Goal: Task Accomplishment & Management: Manage account settings

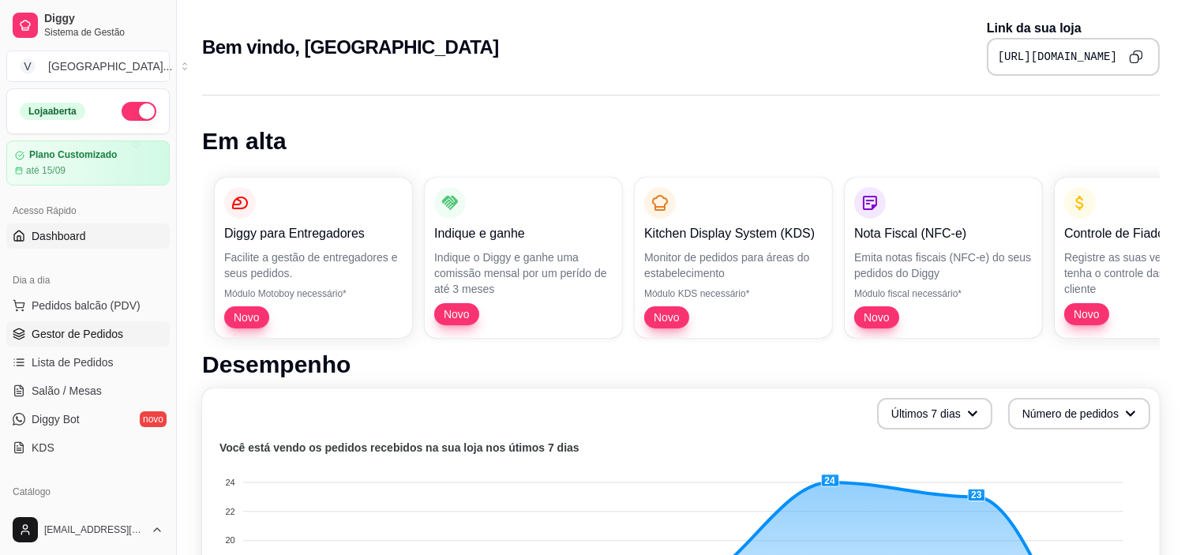
click at [75, 333] on span "Gestor de Pedidos" at bounding box center [78, 334] width 92 height 16
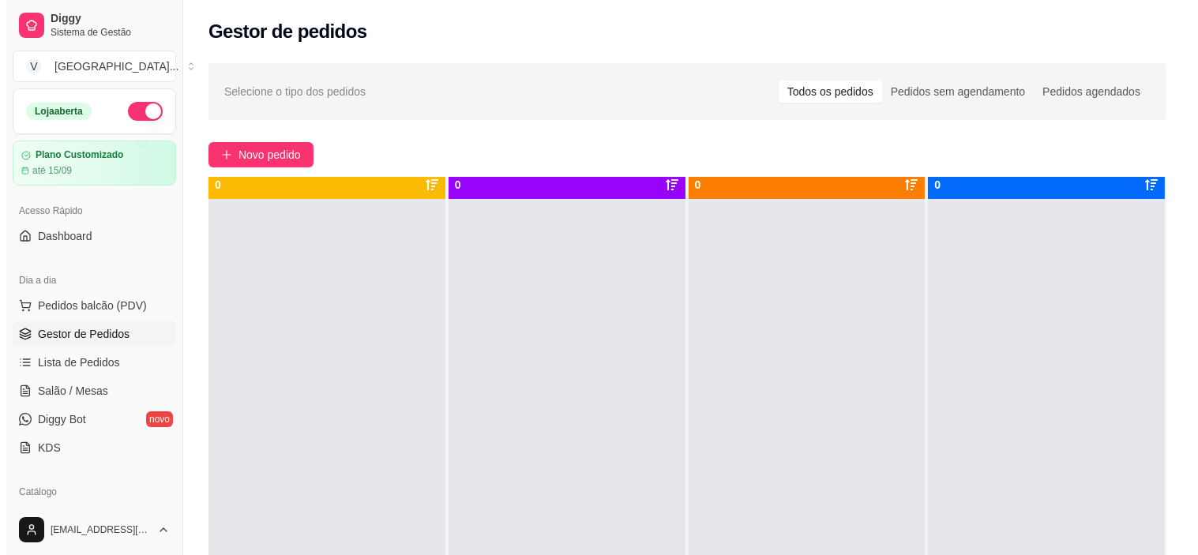
scroll to position [43, 0]
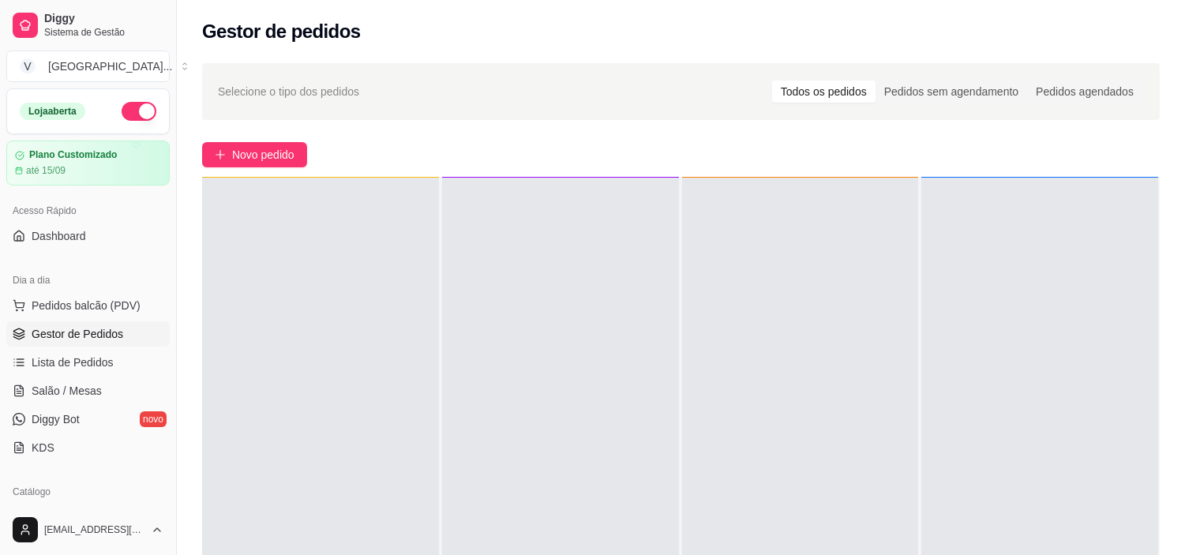
click at [130, 114] on button "button" at bounding box center [139, 111] width 35 height 19
drag, startPoint x: 130, startPoint y: 114, endPoint x: 92, endPoint y: 103, distance: 39.3
click at [92, 103] on div "Loja aberta" at bounding box center [88, 111] width 137 height 19
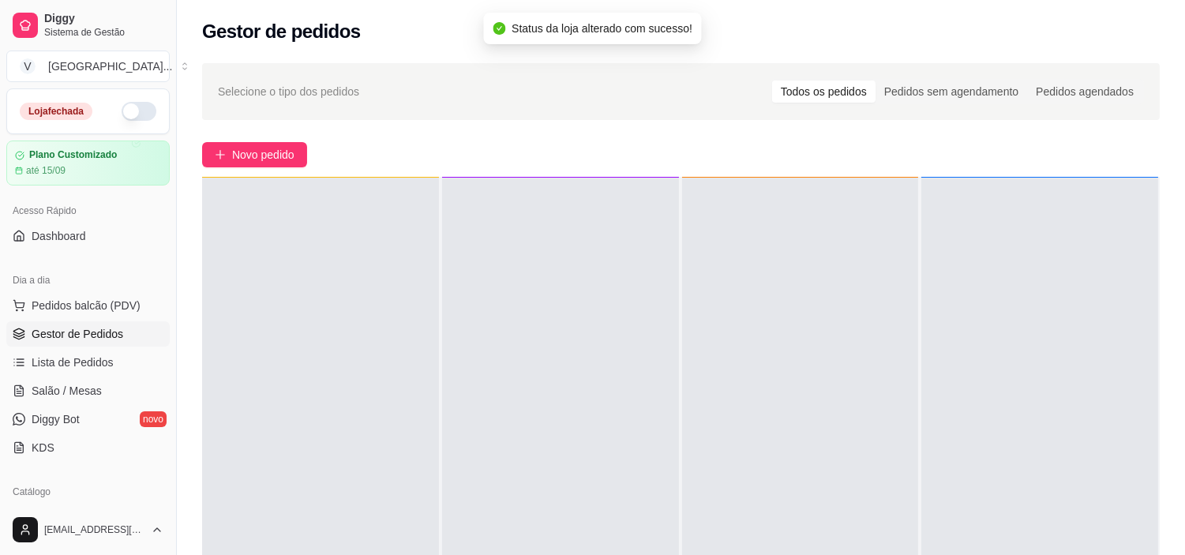
click at [122, 116] on button "button" at bounding box center [139, 111] width 35 height 19
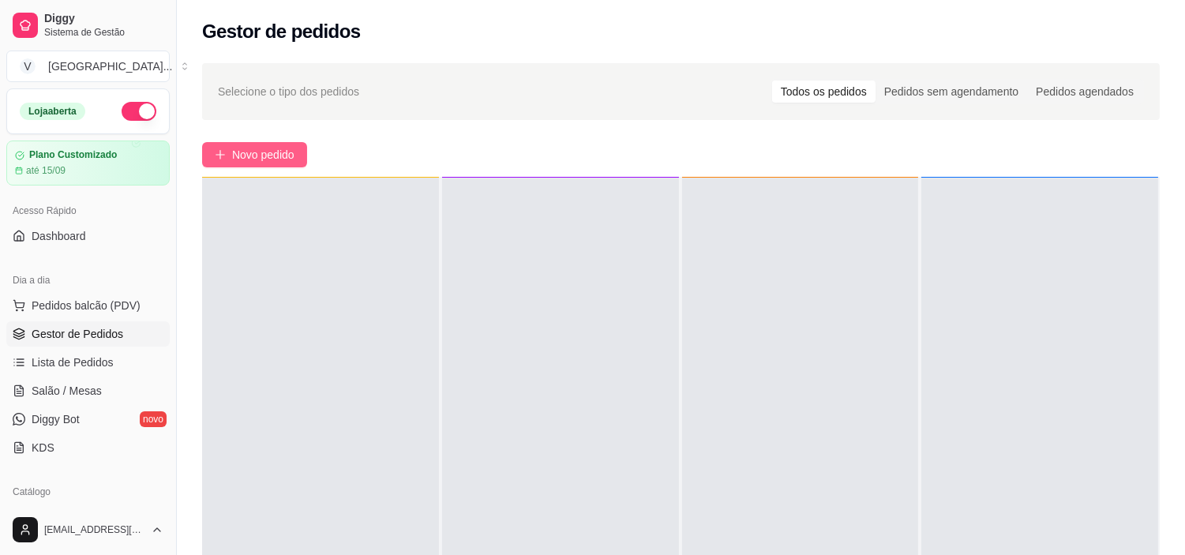
click at [273, 159] on span "Novo pedido" at bounding box center [263, 154] width 62 height 17
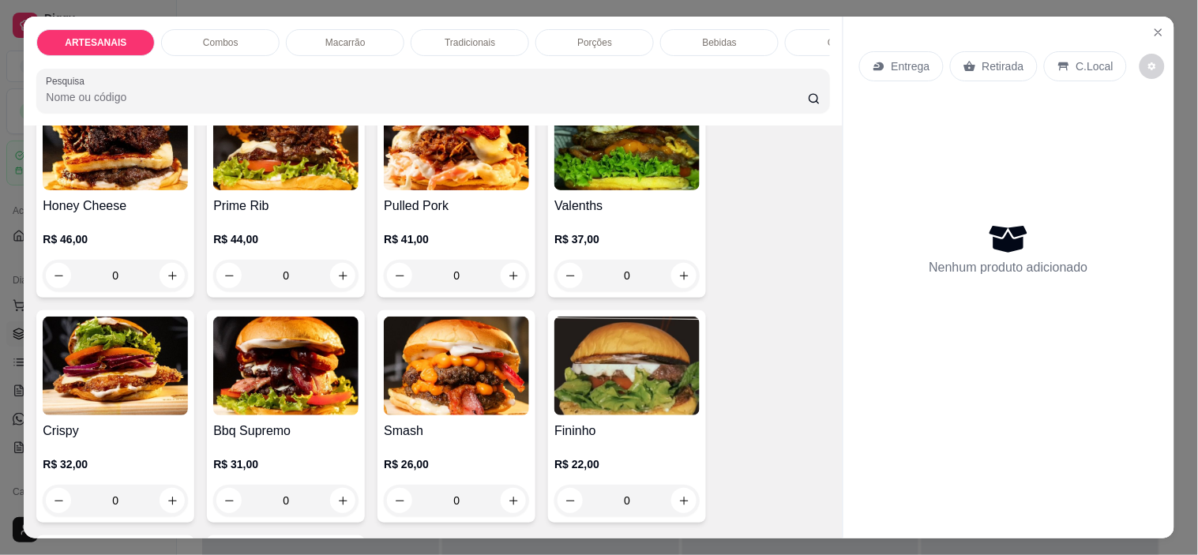
scroll to position [263, 0]
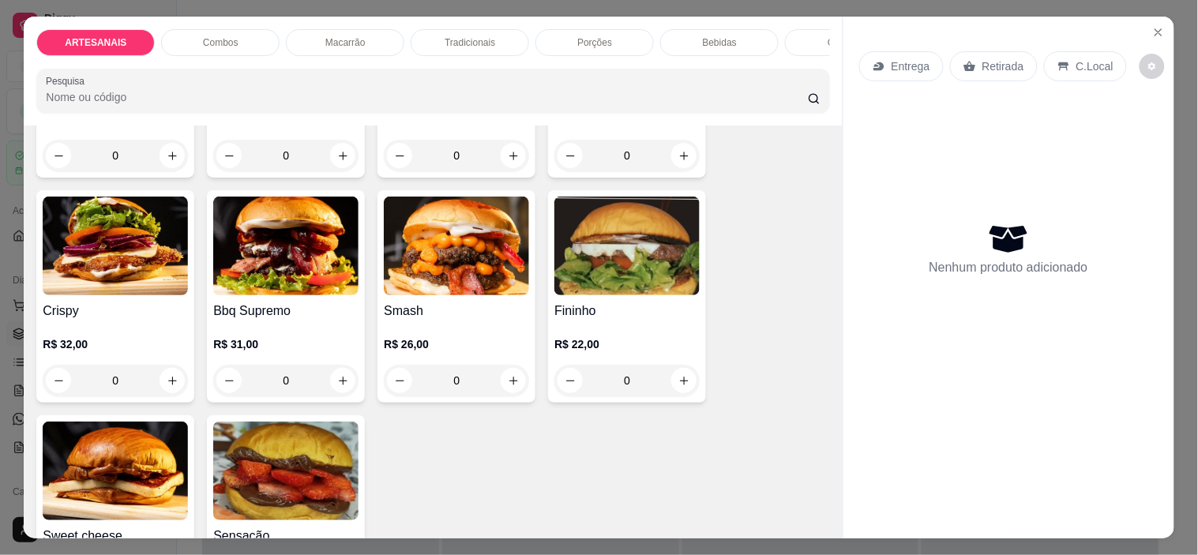
click at [684, 390] on div "0" at bounding box center [626, 381] width 145 height 32
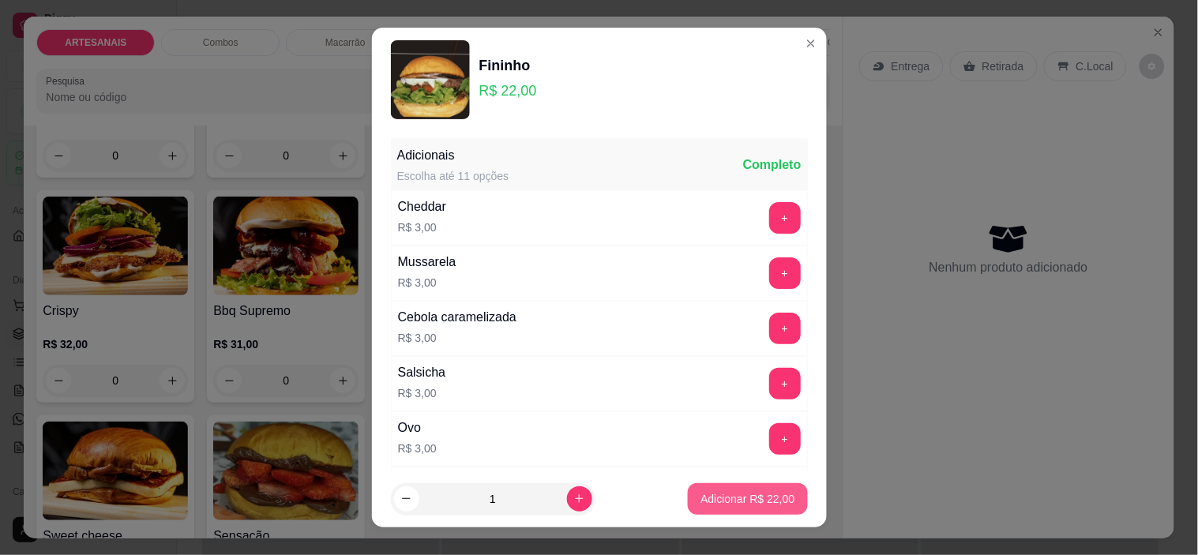
click at [757, 494] on p "Adicionar R$ 22,00" at bounding box center [747, 499] width 94 height 16
type input "1"
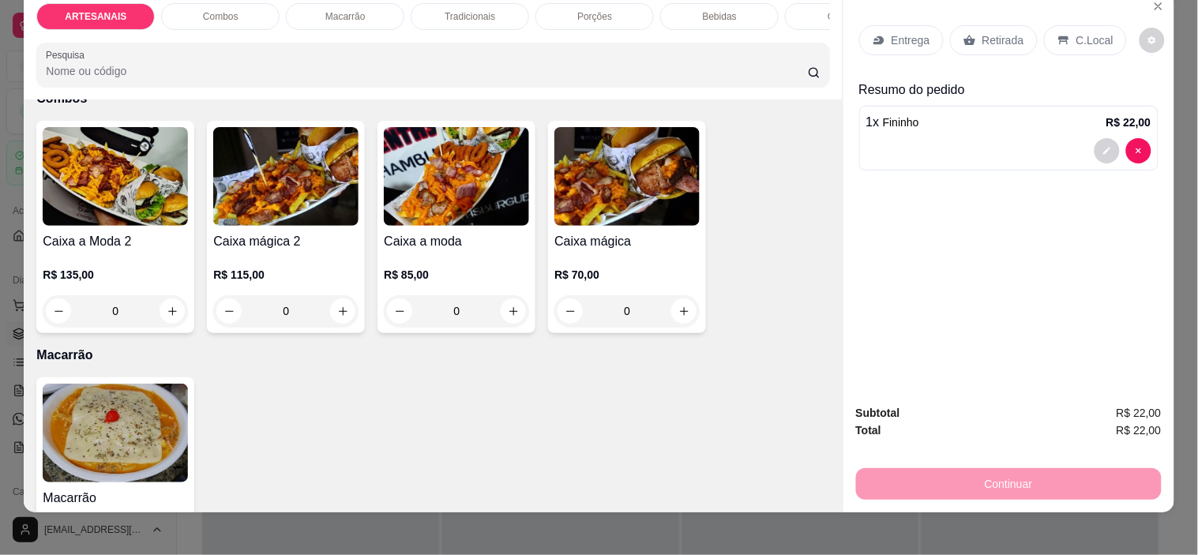
scroll to position [40, 0]
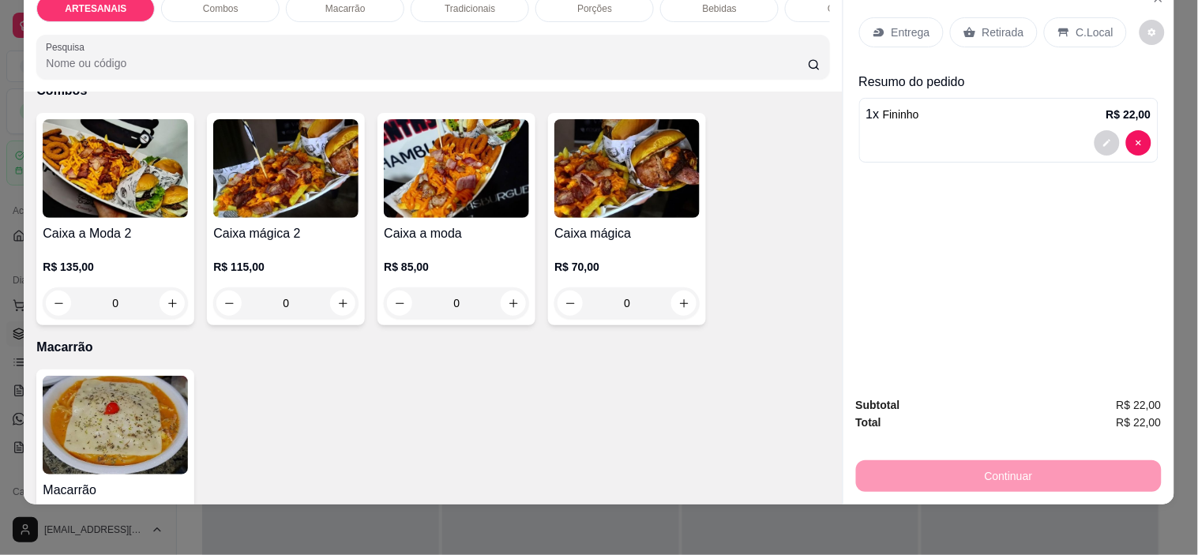
click at [918, 24] on p "Entrega" at bounding box center [911, 32] width 39 height 16
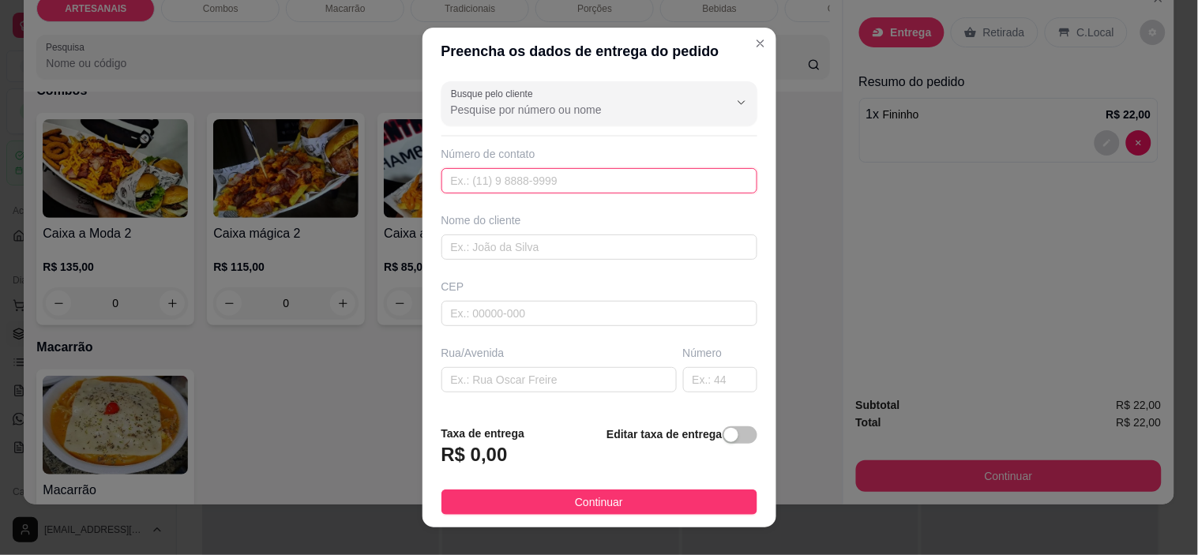
click at [499, 190] on input "text" at bounding box center [599, 180] width 316 height 25
type input "[PHONE_NUMBER]"
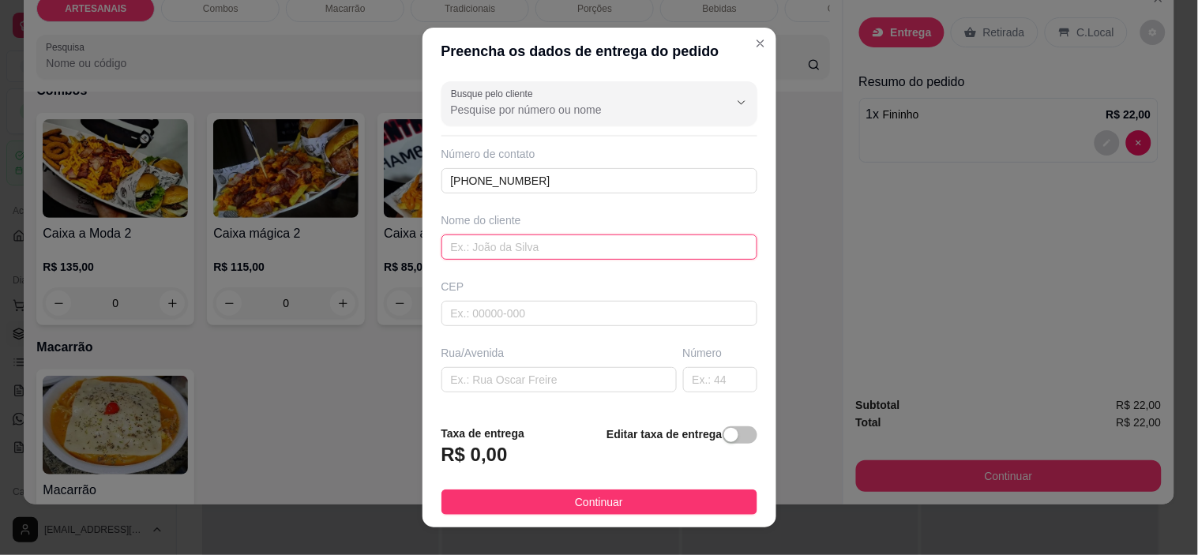
click at [504, 243] on input "text" at bounding box center [599, 247] width 316 height 25
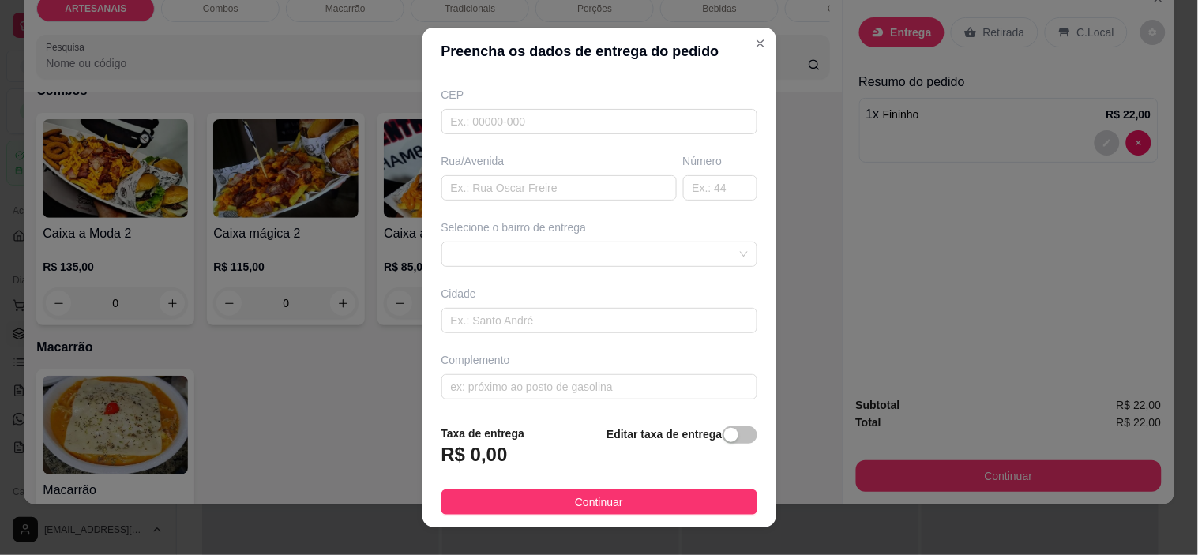
scroll to position [195, 0]
click at [697, 251] on span at bounding box center [599, 251] width 297 height 24
type input "Fabiela"
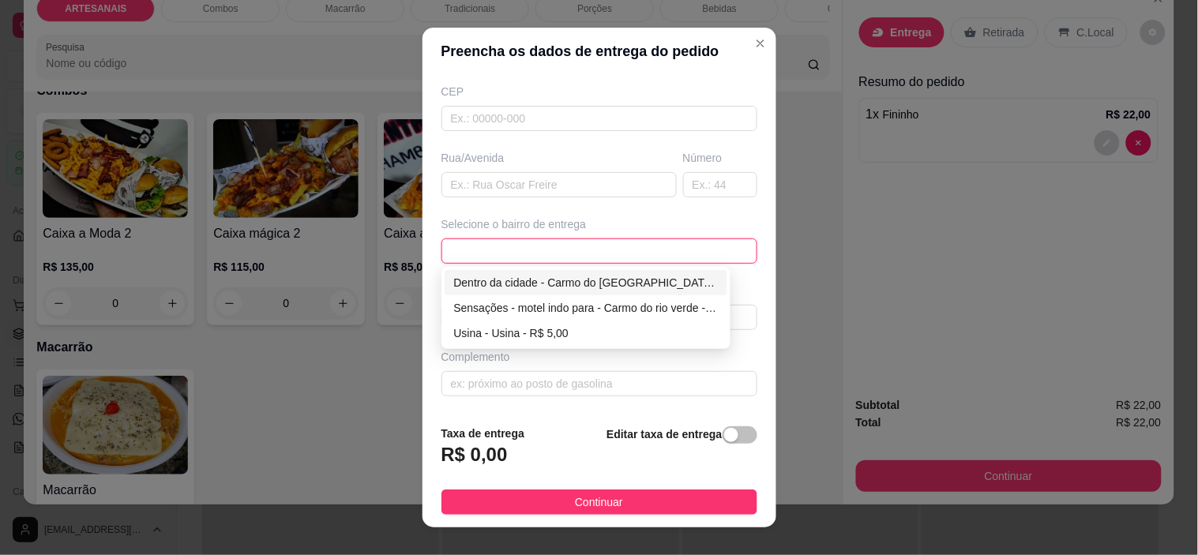
click at [575, 274] on div "Dentro da cidade - Carmo do [GEOGRAPHIC_DATA] - R$ 2,00" at bounding box center [586, 282] width 265 height 17
type input "Carmo do [GEOGRAPHIC_DATA]"
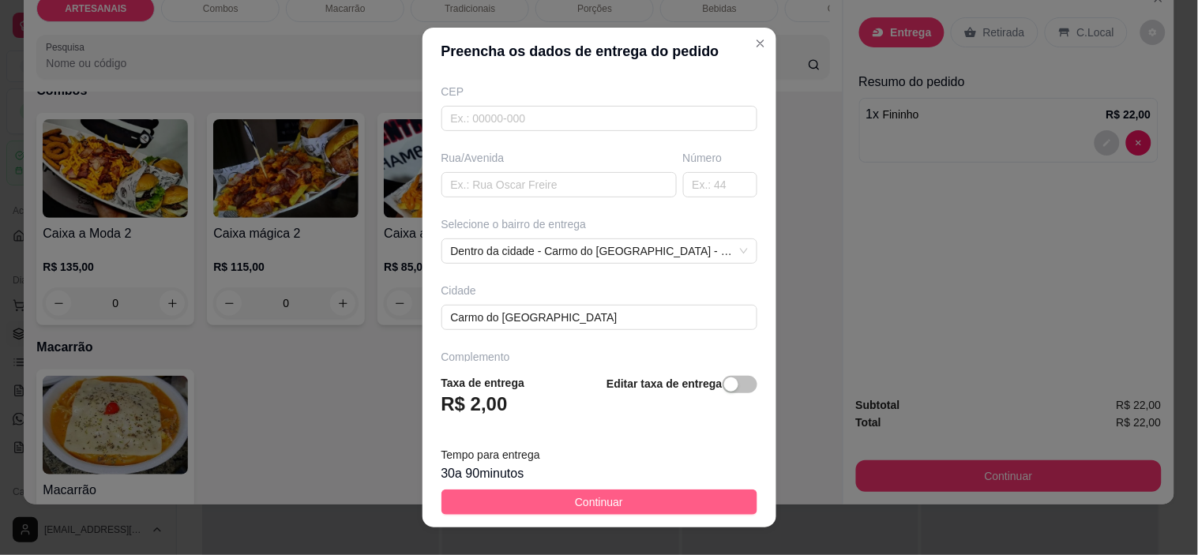
click at [575, 499] on span "Continuar" at bounding box center [599, 502] width 48 height 17
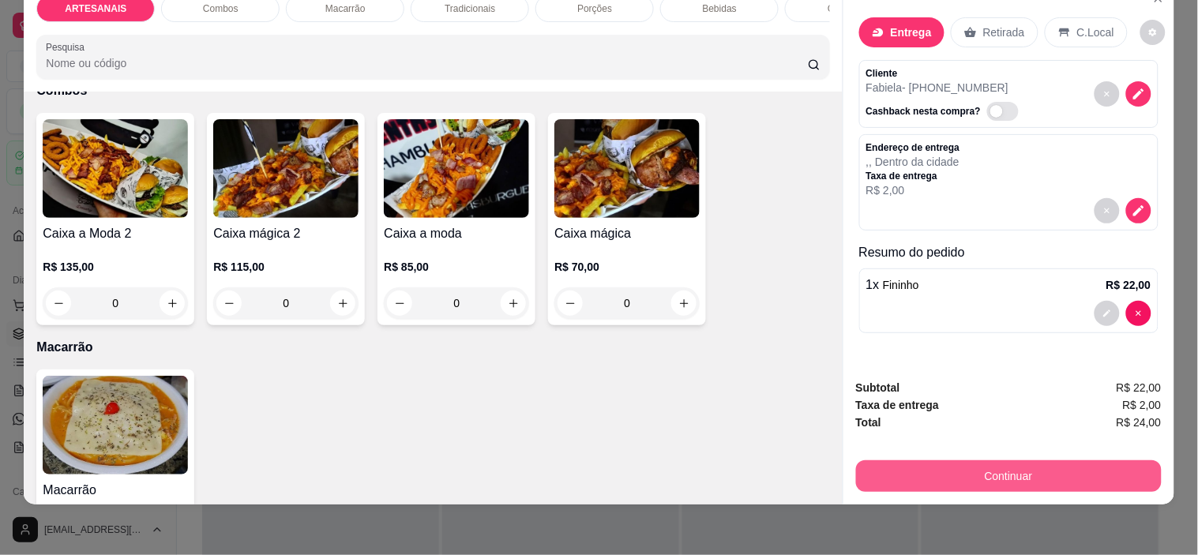
click at [961, 460] on button "Continuar" at bounding box center [1009, 476] width 306 height 32
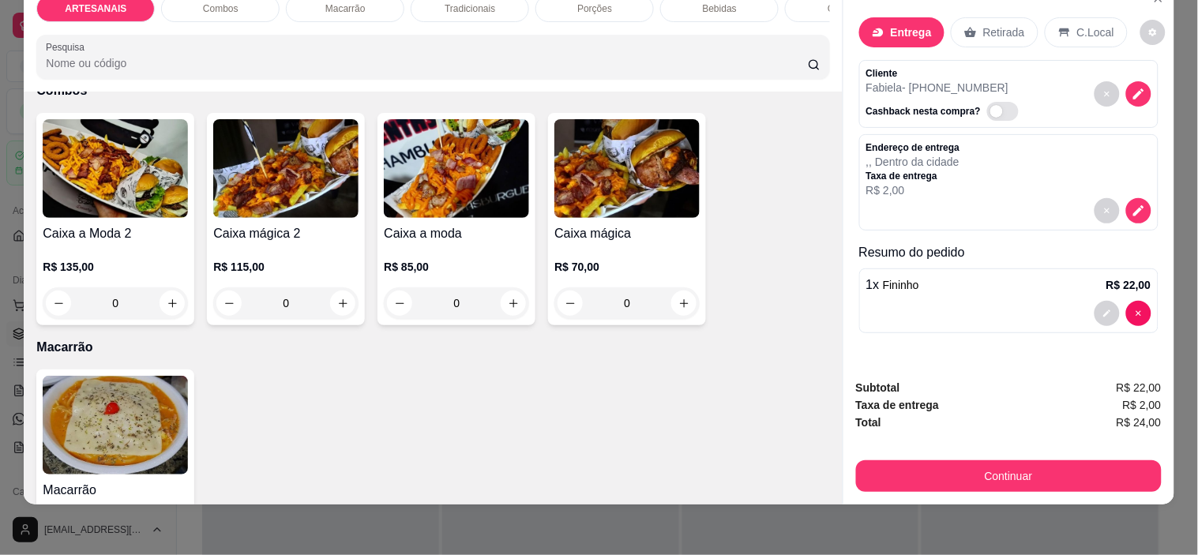
click at [965, 26] on icon at bounding box center [970, 32] width 13 height 13
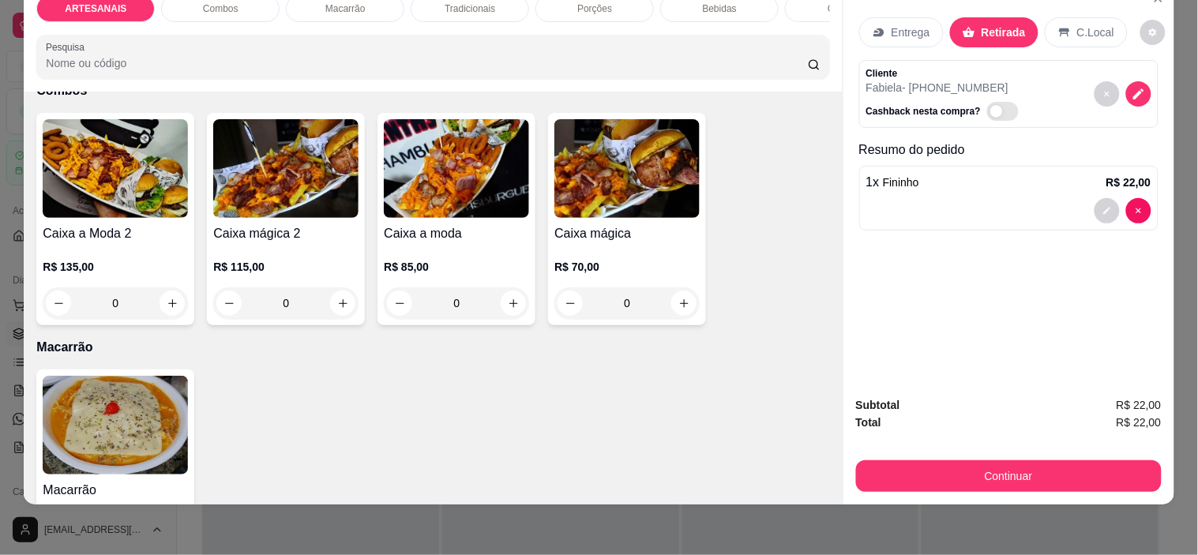
click at [997, 463] on button "Continuar" at bounding box center [1009, 476] width 306 height 32
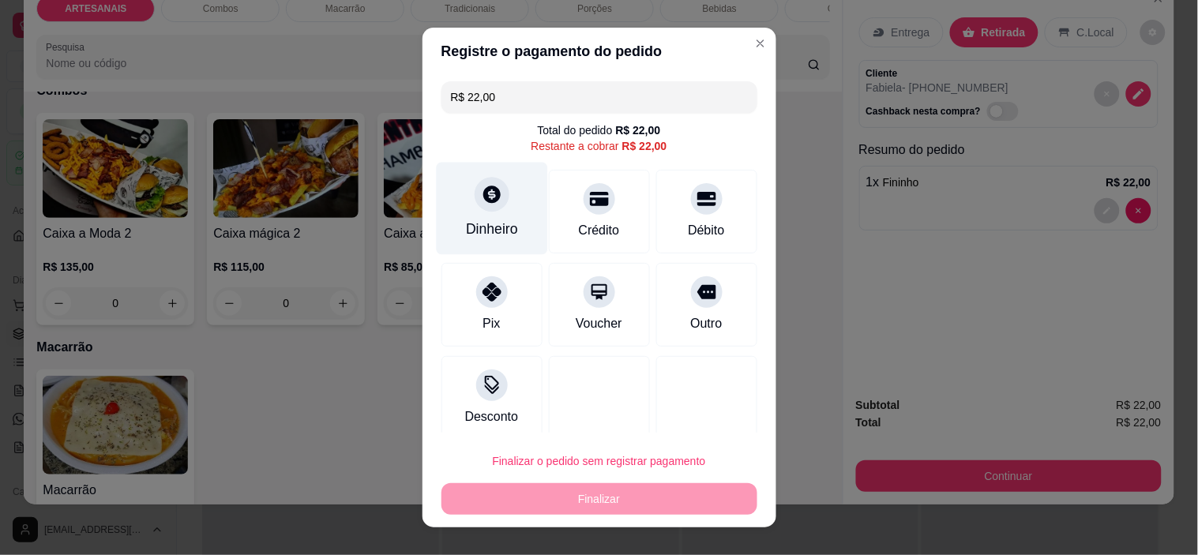
click at [494, 220] on div "Dinheiro" at bounding box center [491, 209] width 111 height 92
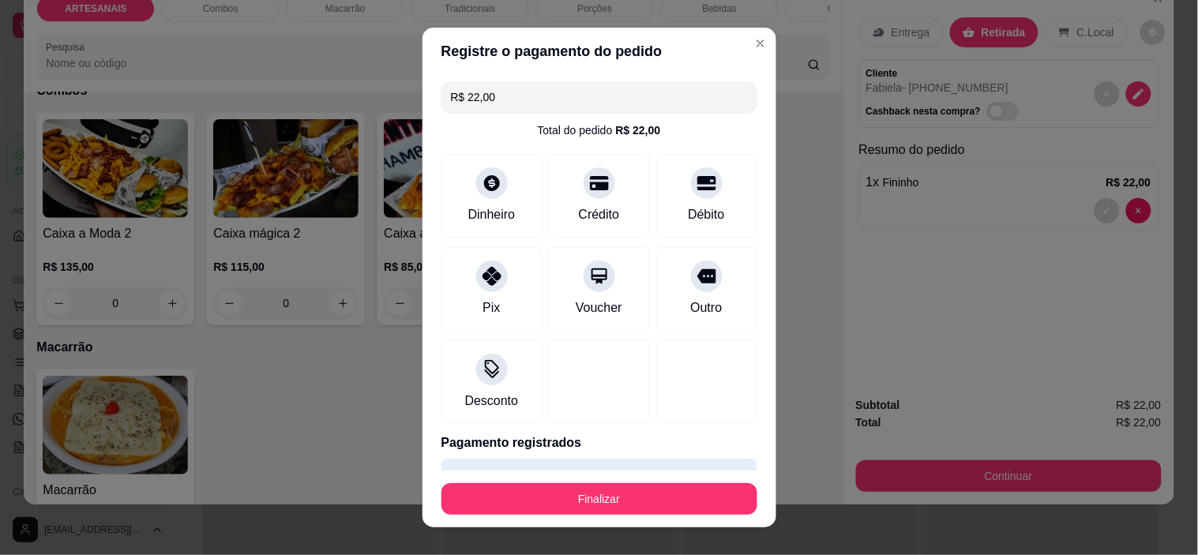
type input "R$ 0,00"
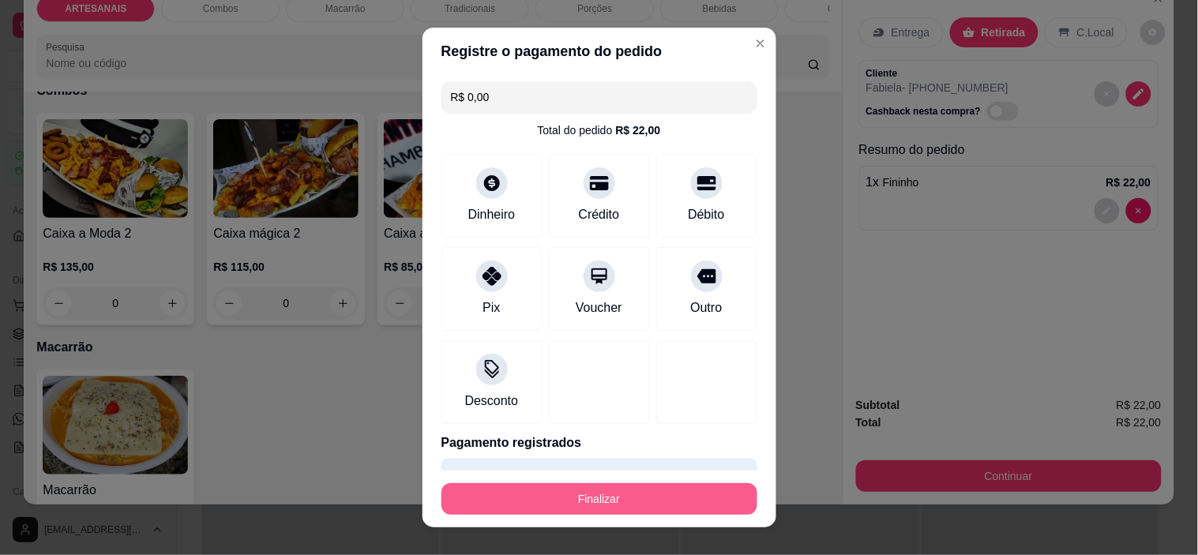
click at [635, 495] on button "Finalizar" at bounding box center [599, 499] width 316 height 32
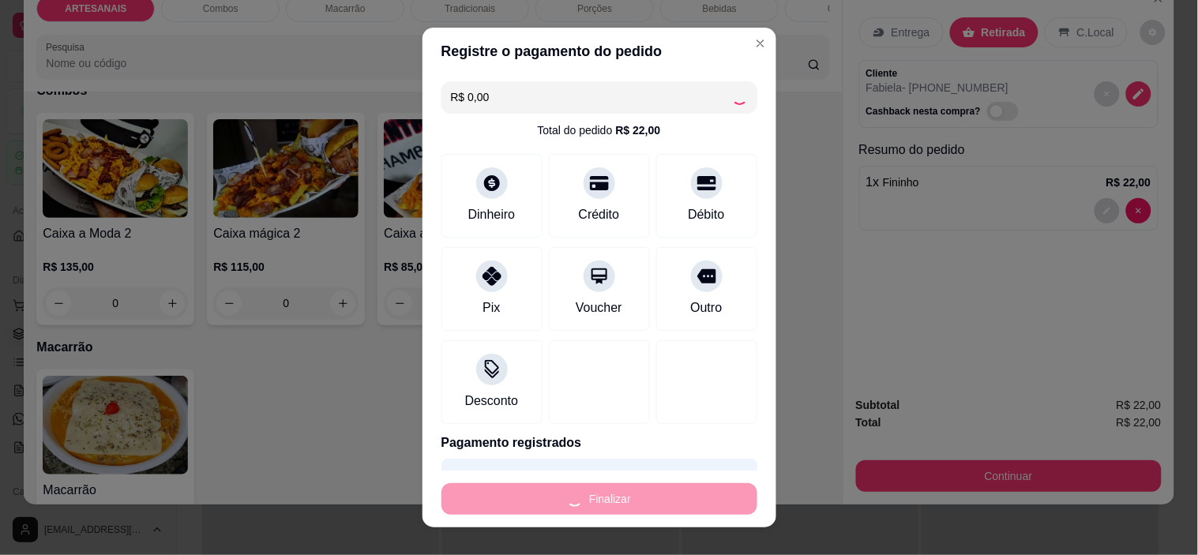
type input "0"
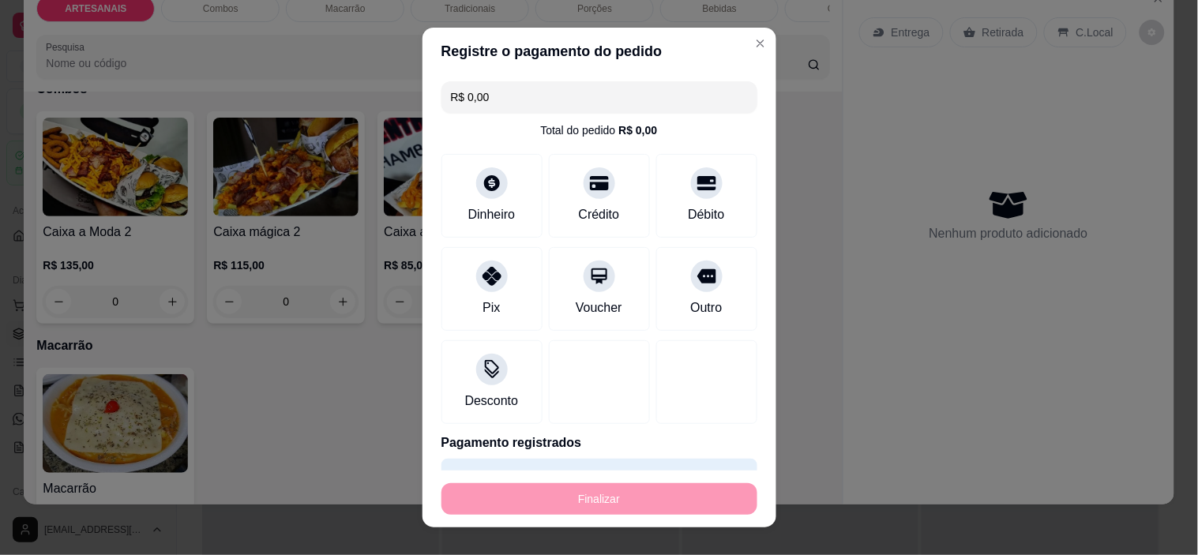
type input "-R$ 22,00"
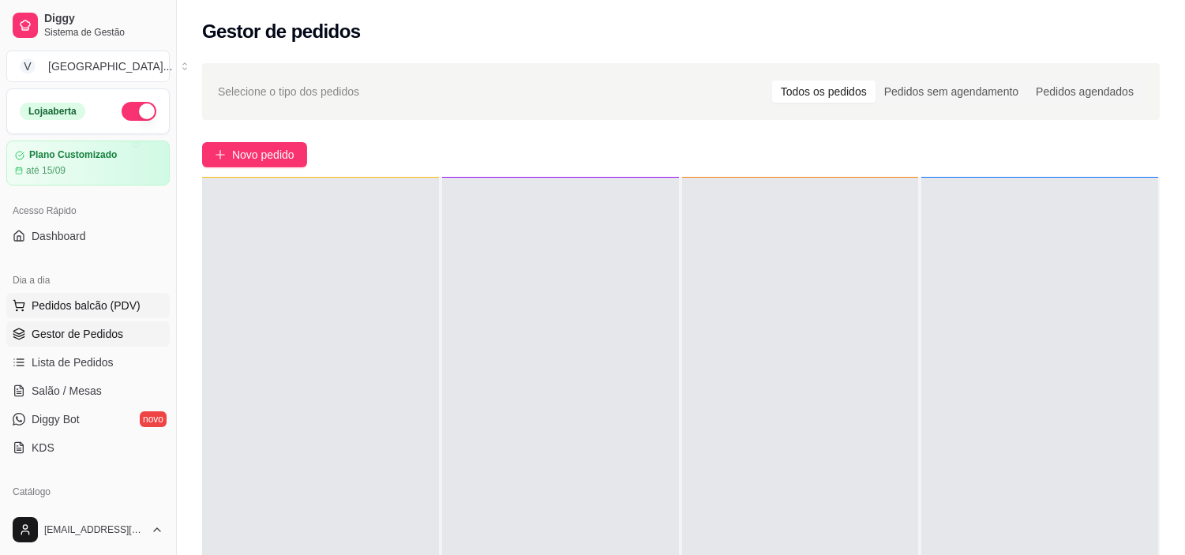
click at [82, 237] on span "Dashboard" at bounding box center [59, 236] width 54 height 16
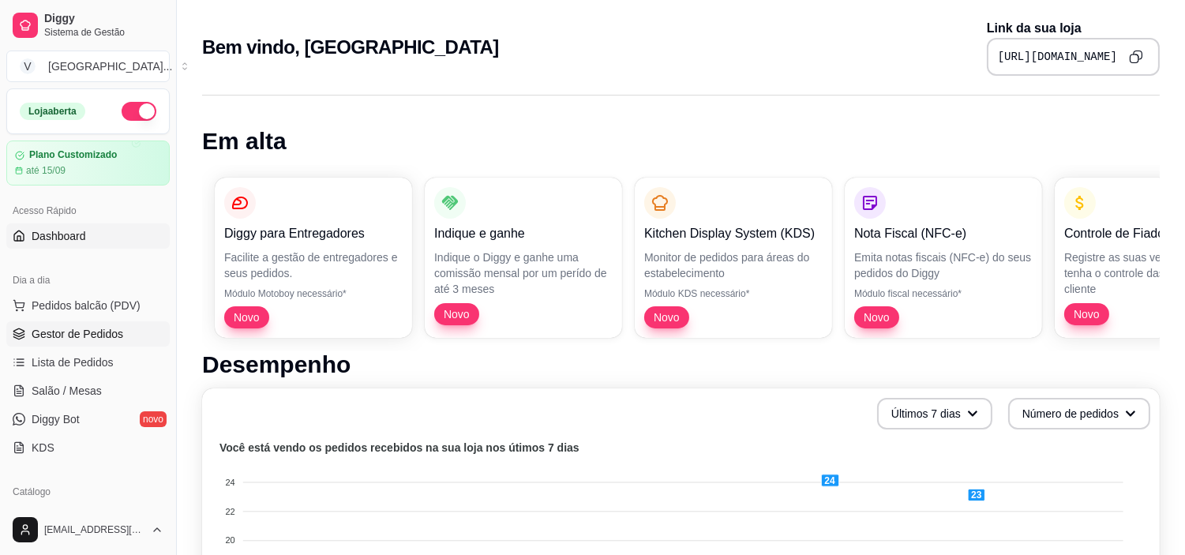
click at [100, 332] on span "Gestor de Pedidos" at bounding box center [78, 334] width 92 height 16
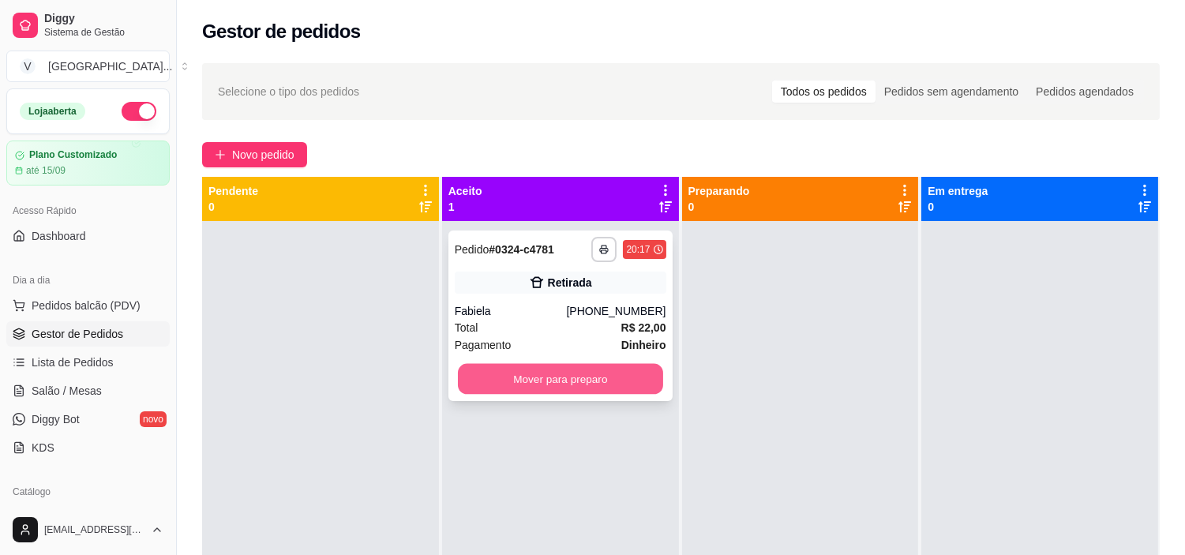
click at [583, 384] on button "Mover para preparo" at bounding box center [560, 379] width 205 height 31
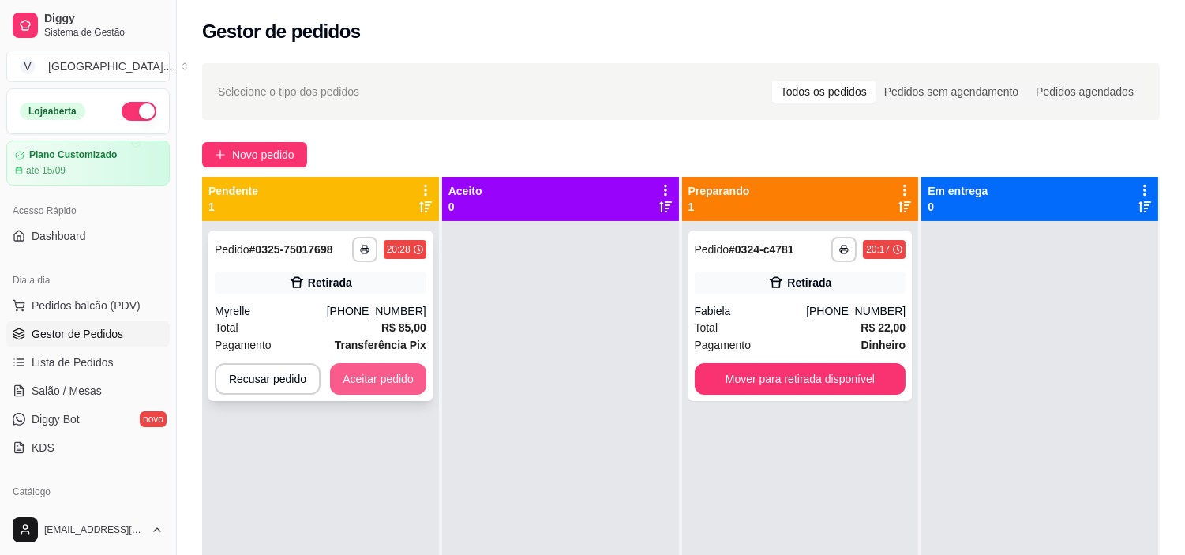
click at [367, 382] on button "Aceitar pedido" at bounding box center [378, 379] width 96 height 32
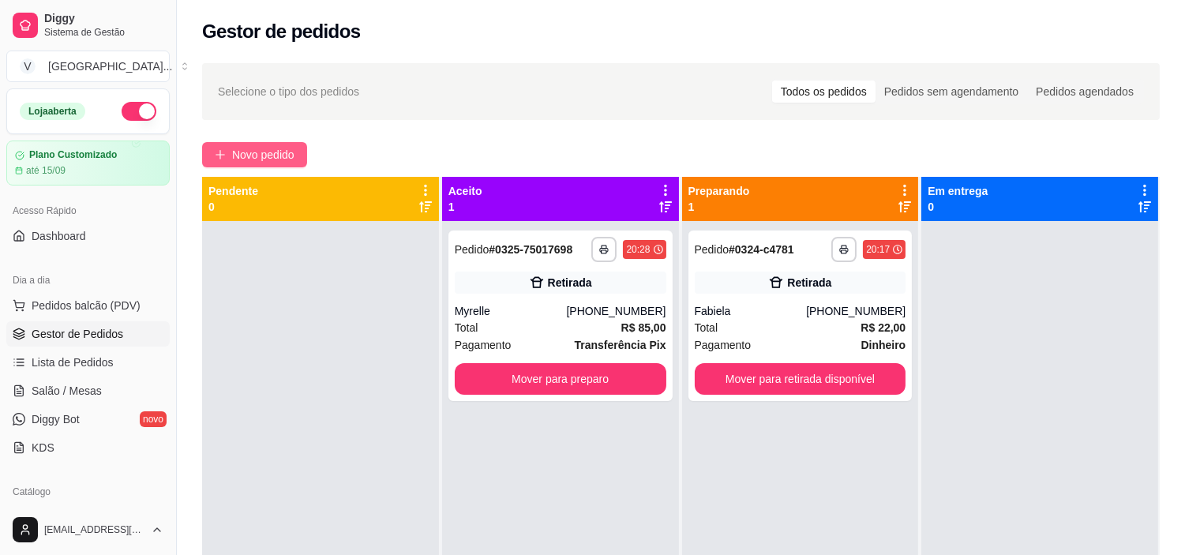
click at [219, 149] on icon "plus" at bounding box center [220, 154] width 11 height 11
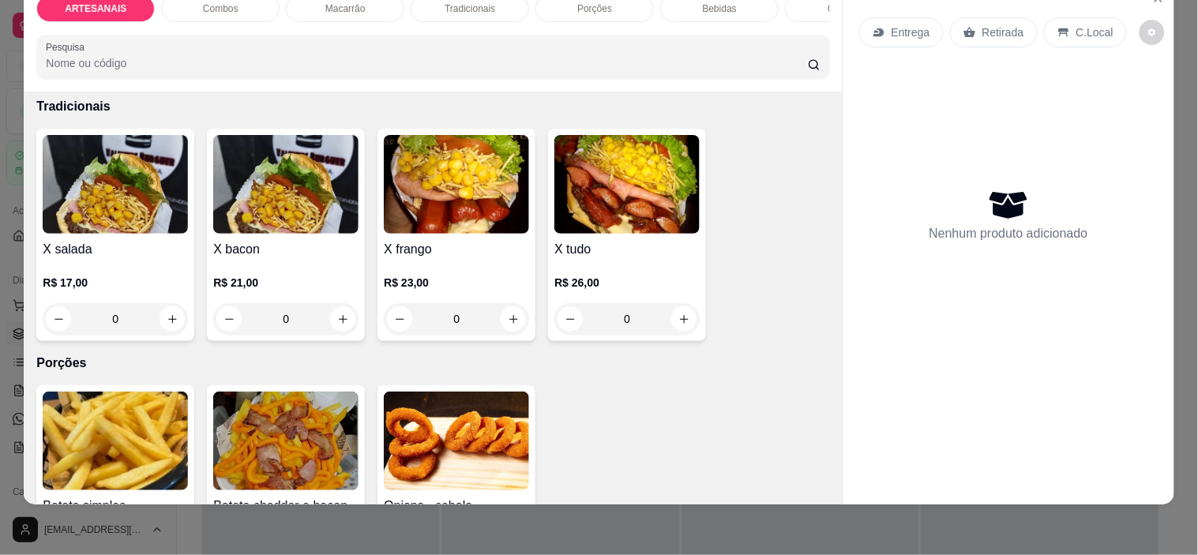
scroll to position [1307, 0]
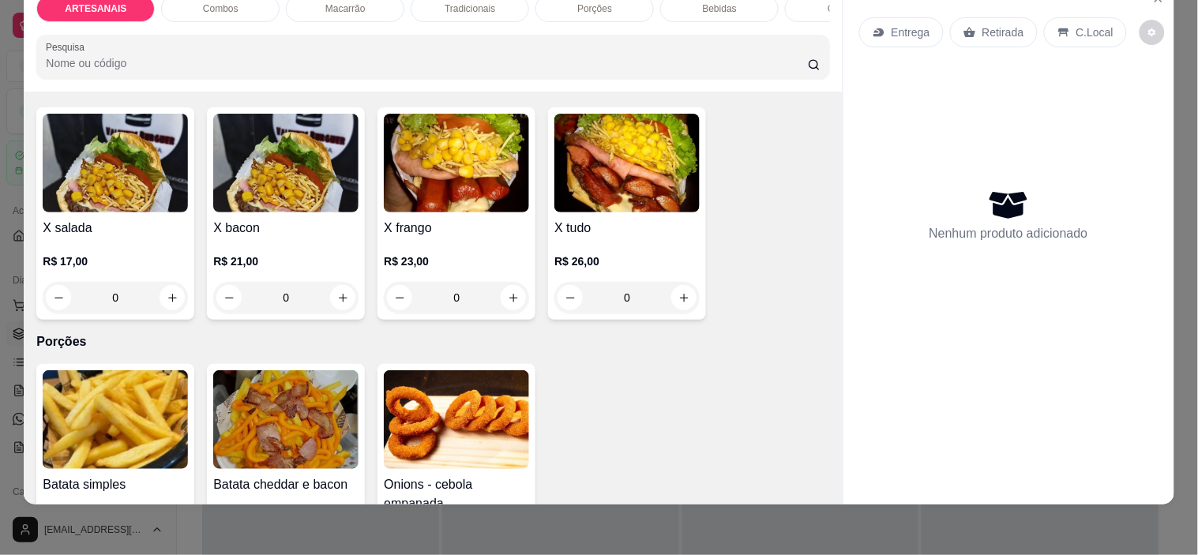
click at [336, 298] on div "0" at bounding box center [285, 298] width 145 height 32
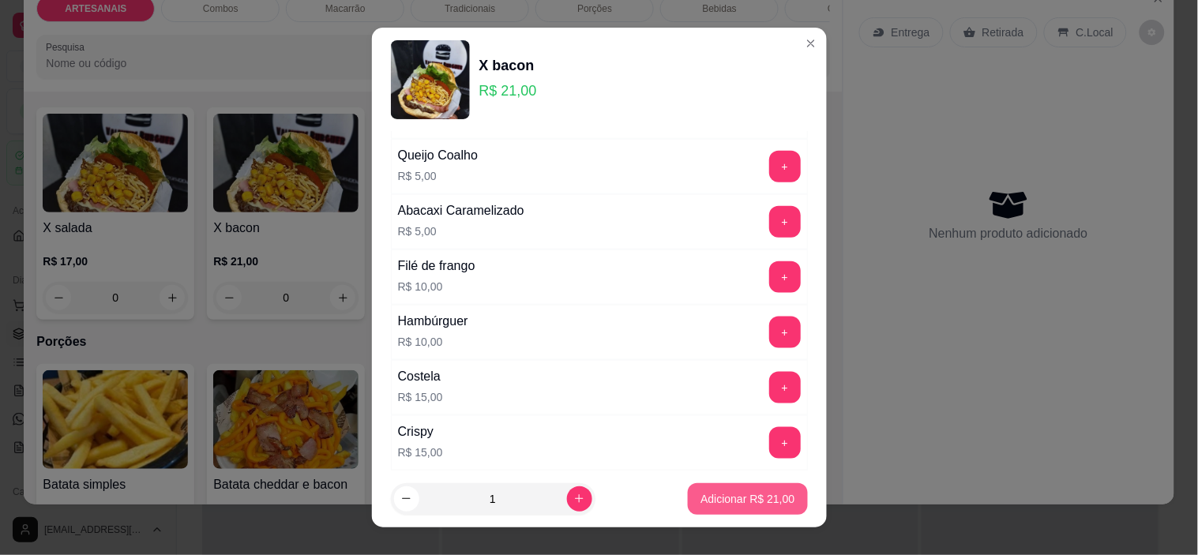
click at [723, 501] on p "Adicionar R$ 21,00" at bounding box center [747, 499] width 94 height 16
type input "1"
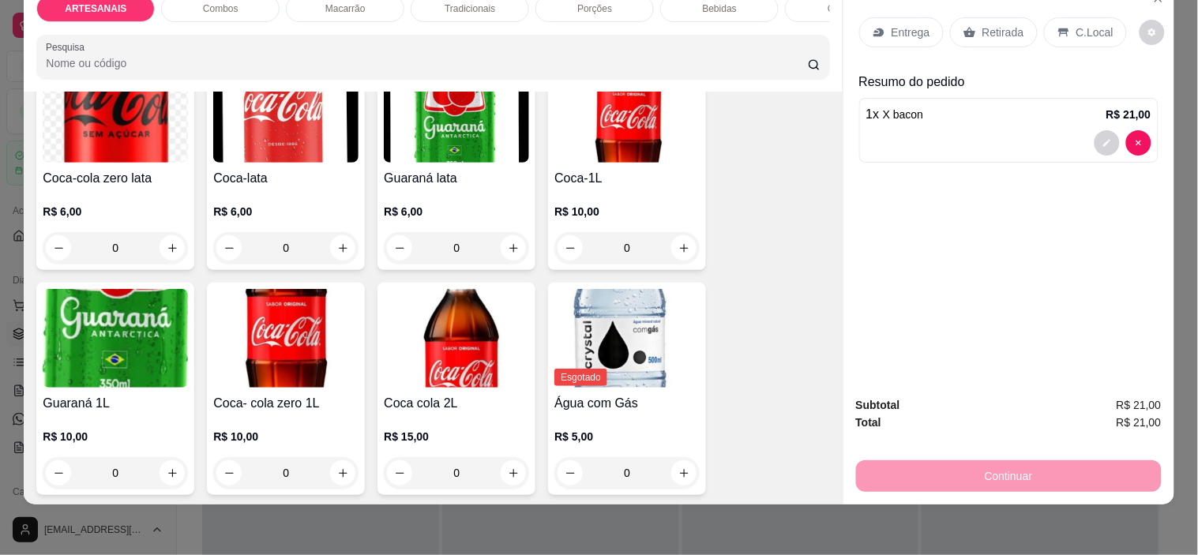
scroll to position [1921, 0]
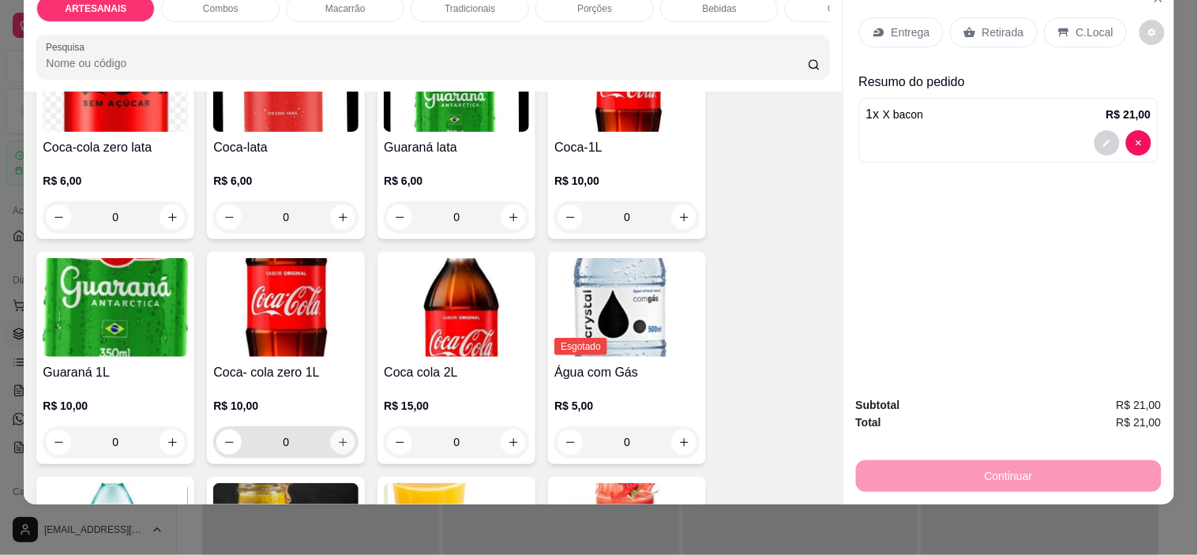
click at [342, 440] on icon "increase-product-quantity" at bounding box center [343, 443] width 12 height 12
type input "1"
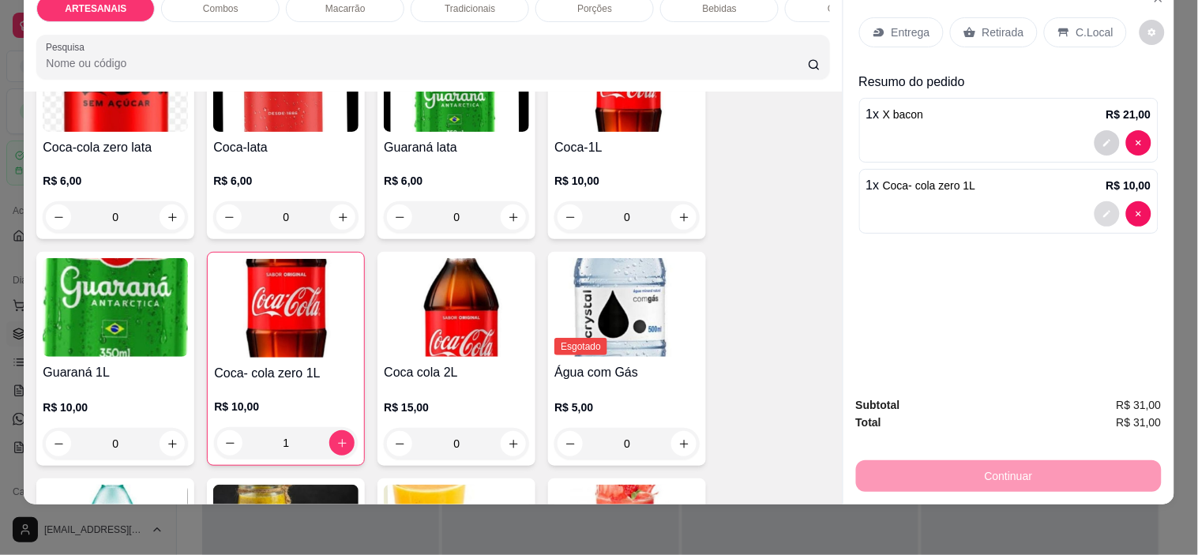
click at [1095, 207] on button "decrease-product-quantity" at bounding box center [1107, 213] width 25 height 25
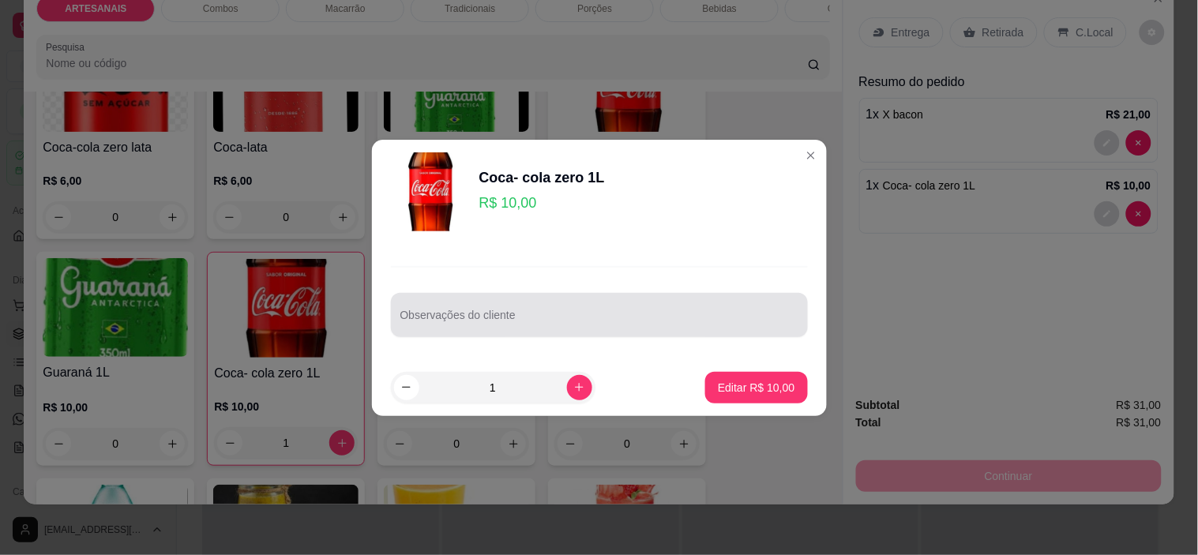
click at [604, 327] on input "Observações do cliente" at bounding box center [599, 322] width 398 height 16
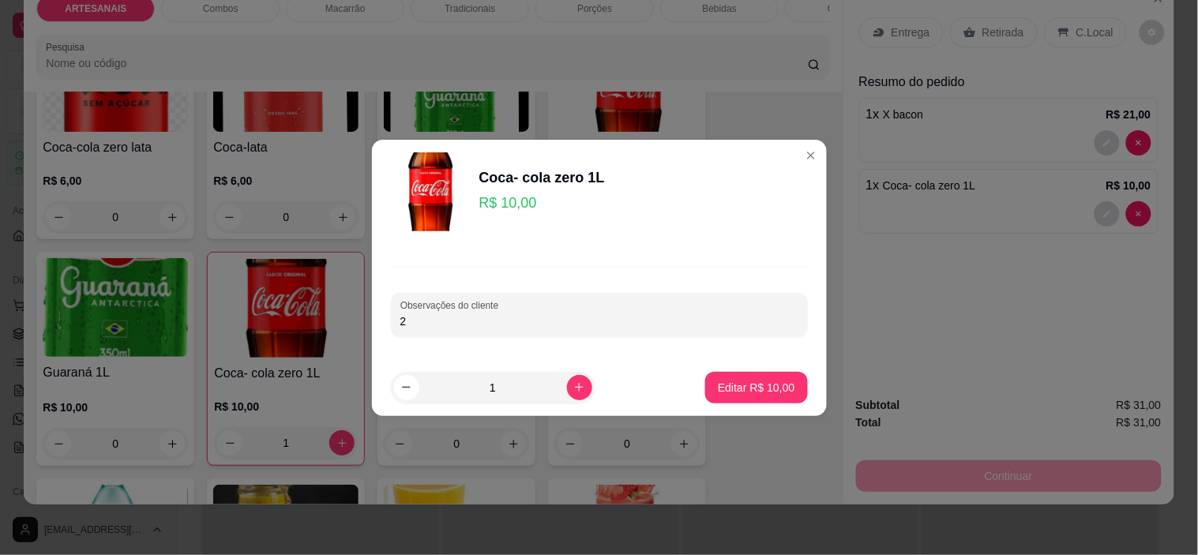
type input "2"
type input "1 copo gelo e limao"
click at [779, 372] on button "Editar R$ 10,00" at bounding box center [756, 388] width 102 height 32
type input "0"
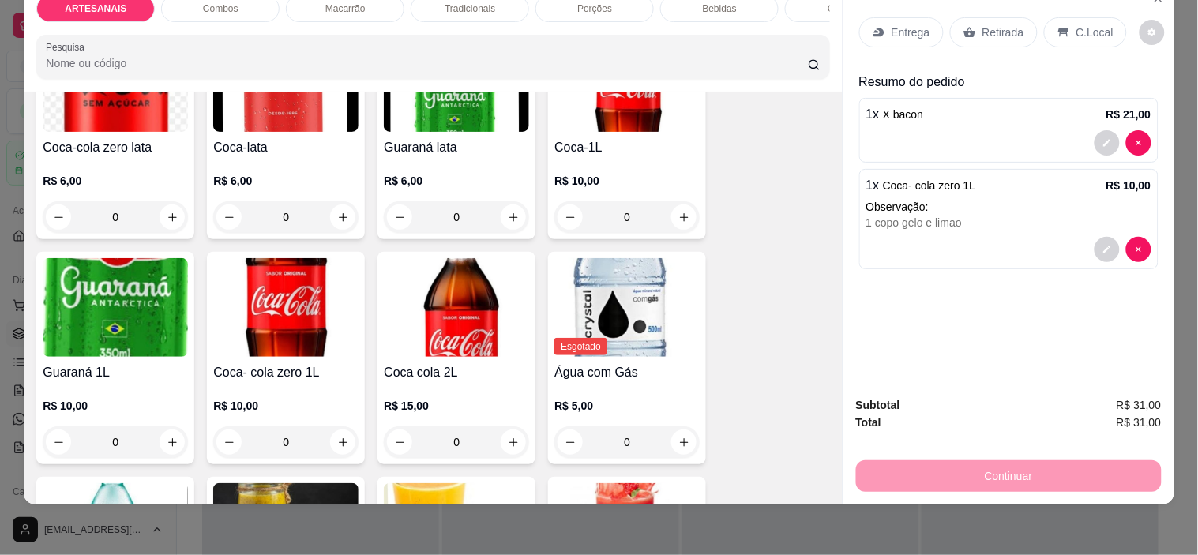
click at [769, 392] on div "Coca-cola zero lata R$ 6,00 0 Coca-lata R$ 6,00 0 Guaraná lata R$ 6,00 0 Coca-1…" at bounding box center [432, 490] width 793 height 926
click at [968, 30] on div "Retirada" at bounding box center [994, 32] width 88 height 30
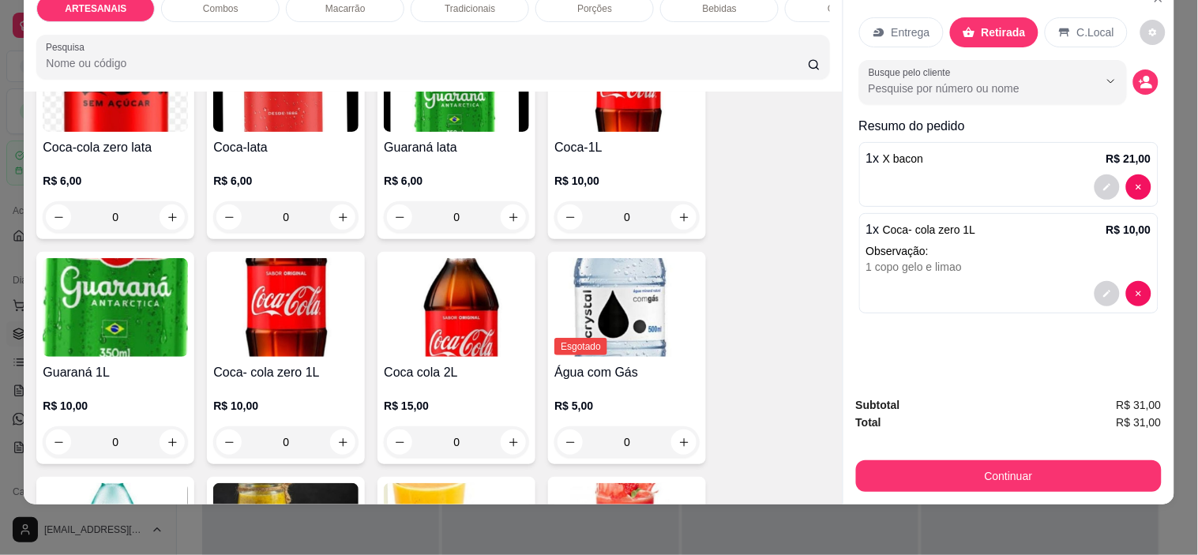
scroll to position [0, 0]
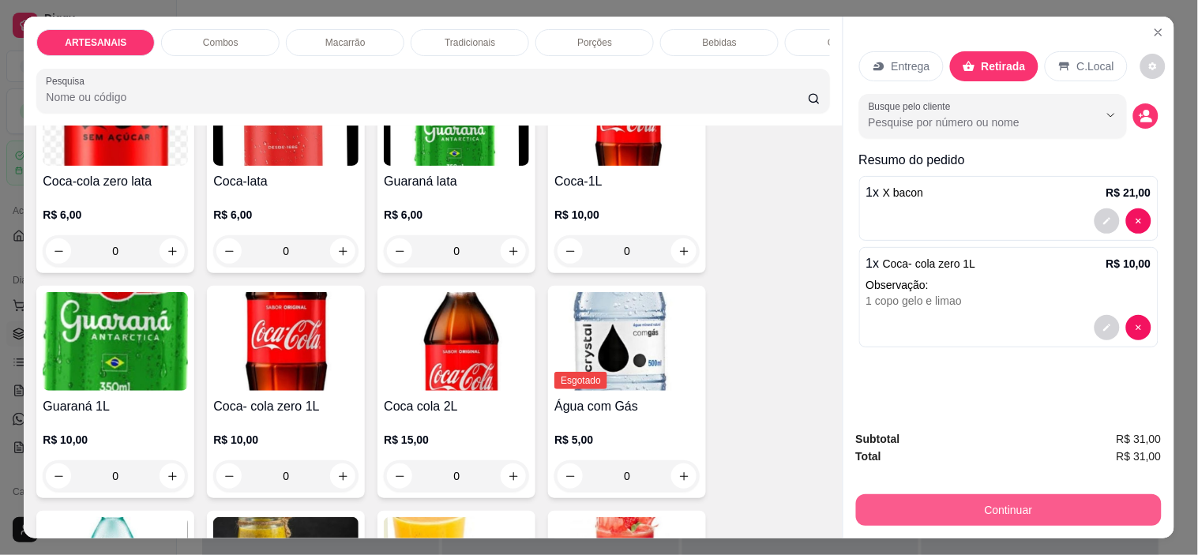
click at [1027, 502] on button "Continuar" at bounding box center [1009, 510] width 306 height 32
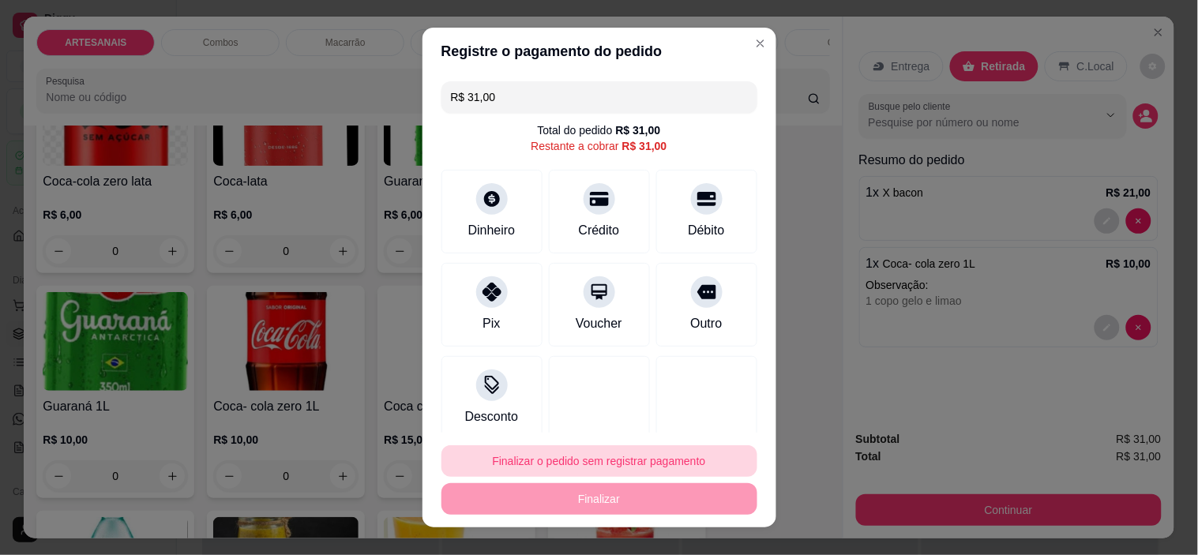
click at [605, 462] on button "Finalizar o pedido sem registrar pagamento" at bounding box center [599, 461] width 316 height 32
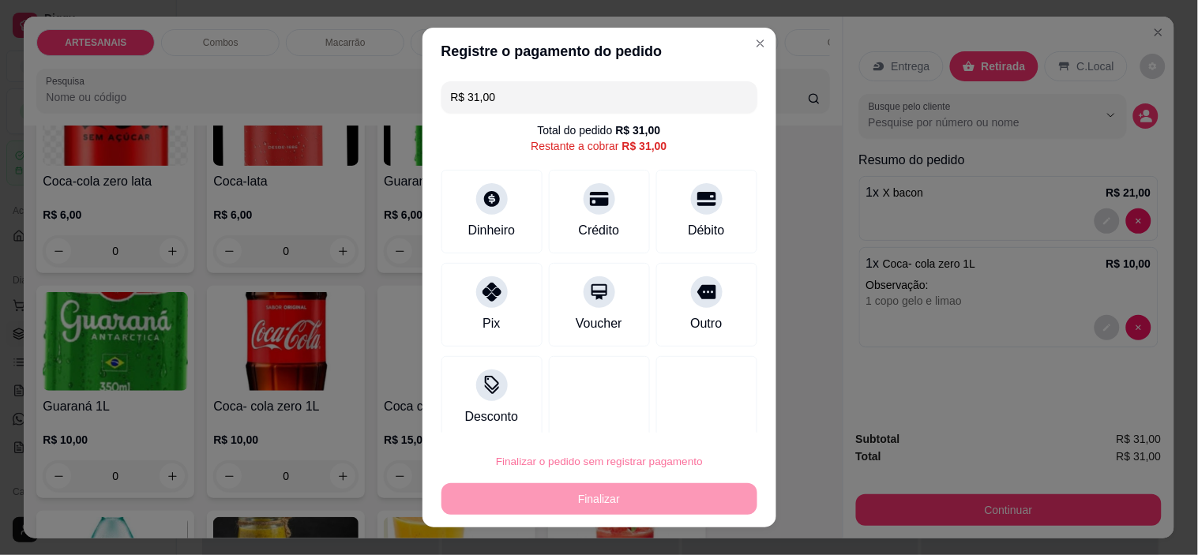
click at [687, 424] on button "Confirmar" at bounding box center [689, 416] width 58 height 24
type input "0"
type input "R$ 0,00"
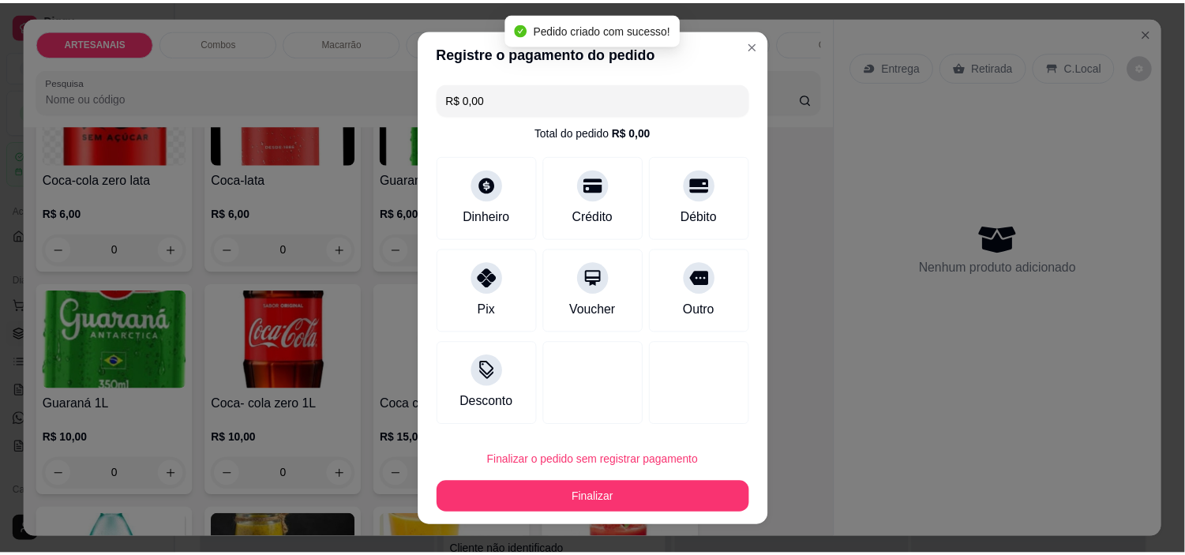
scroll to position [1920, 0]
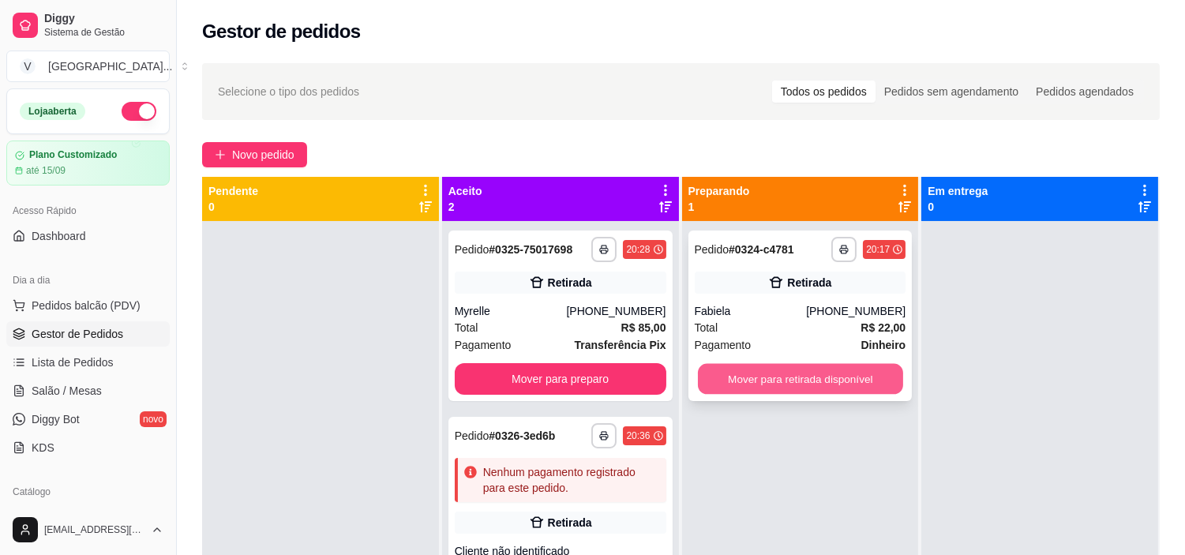
click at [825, 366] on button "Mover para retirada disponível" at bounding box center [800, 379] width 205 height 31
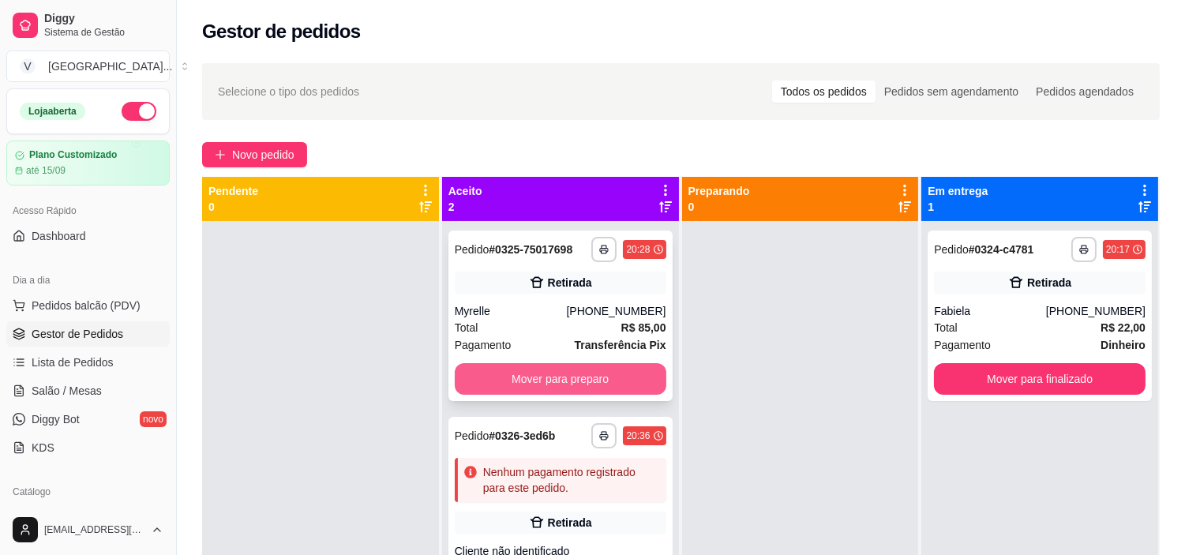
click at [635, 373] on button "Mover para preparo" at bounding box center [561, 379] width 212 height 32
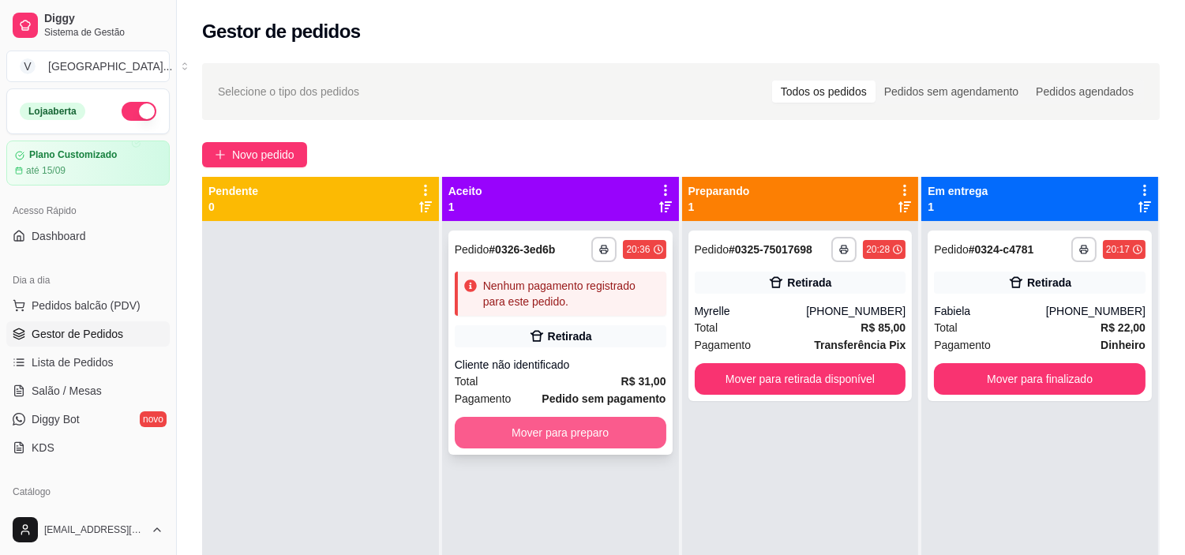
click at [584, 439] on button "Mover para preparo" at bounding box center [561, 433] width 212 height 32
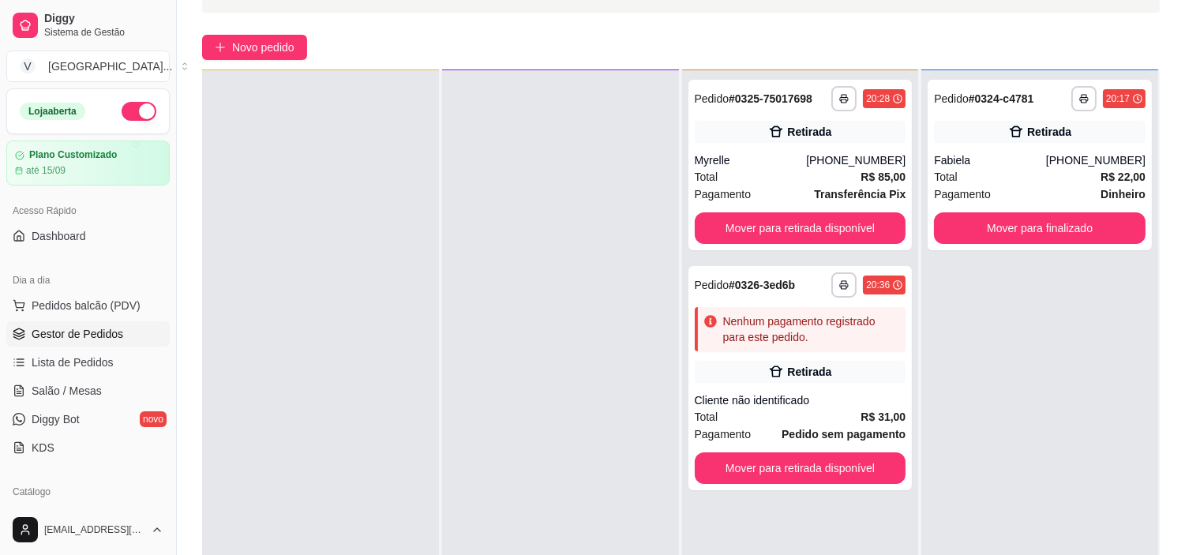
scroll to position [241, 0]
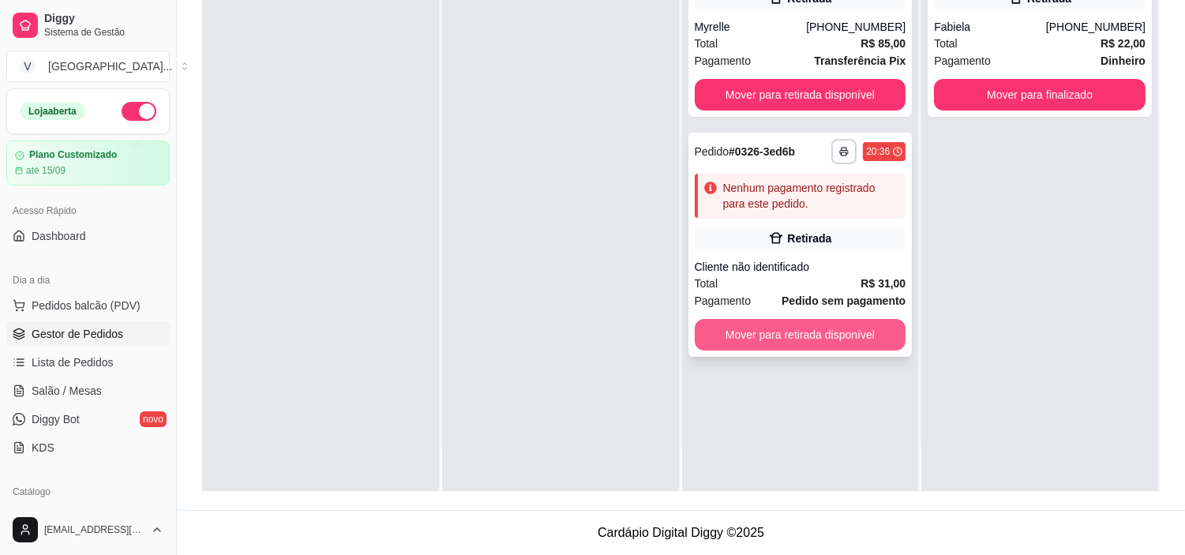
click at [826, 340] on button "Mover para retirada disponível" at bounding box center [801, 335] width 212 height 32
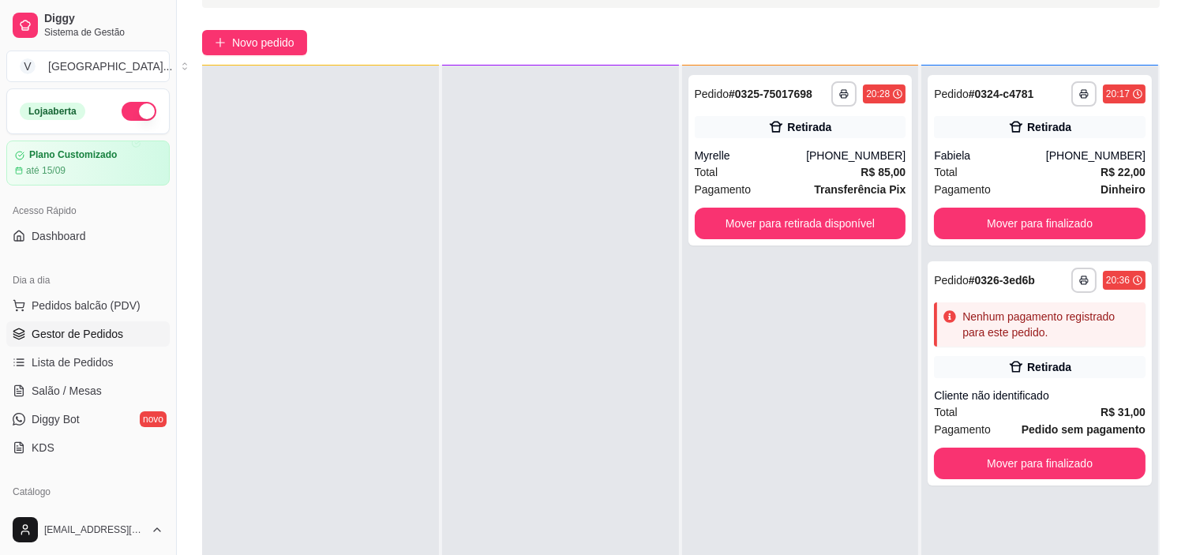
scroll to position [66, 0]
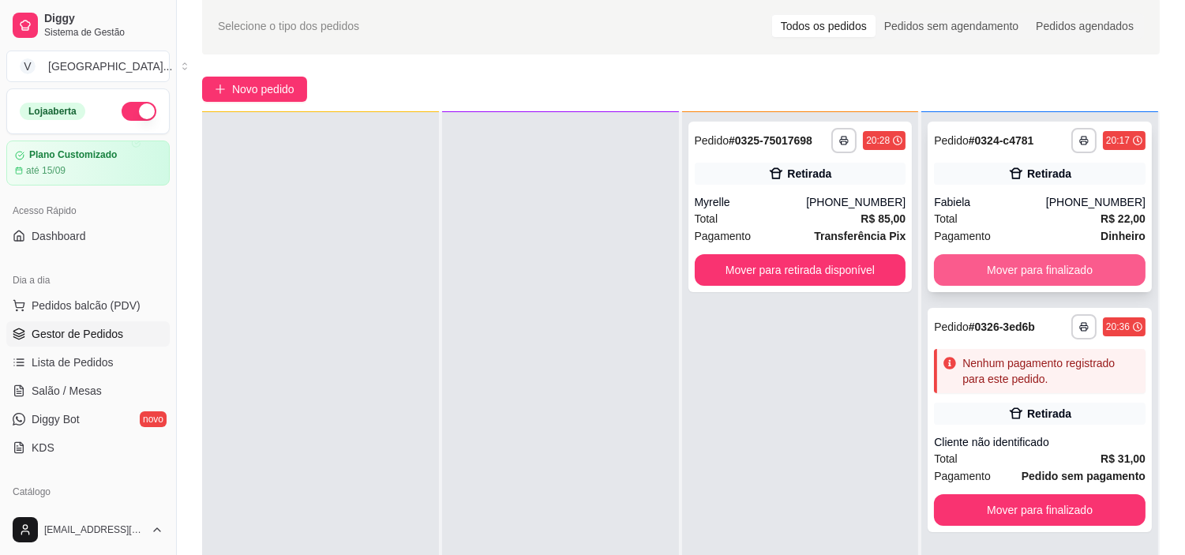
click at [1095, 267] on button "Mover para finalizado" at bounding box center [1040, 270] width 212 height 32
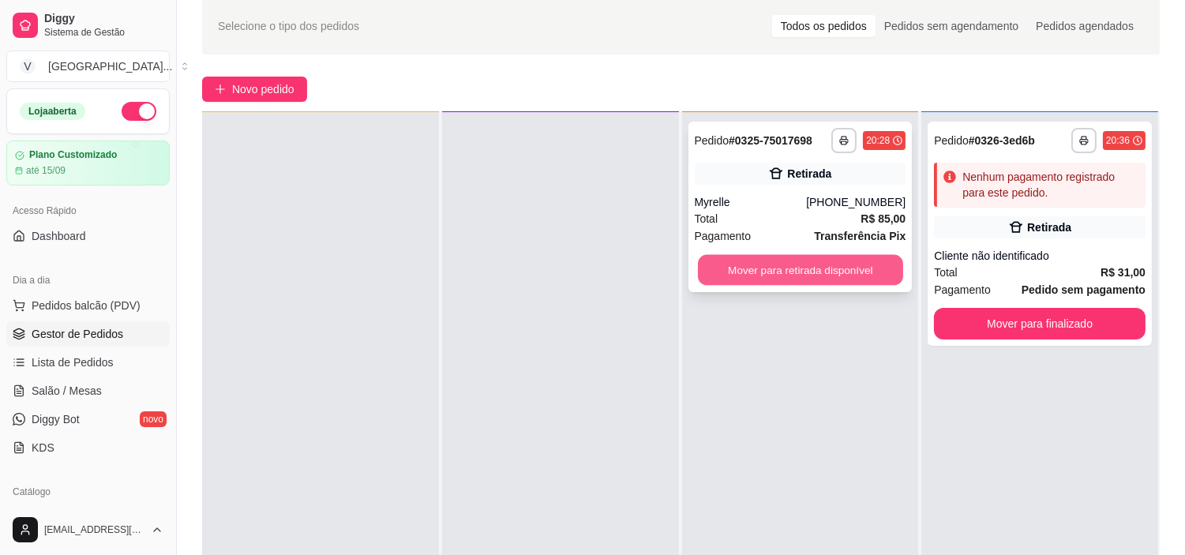
click at [818, 278] on button "Mover para retirada disponível" at bounding box center [800, 270] width 205 height 31
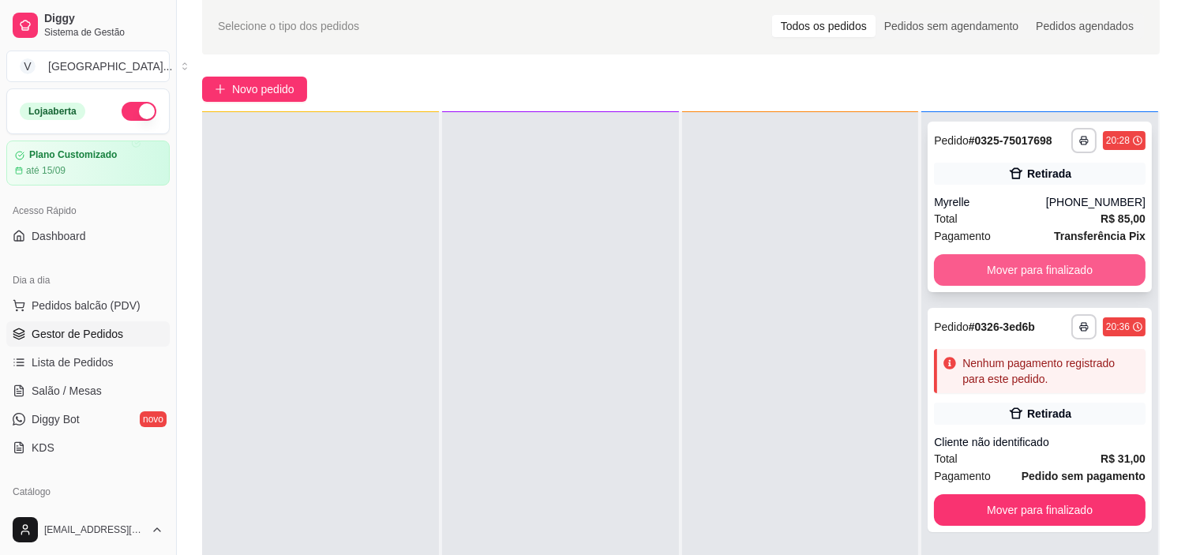
click at [1080, 263] on button "Mover para finalizado" at bounding box center [1040, 270] width 212 height 32
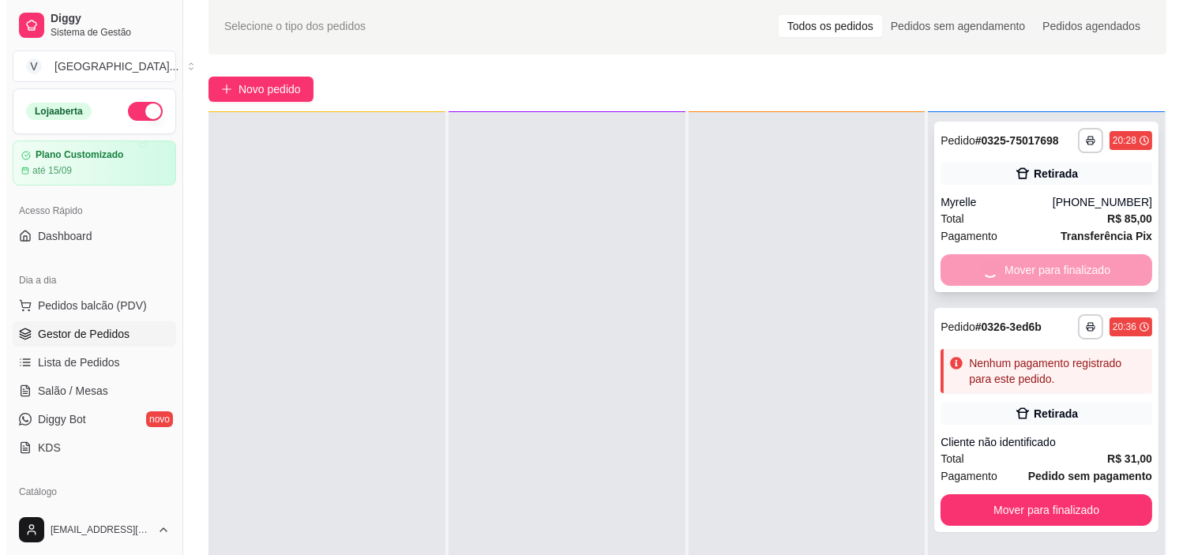
scroll to position [0, 0]
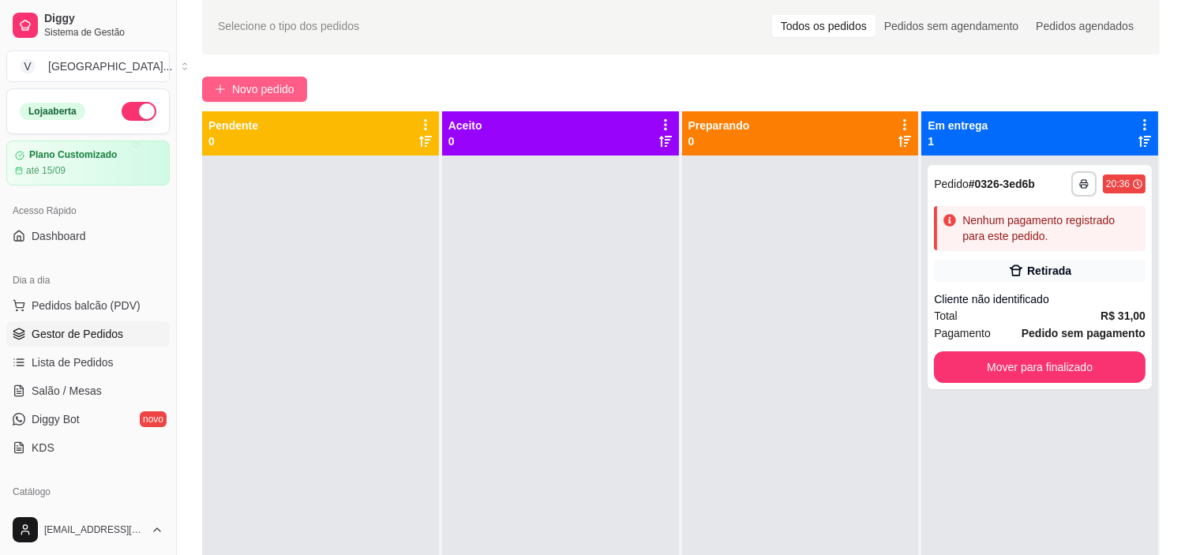
click at [293, 83] on span "Novo pedido" at bounding box center [263, 89] width 62 height 17
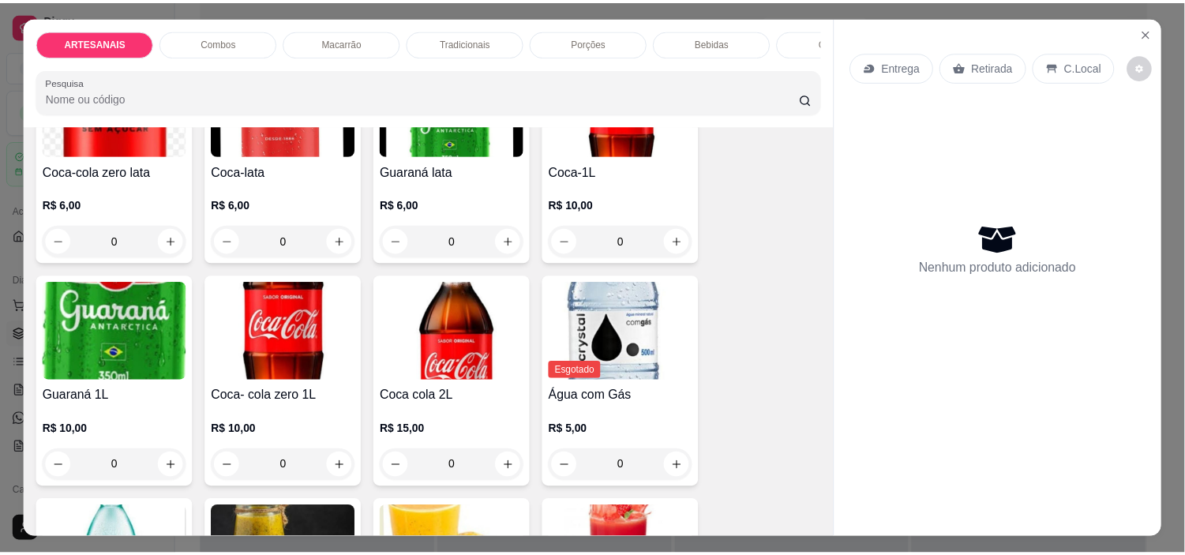
scroll to position [1842, 0]
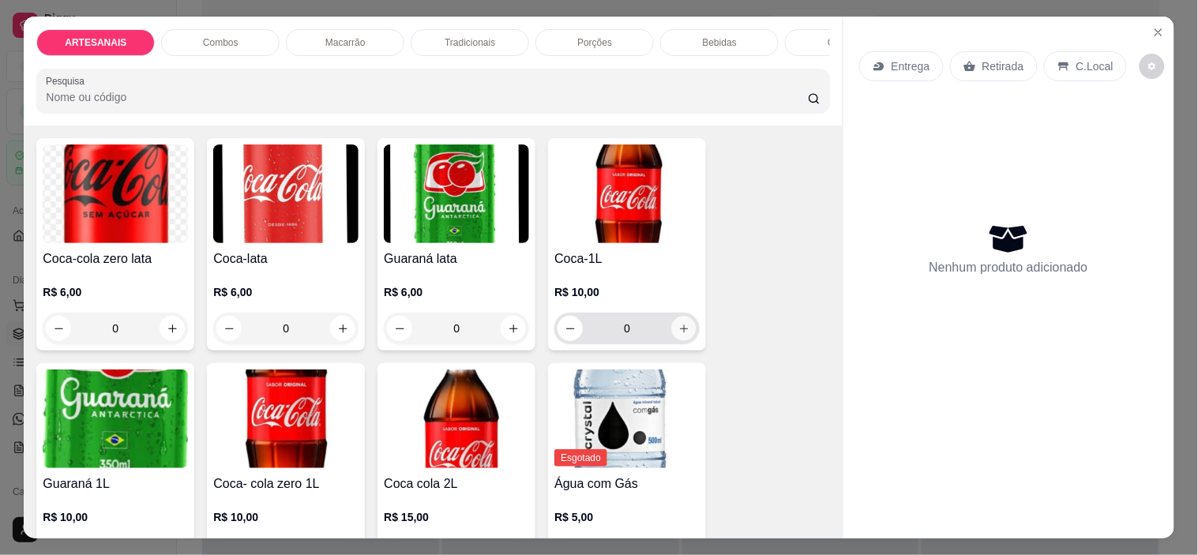
click at [672, 329] on button "increase-product-quantity" at bounding box center [684, 329] width 24 height 24
type input "1"
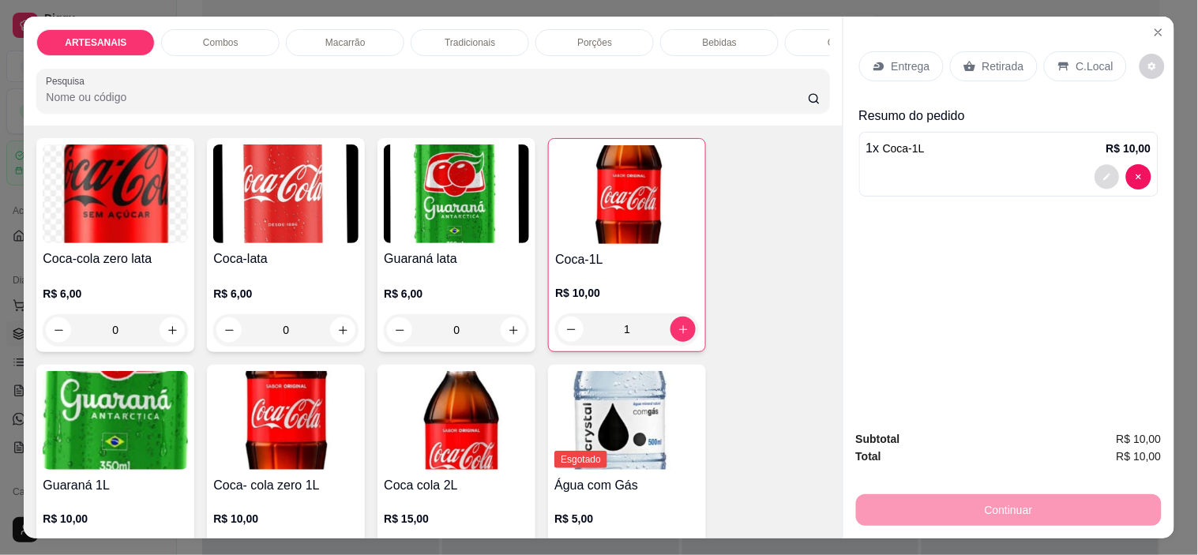
click at [1102, 172] on icon "decrease-product-quantity" at bounding box center [1106, 176] width 9 height 9
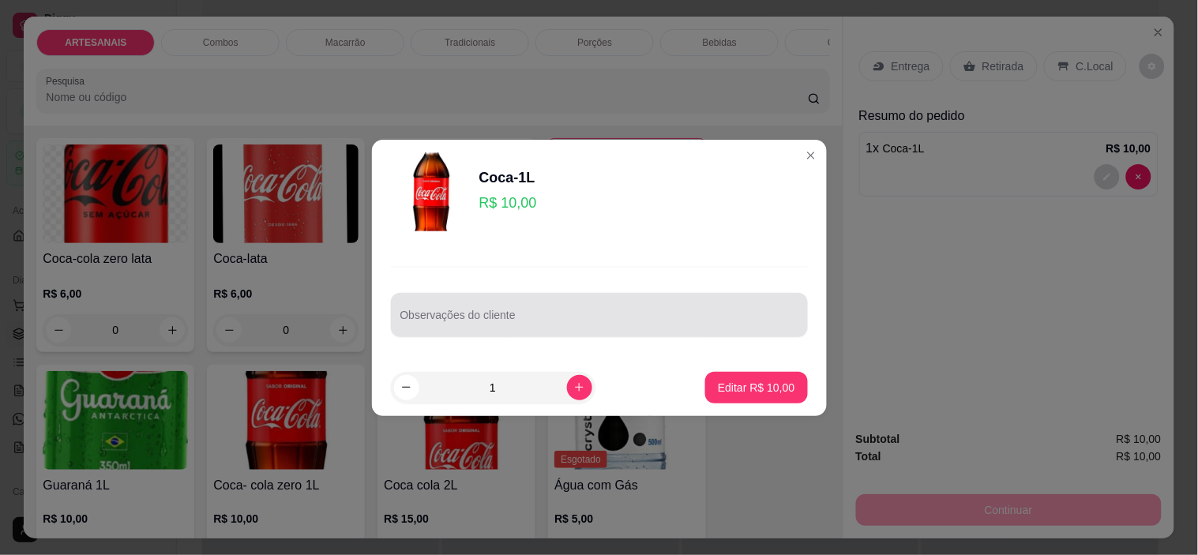
click at [693, 305] on div at bounding box center [599, 315] width 398 height 32
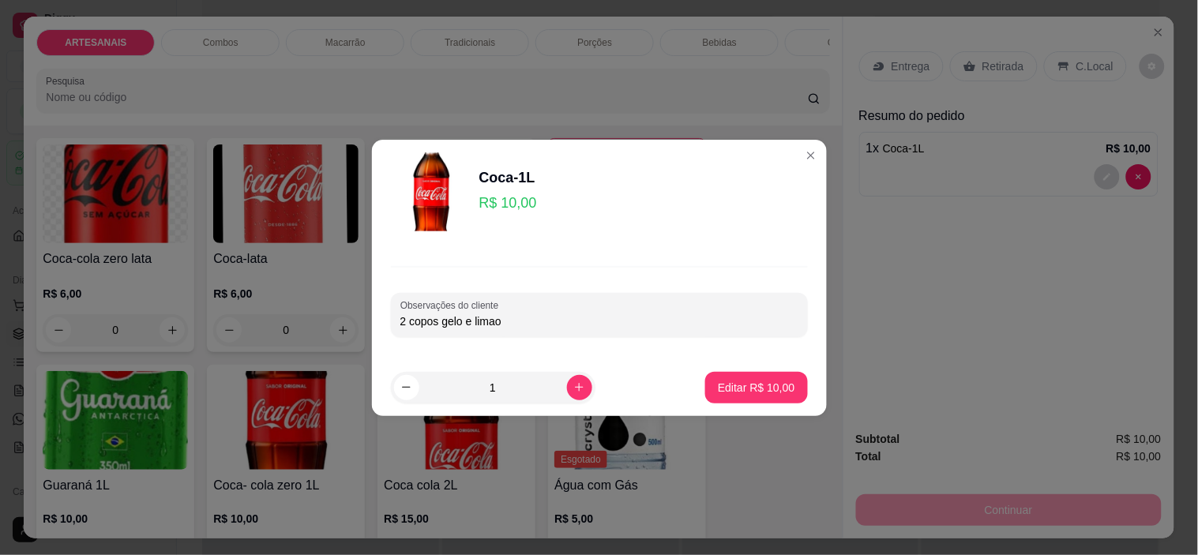
click at [493, 321] on input "2 copos gelo e limao" at bounding box center [599, 322] width 398 height 16
type input "2 copos gelo e limão"
click at [761, 392] on p "Editar R$ 10,00" at bounding box center [756, 387] width 74 height 15
type input "0"
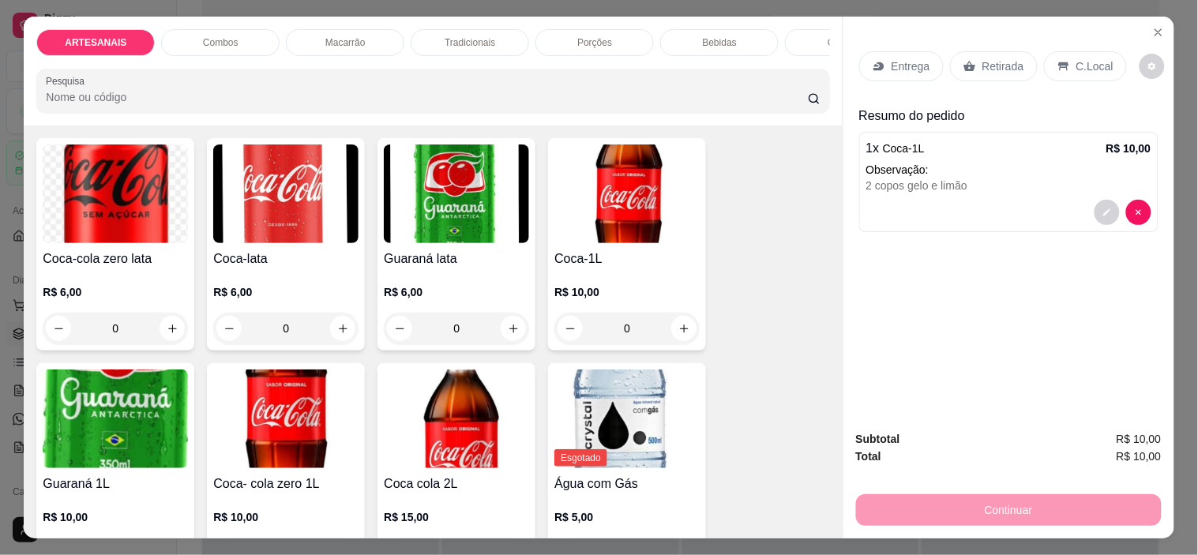
drag, startPoint x: 1068, startPoint y: 51, endPoint x: 1064, endPoint y: 69, distance: 19.5
click at [1069, 51] on div "C.Local" at bounding box center [1085, 66] width 83 height 30
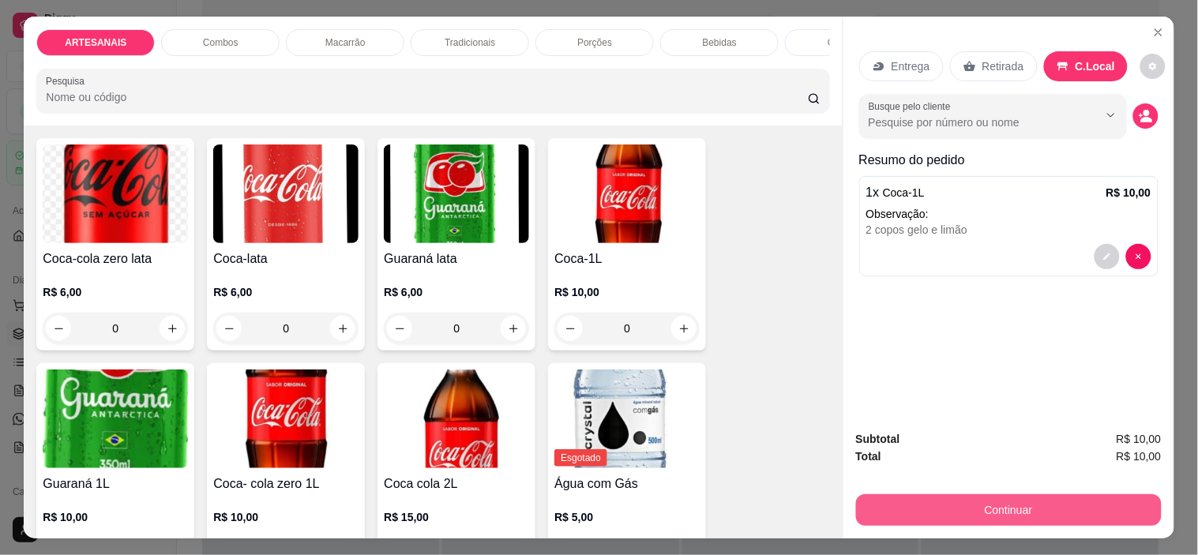
click at [1029, 510] on button "Continuar" at bounding box center [1009, 510] width 306 height 32
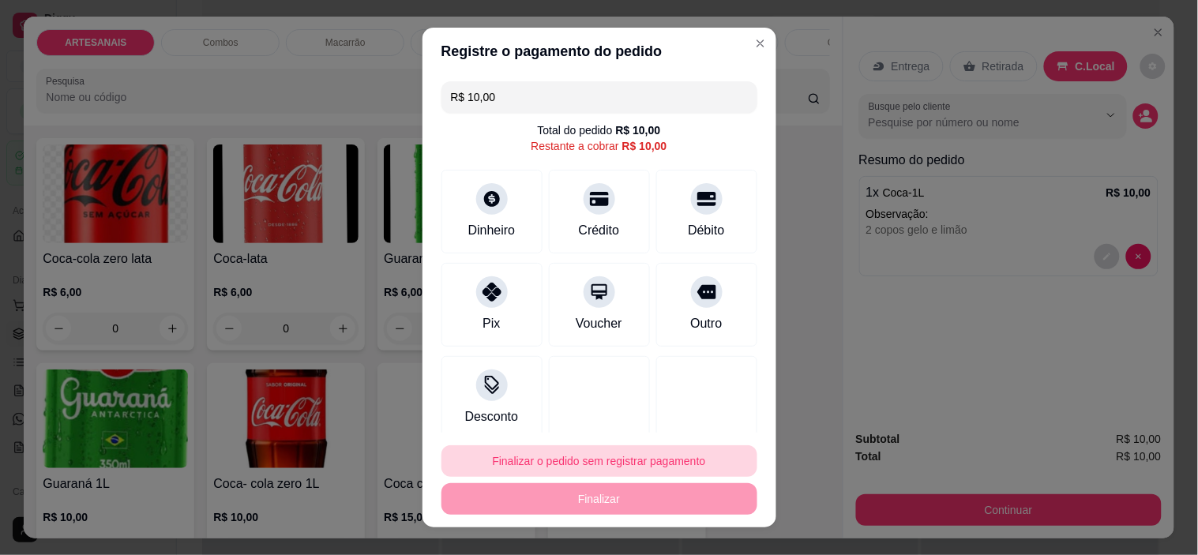
click at [582, 452] on button "Finalizar o pedido sem registrar pagamento" at bounding box center [599, 461] width 316 height 32
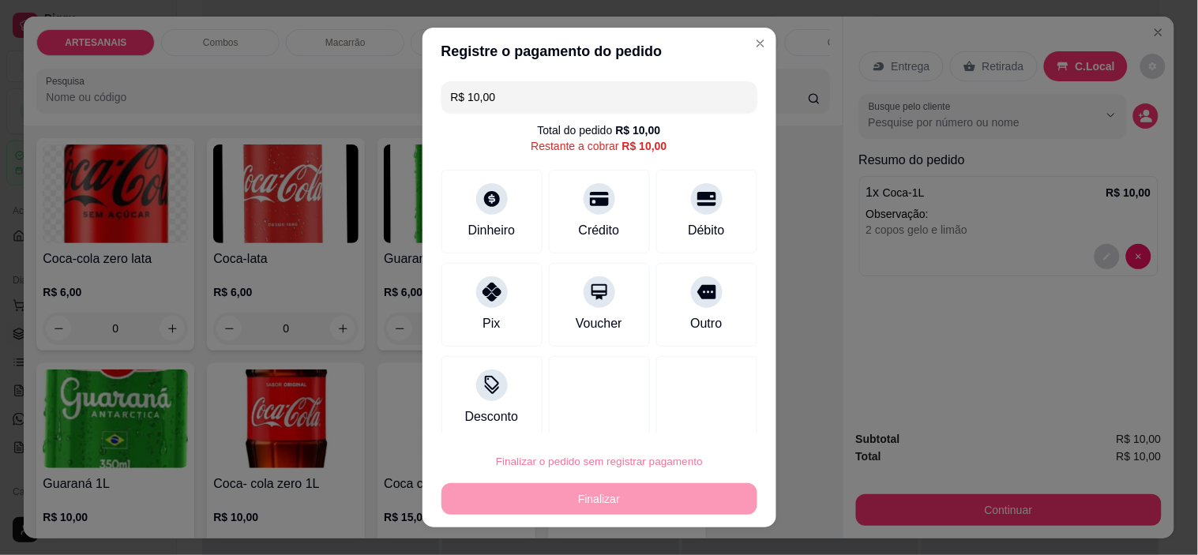
click at [678, 411] on button "Confirmar" at bounding box center [689, 416] width 56 height 24
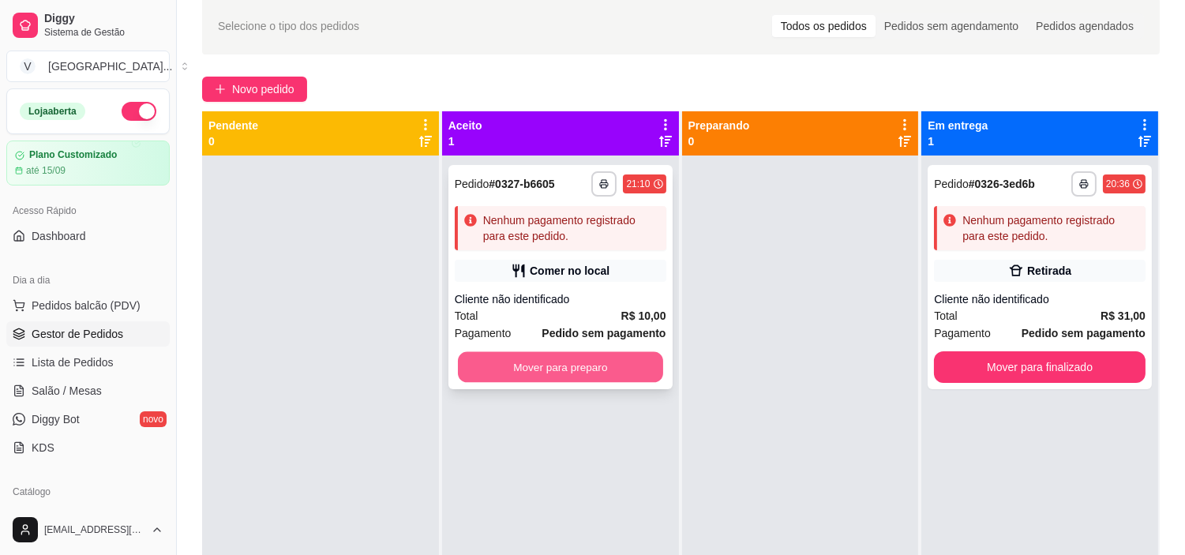
click at [585, 368] on button "Mover para preparo" at bounding box center [560, 367] width 205 height 31
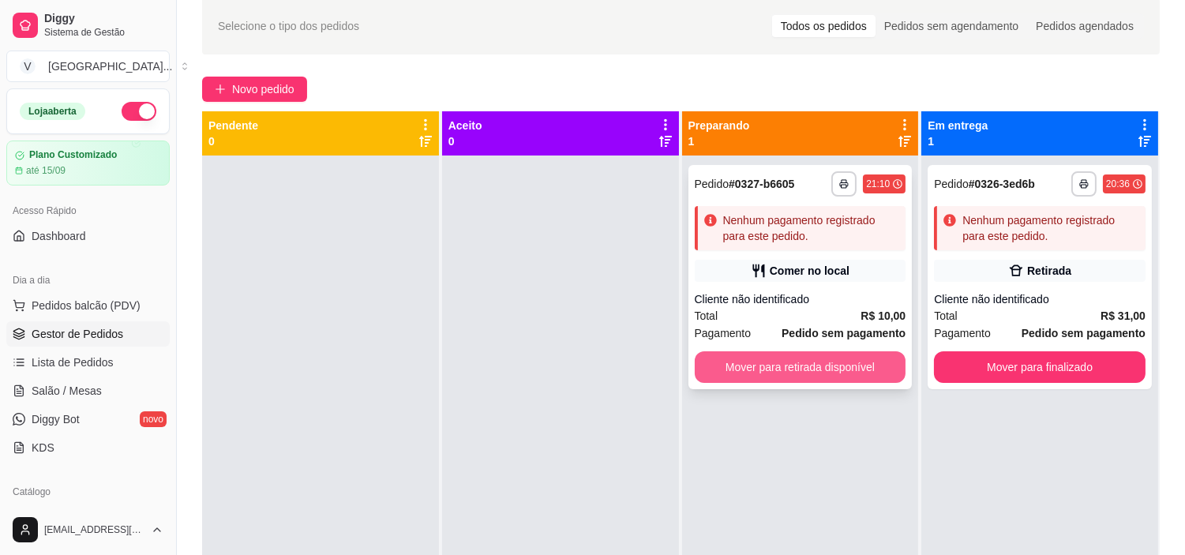
click at [815, 365] on button "Mover para retirada disponível" at bounding box center [801, 367] width 212 height 32
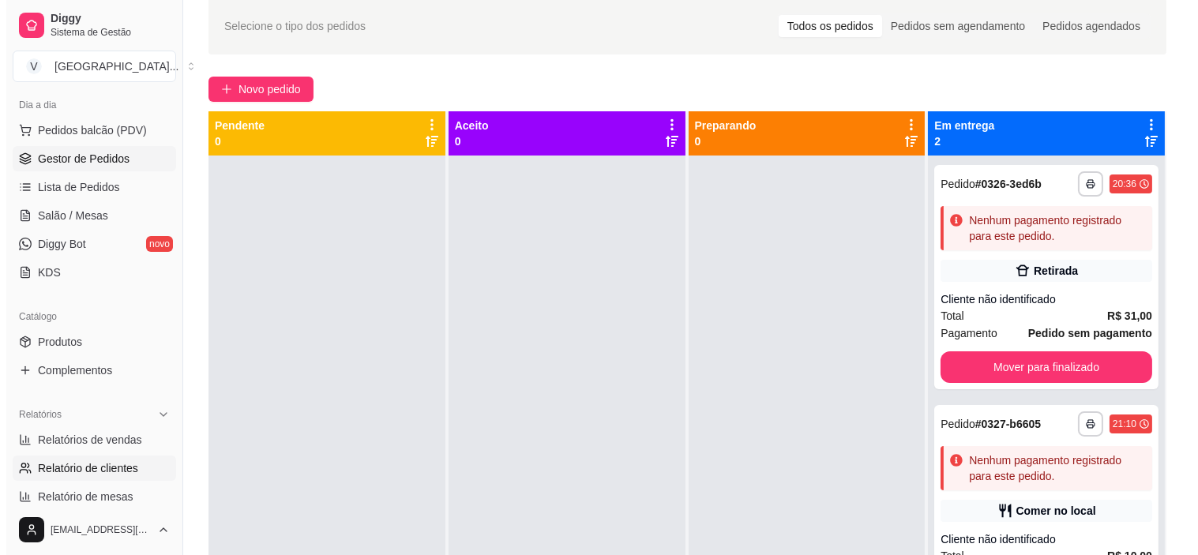
scroll to position [263, 0]
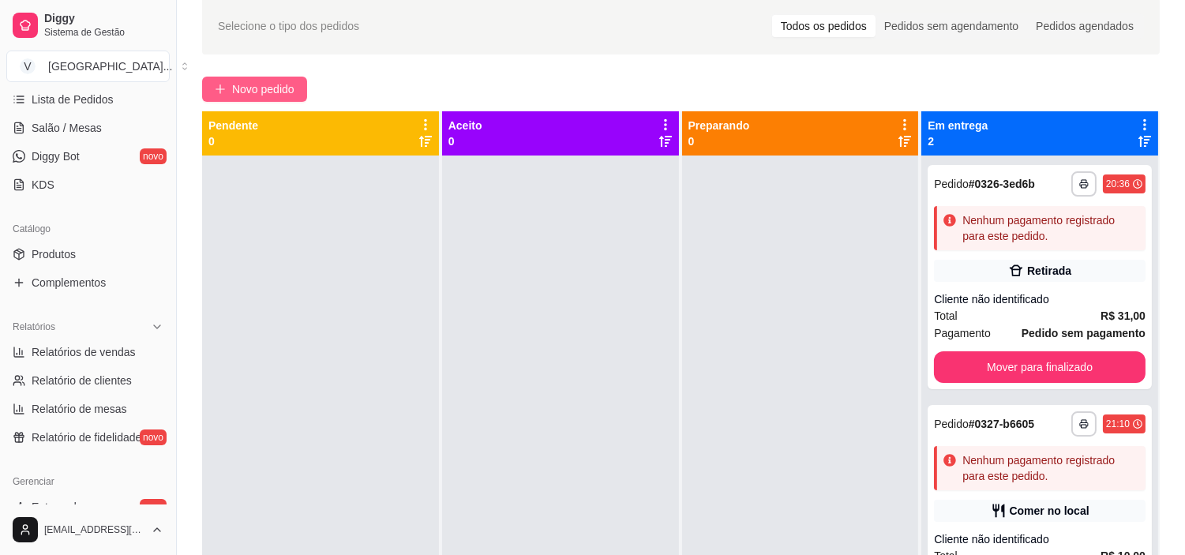
click at [262, 85] on span "Novo pedido" at bounding box center [263, 89] width 62 height 17
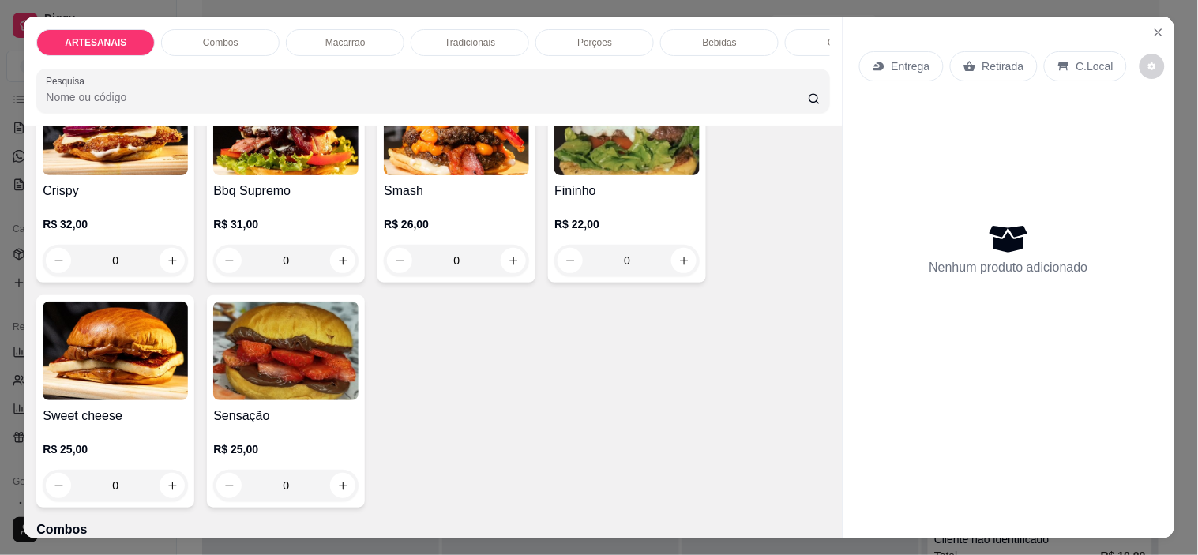
scroll to position [438, 0]
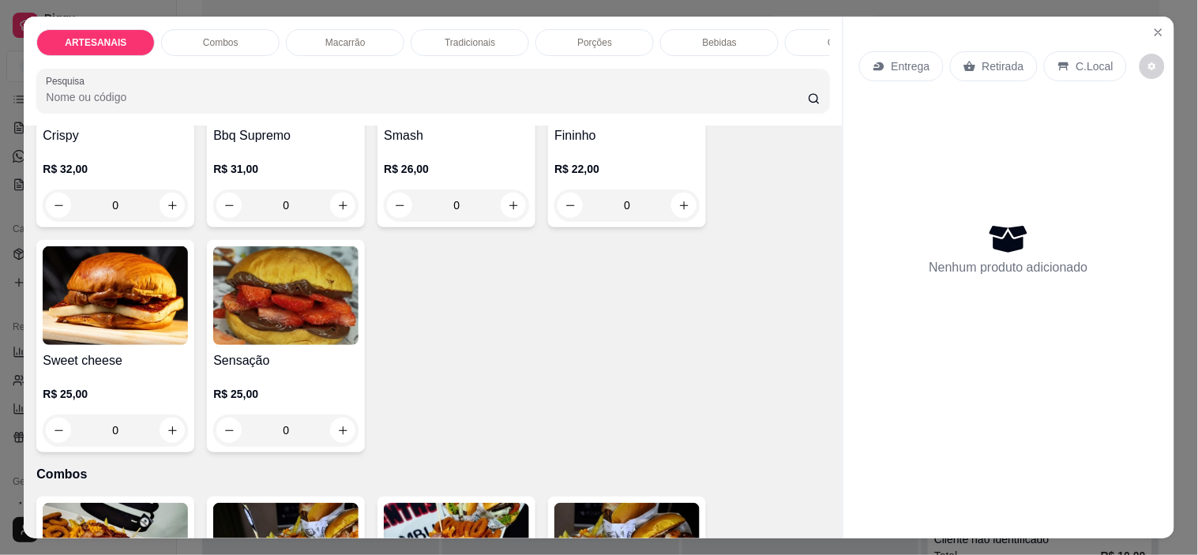
click at [167, 206] on div "0" at bounding box center [115, 206] width 145 height 32
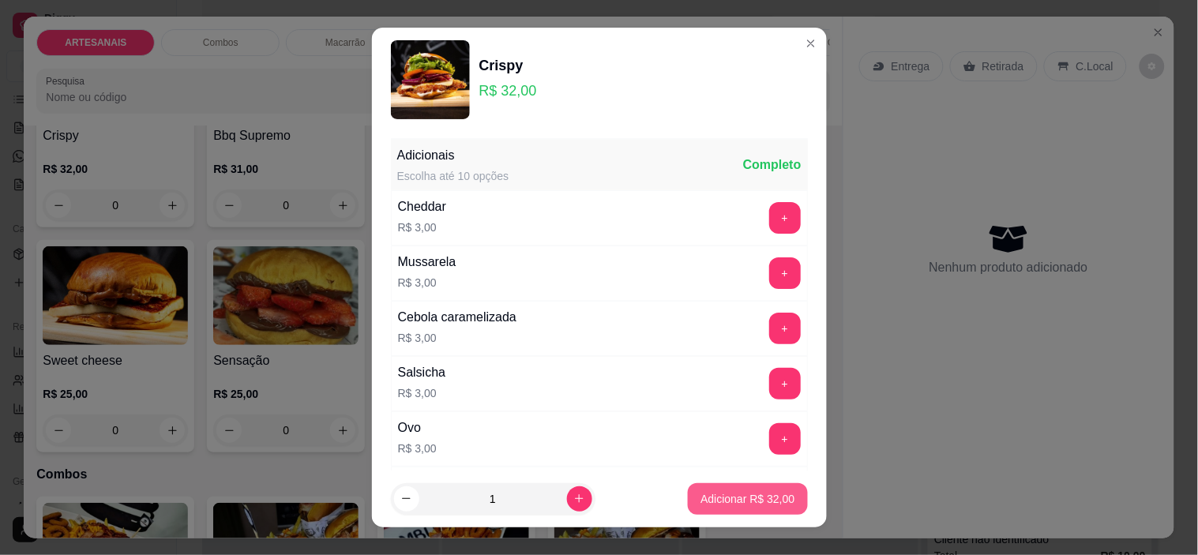
click at [700, 496] on p "Adicionar R$ 32,00" at bounding box center [747, 499] width 94 height 16
type input "1"
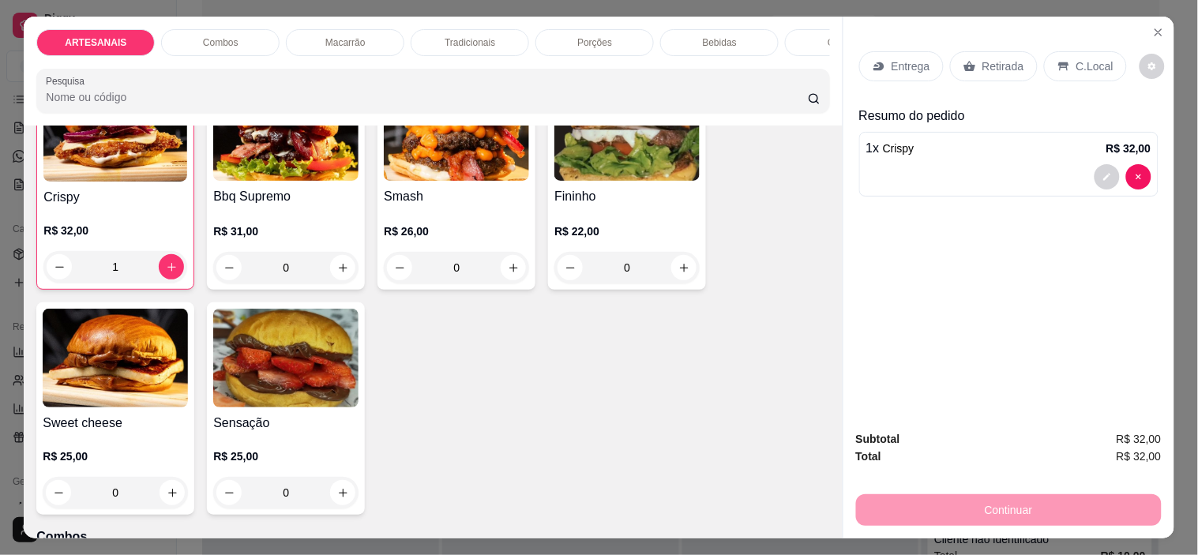
scroll to position [264, 0]
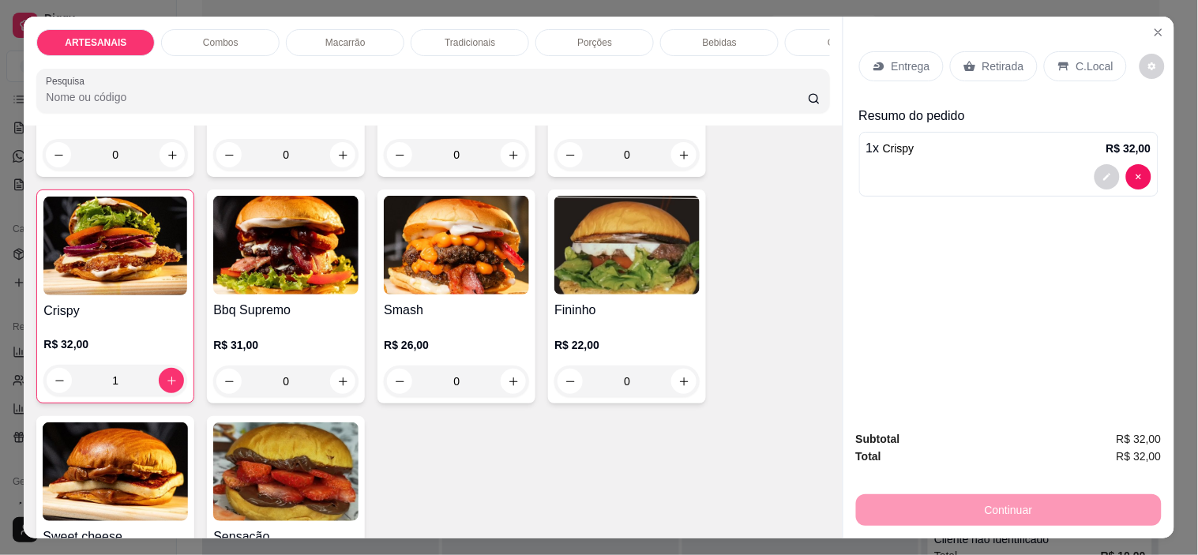
click at [504, 382] on div "0" at bounding box center [456, 382] width 145 height 32
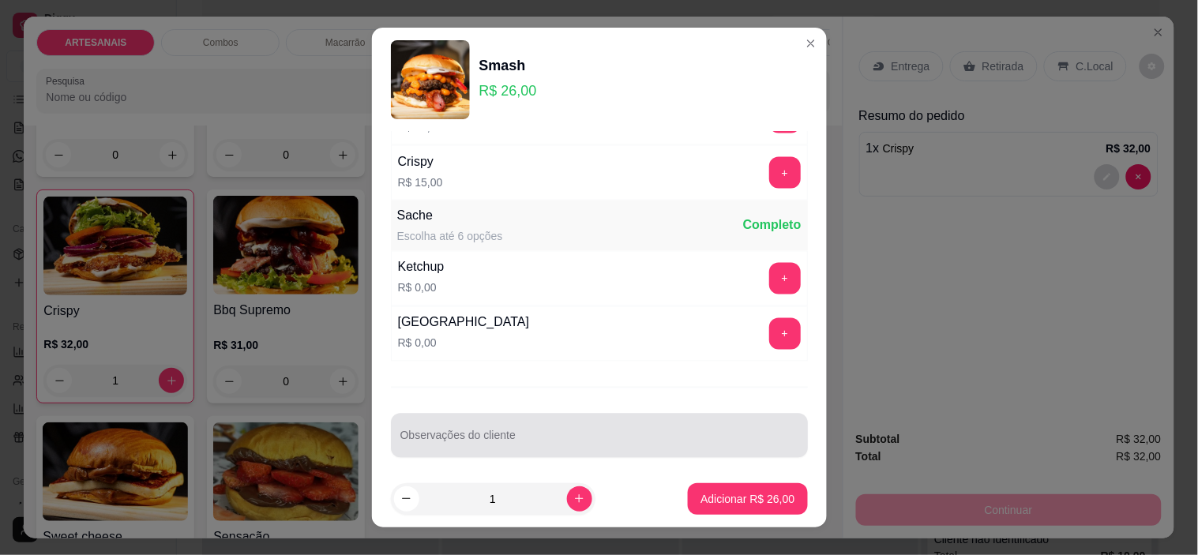
scroll to position [720, 0]
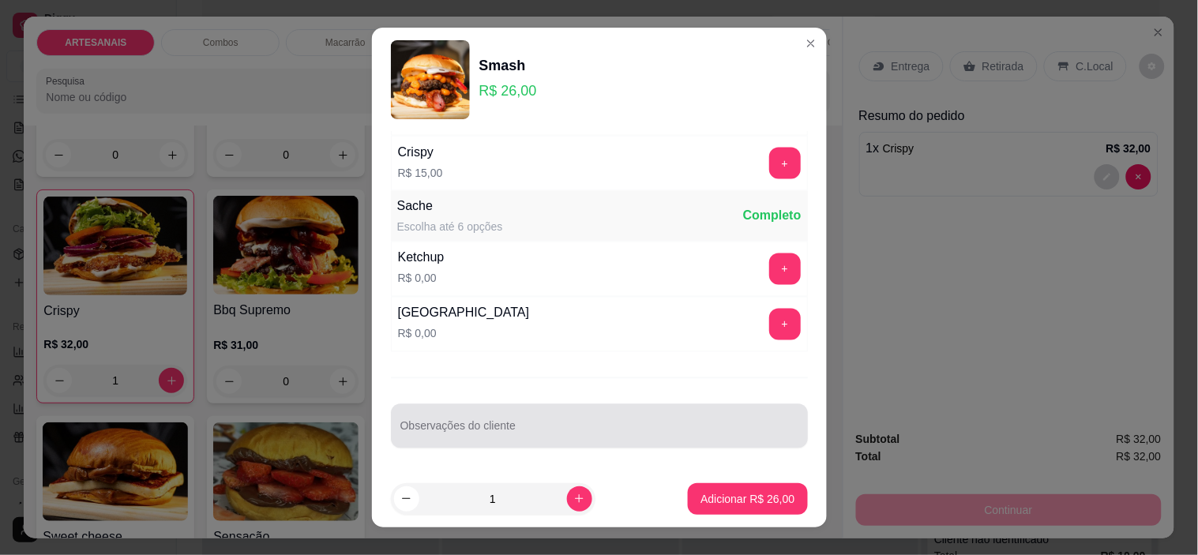
click at [591, 421] on div at bounding box center [599, 427] width 398 height 32
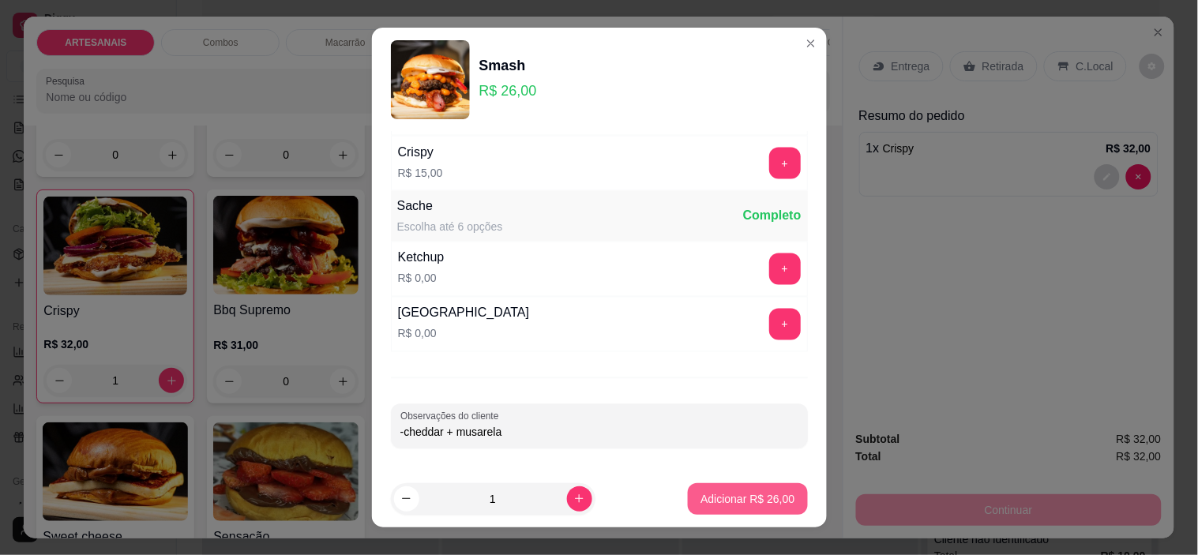
type input "-cheddar + musarela"
click at [780, 495] on button "Adicionar R$ 26,00" at bounding box center [747, 499] width 119 height 32
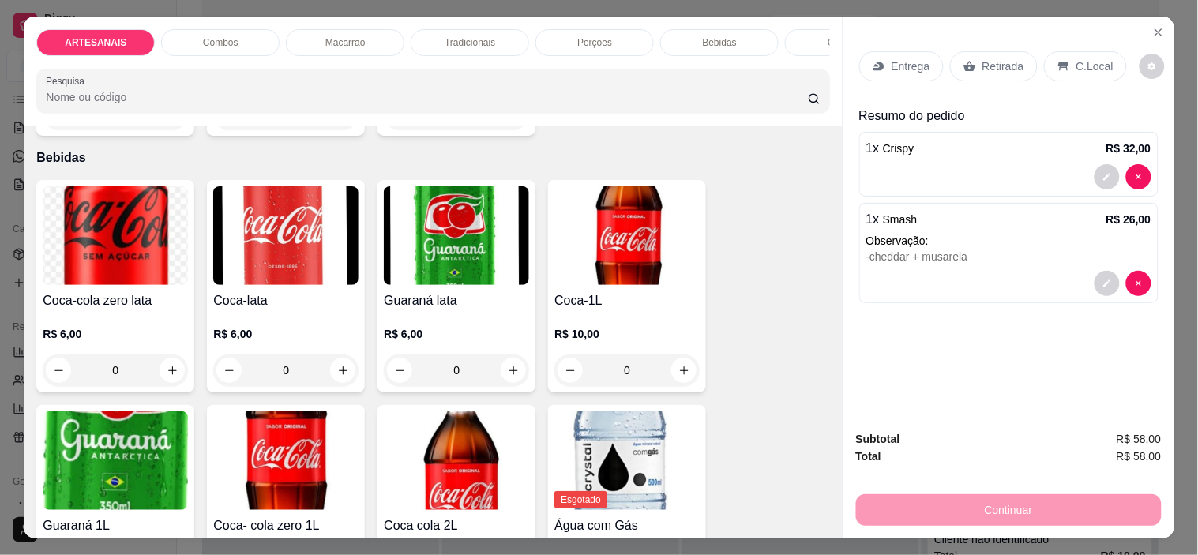
scroll to position [1842, 0]
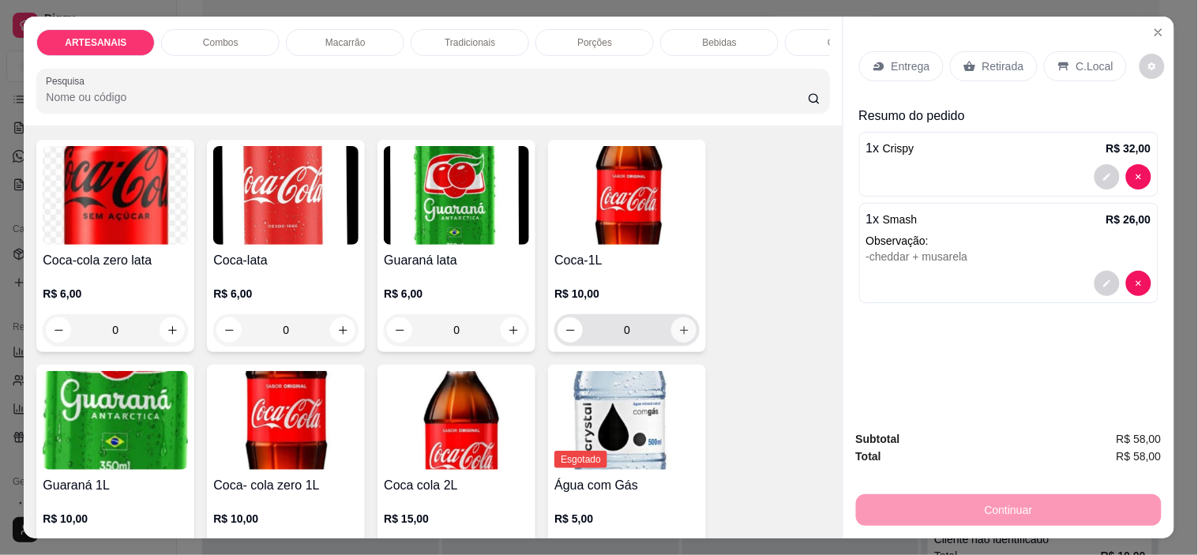
click at [685, 342] on button "increase-product-quantity" at bounding box center [683, 329] width 25 height 25
type input "1"
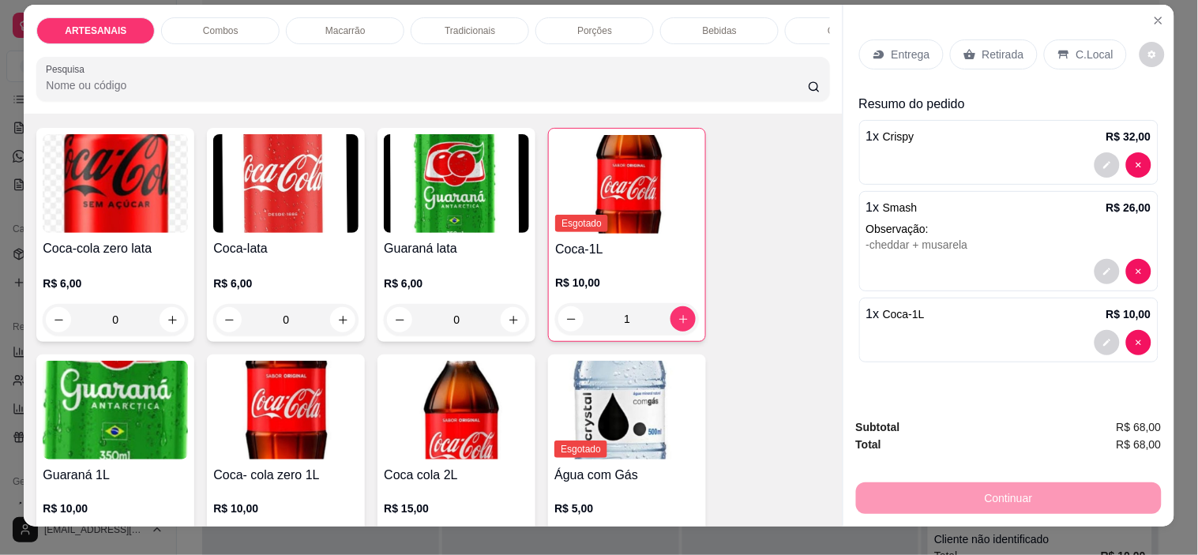
scroll to position [0, 0]
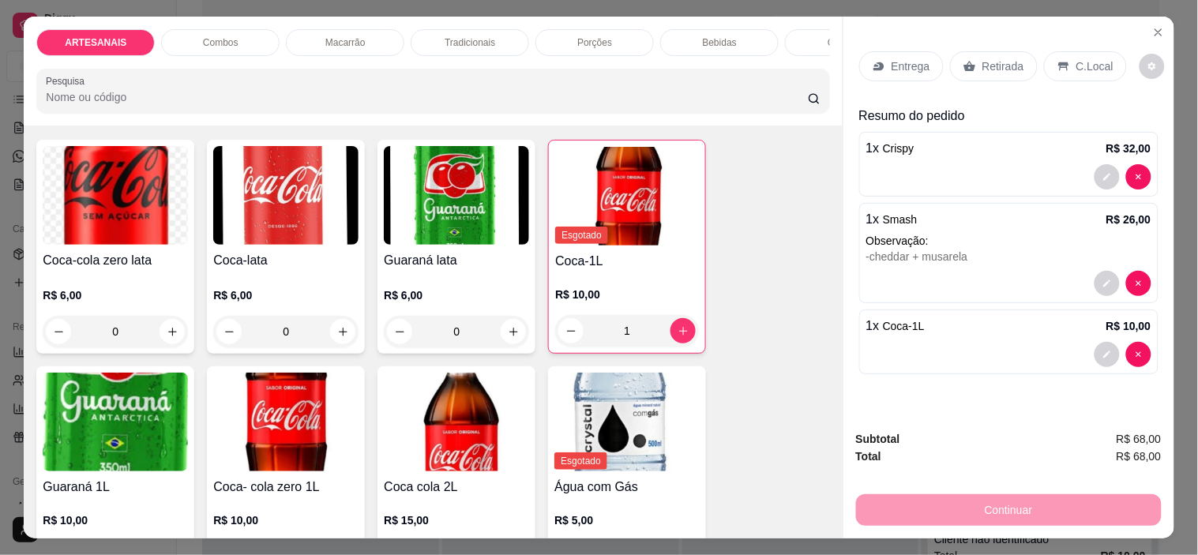
click at [1091, 69] on div "C.Local" at bounding box center [1085, 66] width 83 height 30
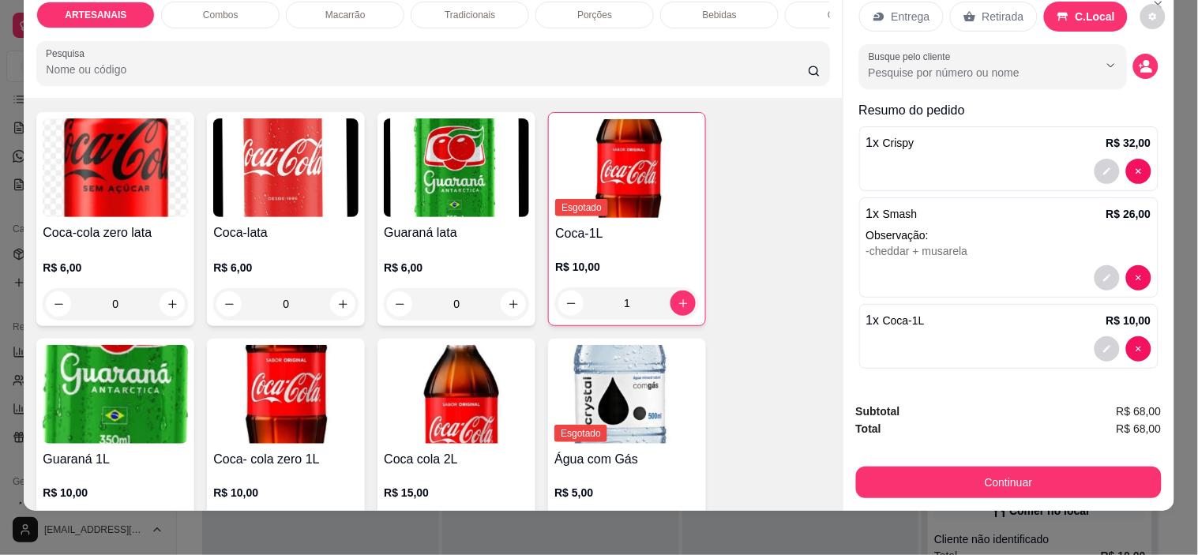
scroll to position [40, 0]
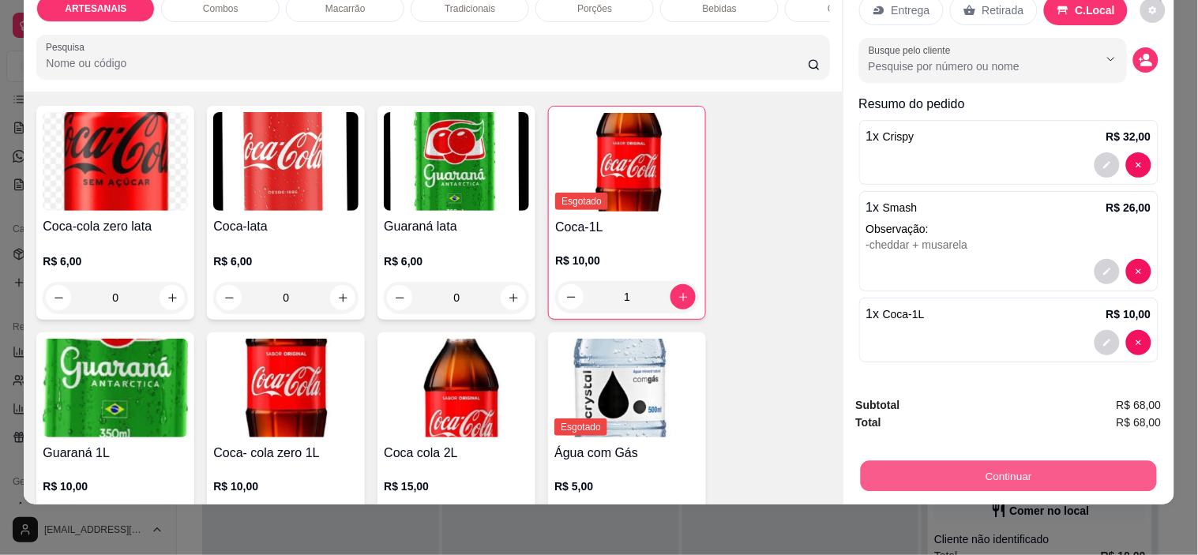
click at [1012, 467] on button "Continuar" at bounding box center [1008, 476] width 296 height 31
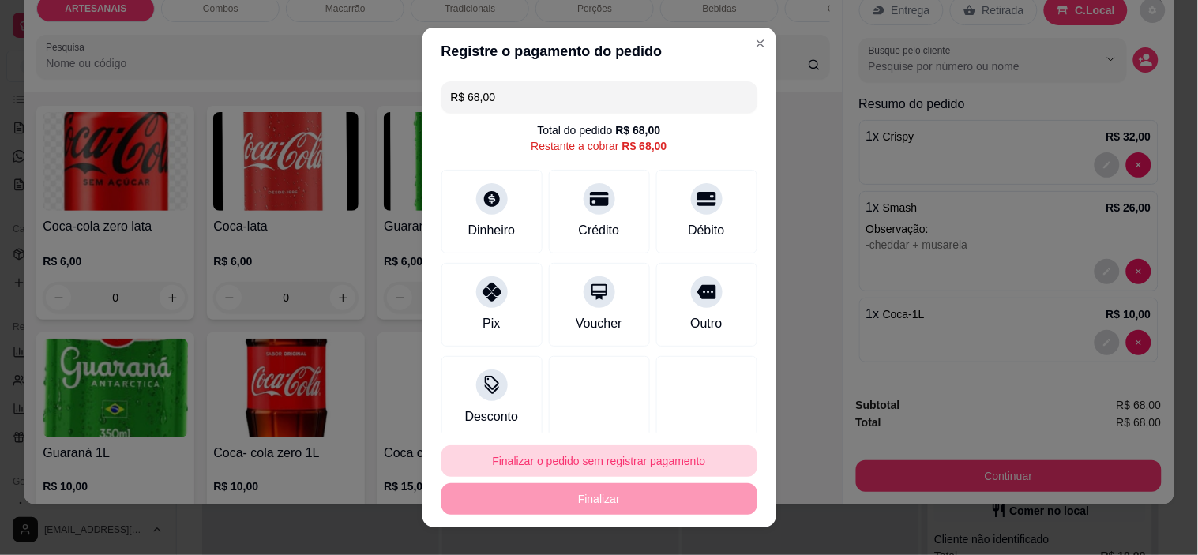
click at [602, 464] on button "Finalizar o pedido sem registrar pagamento" at bounding box center [599, 461] width 316 height 32
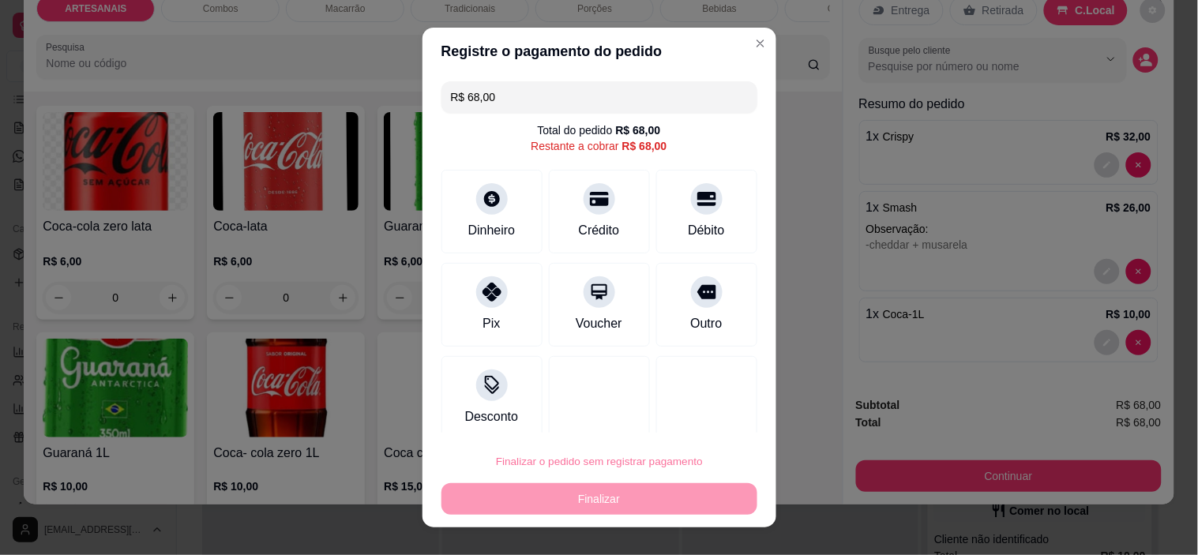
click at [691, 411] on button "Confirmar" at bounding box center [688, 416] width 58 height 24
type input "0"
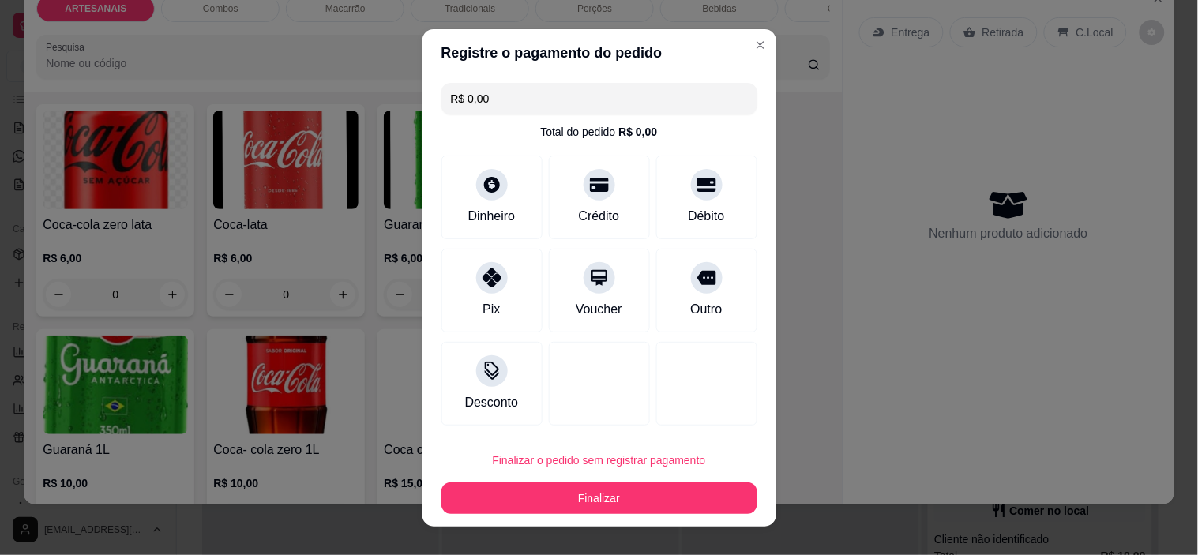
type input "R$ 0,00"
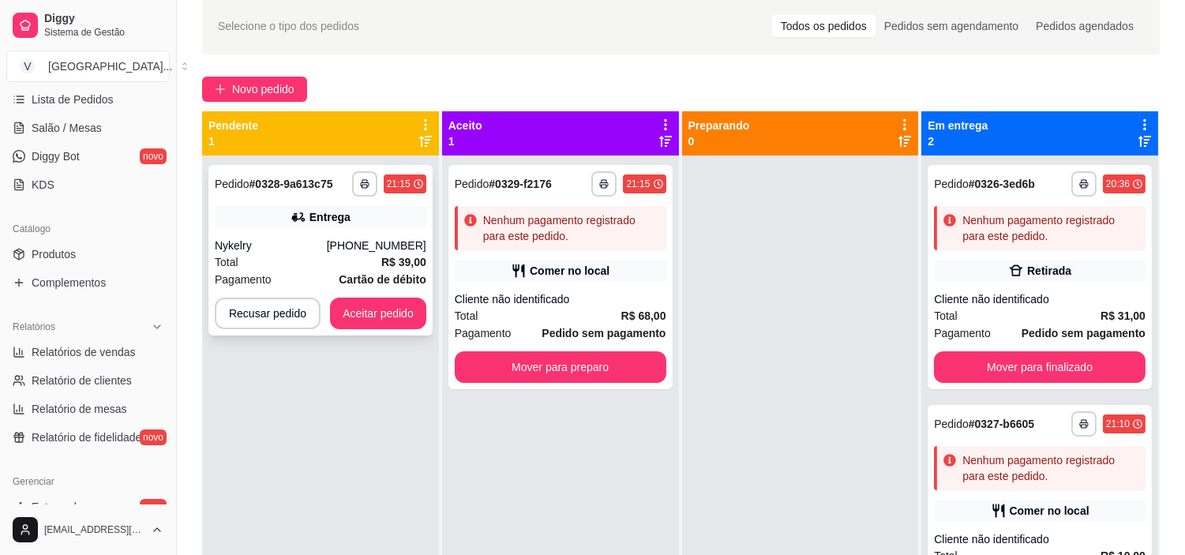
click at [355, 218] on div "Entrega" at bounding box center [321, 217] width 212 height 22
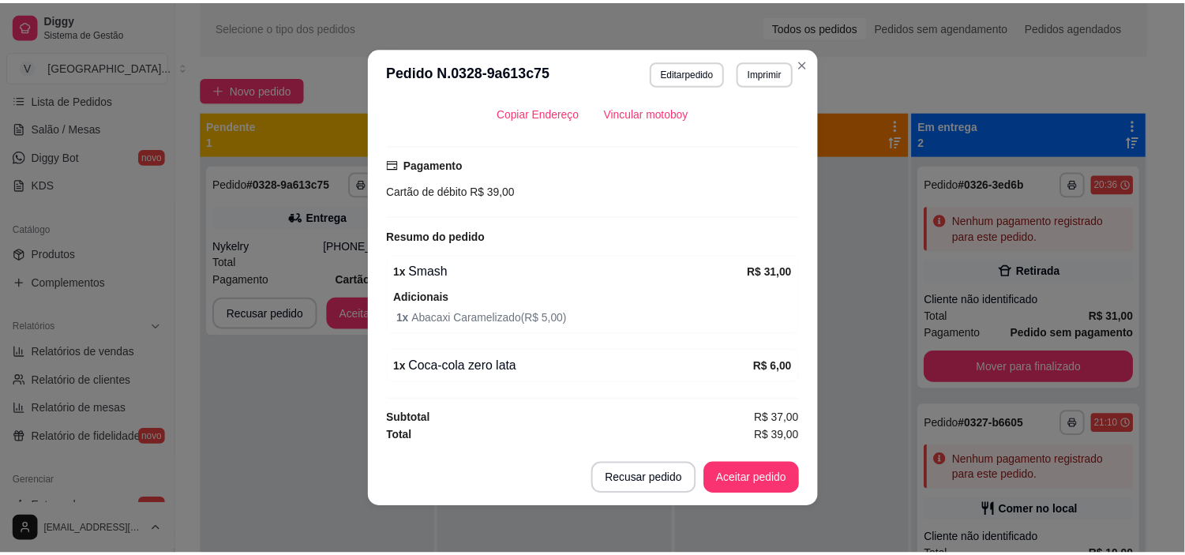
scroll to position [3, 0]
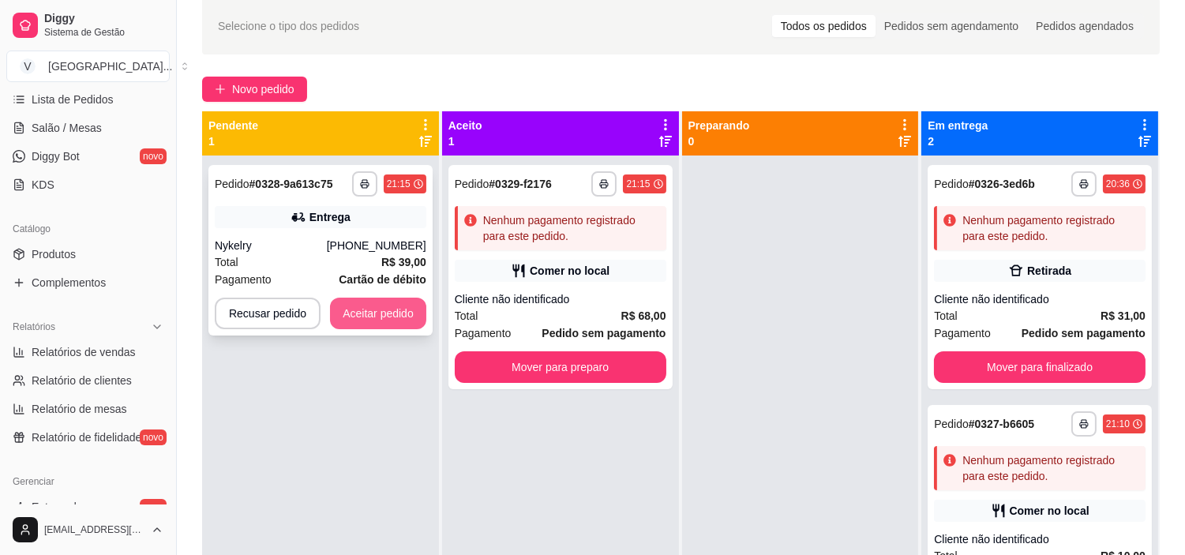
click at [385, 308] on button "Aceitar pedido" at bounding box center [378, 314] width 96 height 32
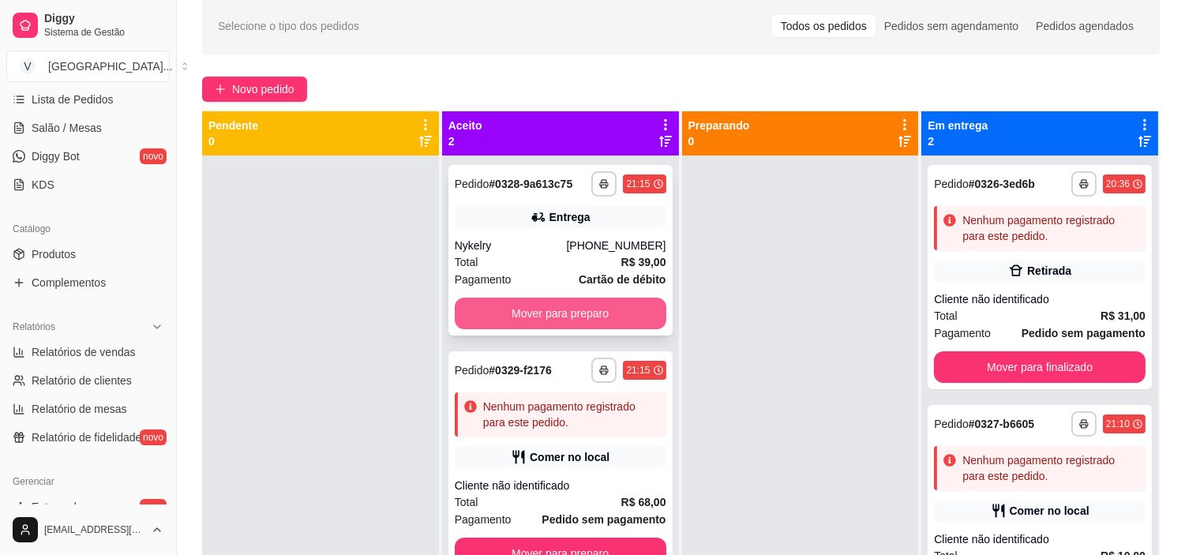
click at [611, 309] on button "Mover para preparo" at bounding box center [561, 314] width 212 height 32
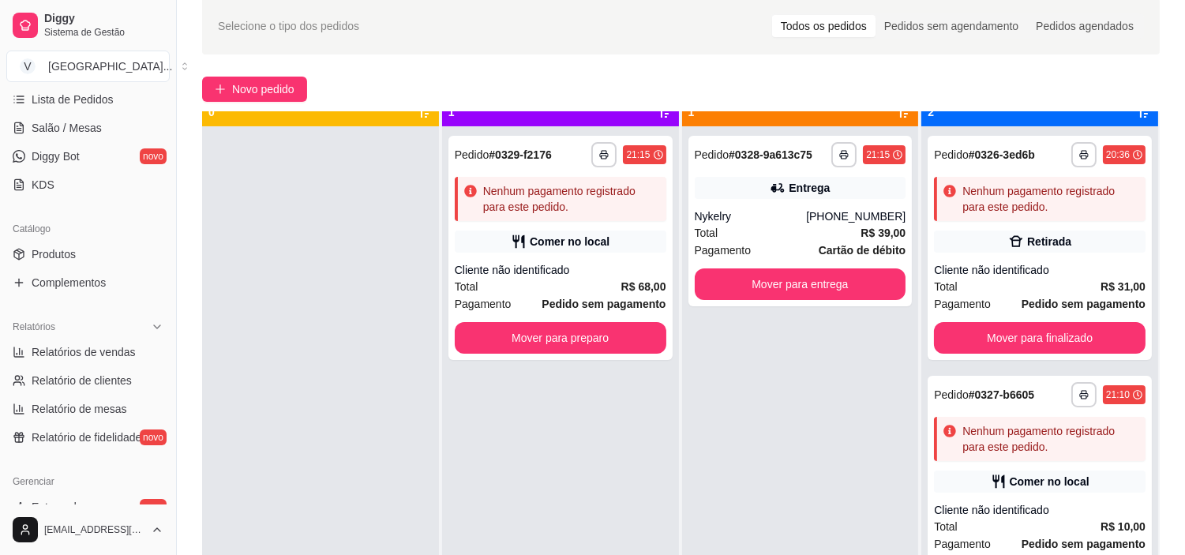
scroll to position [43, 0]
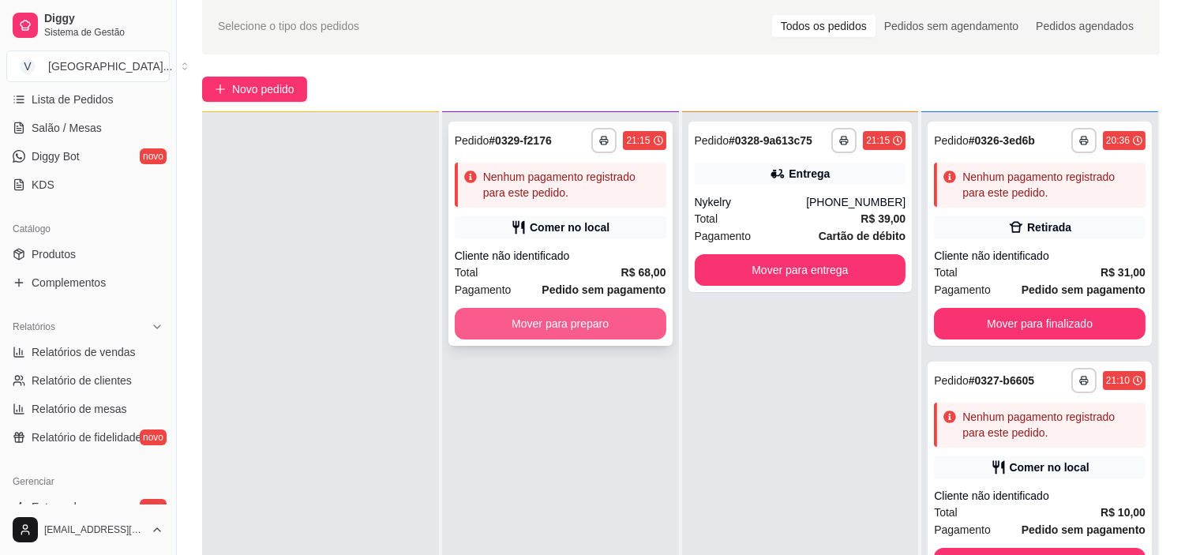
click at [618, 334] on button "Mover para preparo" at bounding box center [561, 324] width 212 height 32
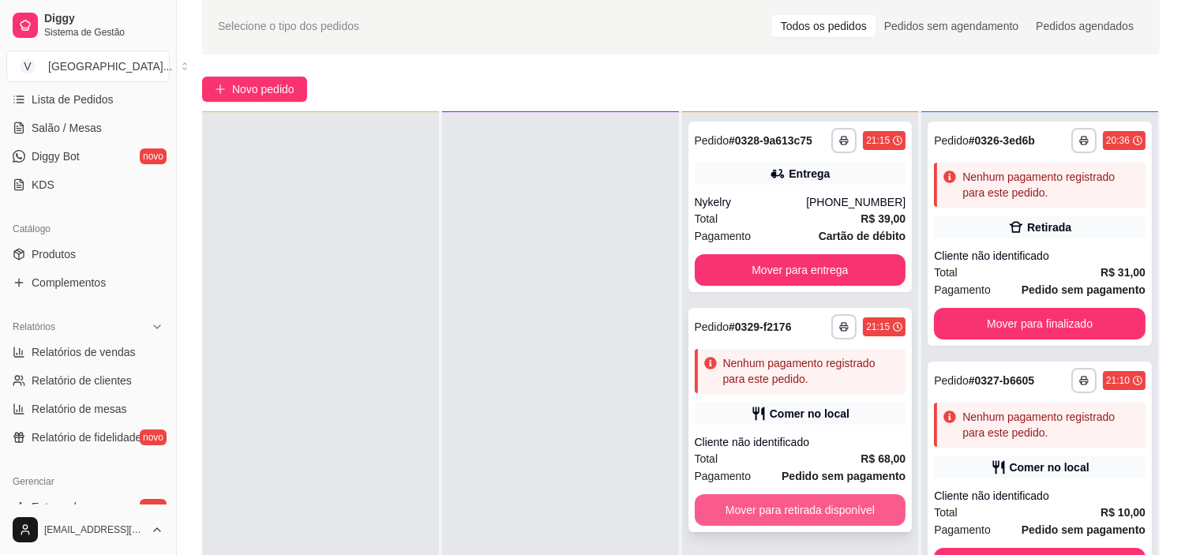
click at [869, 494] on button "Mover para retirada disponível" at bounding box center [801, 510] width 212 height 32
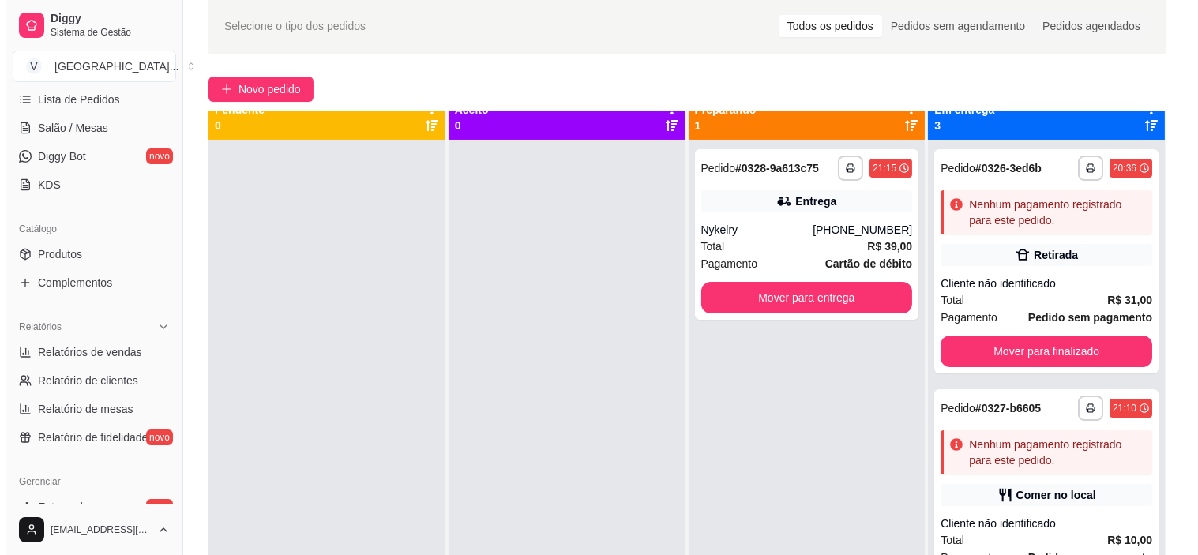
scroll to position [0, 0]
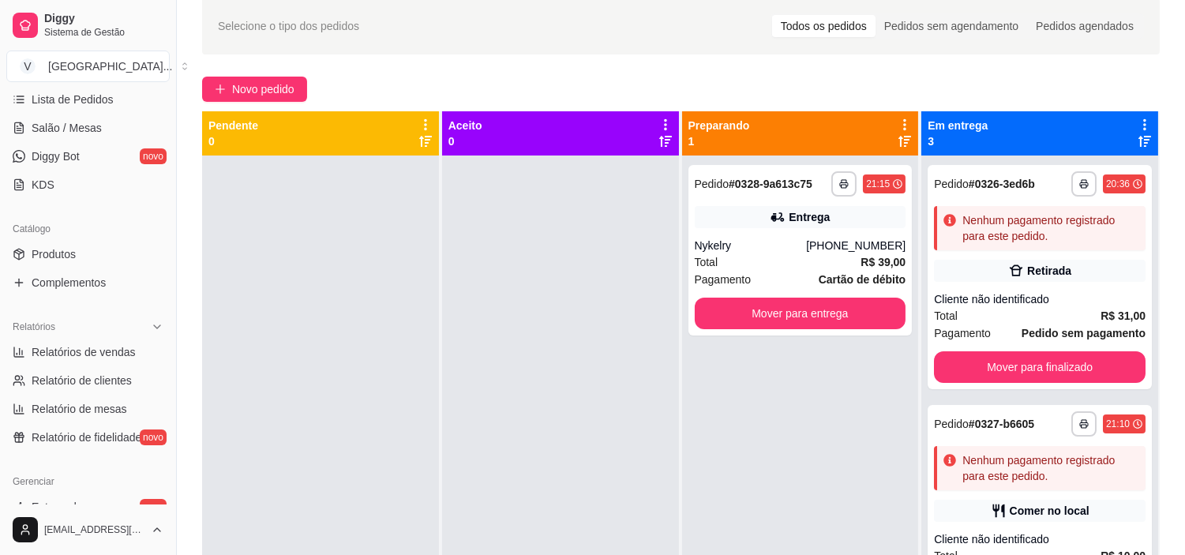
click at [230, 68] on div "**********" at bounding box center [681, 336] width 1008 height 697
click at [239, 77] on button "Novo pedido" at bounding box center [254, 89] width 105 height 25
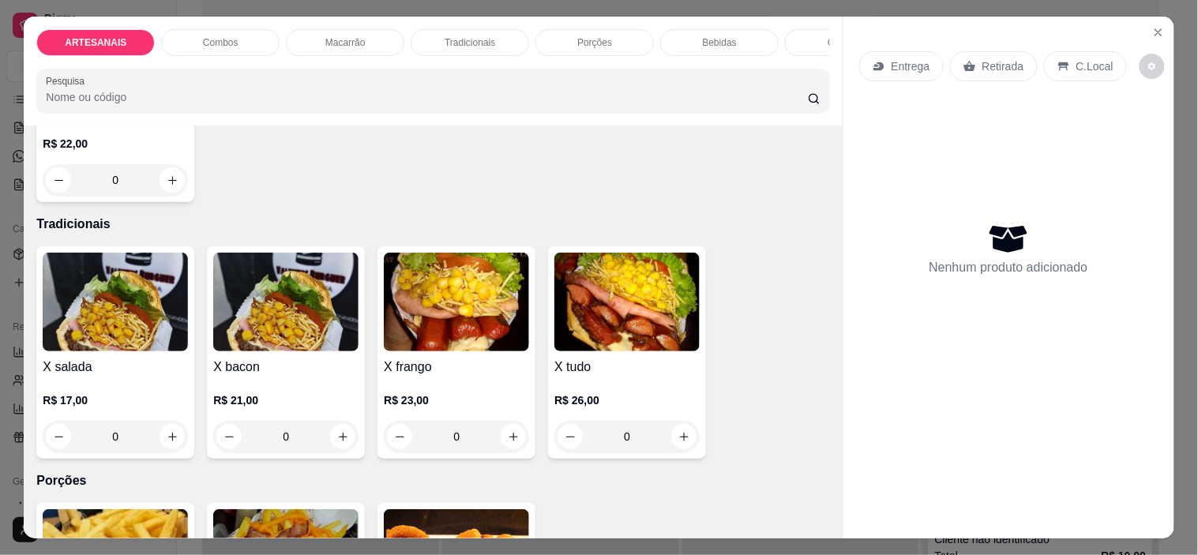
scroll to position [1228, 0]
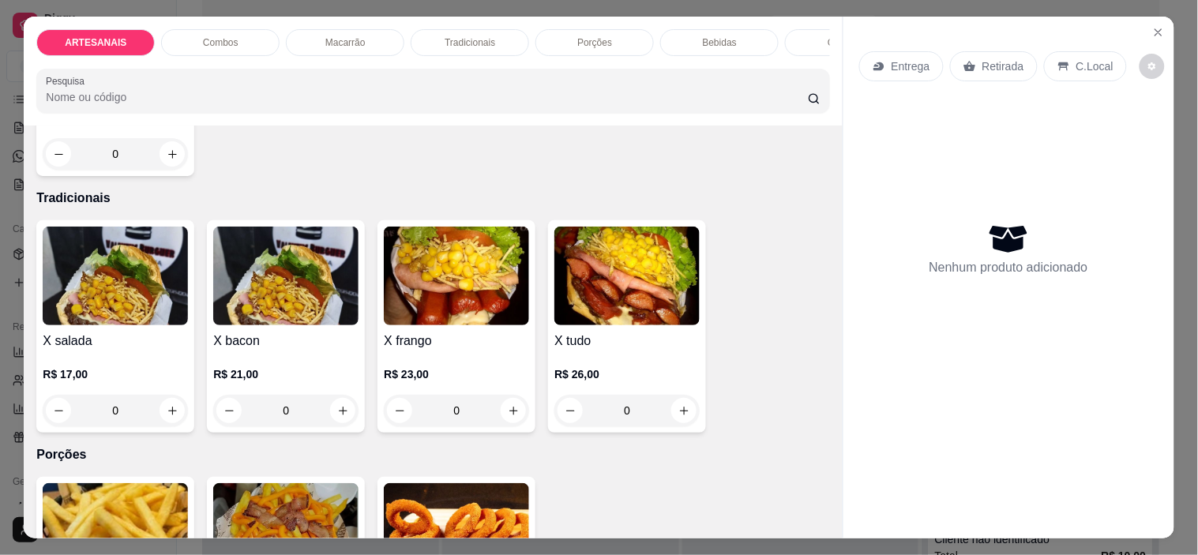
click at [171, 419] on div "0" at bounding box center [115, 411] width 145 height 32
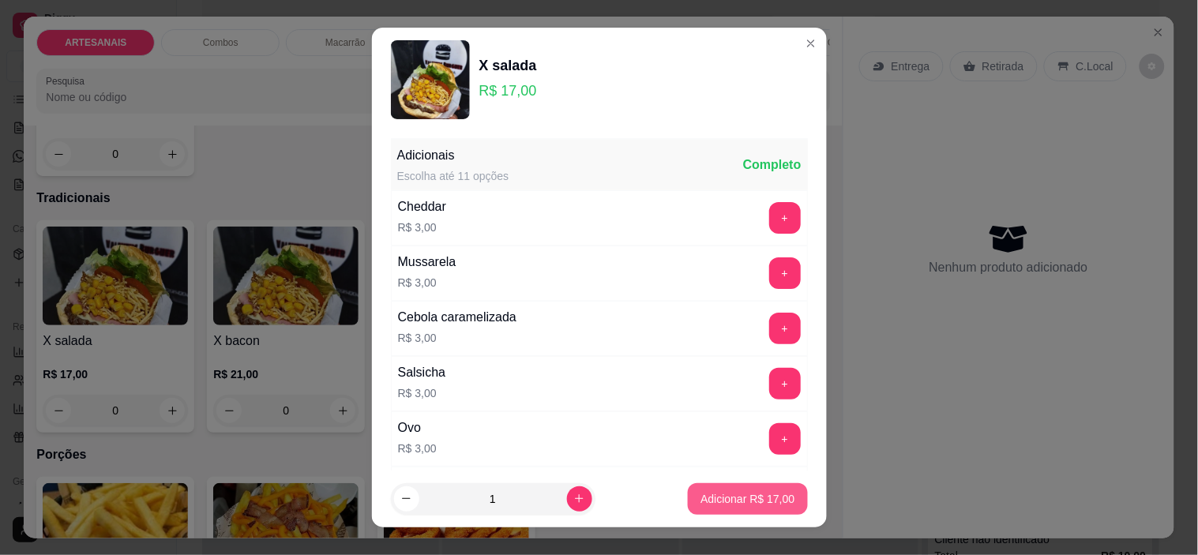
click at [749, 498] on p "Adicionar R$ 17,00" at bounding box center [747, 499] width 94 height 16
type input "1"
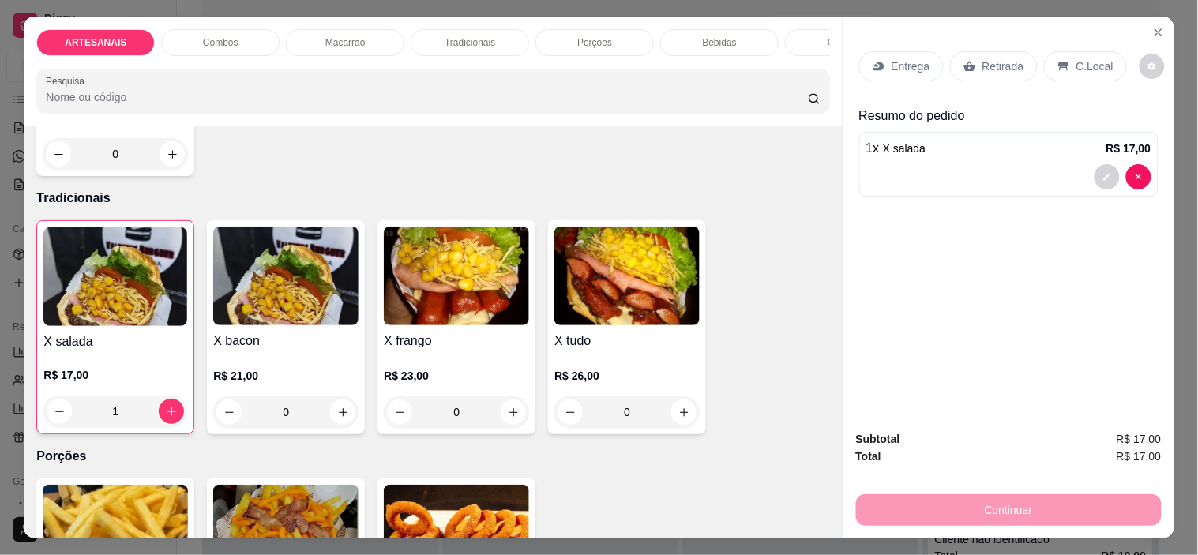
click at [918, 66] on p "Entrega" at bounding box center [911, 66] width 39 height 16
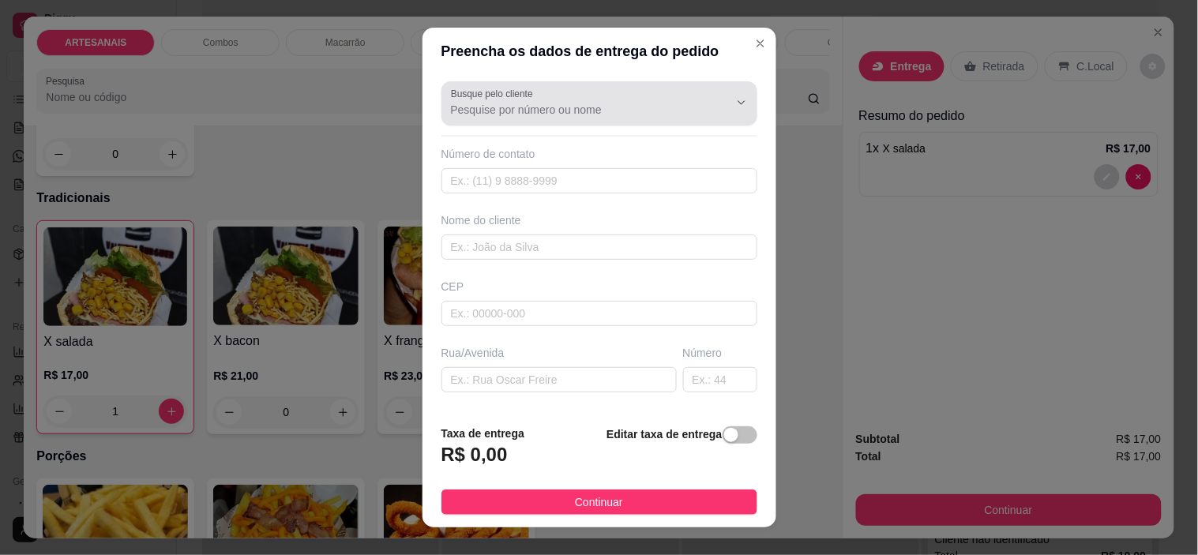
click at [546, 105] on input "Busque pelo cliente" at bounding box center [577, 110] width 253 height 16
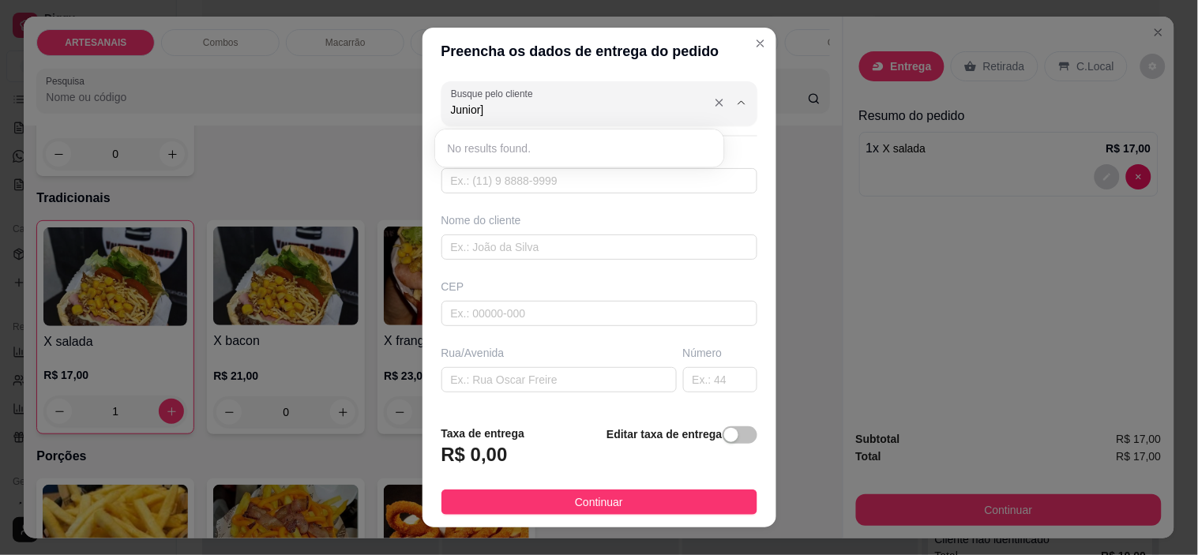
type input "Junior"
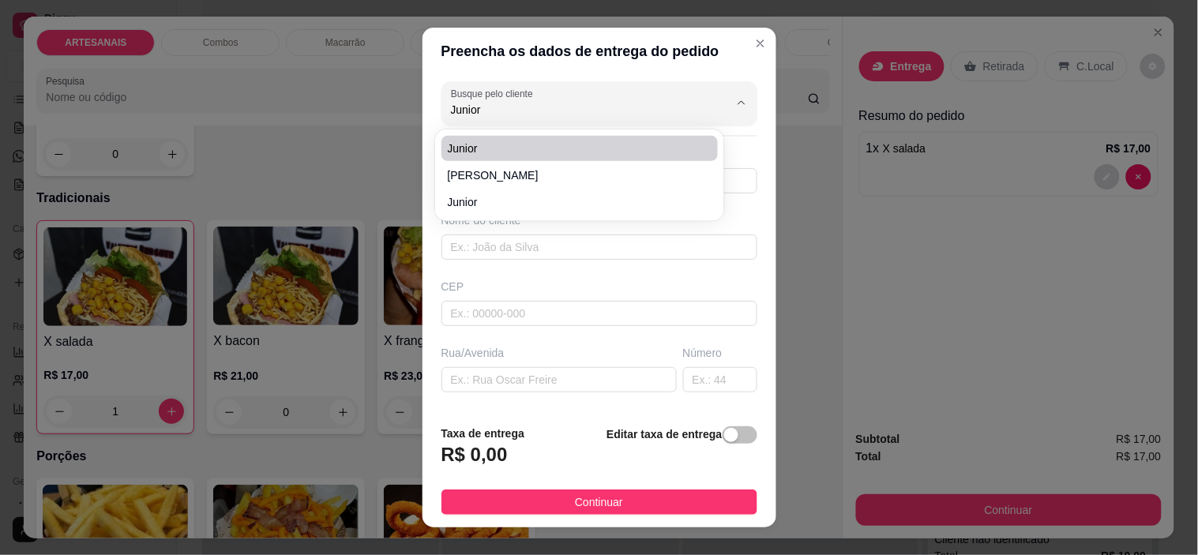
click at [525, 148] on span "Junior" at bounding box center [572, 149] width 249 height 16
type input "66992168862"
type input "Junior"
type input "Carmo do [GEOGRAPHIC_DATA]"
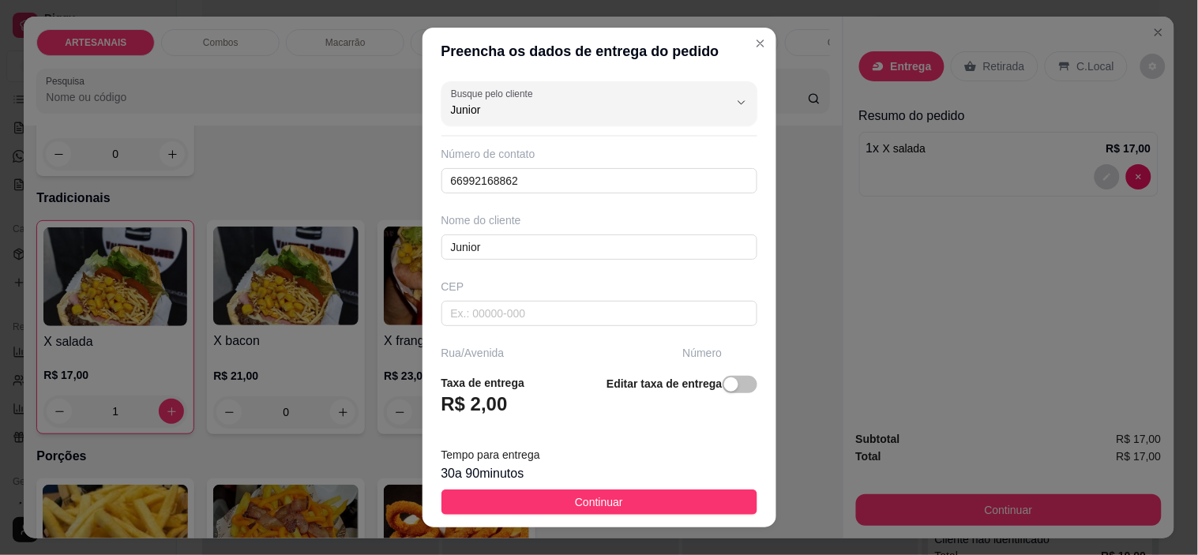
type input "Junior"
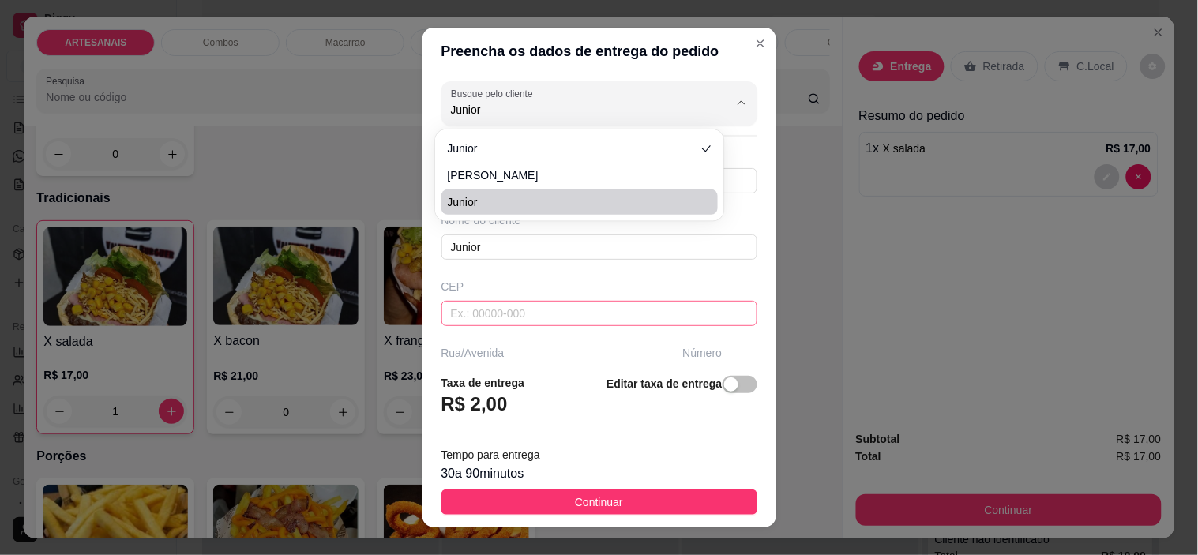
click at [688, 303] on input "text" at bounding box center [599, 313] width 316 height 25
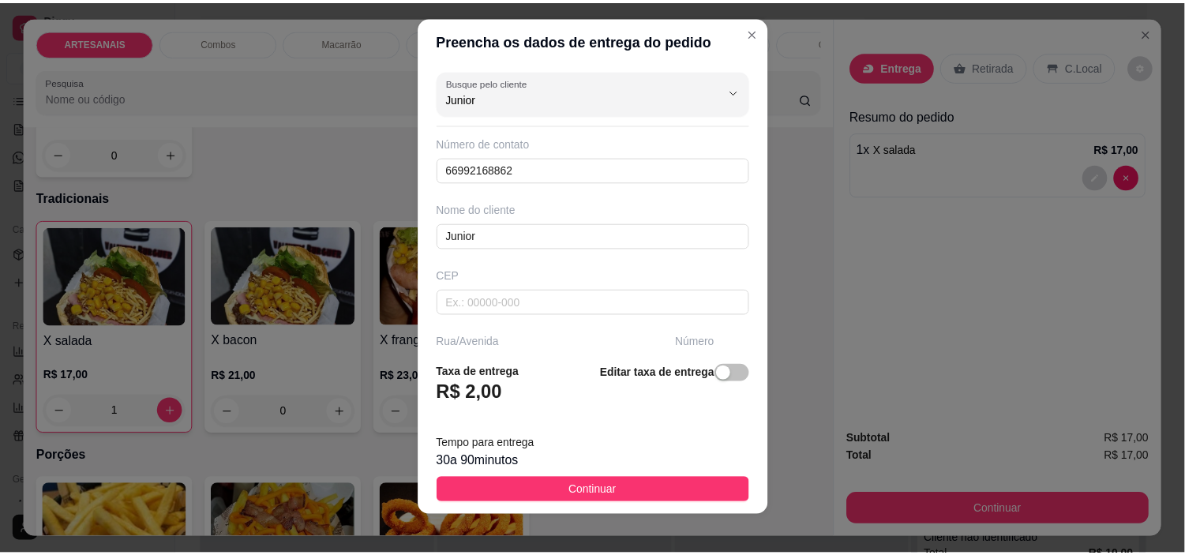
scroll to position [22, 0]
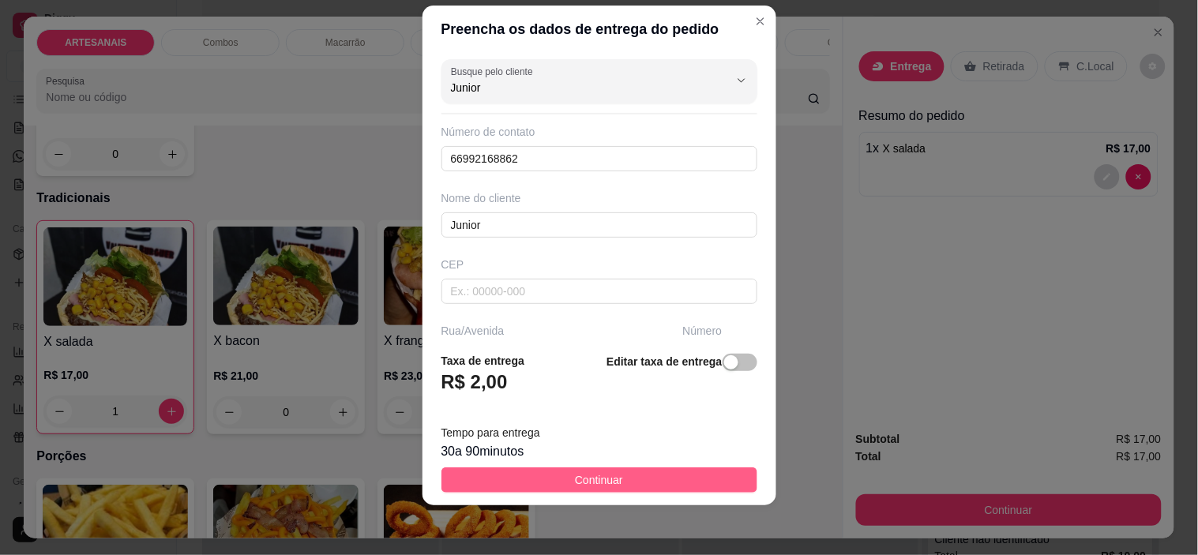
click at [609, 484] on span "Continuar" at bounding box center [599, 479] width 48 height 17
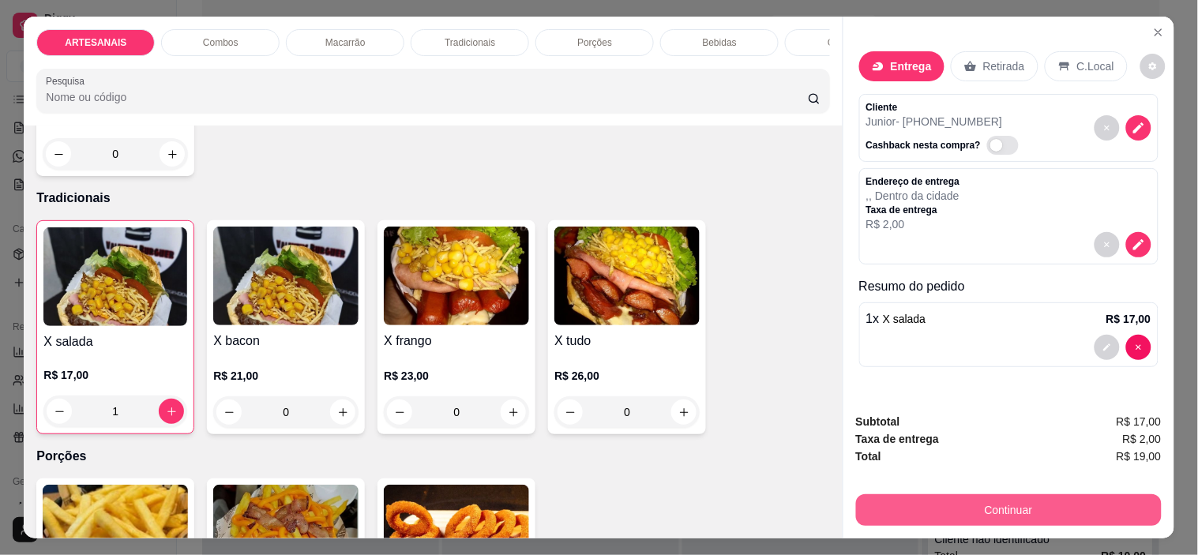
click at [974, 504] on button "Continuar" at bounding box center [1009, 510] width 306 height 32
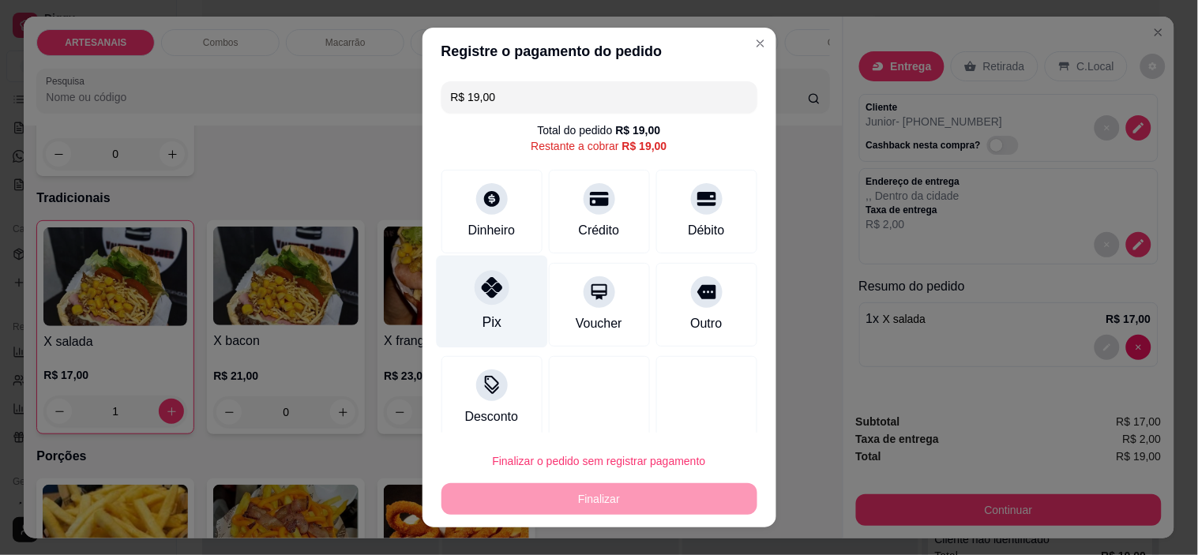
click at [480, 310] on div "Pix" at bounding box center [491, 302] width 111 height 92
type input "R$ 0,00"
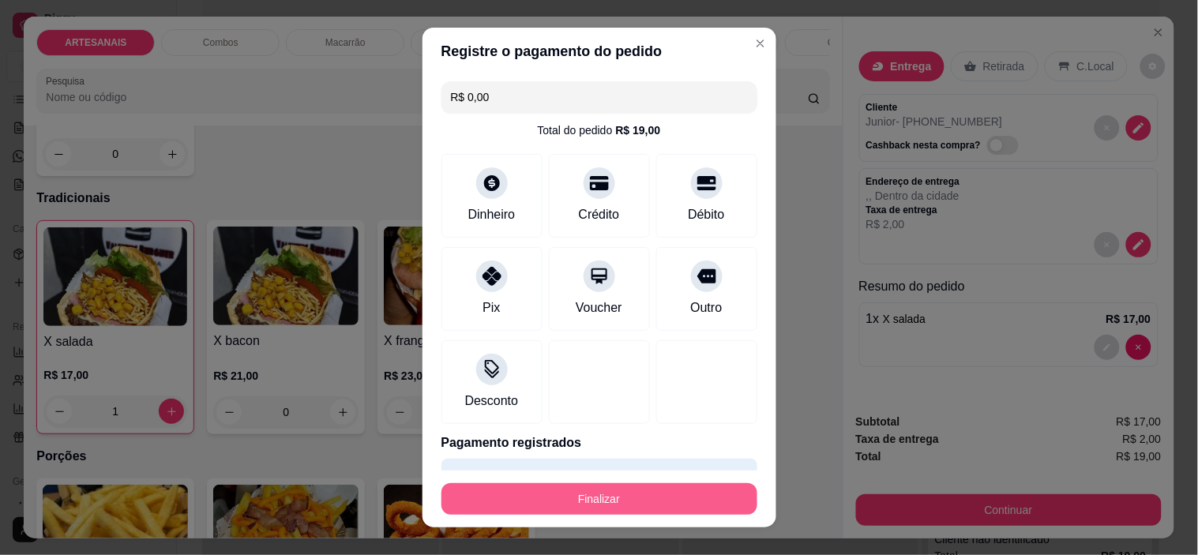
click at [586, 501] on button "Finalizar" at bounding box center [599, 499] width 316 height 32
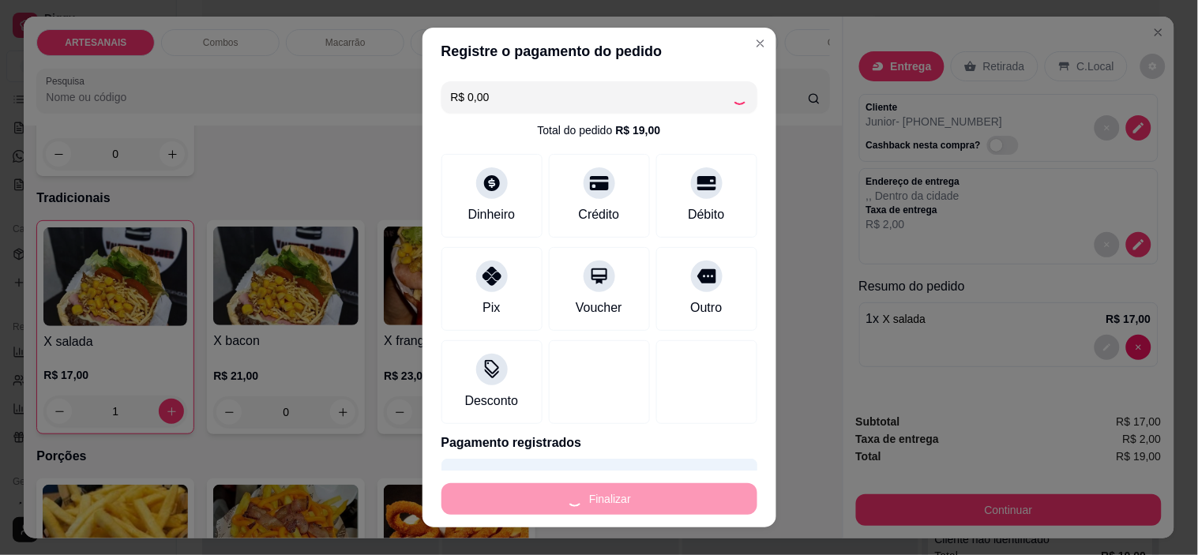
type input "0"
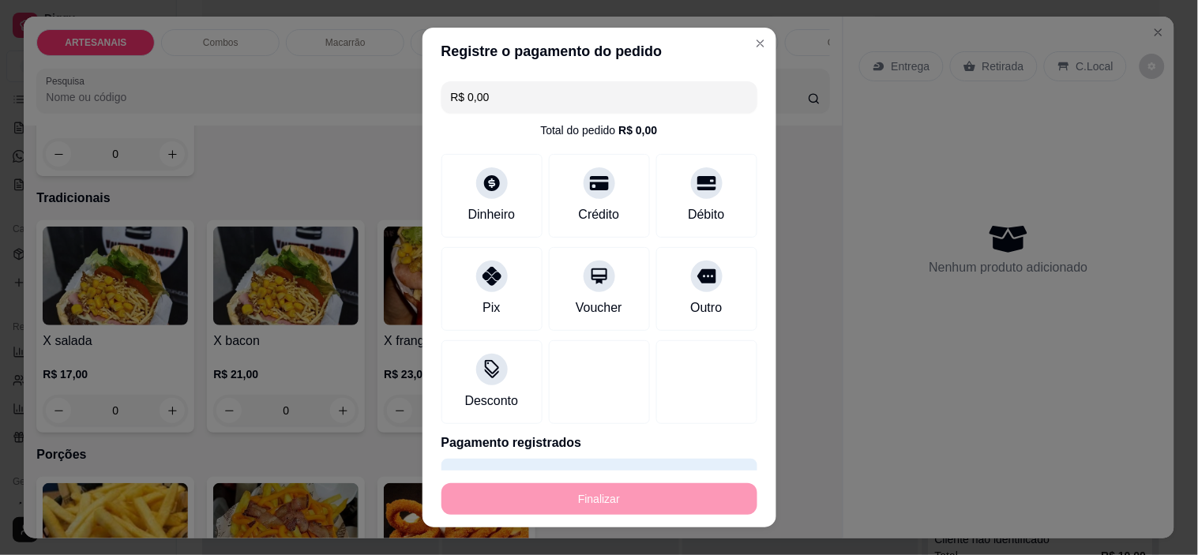
type input "-R$ 19,00"
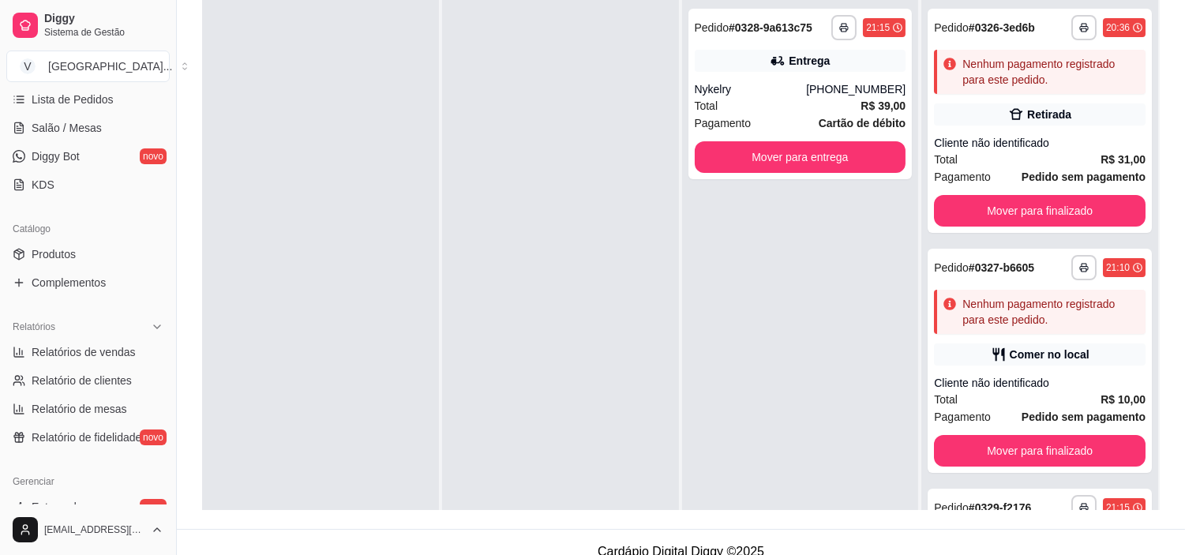
scroll to position [241, 0]
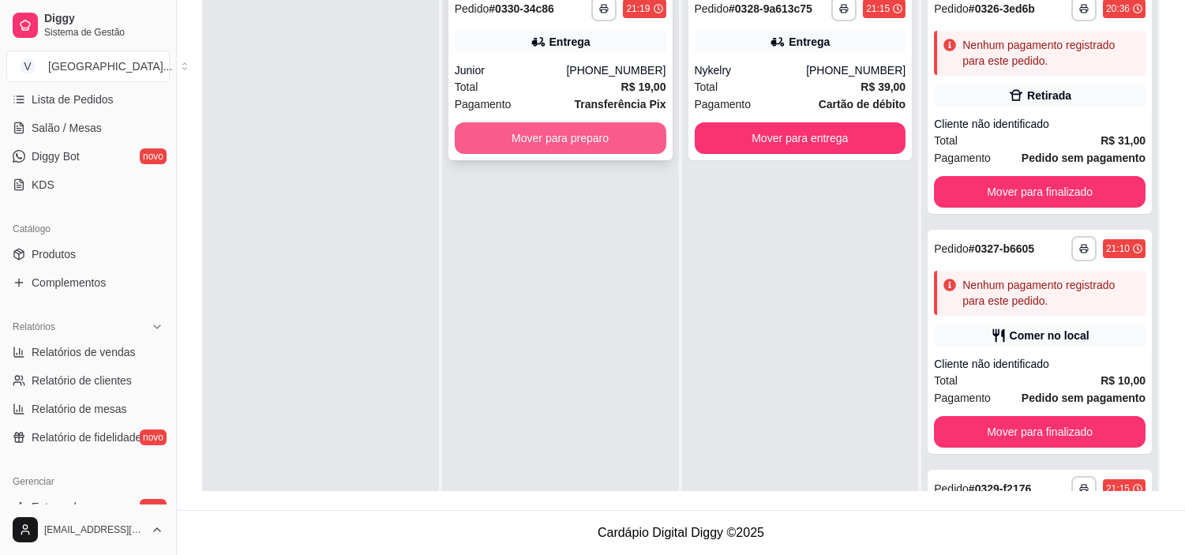
click at [579, 140] on button "Mover para preparo" at bounding box center [561, 138] width 212 height 32
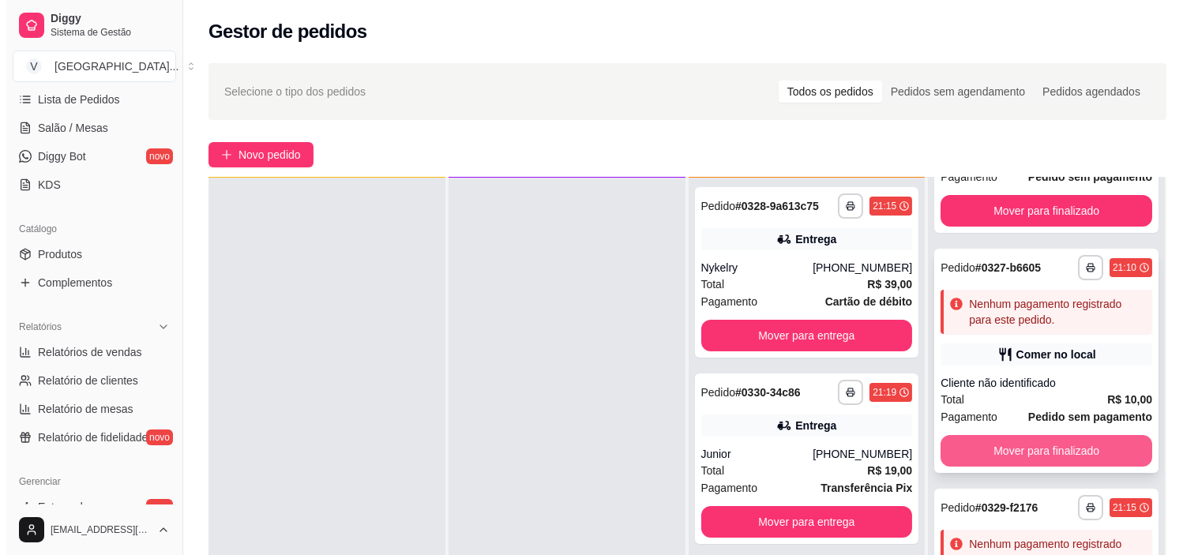
scroll to position [179, 0]
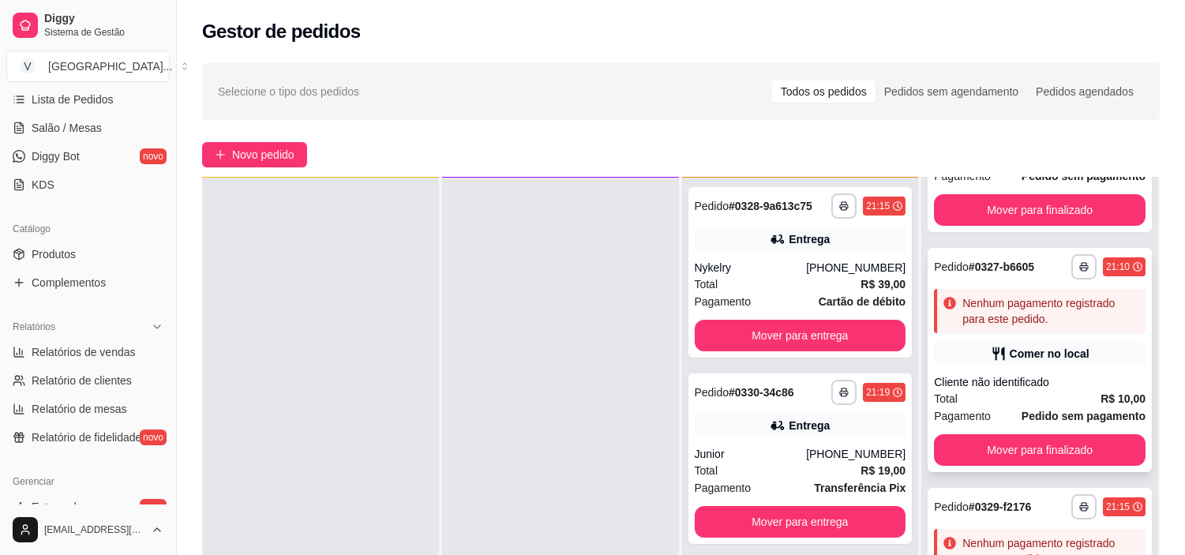
click at [1016, 330] on div "Nenhum pagamento registrado para este pedido." at bounding box center [1040, 311] width 212 height 44
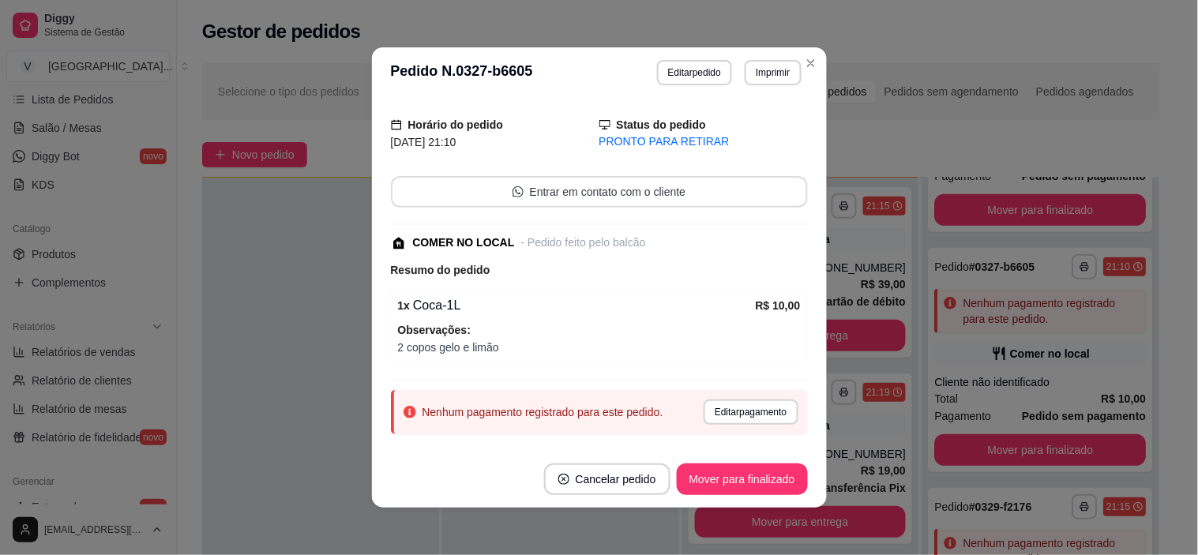
scroll to position [75, 0]
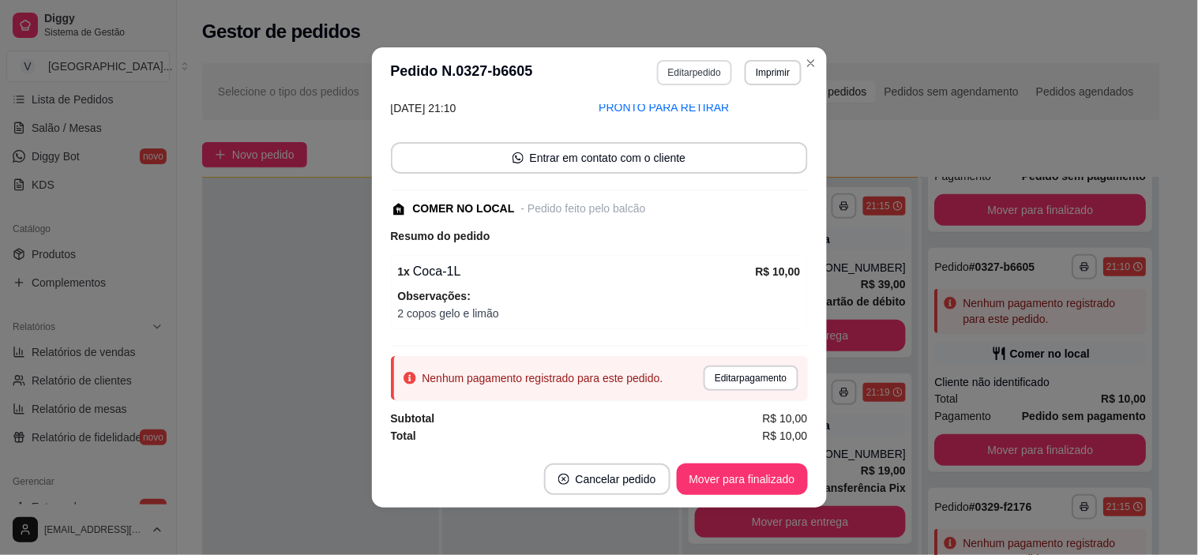
click at [684, 81] on button "Editar pedido" at bounding box center [694, 72] width 75 height 25
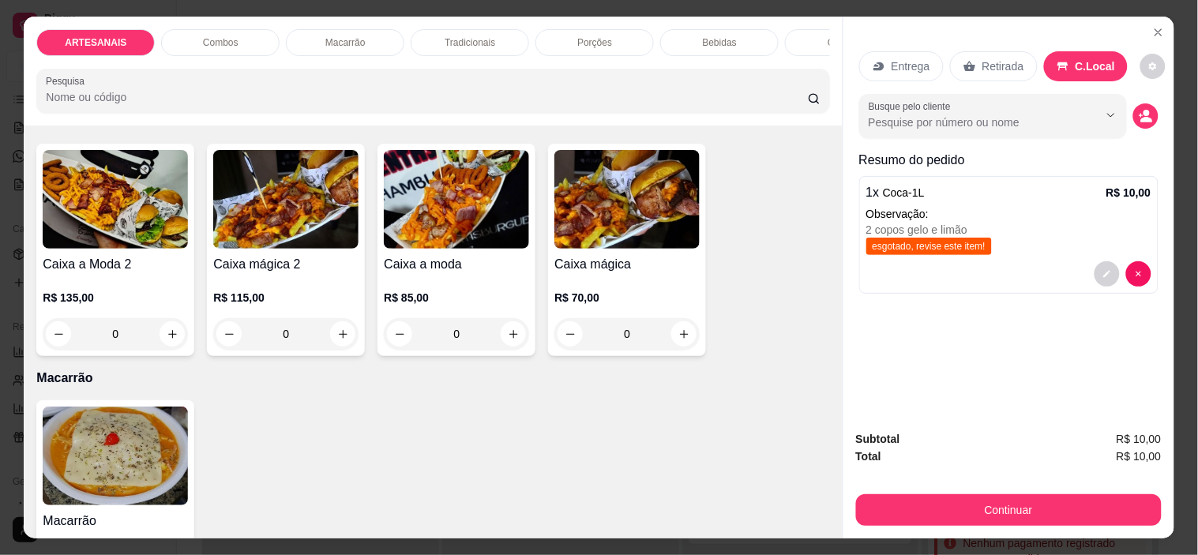
scroll to position [790, 0]
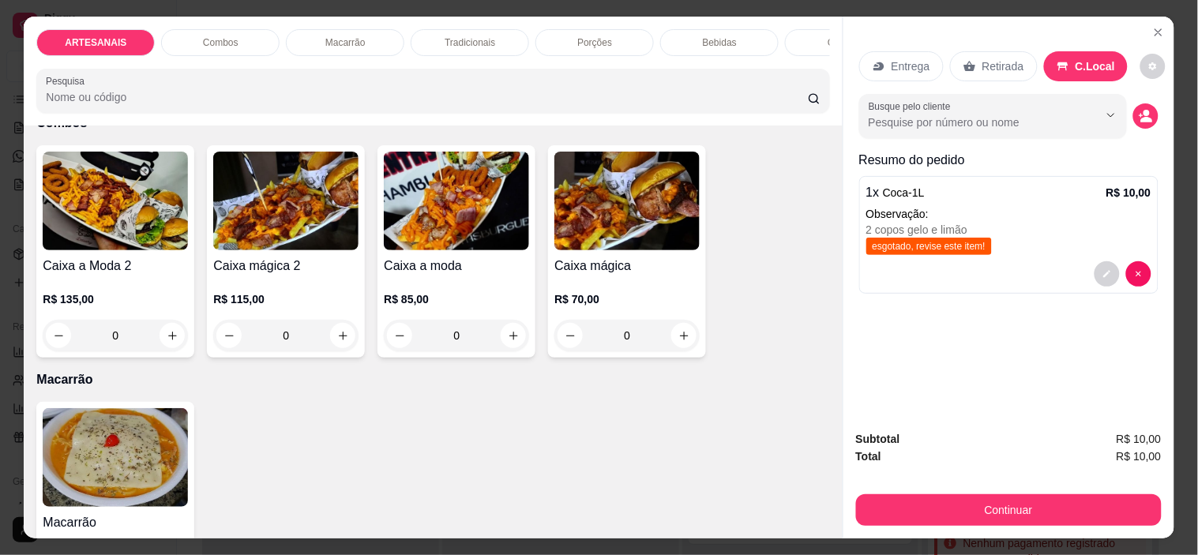
click at [503, 340] on div "0" at bounding box center [456, 336] width 145 height 32
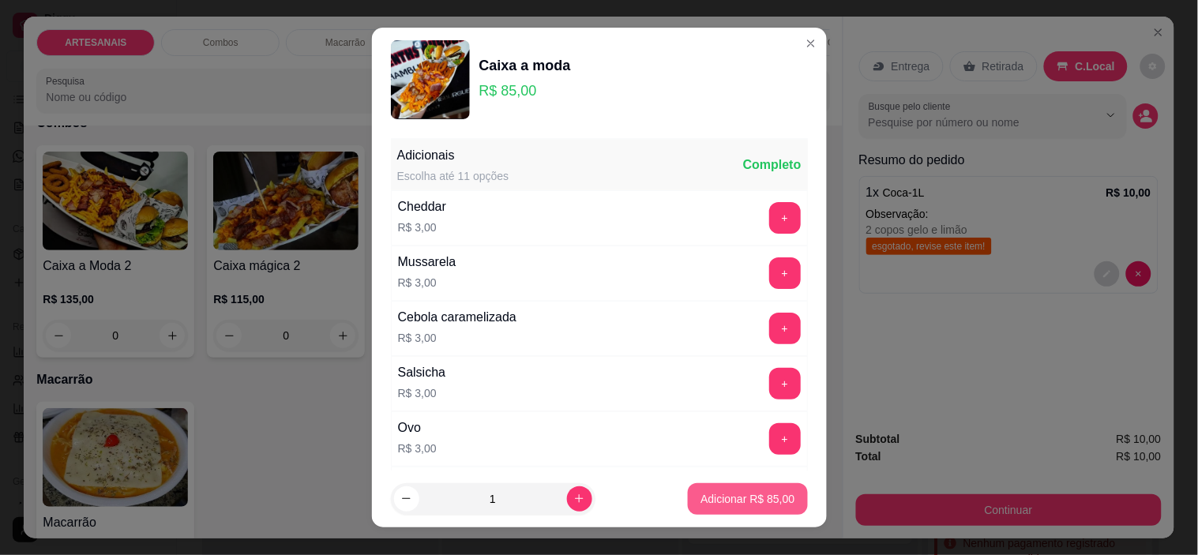
click at [744, 500] on p "Adicionar R$ 85,00" at bounding box center [747, 499] width 94 height 16
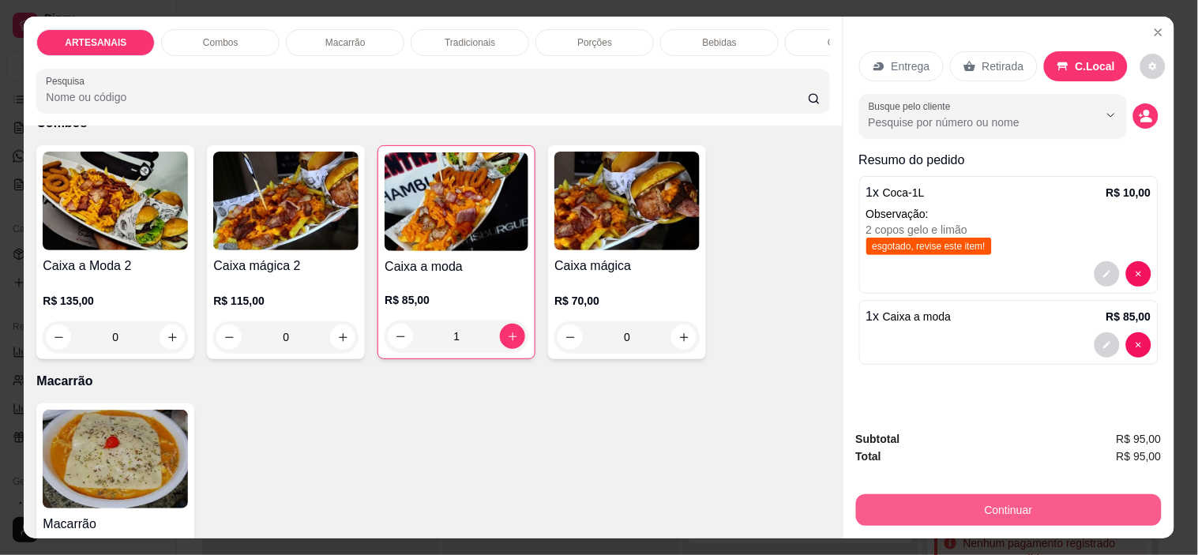
click at [966, 499] on button "Continuar" at bounding box center [1009, 510] width 306 height 32
click at [966, 499] on button "Continuar" at bounding box center [1008, 510] width 296 height 31
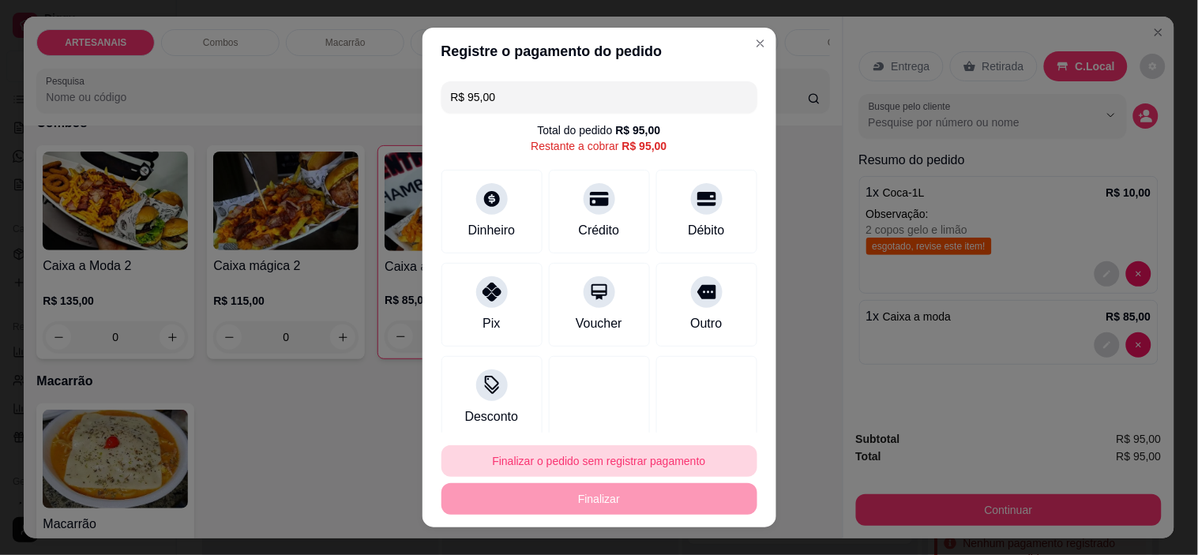
click at [660, 456] on button "Finalizar o pedido sem registrar pagamento" at bounding box center [599, 461] width 316 height 32
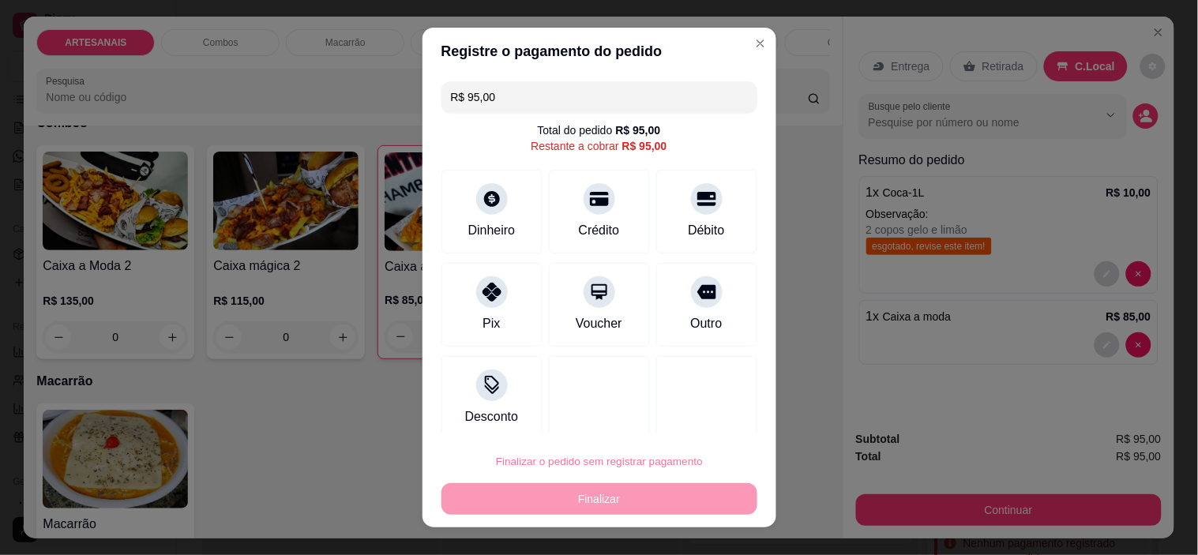
click at [699, 413] on button "Confirmar" at bounding box center [690, 416] width 56 height 24
type input "0"
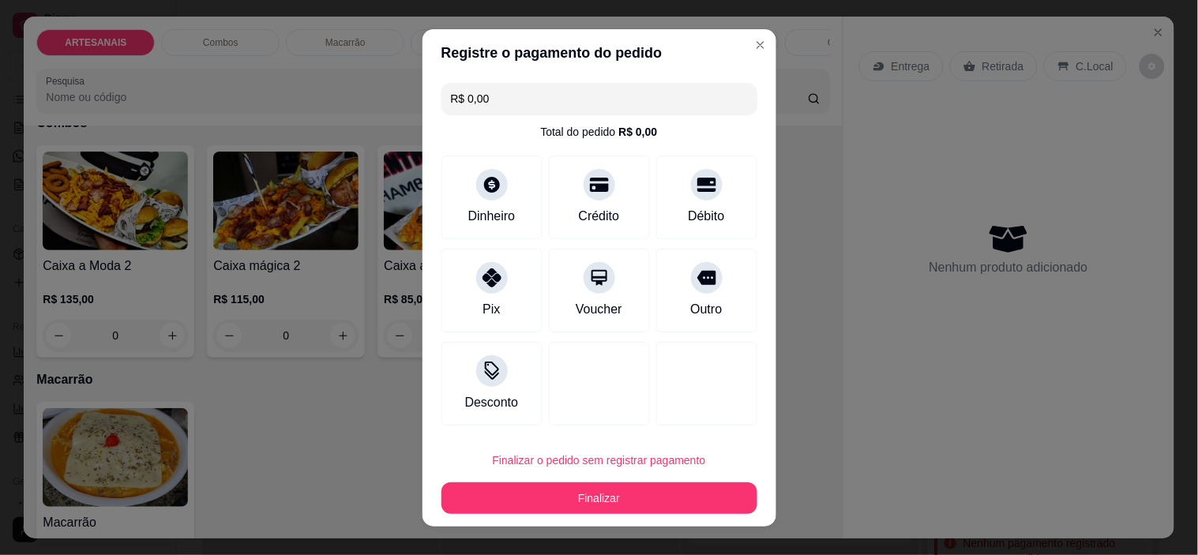
type input "R$ 0,00"
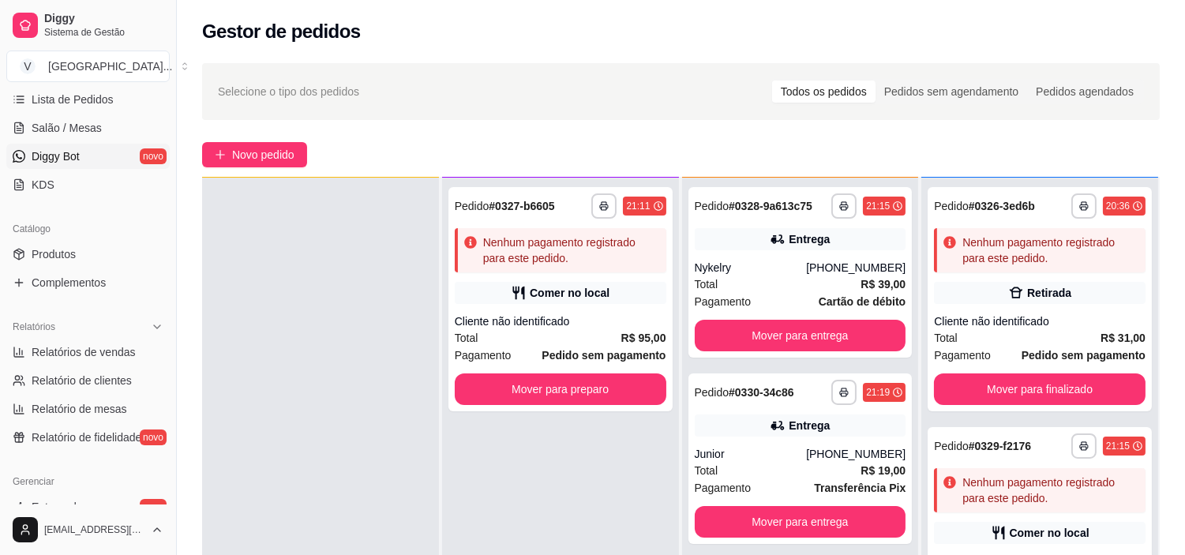
scroll to position [0, 0]
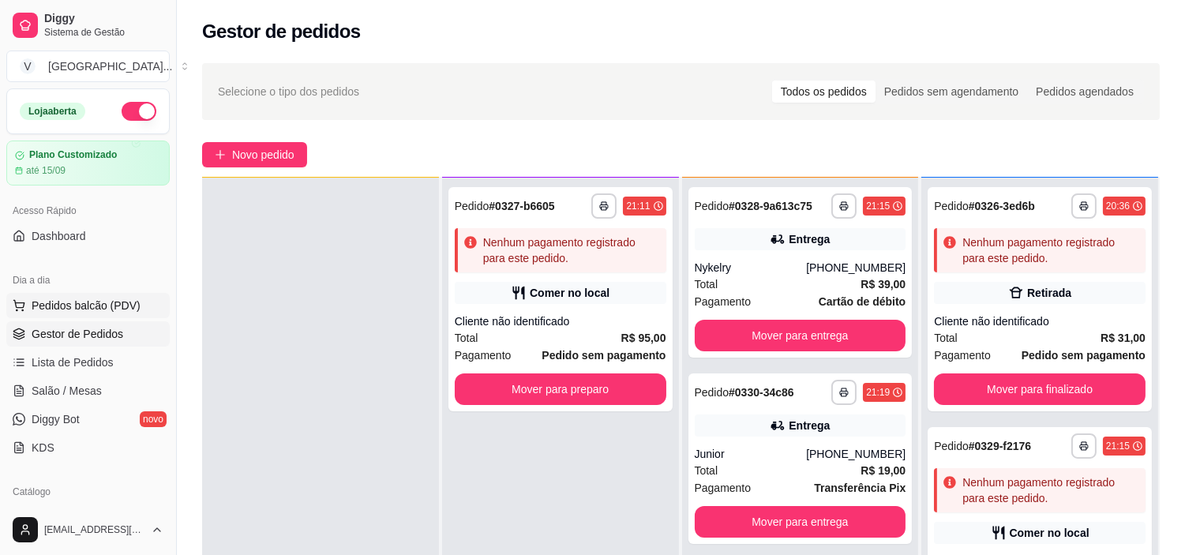
click at [87, 310] on span "Pedidos balcão (PDV)" at bounding box center [86, 306] width 109 height 16
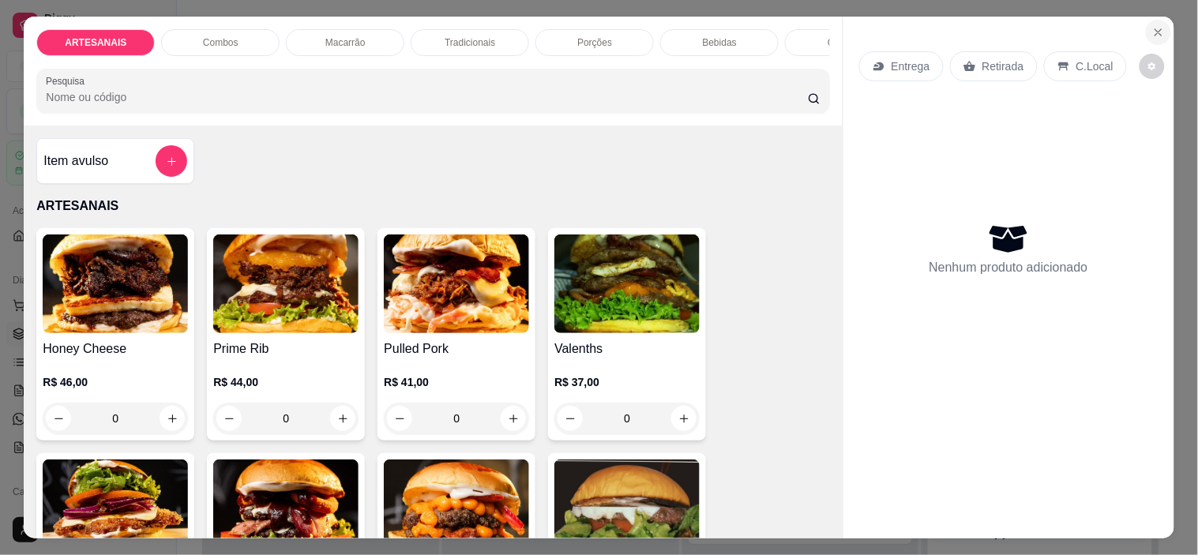
click at [1151, 20] on button "Close" at bounding box center [1158, 32] width 25 height 25
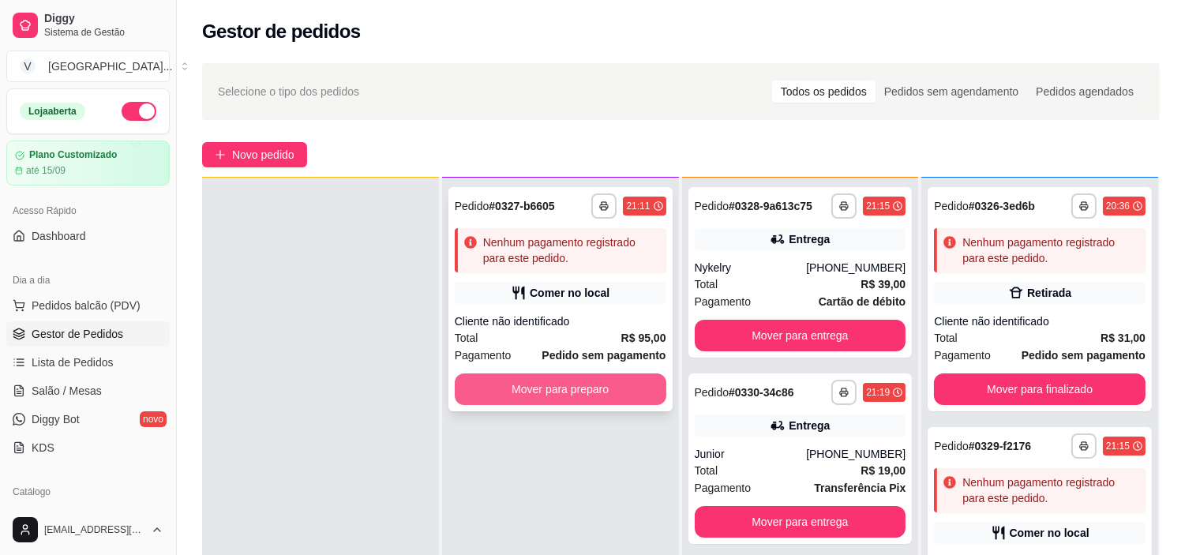
click at [599, 392] on button "Mover para preparo" at bounding box center [561, 390] width 212 height 32
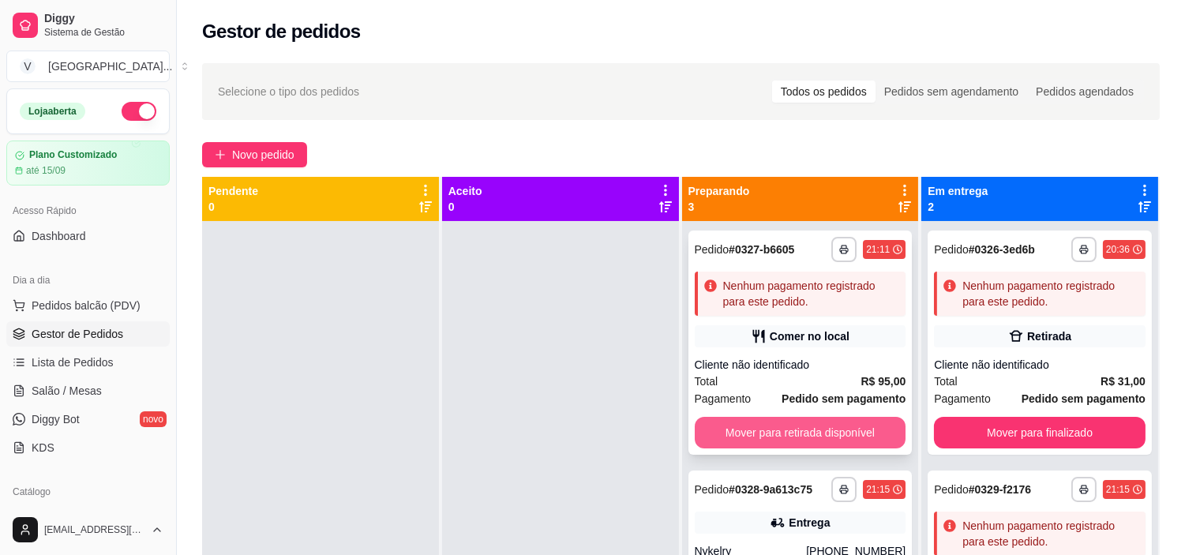
click at [775, 431] on button "Mover para retirada disponível" at bounding box center [801, 433] width 212 height 32
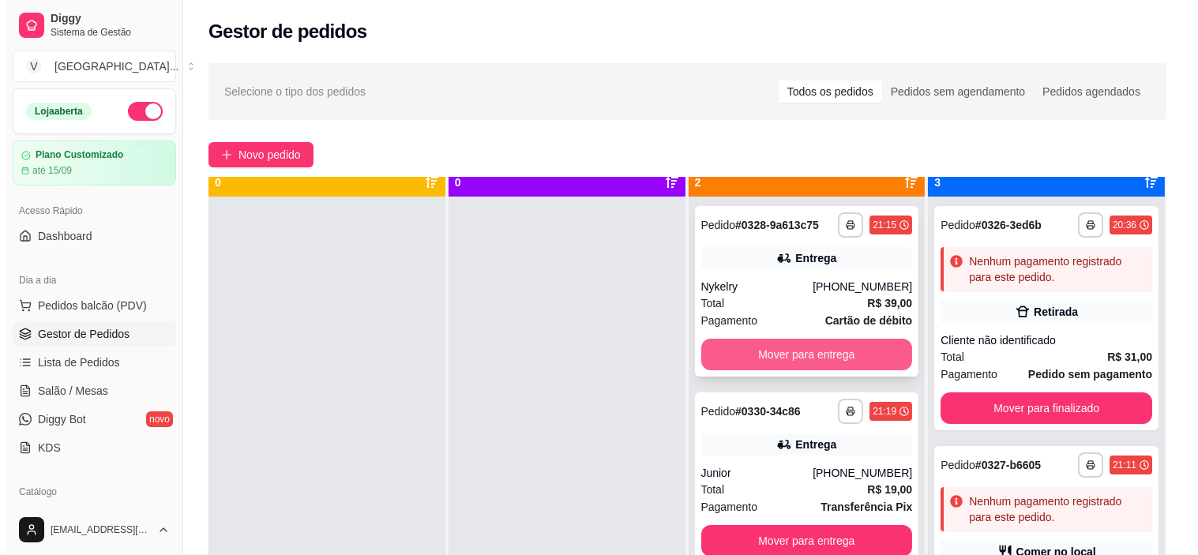
scroll to position [43, 0]
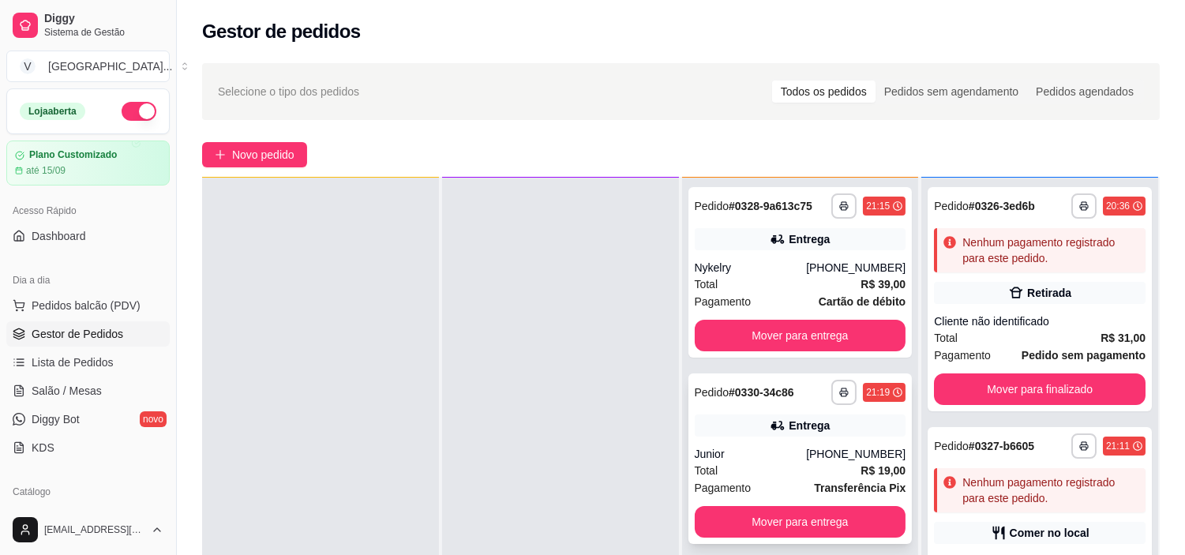
click at [754, 432] on div "Entrega" at bounding box center [801, 426] width 212 height 22
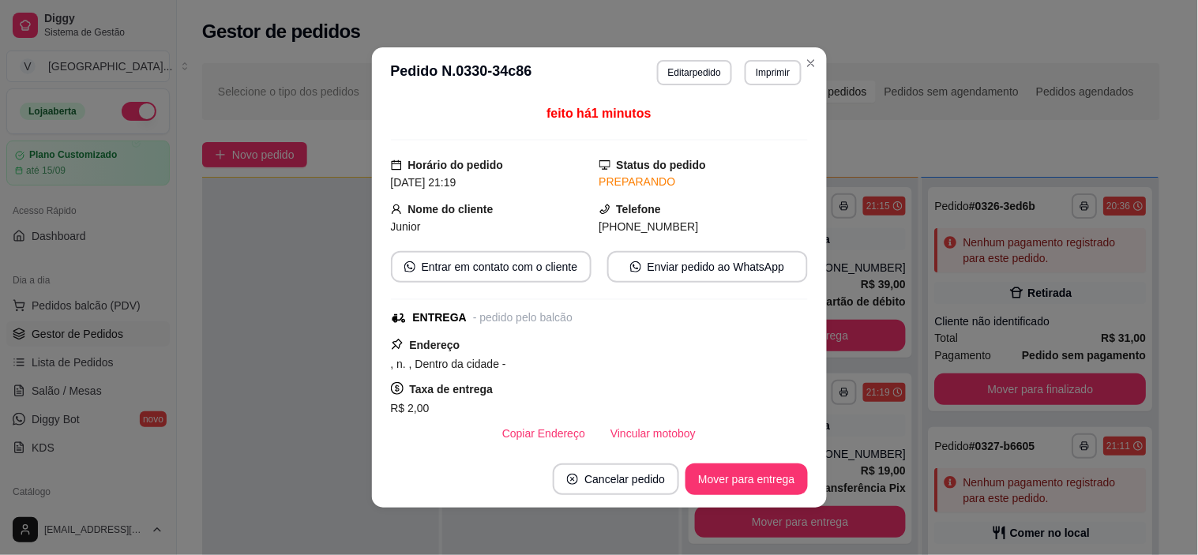
click at [678, 69] on button "Editar pedido" at bounding box center [694, 72] width 75 height 25
click at [671, 69] on button "Editar pedido" at bounding box center [694, 72] width 73 height 24
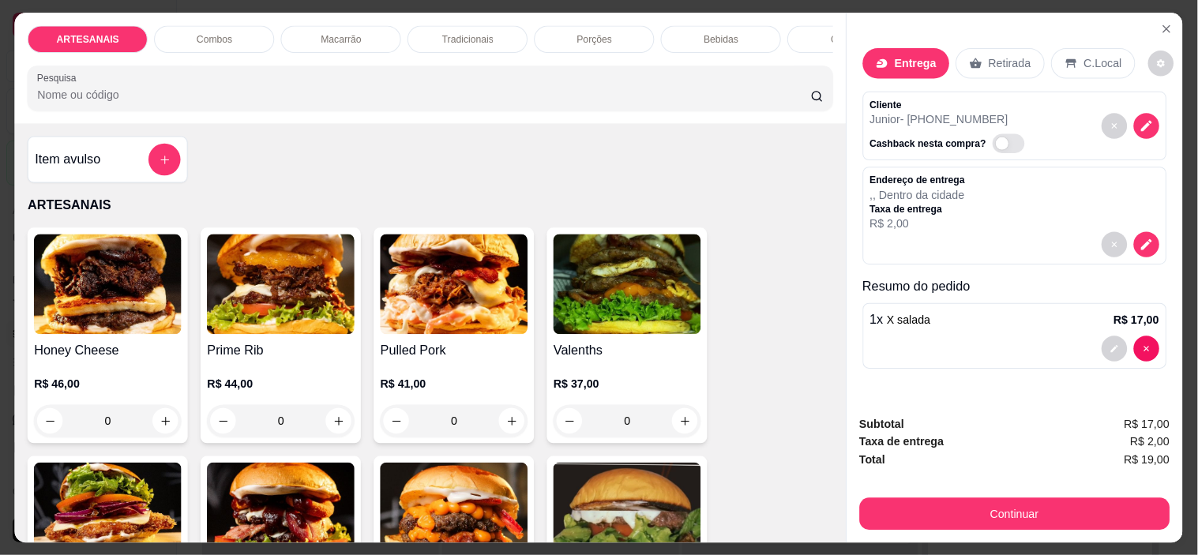
click at [671, 68] on div "ARTESANAIS Combos Macarrão Tradicionais Porções Bebidas Cremes Monte o sanduích…" at bounding box center [430, 68] width 831 height 111
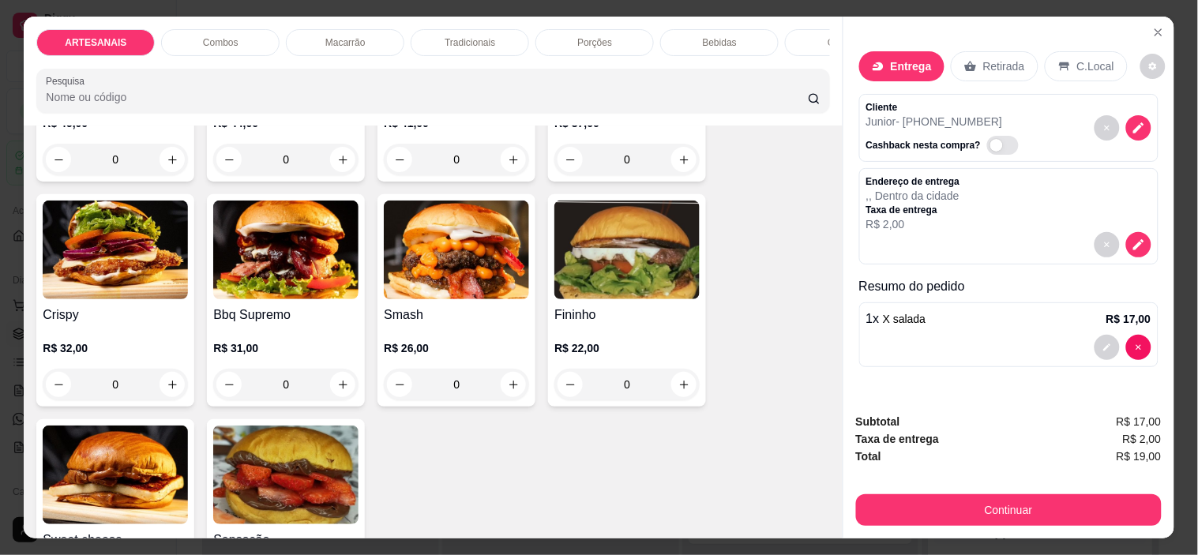
scroll to position [263, 0]
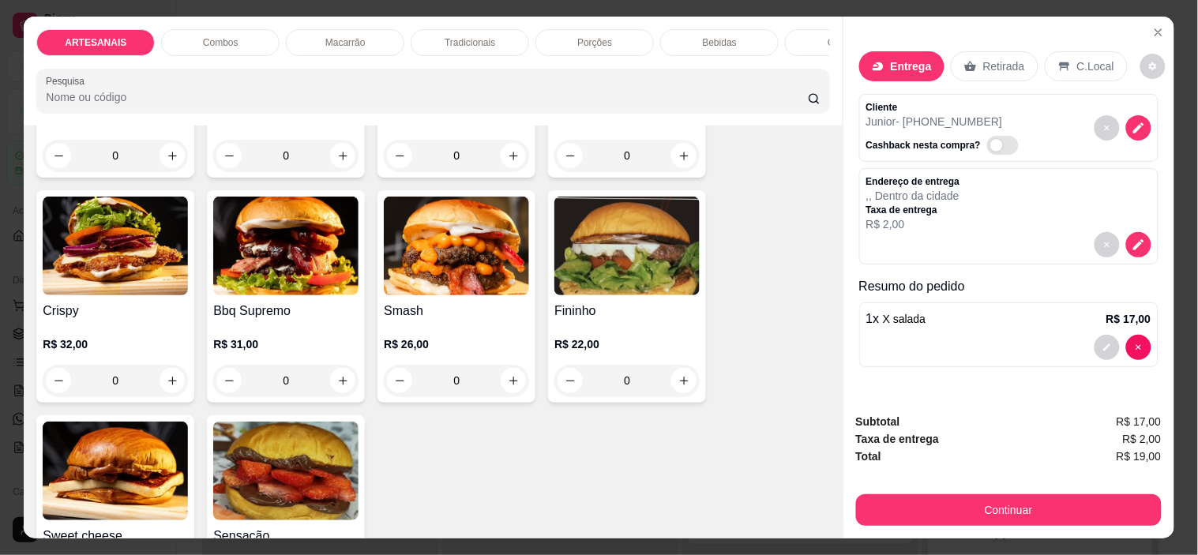
click at [335, 380] on div "0" at bounding box center [285, 381] width 145 height 32
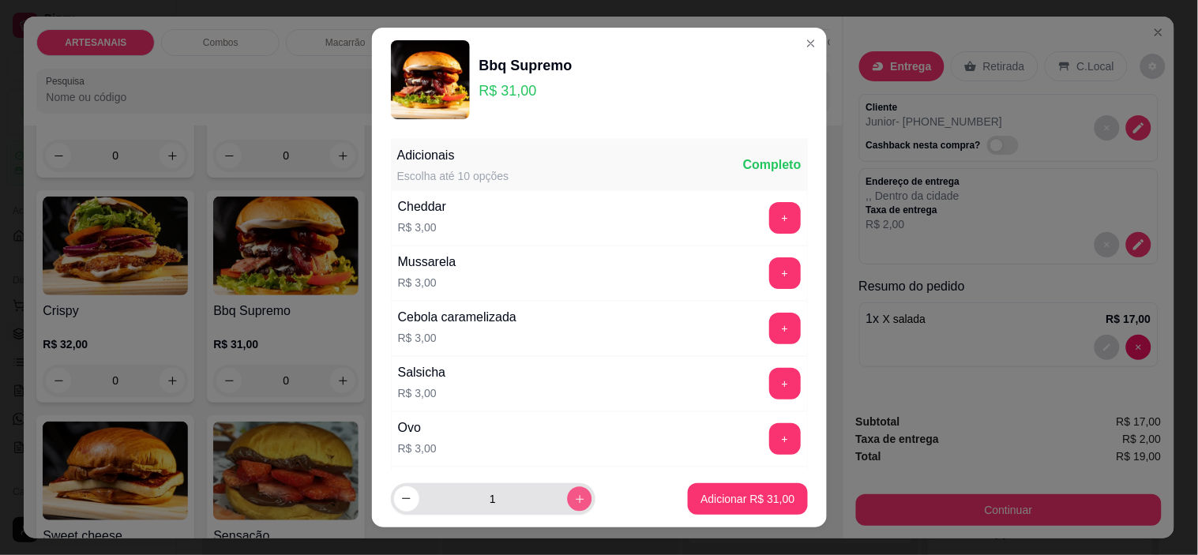
click at [573, 496] on icon "increase-product-quantity" at bounding box center [579, 500] width 12 height 12
type input "2"
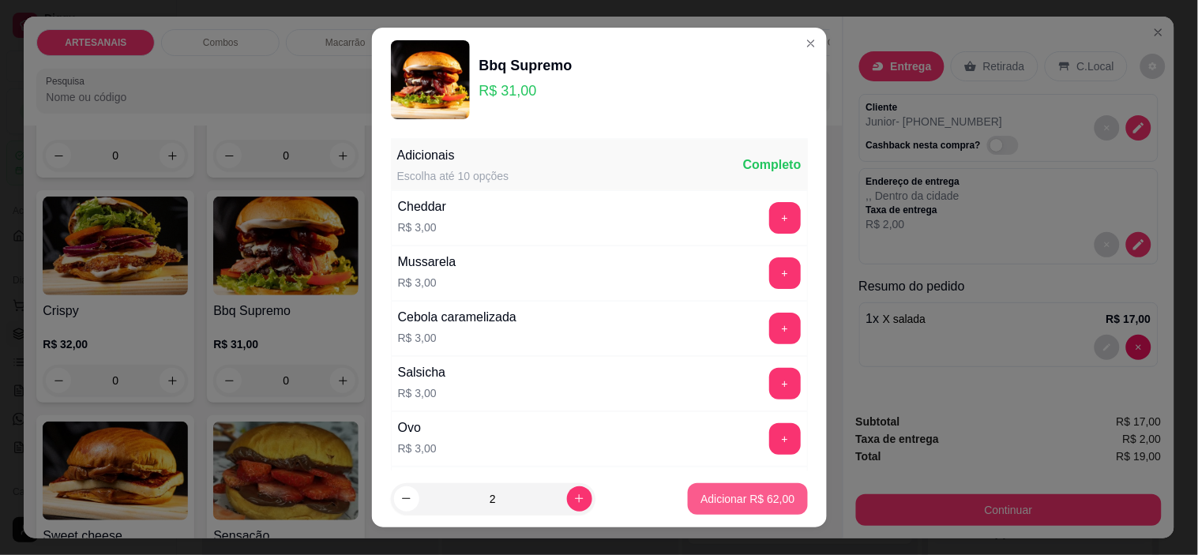
click at [744, 486] on button "Adicionar R$ 62,00" at bounding box center [747, 499] width 119 height 32
type input "2"
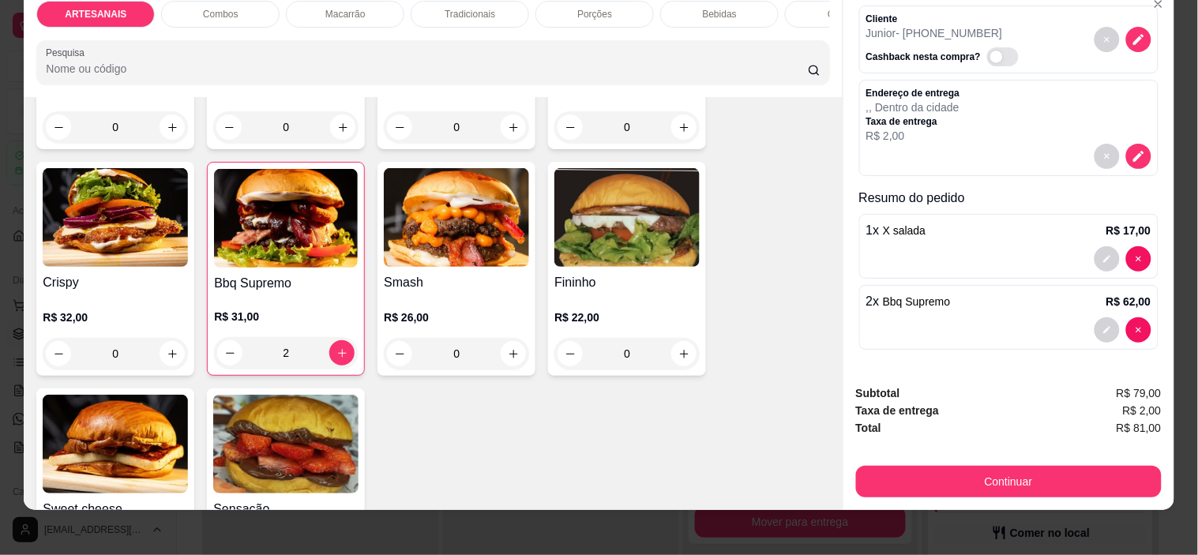
scroll to position [40, 0]
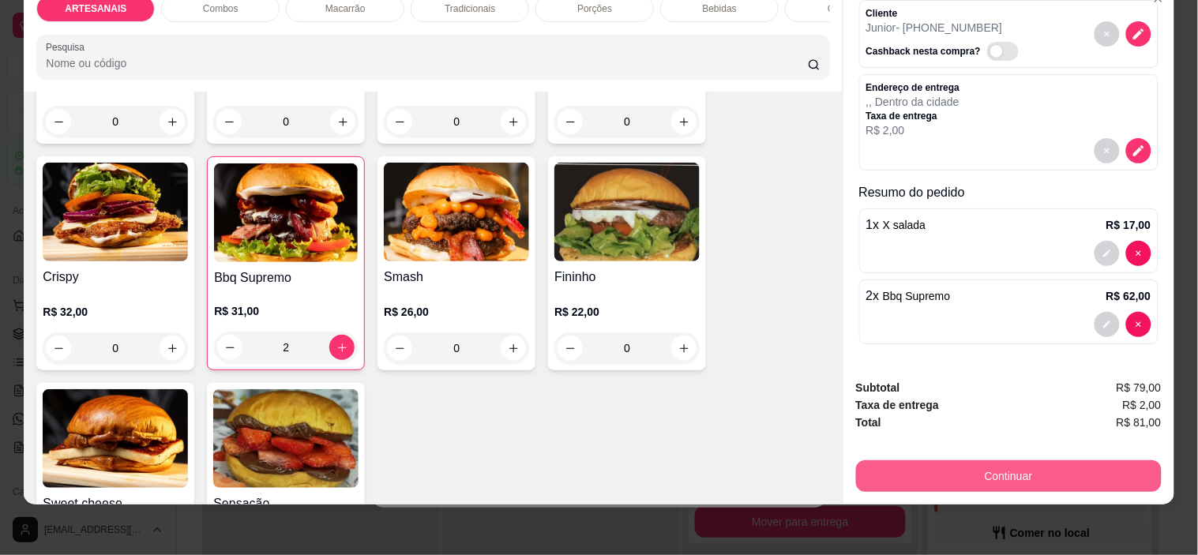
click at [985, 463] on button "Continuar" at bounding box center [1009, 476] width 306 height 32
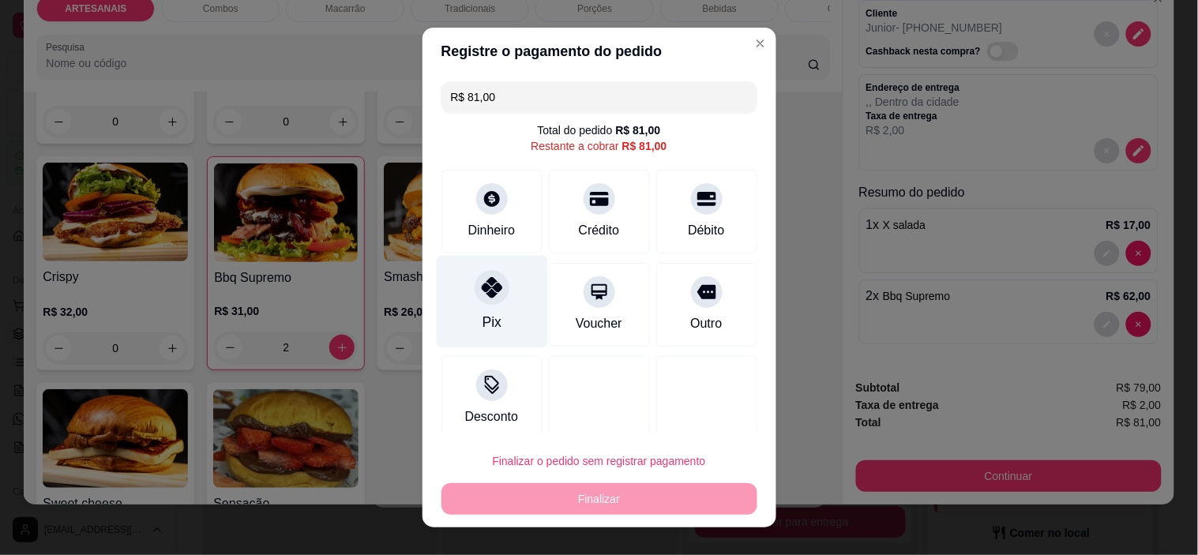
click at [477, 302] on div at bounding box center [492, 288] width 35 height 35
type input "R$ 0,00"
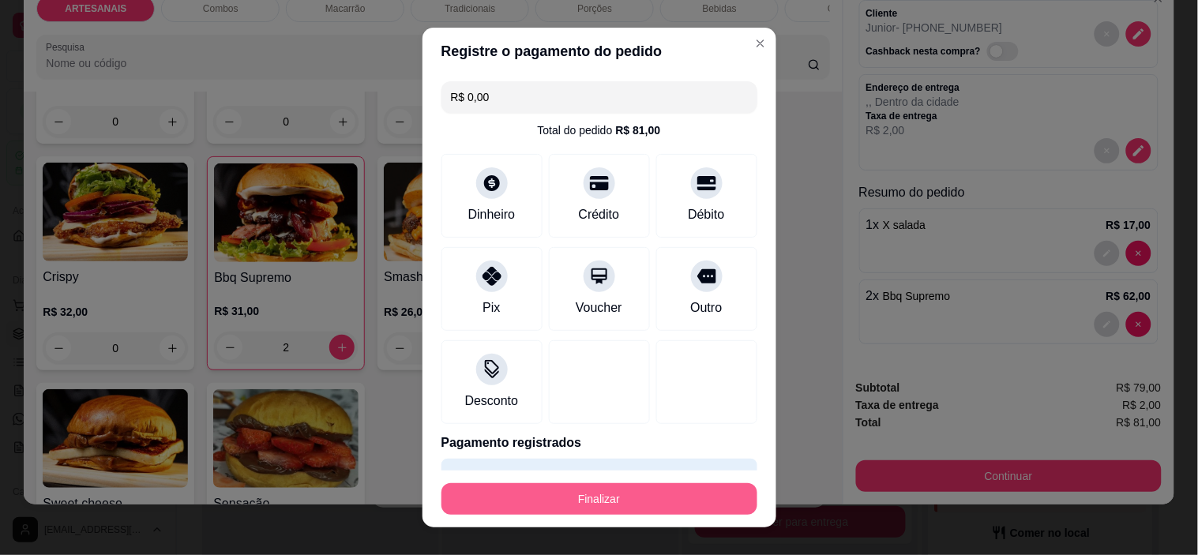
click at [618, 494] on button "Finalizar" at bounding box center [599, 499] width 316 height 32
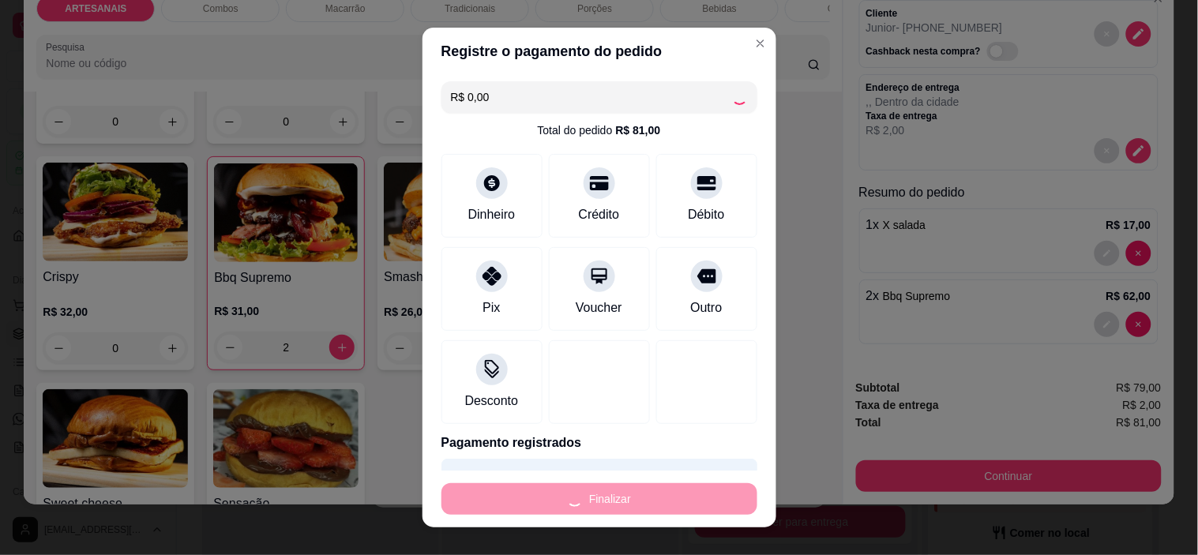
type input "0"
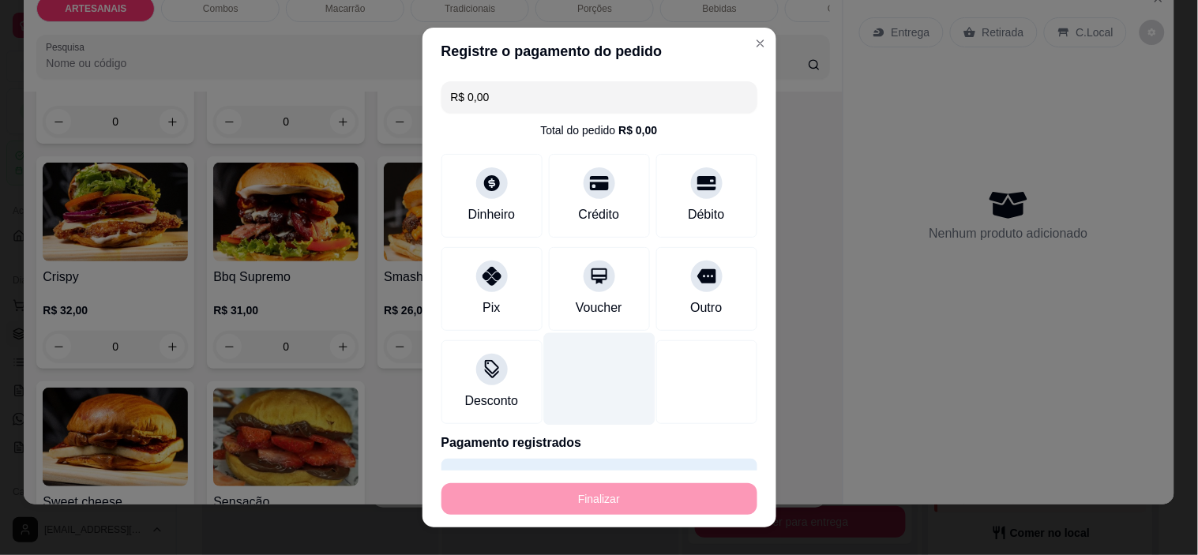
type input "-R$ 81,00"
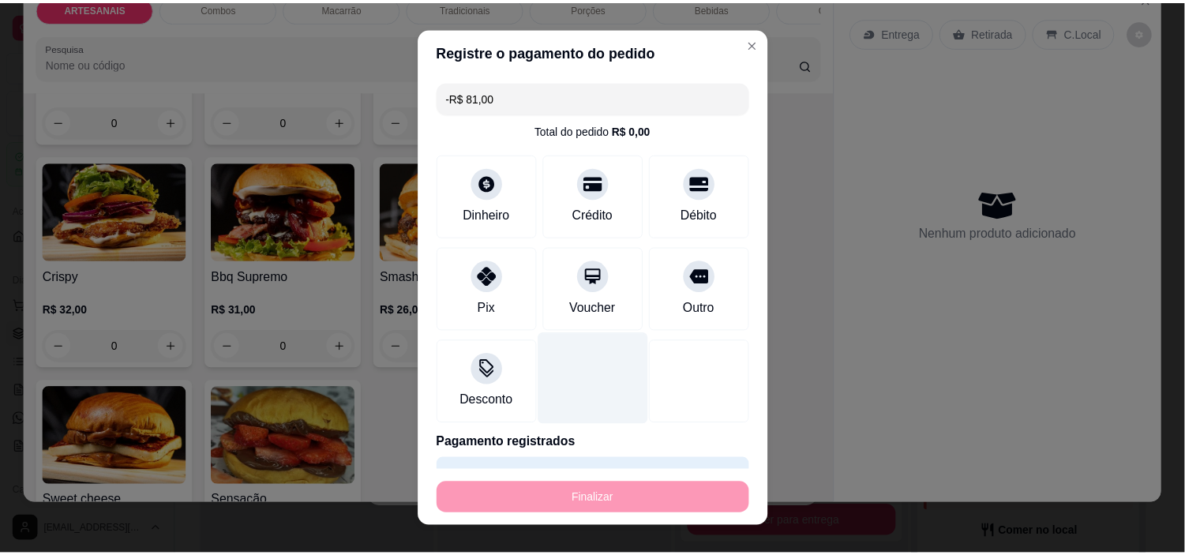
scroll to position [0, 0]
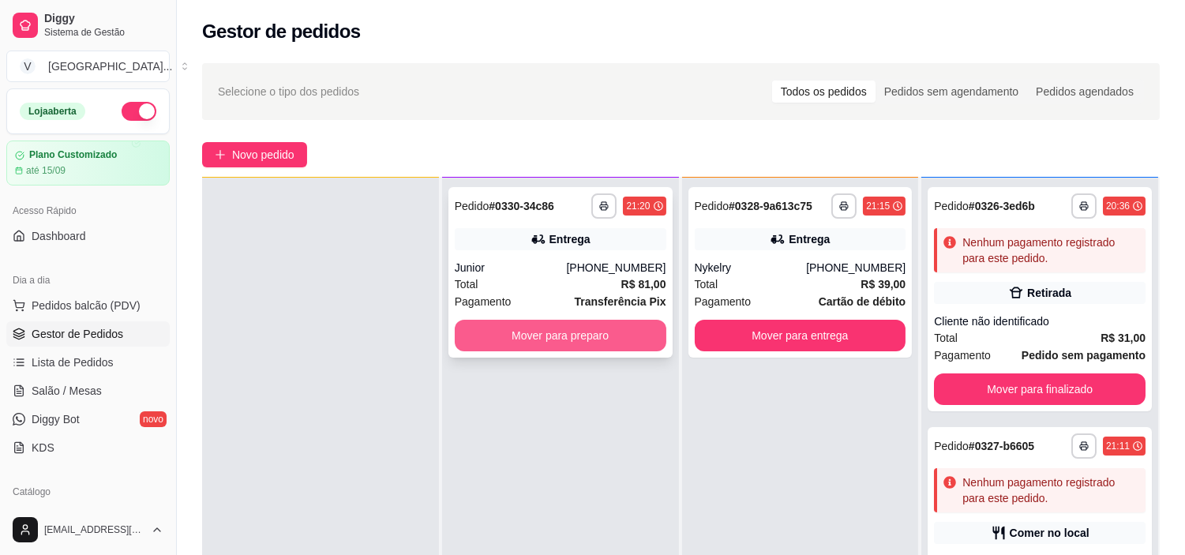
click at [581, 347] on button "Mover para preparo" at bounding box center [561, 336] width 212 height 32
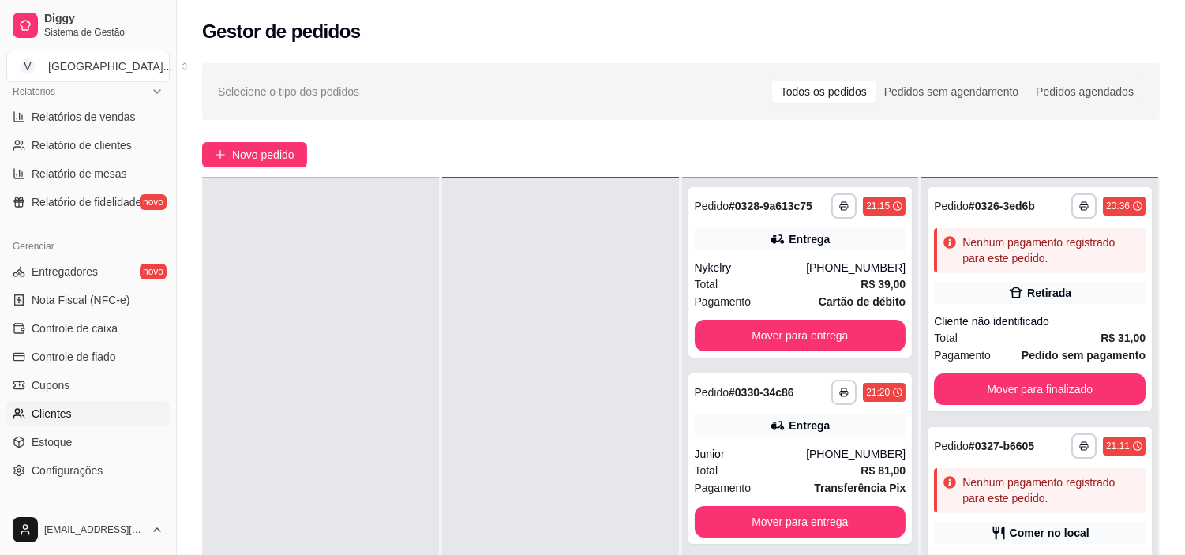
scroll to position [526, 0]
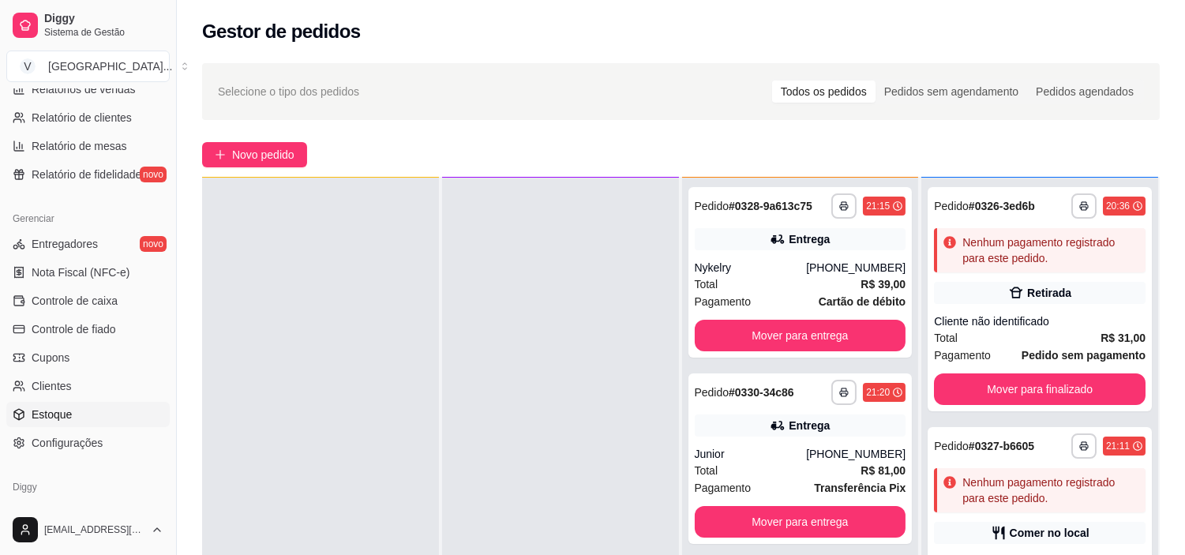
click at [77, 417] on link "Estoque" at bounding box center [87, 414] width 163 height 25
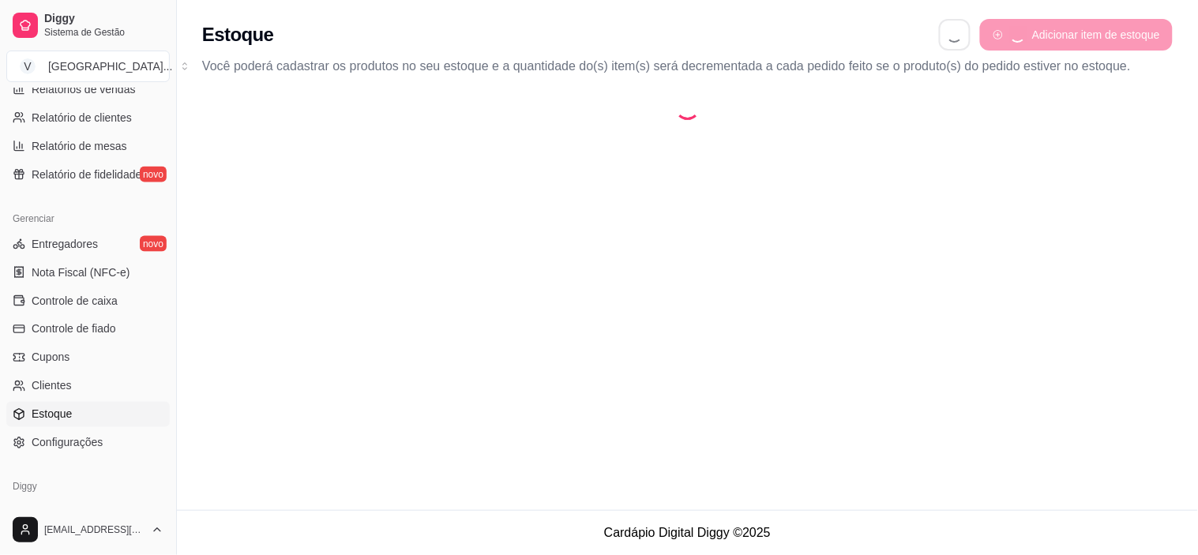
select select "QUANTITY_ORDER"
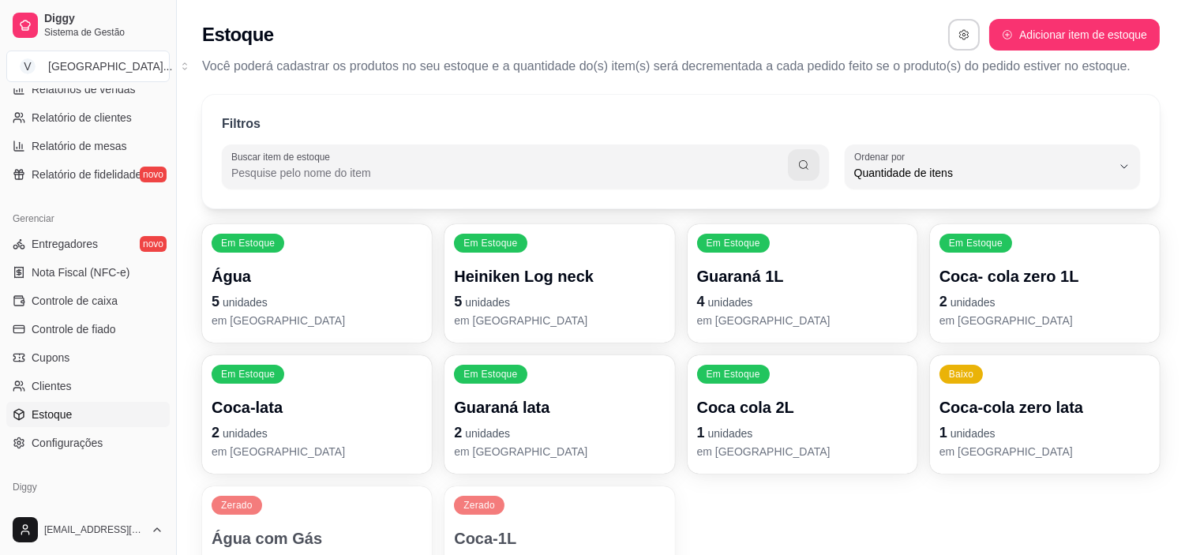
scroll to position [14, 0]
click at [330, 309] on p "5 unidades" at bounding box center [317, 302] width 211 height 22
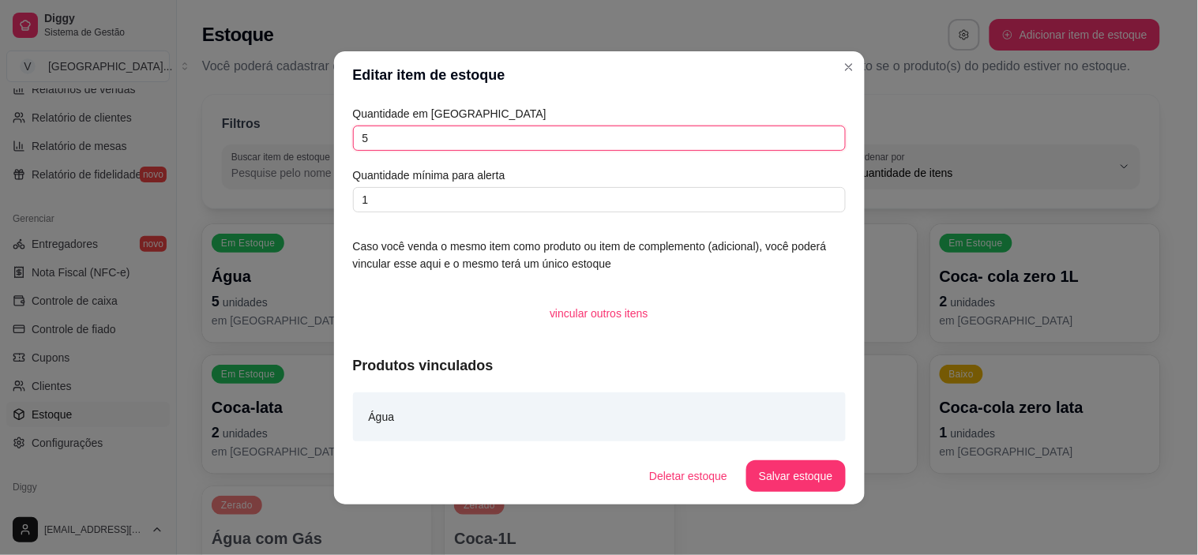
drag, startPoint x: 404, startPoint y: 140, endPoint x: 312, endPoint y: 106, distance: 98.4
click at [319, 117] on div "Editar item de estoque Quantidade em estoque 5 Quantidade mínima para alerta 1 …" at bounding box center [599, 277] width 1198 height 555
type input "6"
click at [810, 470] on button "Salvar estoque" at bounding box center [795, 476] width 99 height 32
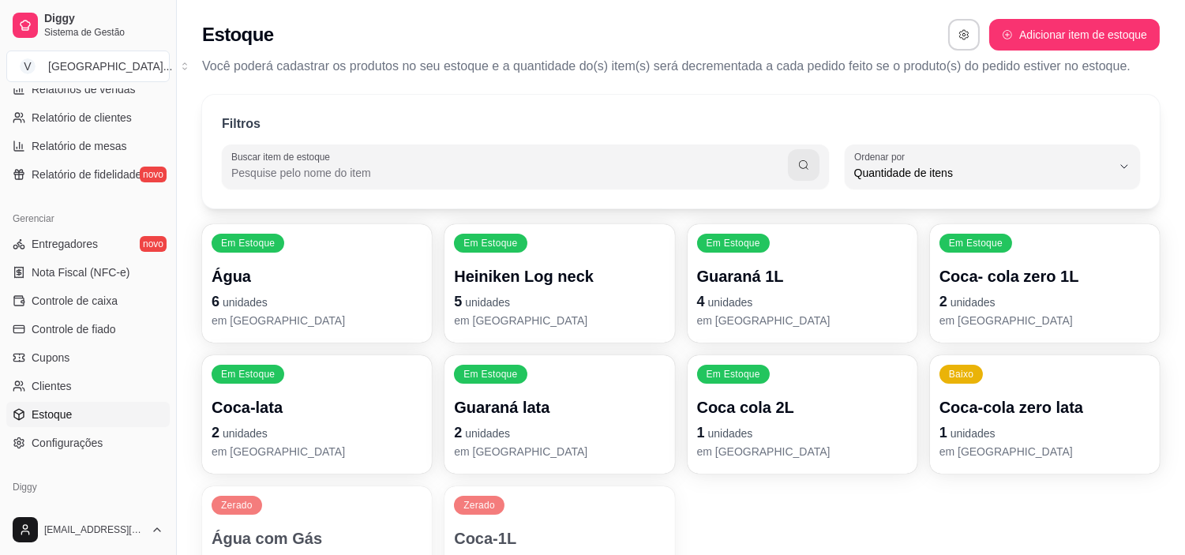
click at [970, 313] on p "em [GEOGRAPHIC_DATA]" at bounding box center [1045, 321] width 211 height 16
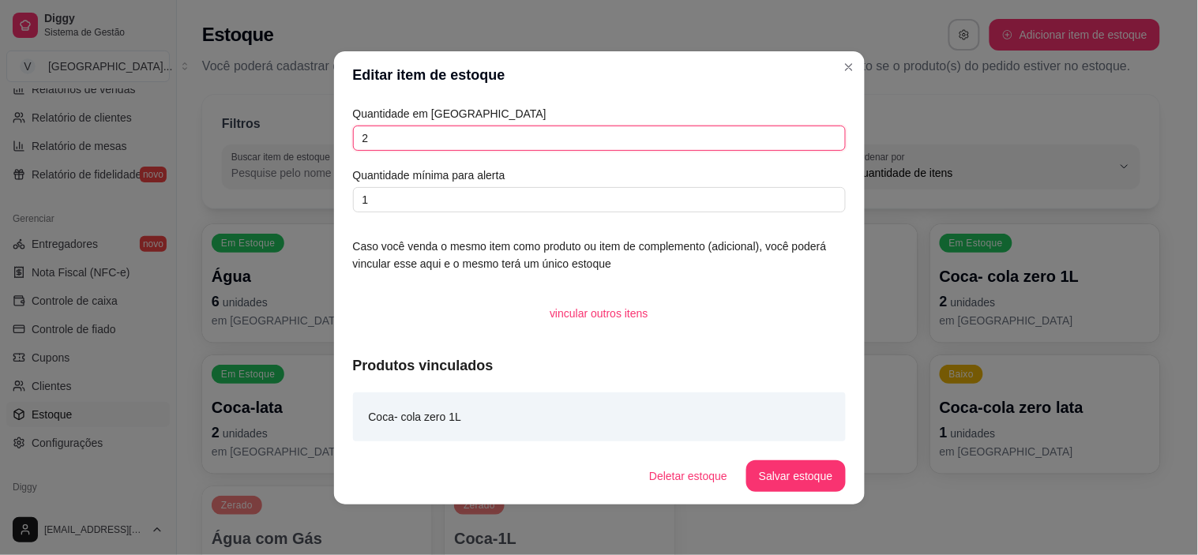
drag, startPoint x: 404, startPoint y: 138, endPoint x: 317, endPoint y: 128, distance: 87.5
click at [317, 128] on div "Editar item de estoque Quantidade em estoque 2 Quantidade mínima para alerta 1 …" at bounding box center [599, 277] width 1198 height 555
type input "1"
click at [793, 482] on button "Salvar estoque" at bounding box center [795, 476] width 99 height 32
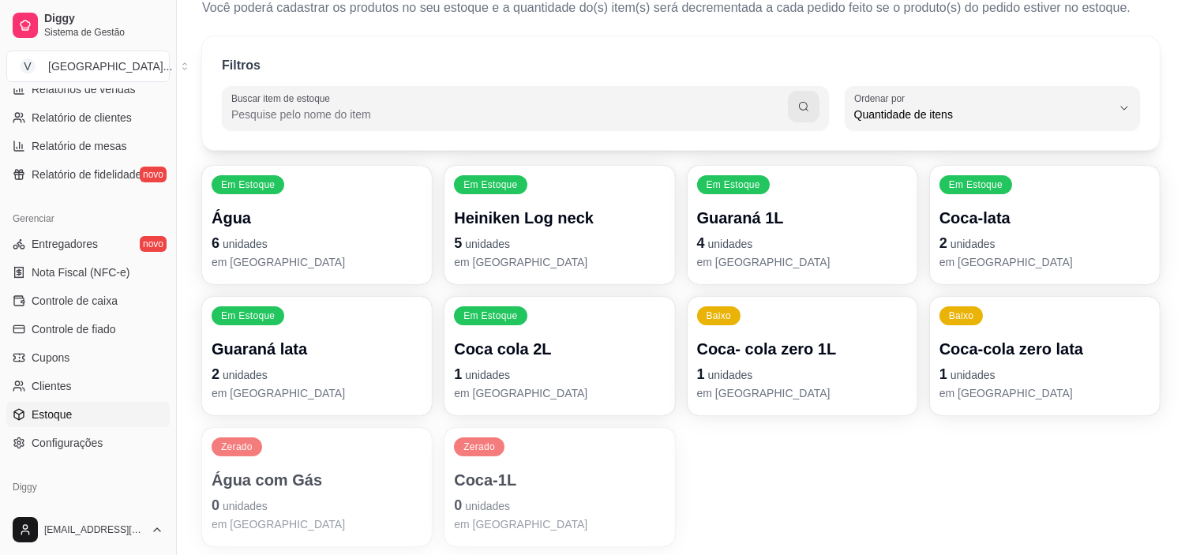
scroll to position [114, 0]
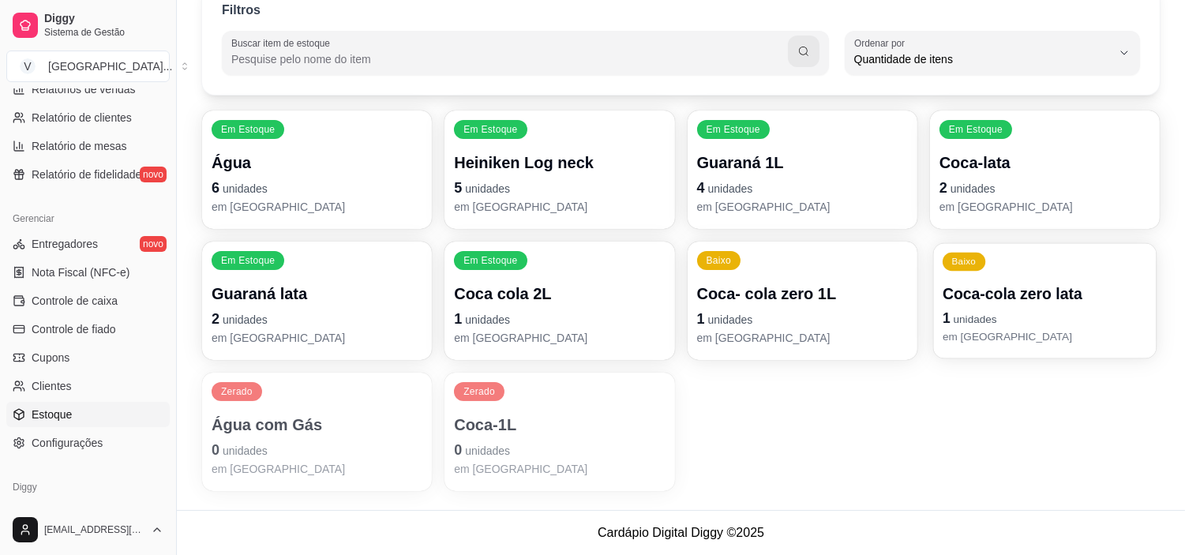
click at [999, 290] on p "Coca-cola zero lata" at bounding box center [1045, 293] width 205 height 21
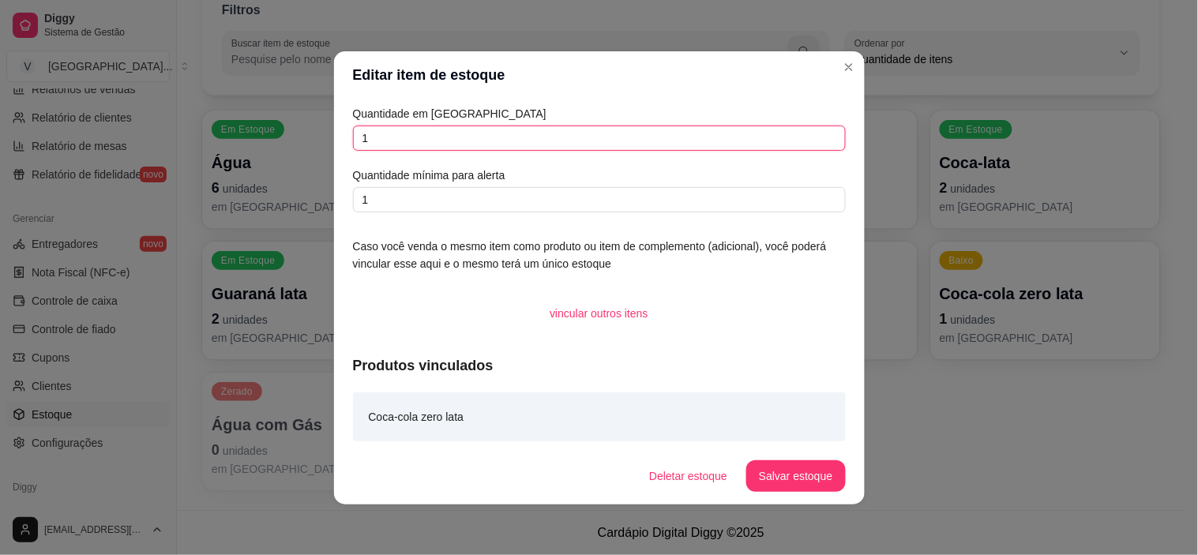
drag, startPoint x: 663, startPoint y: 138, endPoint x: 320, endPoint y: 103, distance: 345.3
click at [320, 103] on div "Editar item de estoque Quantidade em estoque 1 Quantidade mínima para alerta 1 …" at bounding box center [599, 277] width 1198 height 555
type input "2"
click at [823, 466] on button "Salvar estoque" at bounding box center [796, 475] width 96 height 31
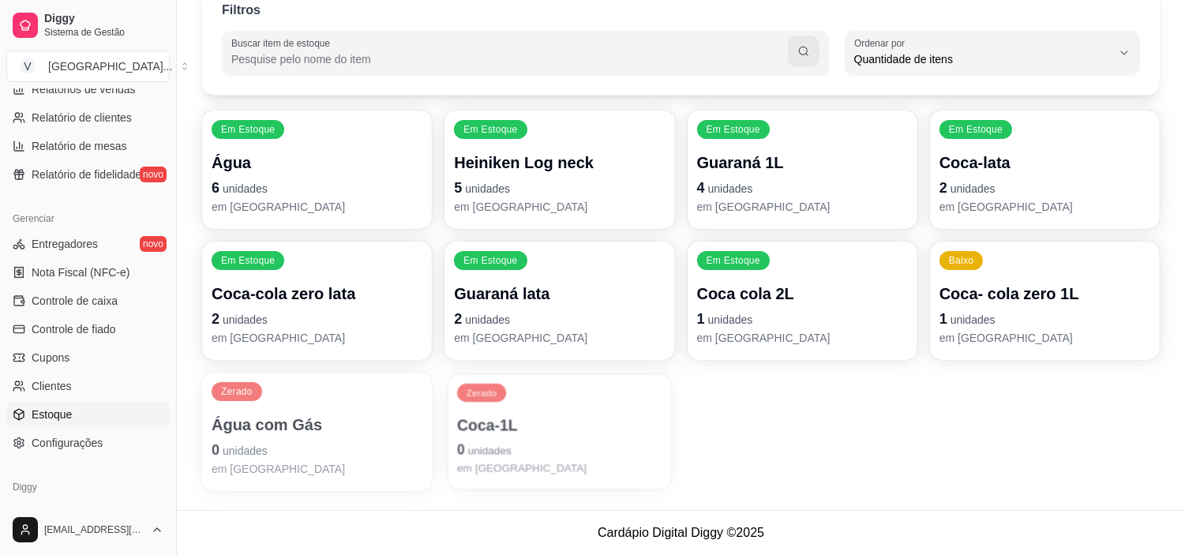
click at [525, 427] on p "Coca-1L" at bounding box center [559, 425] width 205 height 21
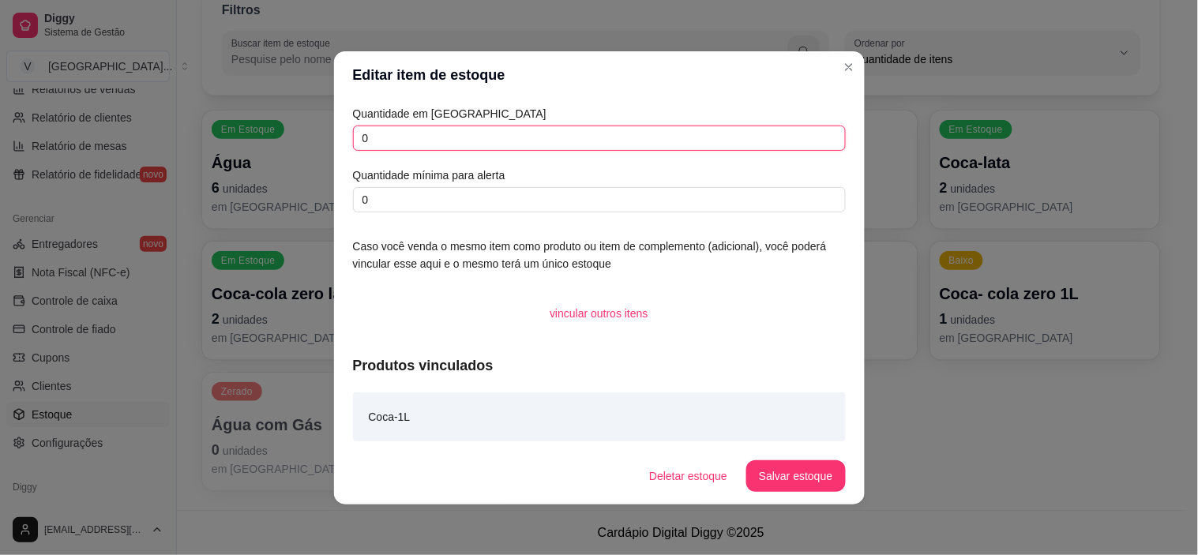
drag, startPoint x: 469, startPoint y: 145, endPoint x: 333, endPoint y: 148, distance: 135.8
click at [334, 148] on div "Quantidade em estoque 0 Quantidade mínima para alerta 0 Caso você venda o mesmo…" at bounding box center [599, 273] width 531 height 349
type input "3"
click at [787, 480] on button "Salvar estoque" at bounding box center [796, 475] width 96 height 31
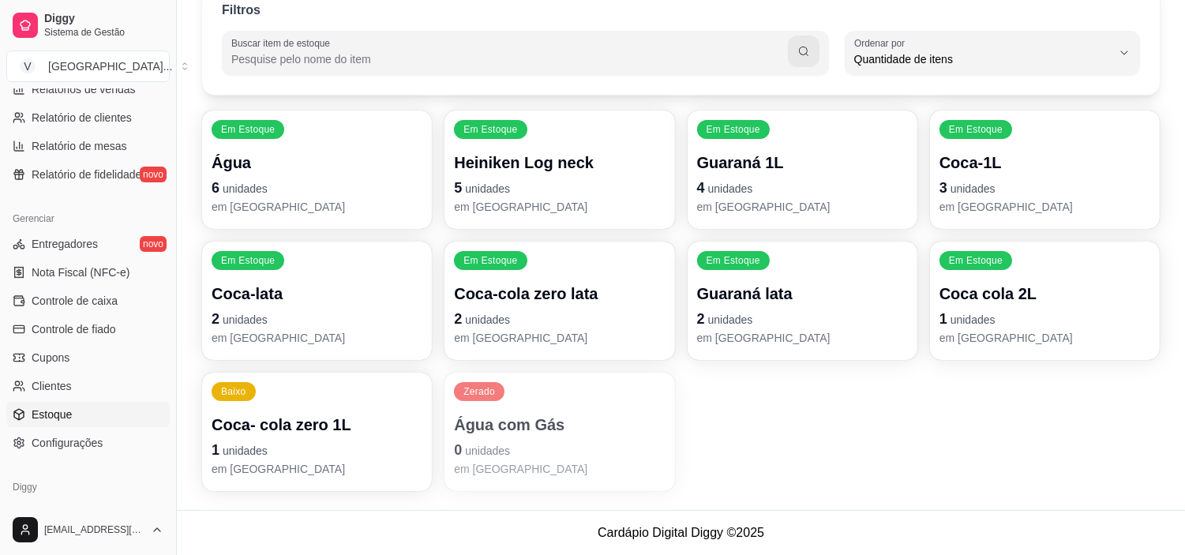
click at [498, 439] on p "0 unidades" at bounding box center [559, 450] width 211 height 22
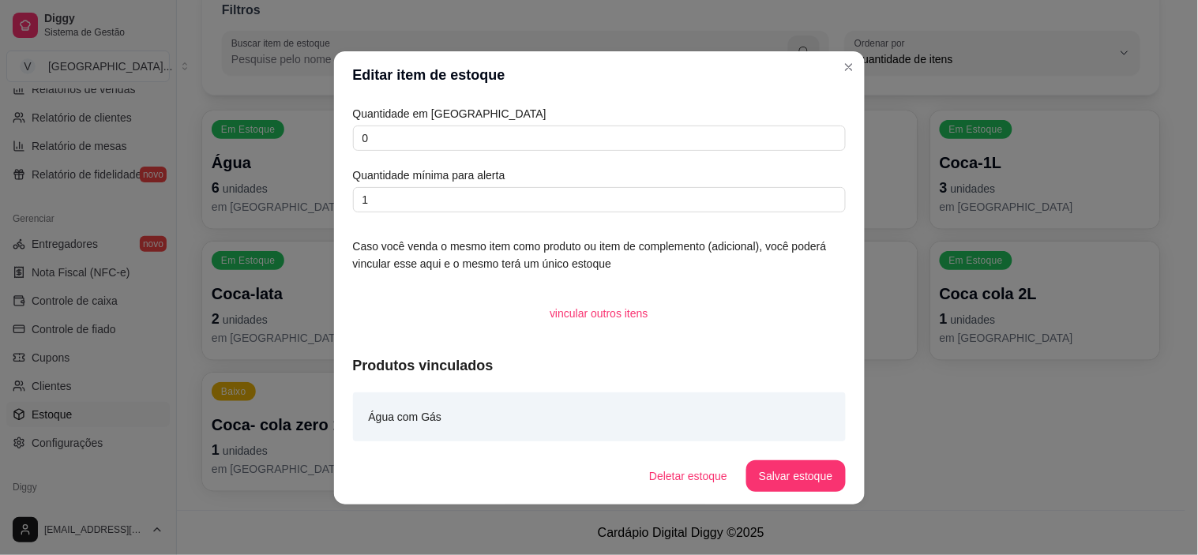
click at [507, 152] on div "Quantidade em estoque 0 Quantidade mínima para alerta 1" at bounding box center [599, 158] width 493 height 107
click at [510, 143] on input "0" at bounding box center [599, 138] width 493 height 25
type input "03"
click at [802, 477] on button "Salvar estoque" at bounding box center [795, 476] width 99 height 32
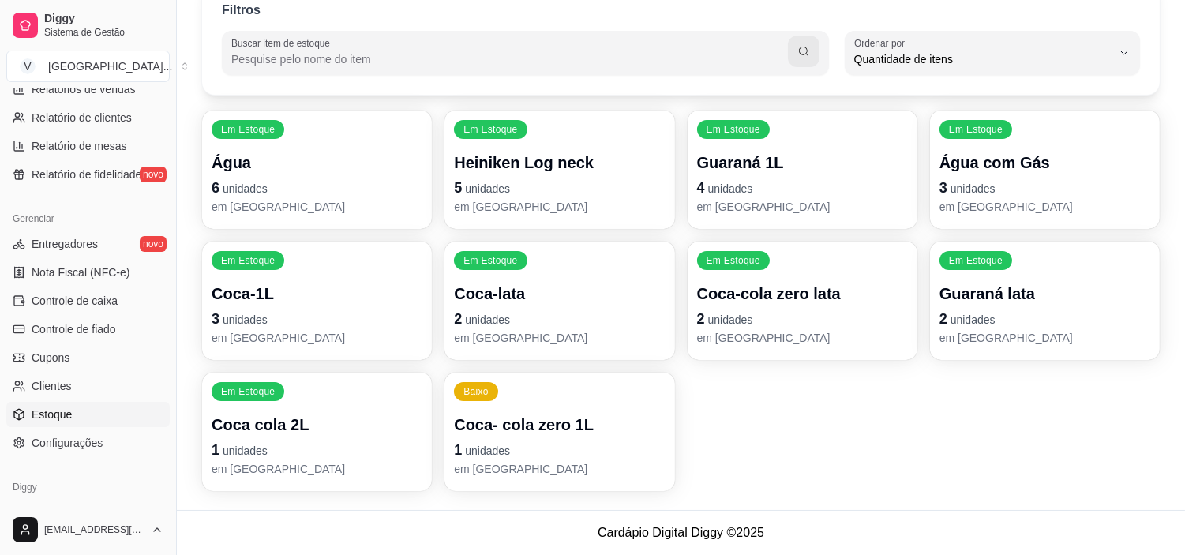
click at [1004, 306] on div "Guaraná lata 2 unidades em [GEOGRAPHIC_DATA]" at bounding box center [1045, 314] width 211 height 63
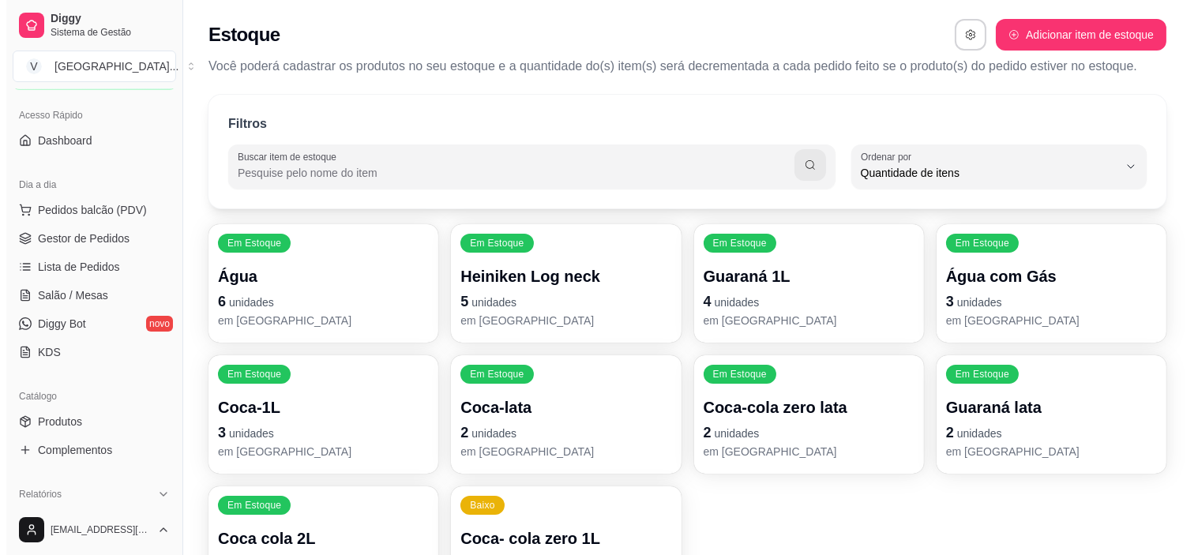
scroll to position [0, 0]
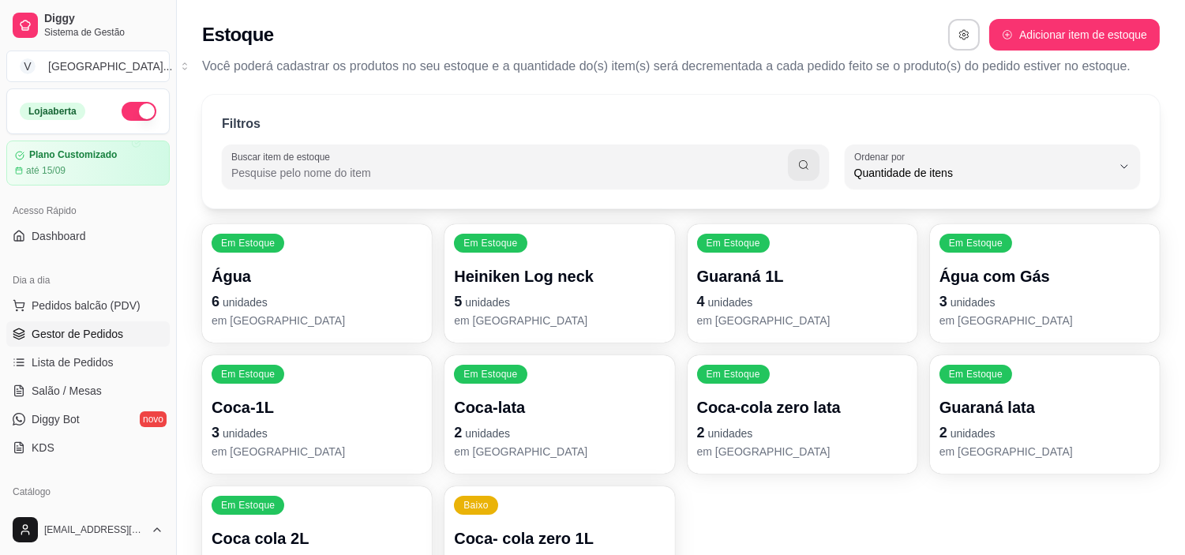
click at [79, 330] on span "Gestor de Pedidos" at bounding box center [78, 334] width 92 height 16
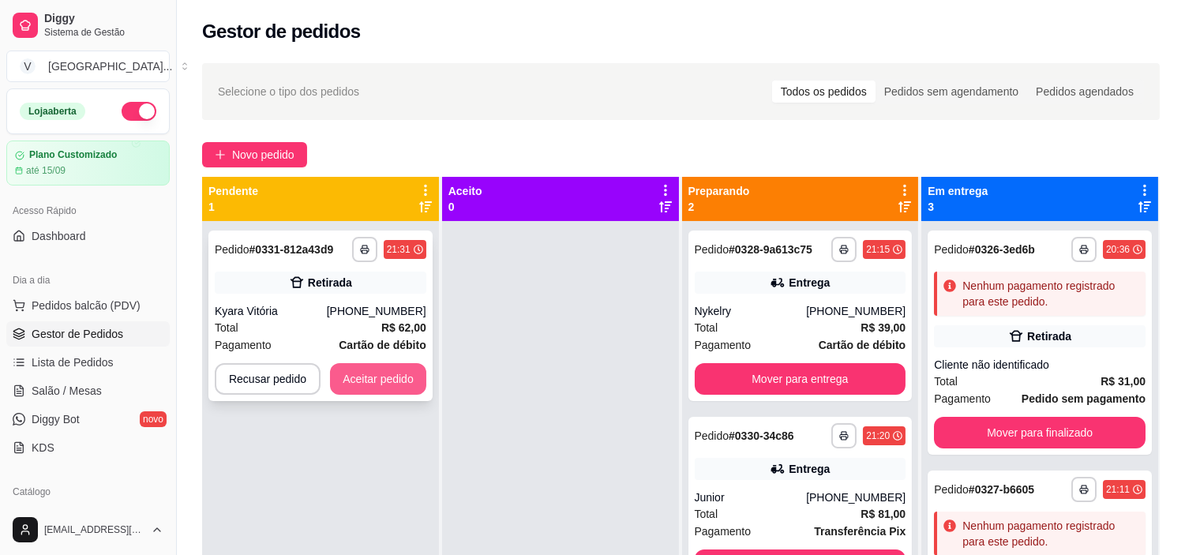
click at [370, 381] on button "Aceitar pedido" at bounding box center [378, 379] width 96 height 32
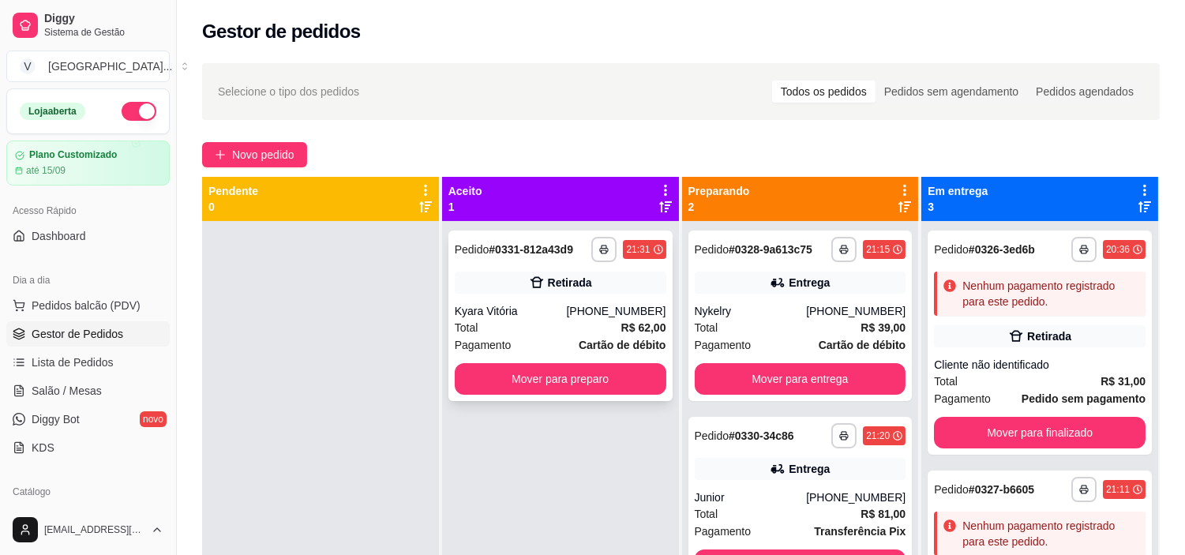
click at [554, 286] on div "Retirada" at bounding box center [570, 283] width 44 height 16
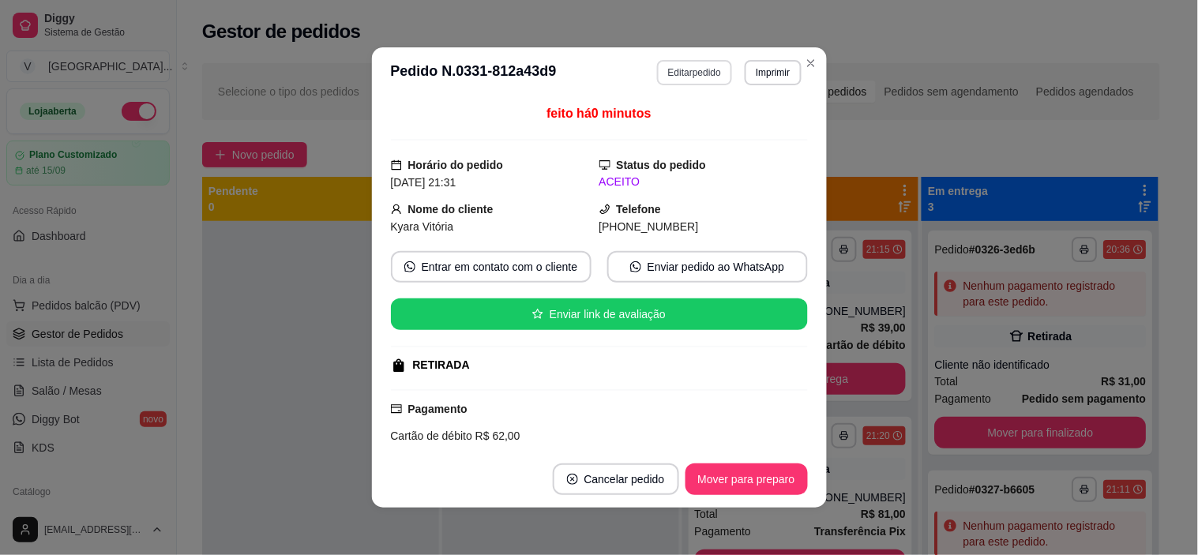
click at [697, 66] on button "Editar pedido" at bounding box center [694, 72] width 75 height 25
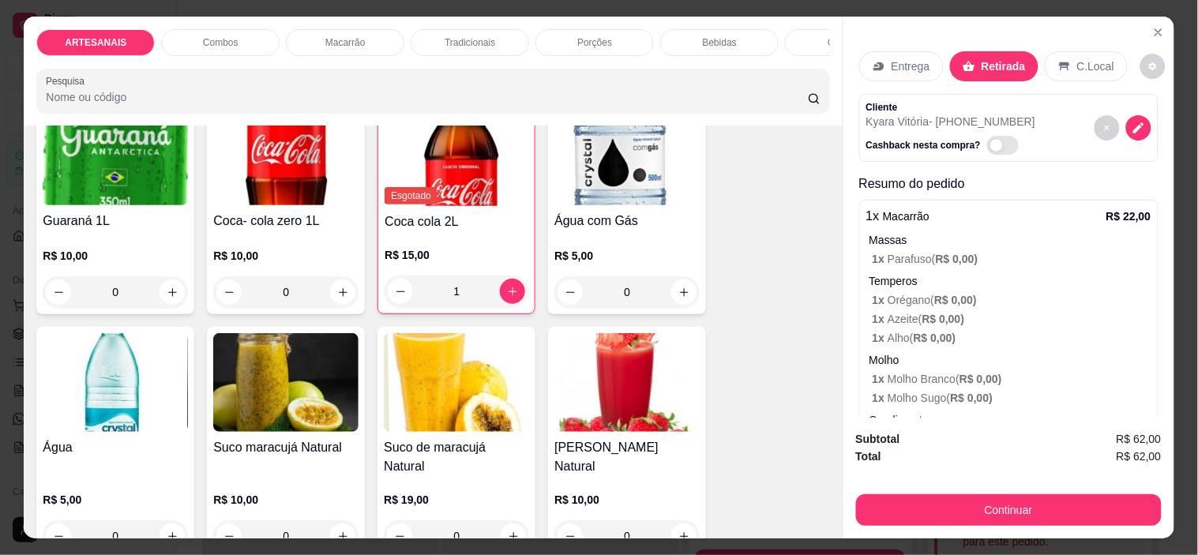
click at [900, 64] on p "Entrega" at bounding box center [911, 66] width 39 height 16
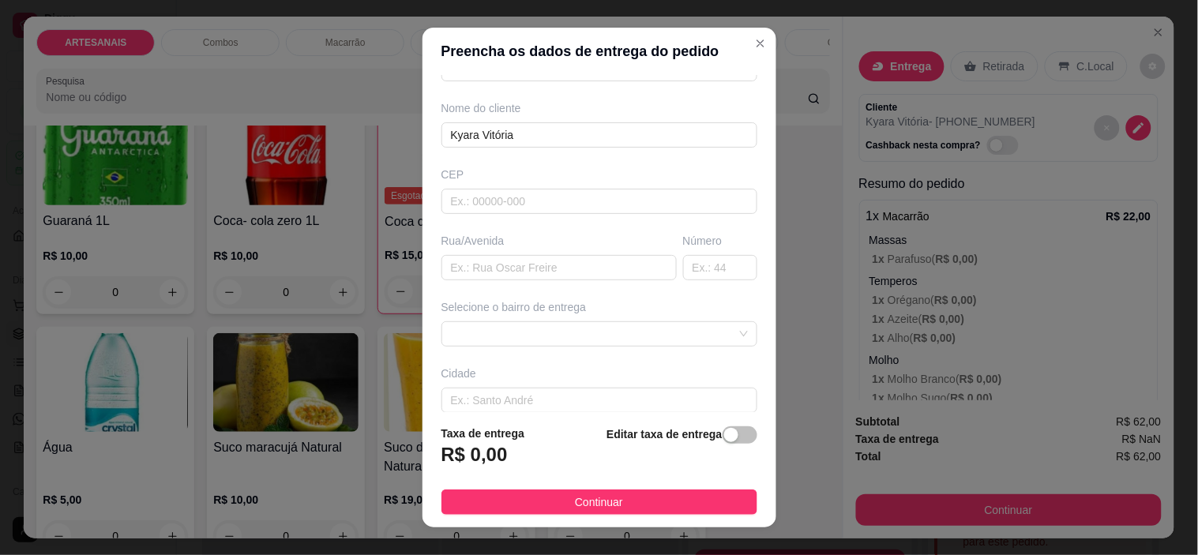
scroll to position [195, 0]
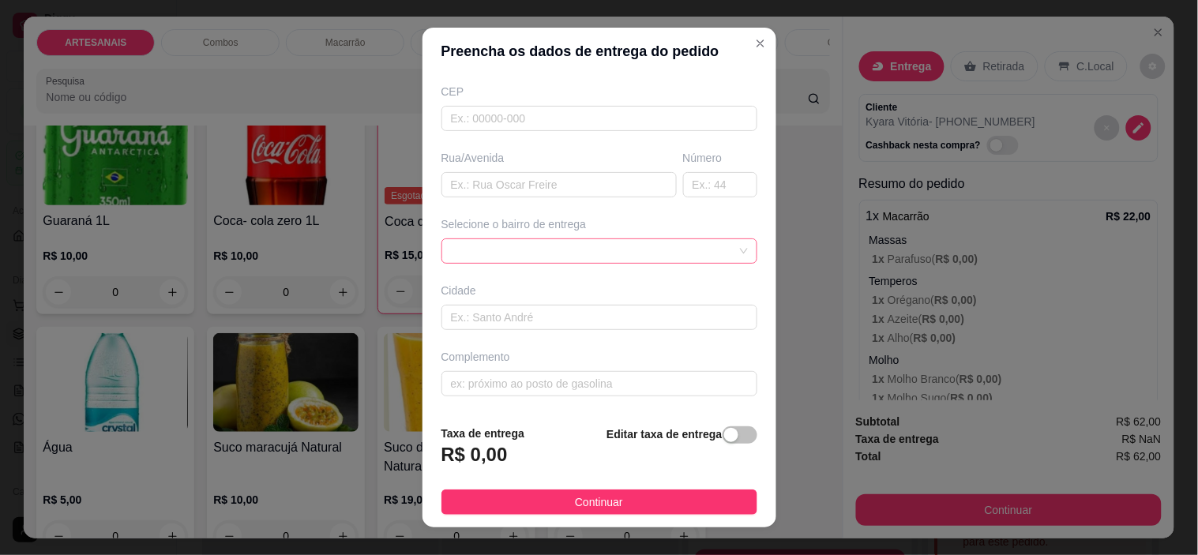
click at [677, 246] on span at bounding box center [599, 251] width 297 height 24
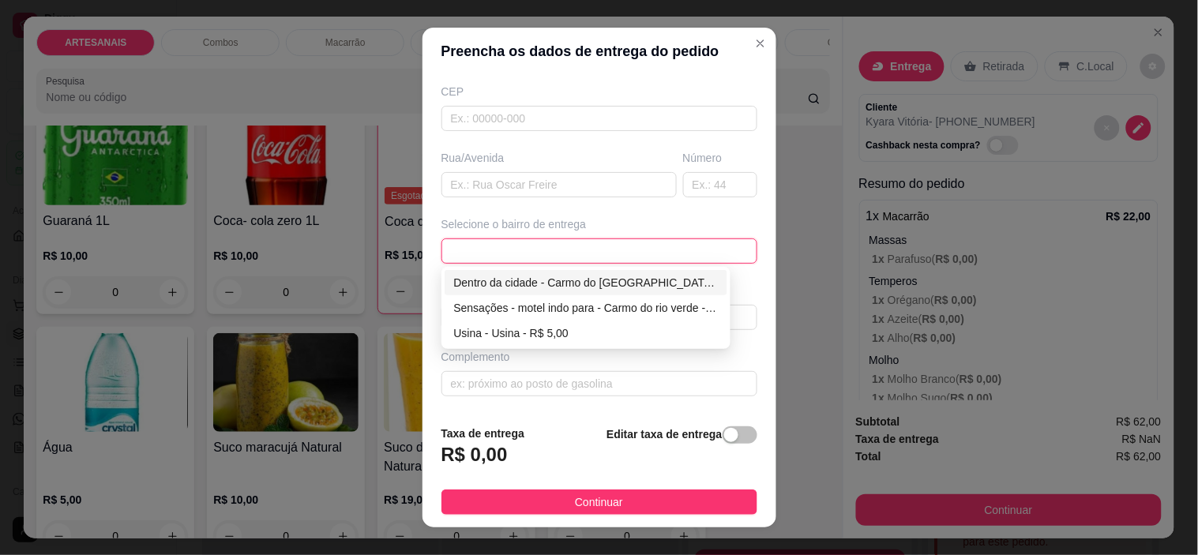
click at [541, 287] on div "Dentro da cidade - Carmo do [GEOGRAPHIC_DATA] - R$ 2,00" at bounding box center [586, 282] width 265 height 17
type input "Carmo do [GEOGRAPHIC_DATA]"
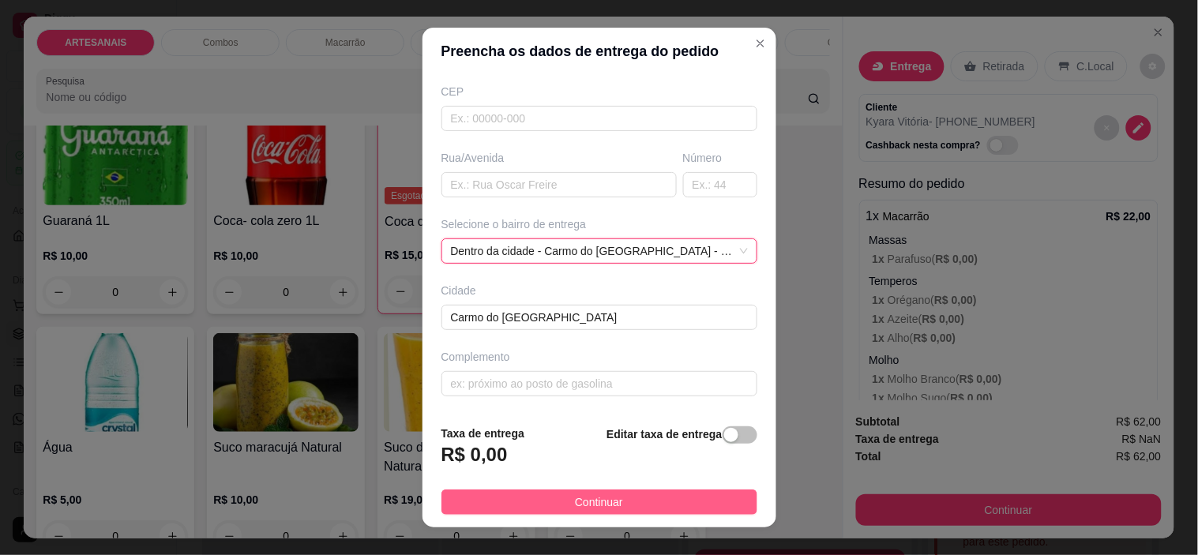
scroll to position [178, 0]
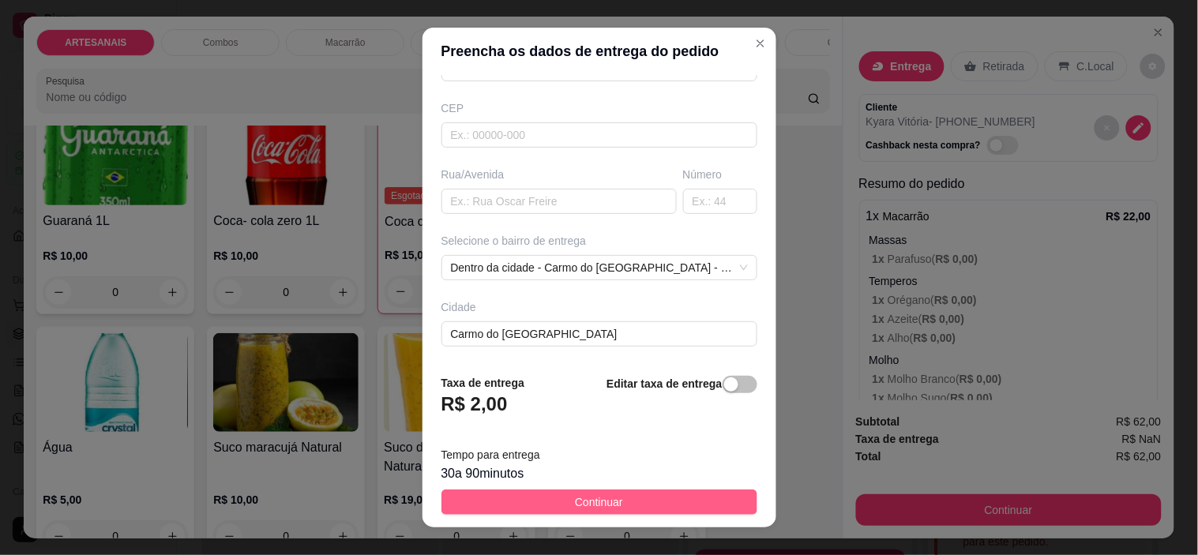
click at [651, 514] on button "Continuar" at bounding box center [599, 502] width 316 height 25
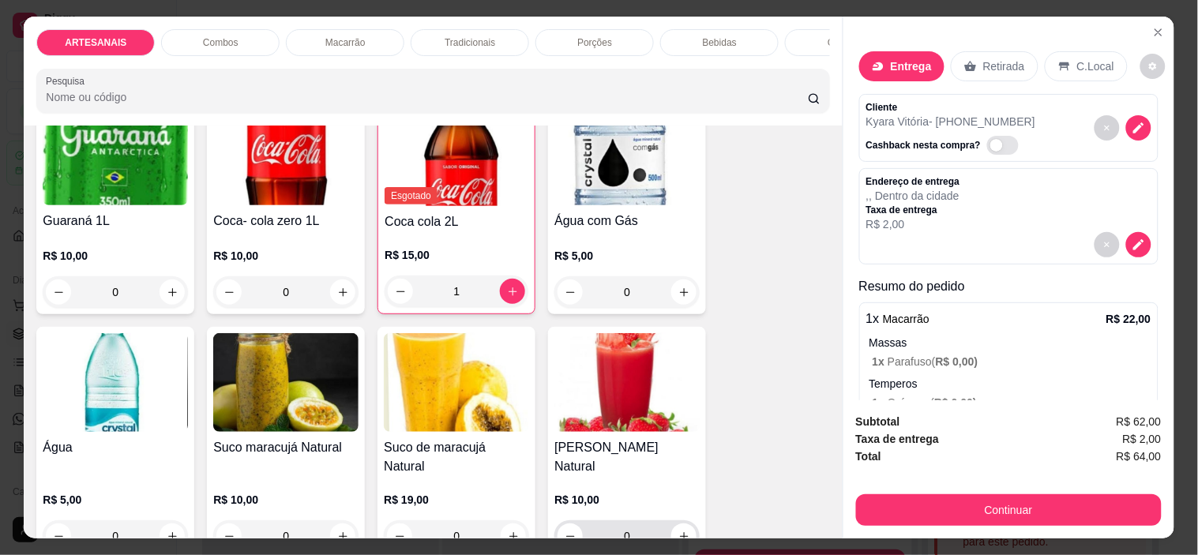
click at [654, 520] on input "0" at bounding box center [627, 536] width 88 height 32
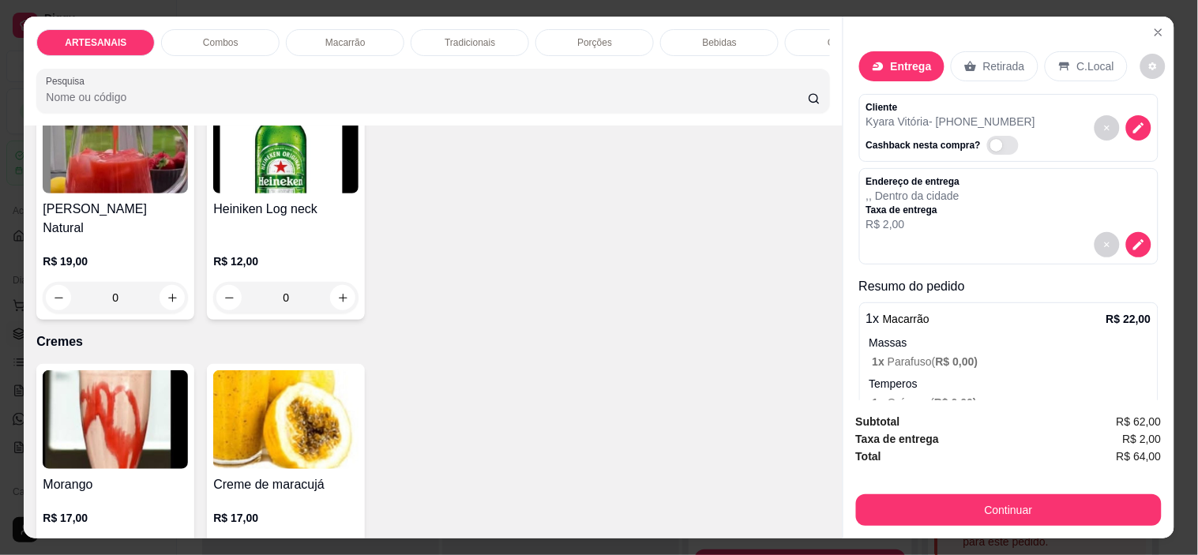
scroll to position [2807, 0]
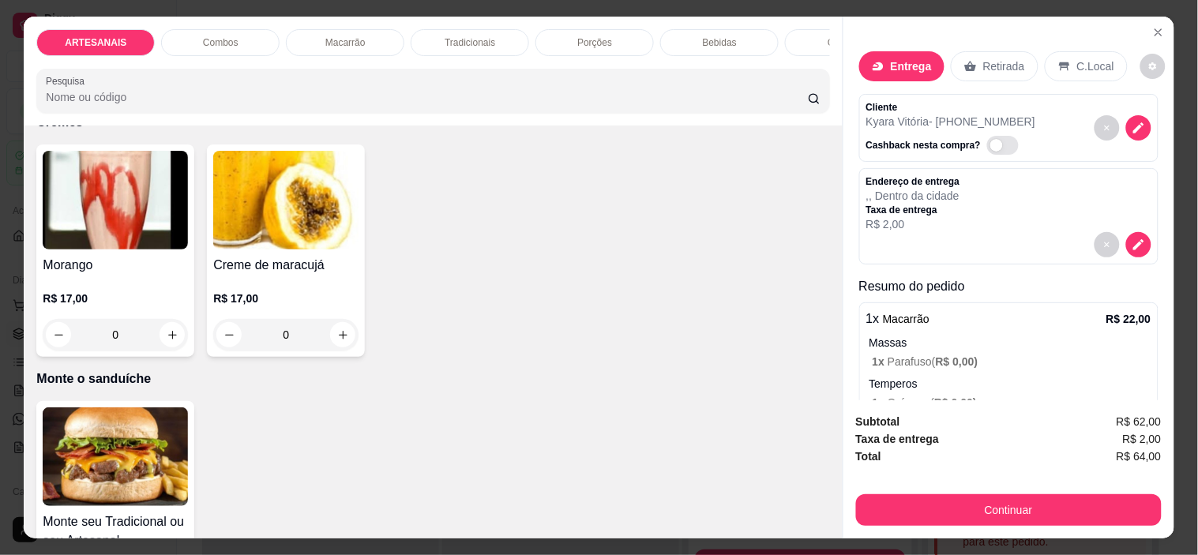
click at [1109, 524] on div "Subtotal R$ 62,00 Taxa de entrega R$ 2,00 Total R$ 64,00 Continuar" at bounding box center [1008, 469] width 331 height 138
click at [1108, 525] on div "Subtotal R$ 62,00 Taxa de entrega R$ 2,00 Total R$ 64,00 Continuar" at bounding box center [1008, 469] width 331 height 138
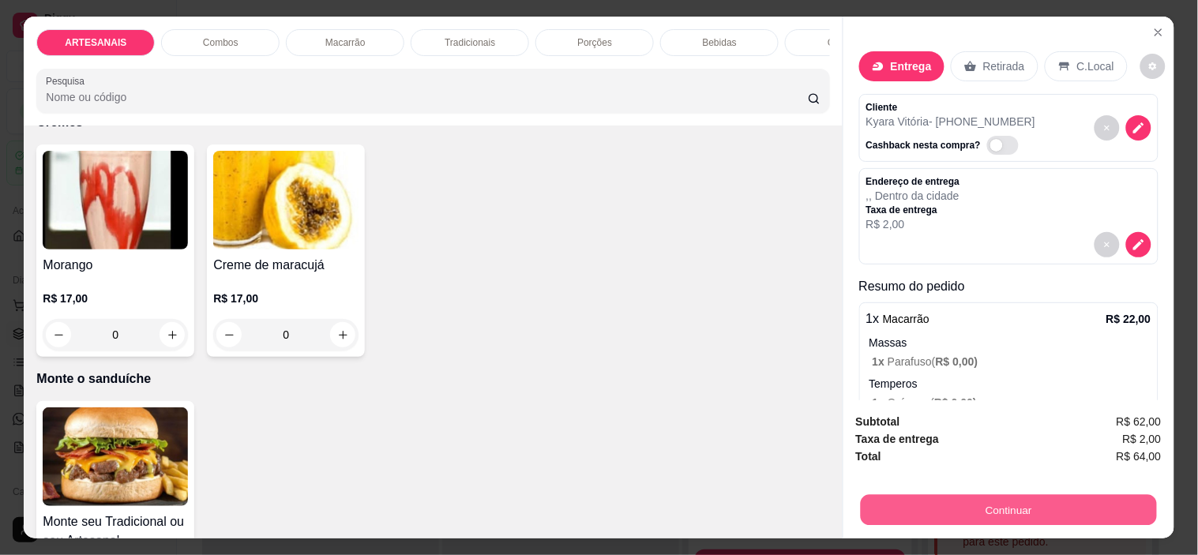
click at [1107, 511] on button "Continuar" at bounding box center [1008, 510] width 296 height 31
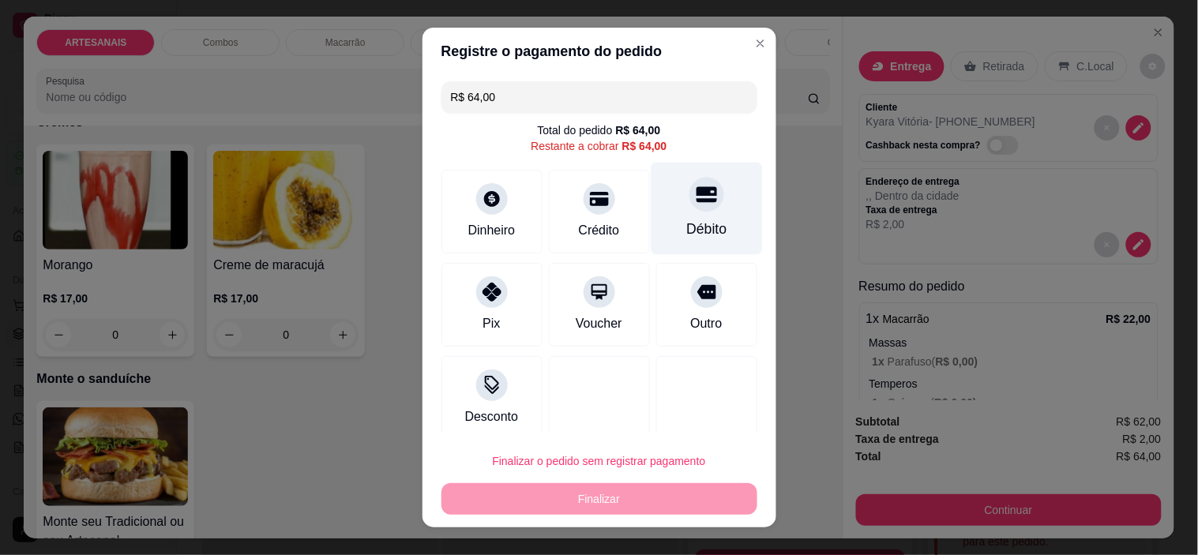
click at [656, 221] on div "Débito" at bounding box center [706, 209] width 111 height 92
type input "R$ 0,00"
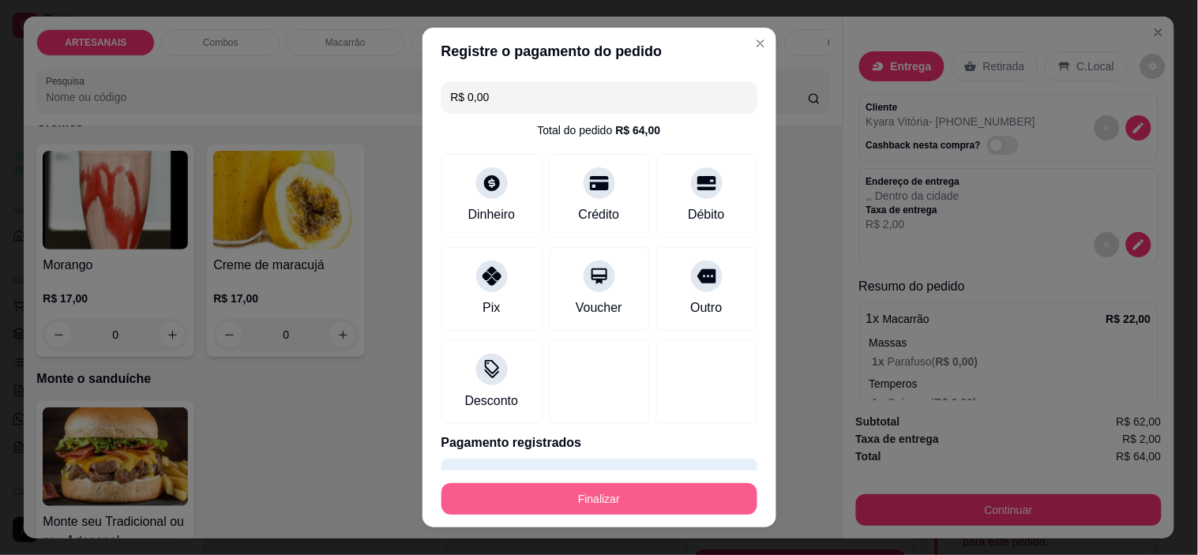
click at [645, 491] on button "Finalizar" at bounding box center [599, 499] width 316 height 32
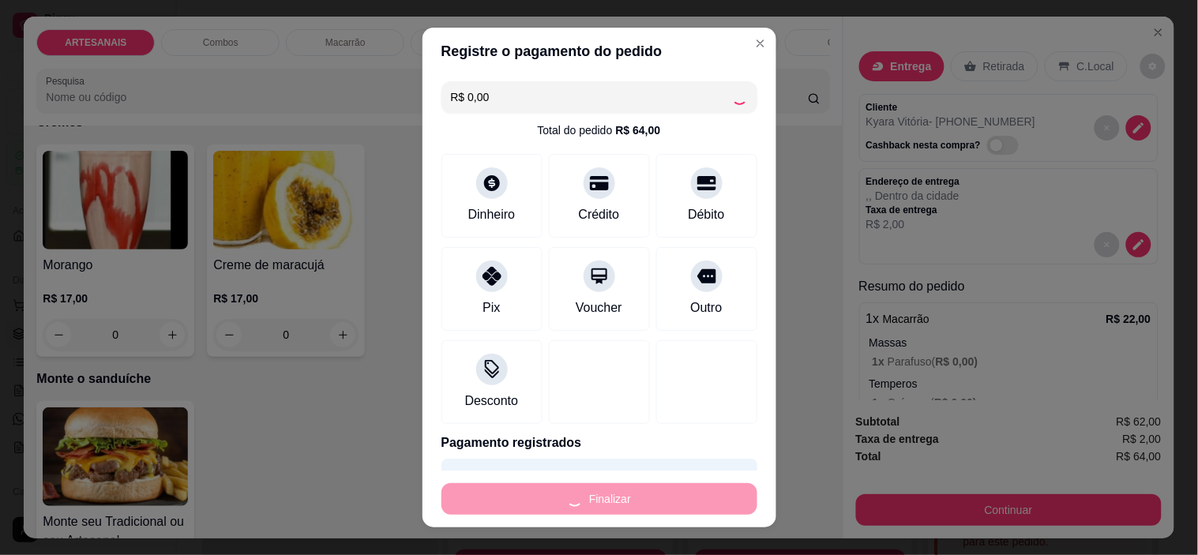
type input "0"
type input "-R$ 64,00"
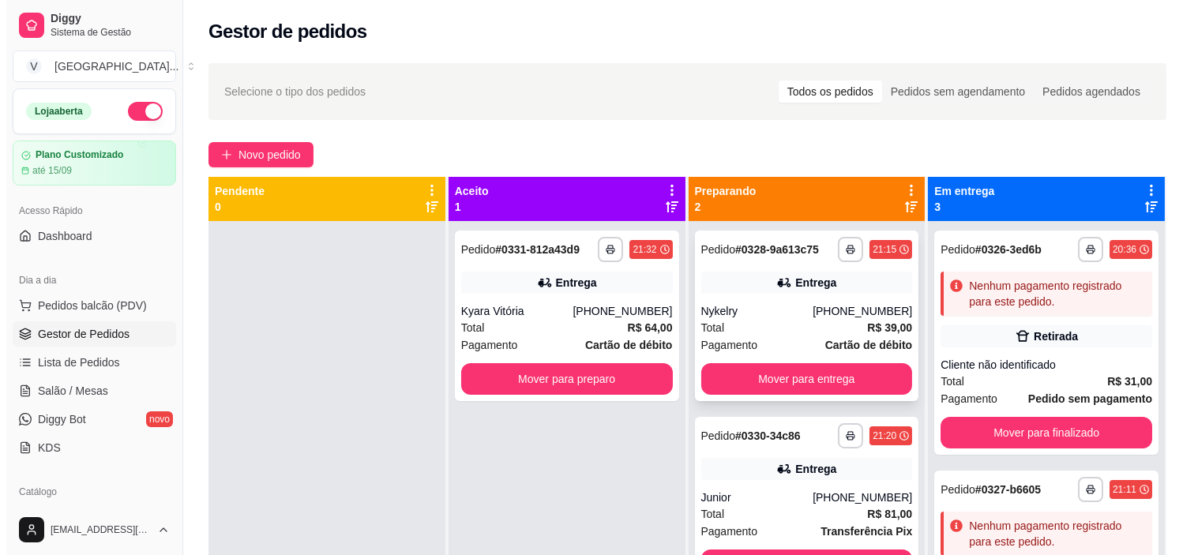
scroll to position [43, 0]
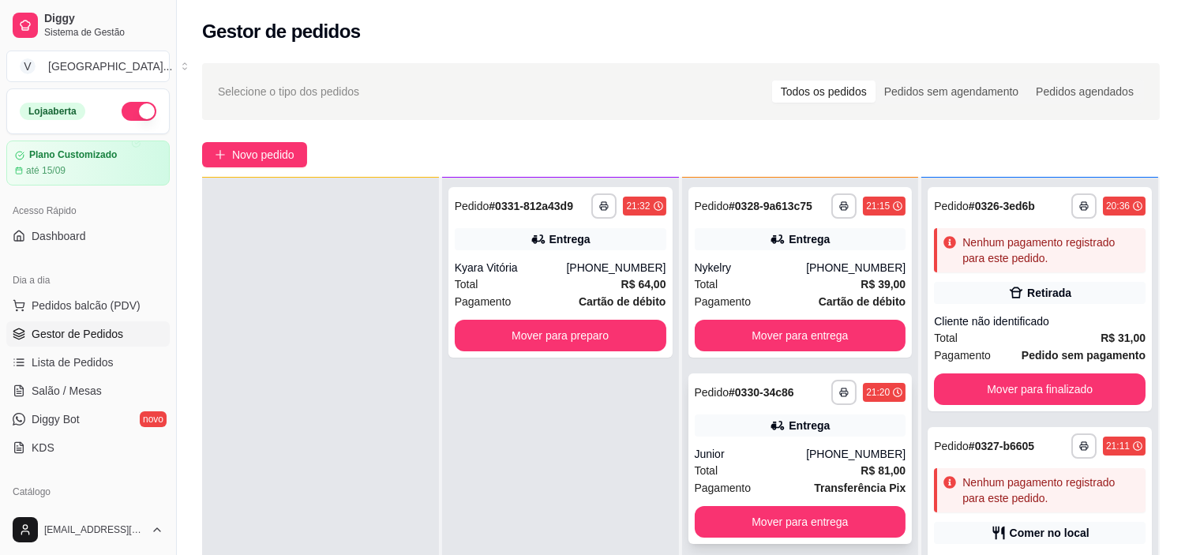
click at [862, 464] on strong "R$ 81,00" at bounding box center [883, 470] width 45 height 13
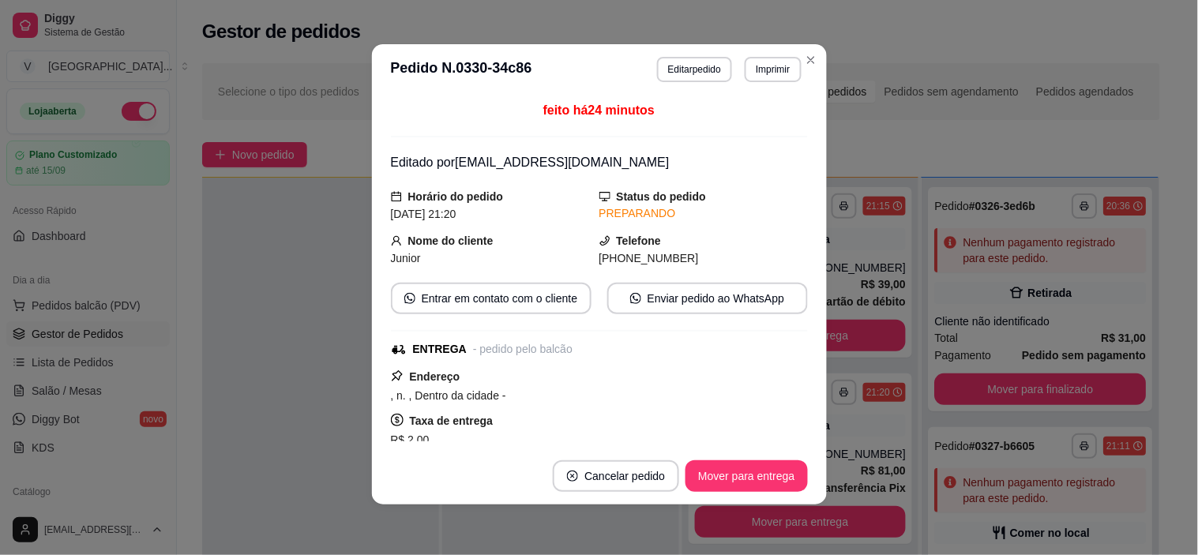
scroll to position [0, 0]
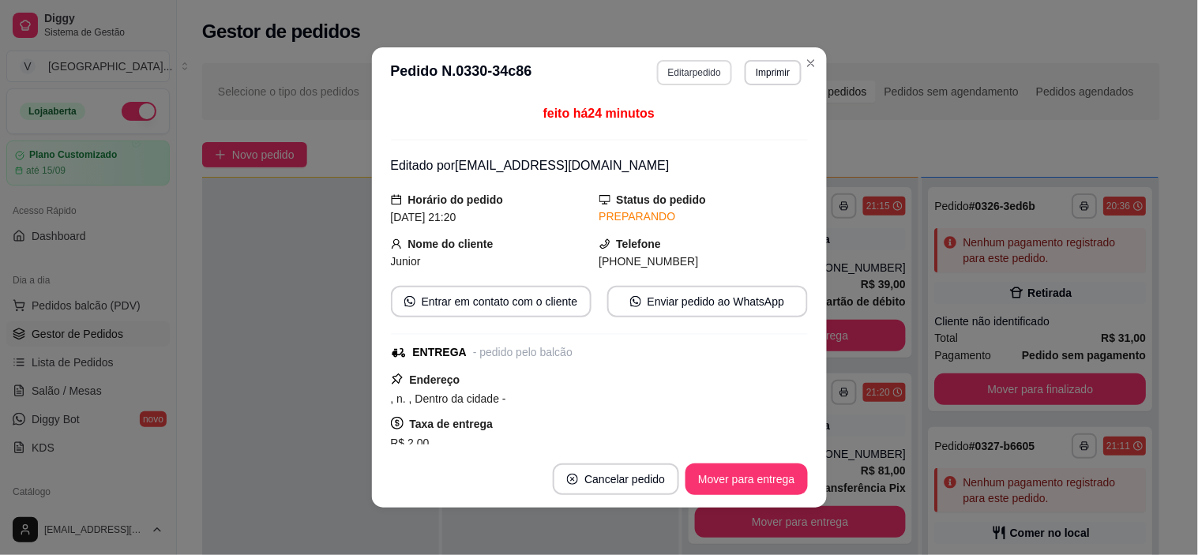
click at [689, 76] on button "Editar pedido" at bounding box center [694, 72] width 75 height 25
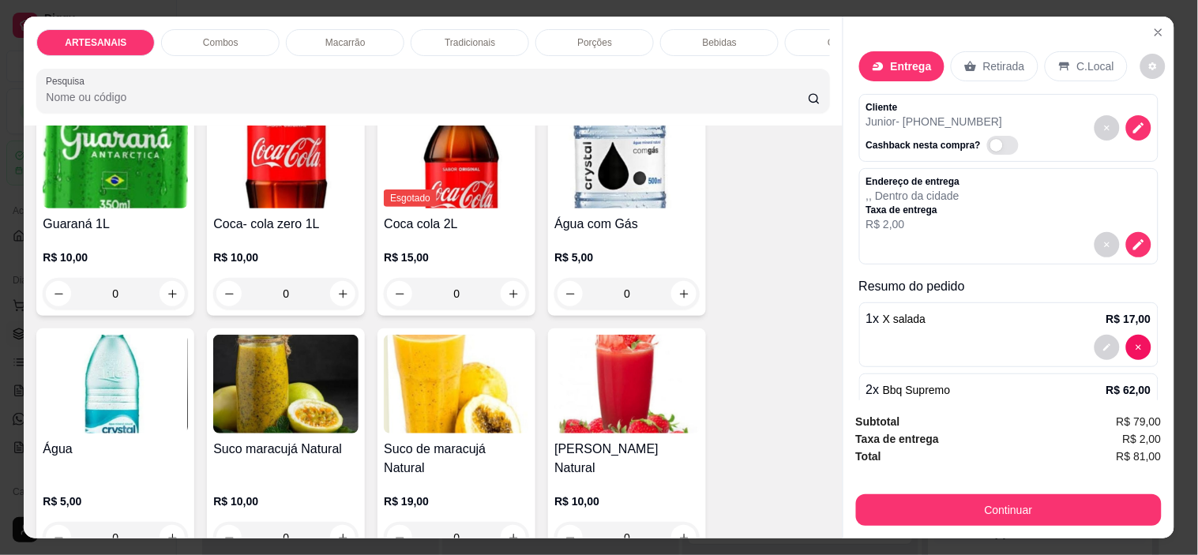
scroll to position [1930, 0]
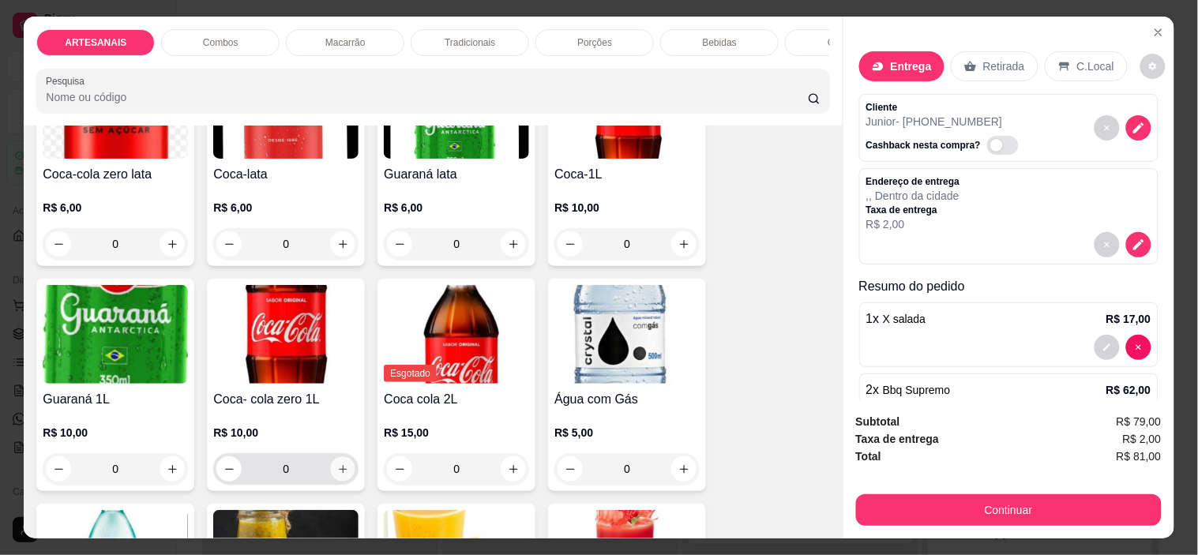
click at [339, 472] on icon "increase-product-quantity" at bounding box center [343, 469] width 8 height 8
type input "1"
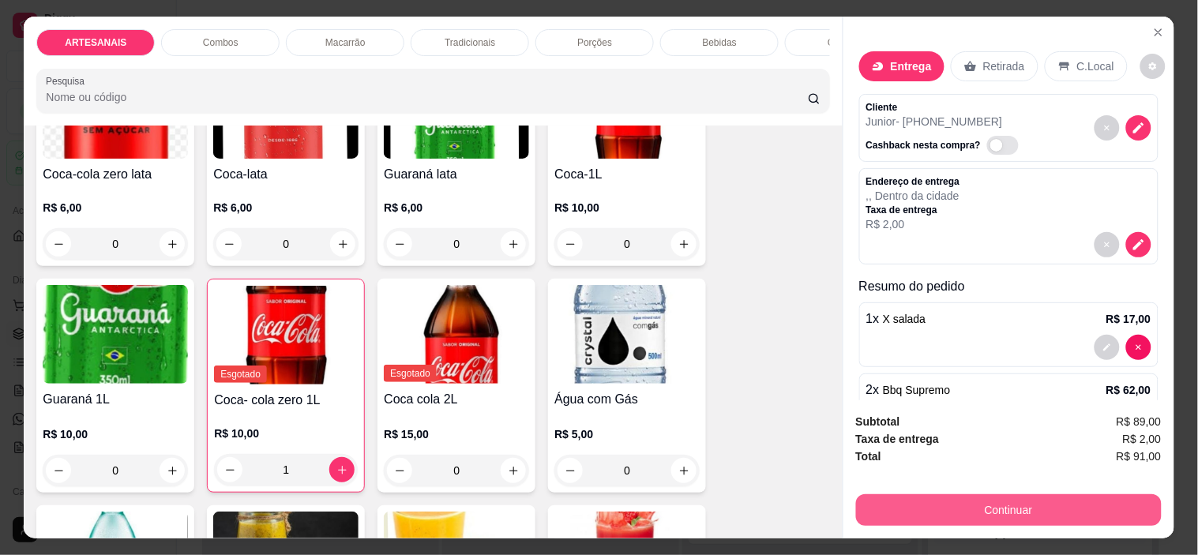
click at [1123, 500] on button "Continuar" at bounding box center [1009, 510] width 306 height 32
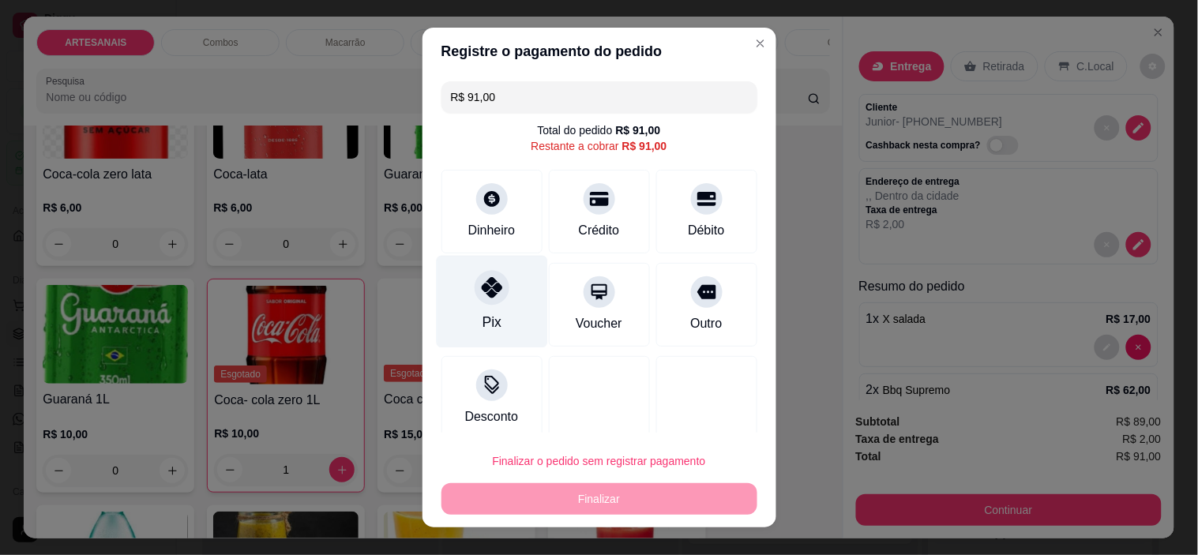
click at [476, 311] on div "Pix" at bounding box center [491, 302] width 111 height 92
type input "R$ 0,00"
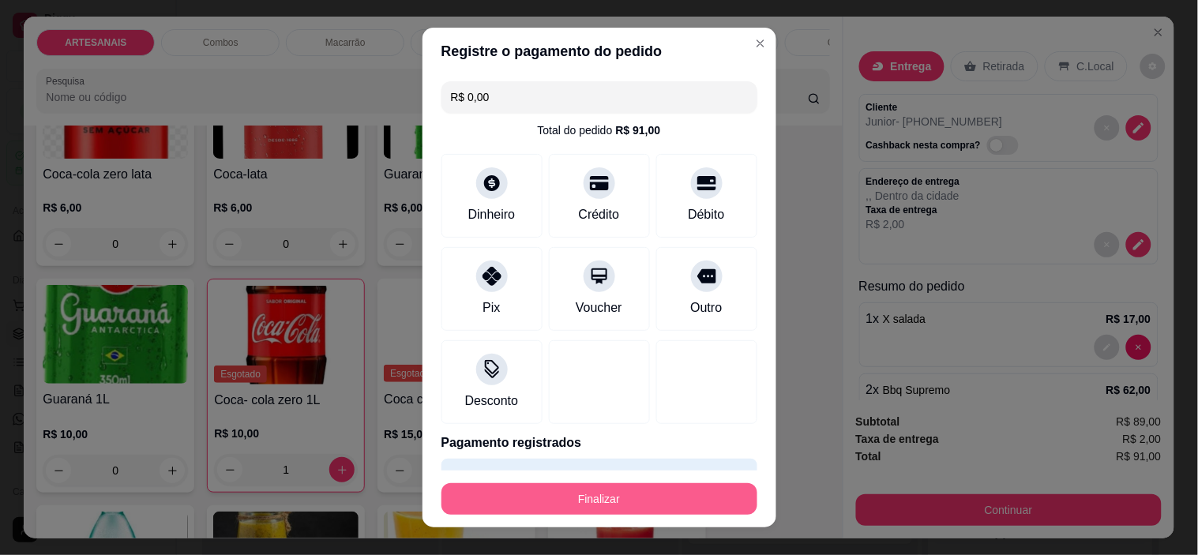
click at [579, 491] on button "Finalizar" at bounding box center [599, 499] width 316 height 32
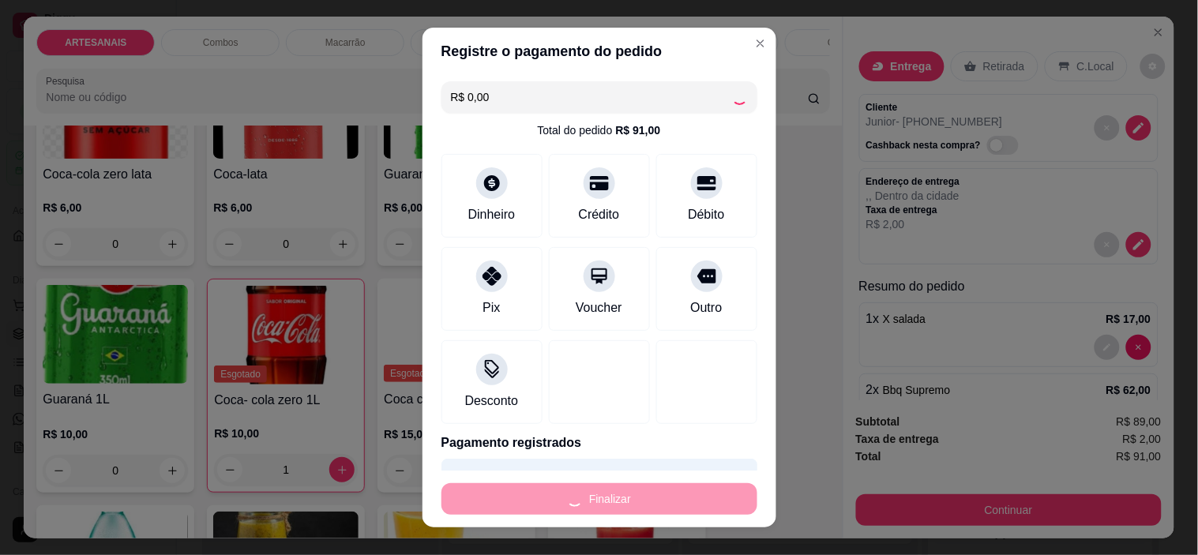
type input "0"
type input "-R$ 91,00"
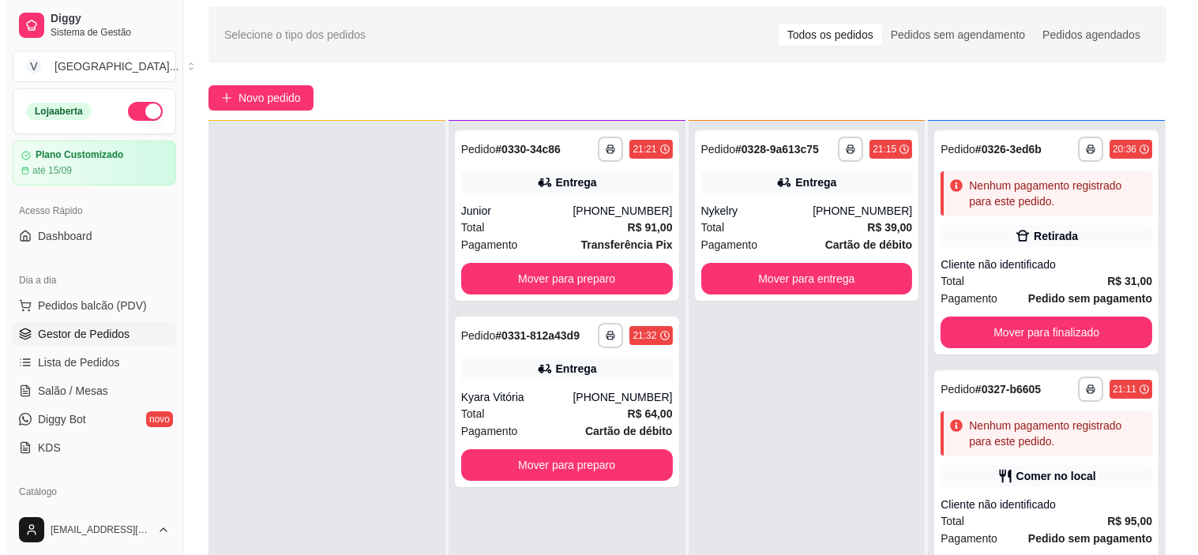
scroll to position [88, 0]
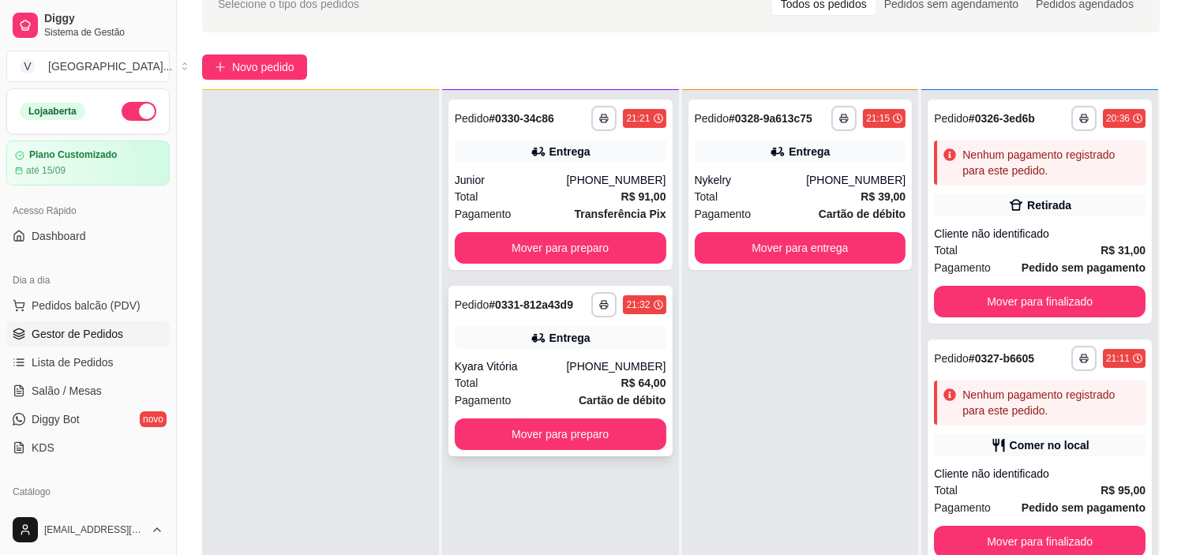
click at [585, 361] on div "[PHONE_NUMBER]" at bounding box center [616, 367] width 100 height 16
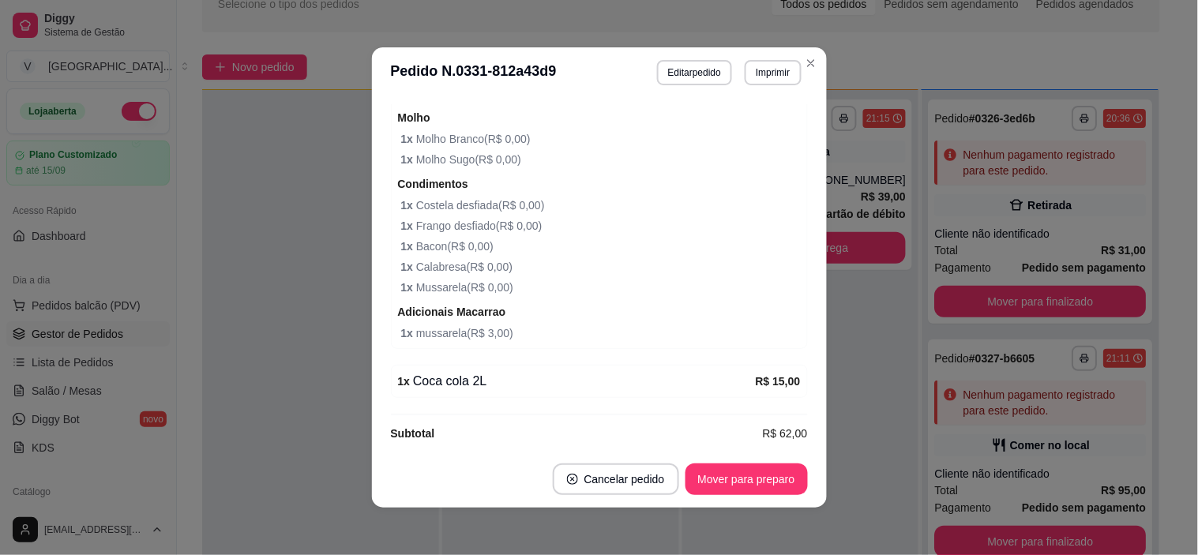
scroll to position [1101, 0]
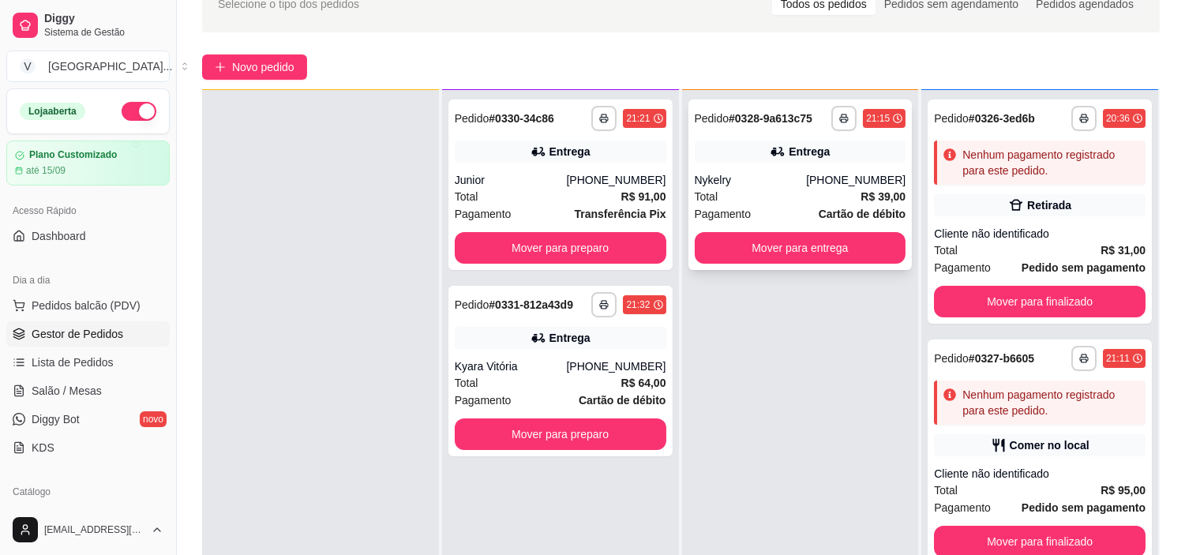
click at [747, 168] on div "**********" at bounding box center [801, 185] width 224 height 171
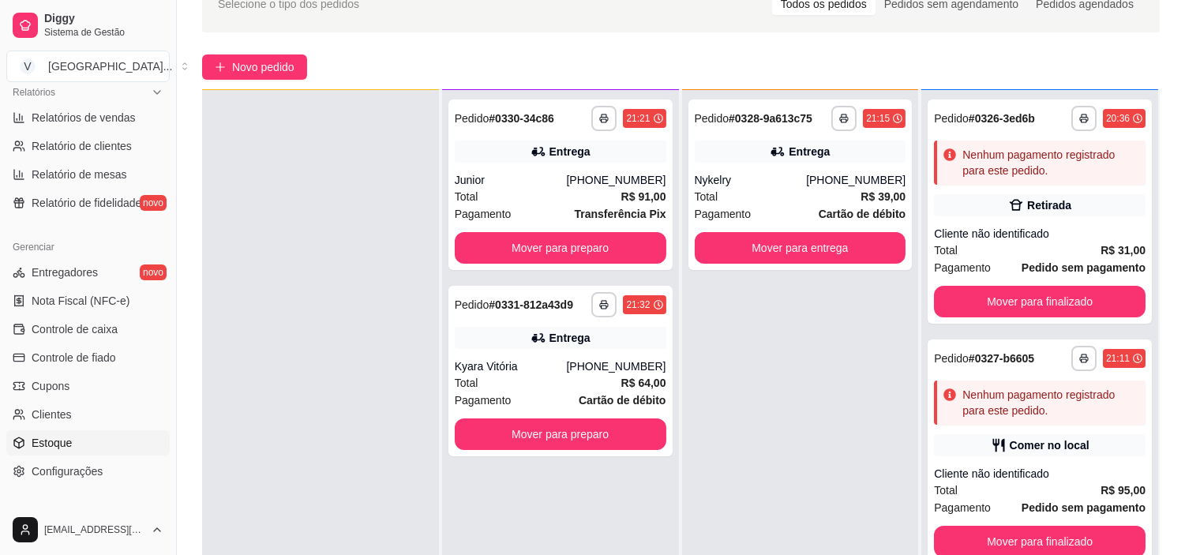
scroll to position [526, 0]
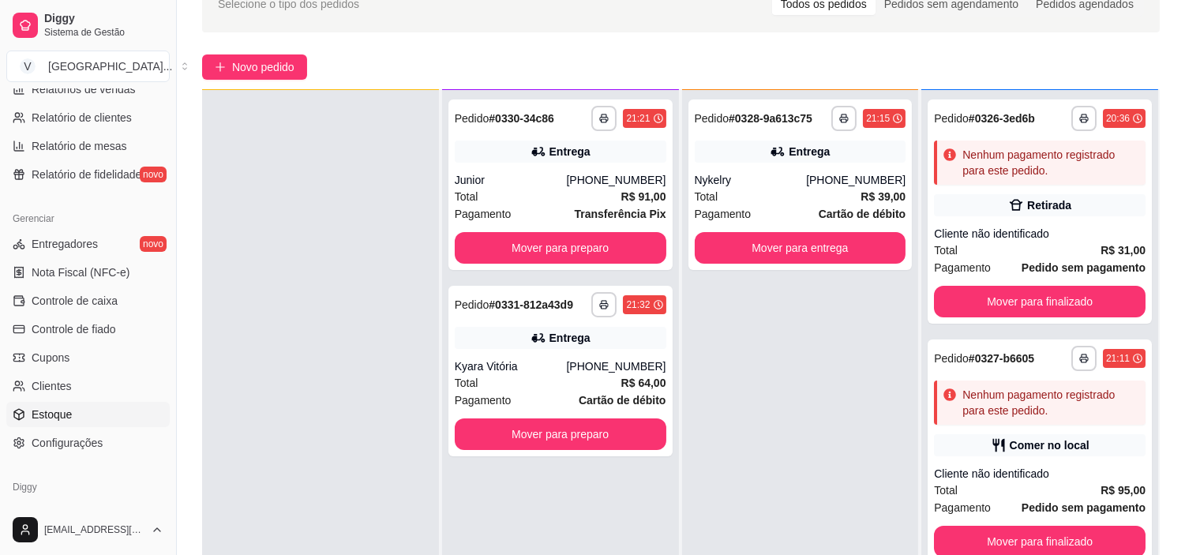
click at [66, 420] on span "Estoque" at bounding box center [52, 415] width 40 height 16
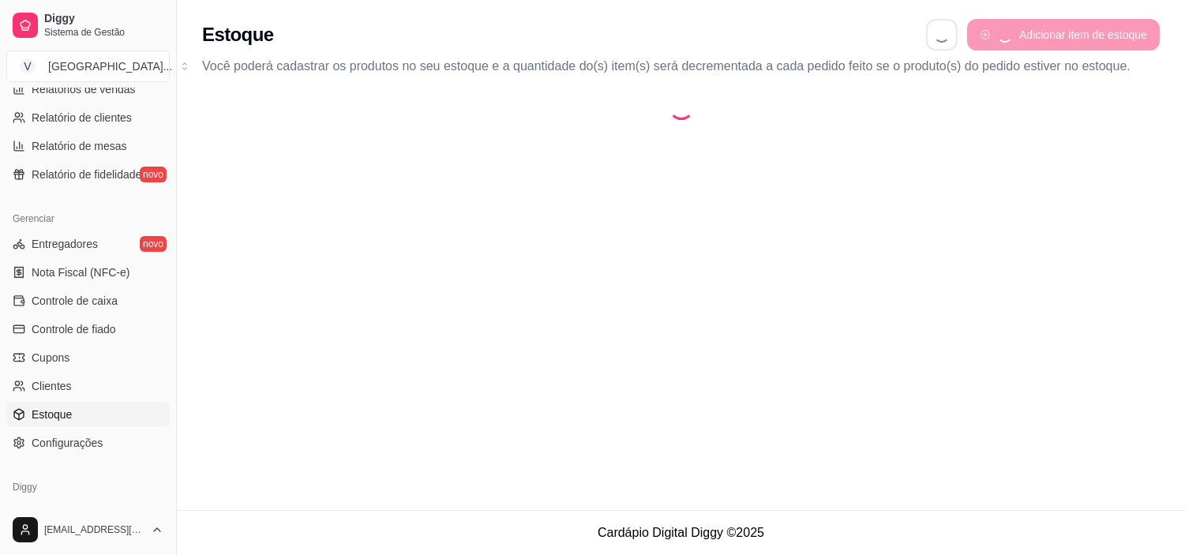
select select "QUANTITY_ORDER"
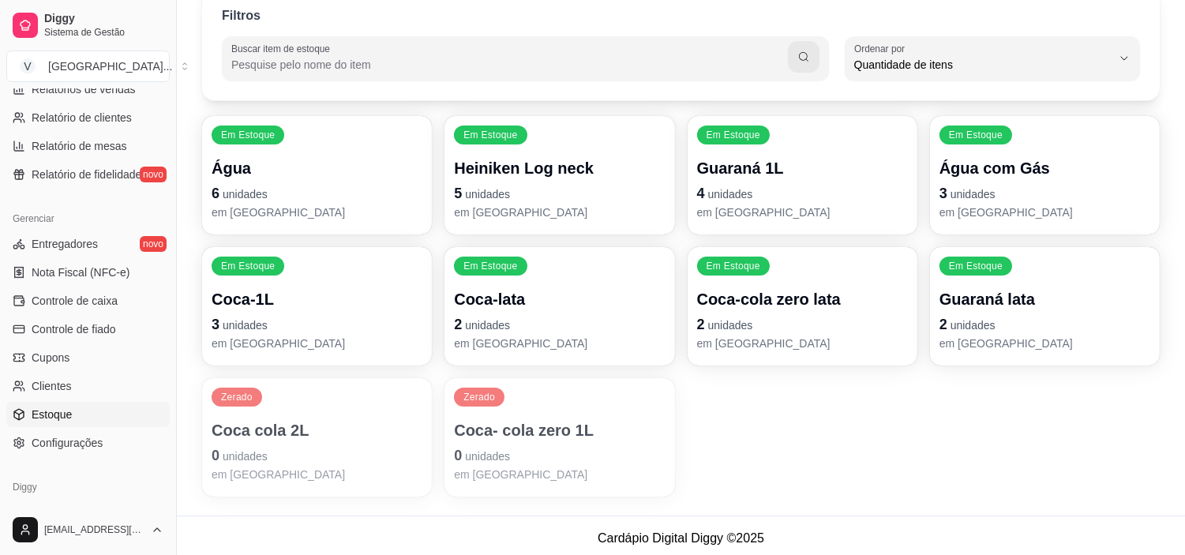
scroll to position [114, 0]
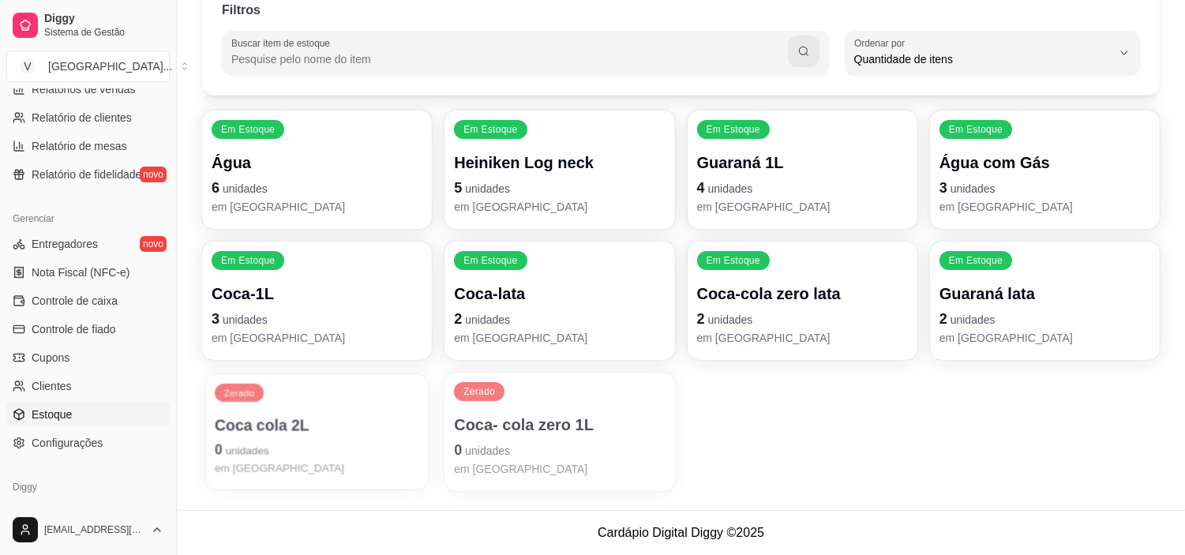
click at [278, 415] on p "Coca cola 2L" at bounding box center [317, 425] width 205 height 21
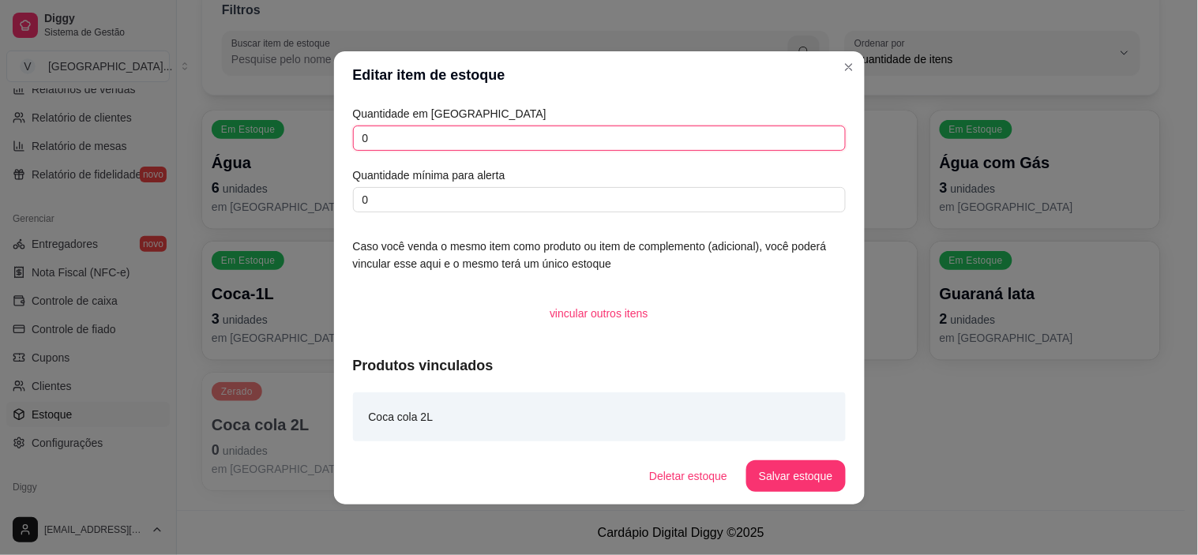
click at [411, 148] on input "0" at bounding box center [599, 138] width 493 height 25
type input "01"
click at [782, 475] on button "Salvar estoque" at bounding box center [795, 476] width 99 height 32
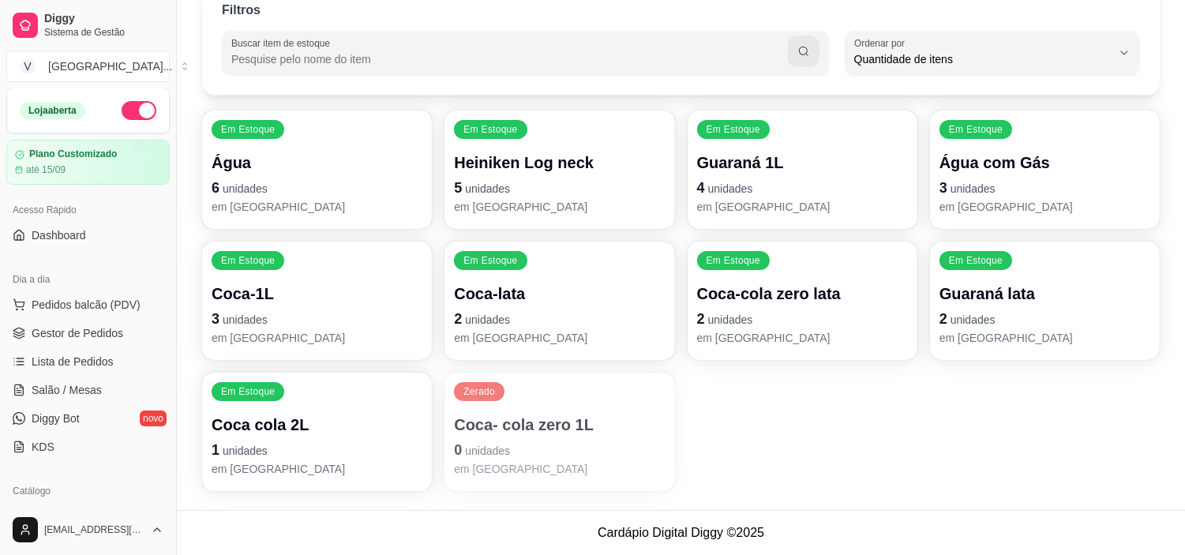
scroll to position [0, 0]
click at [97, 332] on span "Gestor de Pedidos" at bounding box center [78, 334] width 92 height 16
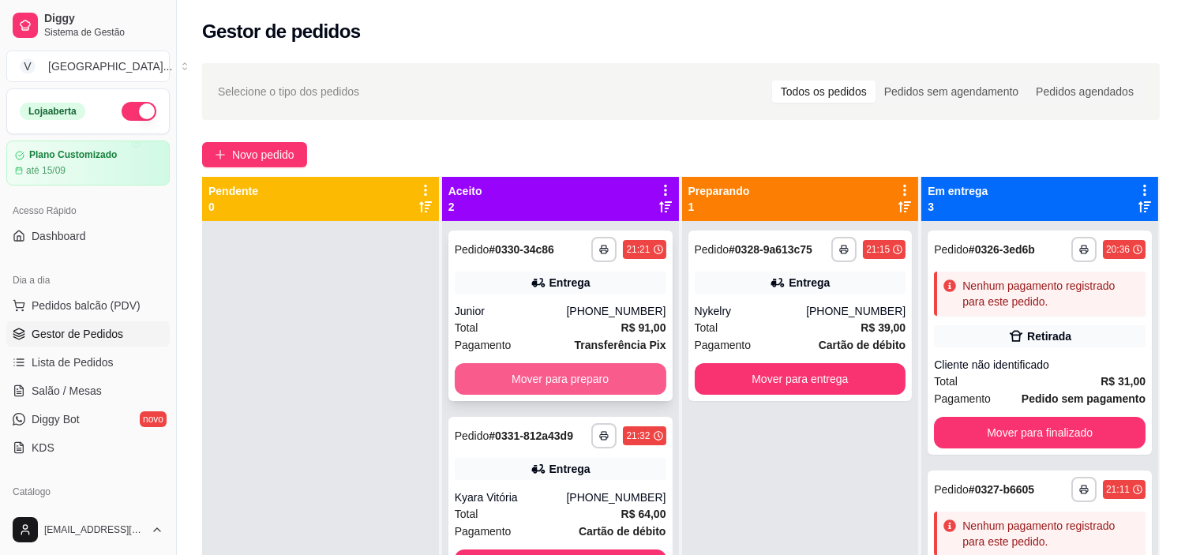
click at [598, 381] on button "Mover para preparo" at bounding box center [561, 379] width 212 height 32
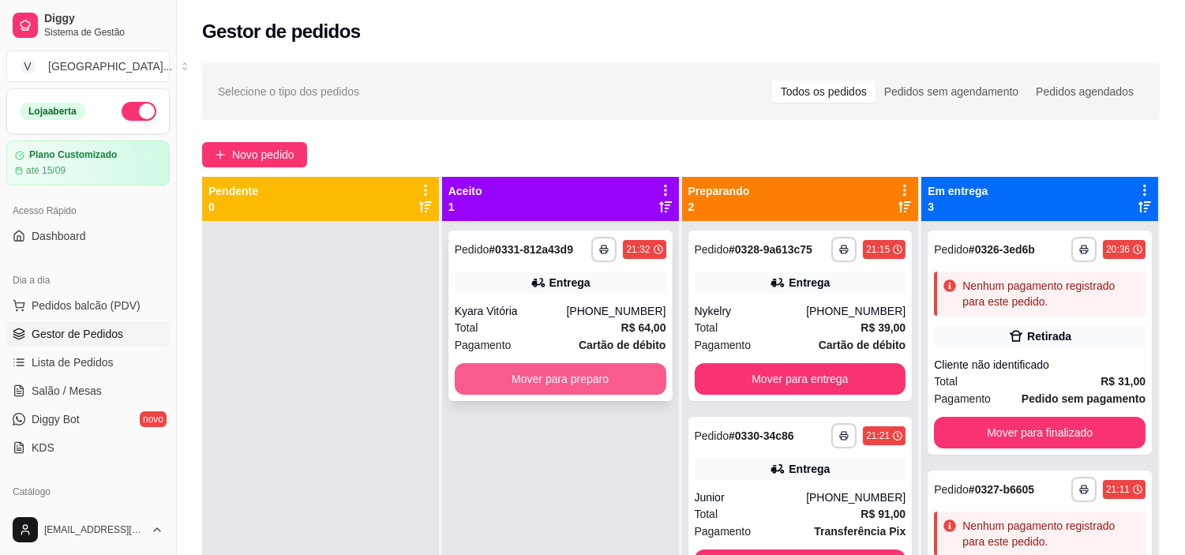
click at [553, 380] on button "Mover para preparo" at bounding box center [561, 379] width 212 height 32
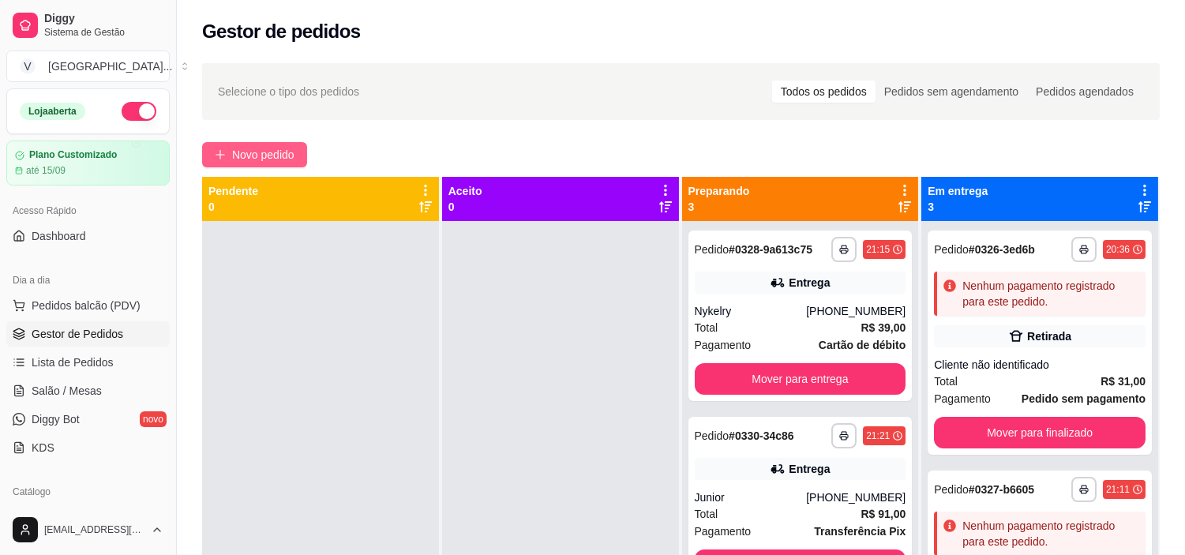
click at [256, 153] on span "Novo pedido" at bounding box center [263, 154] width 62 height 17
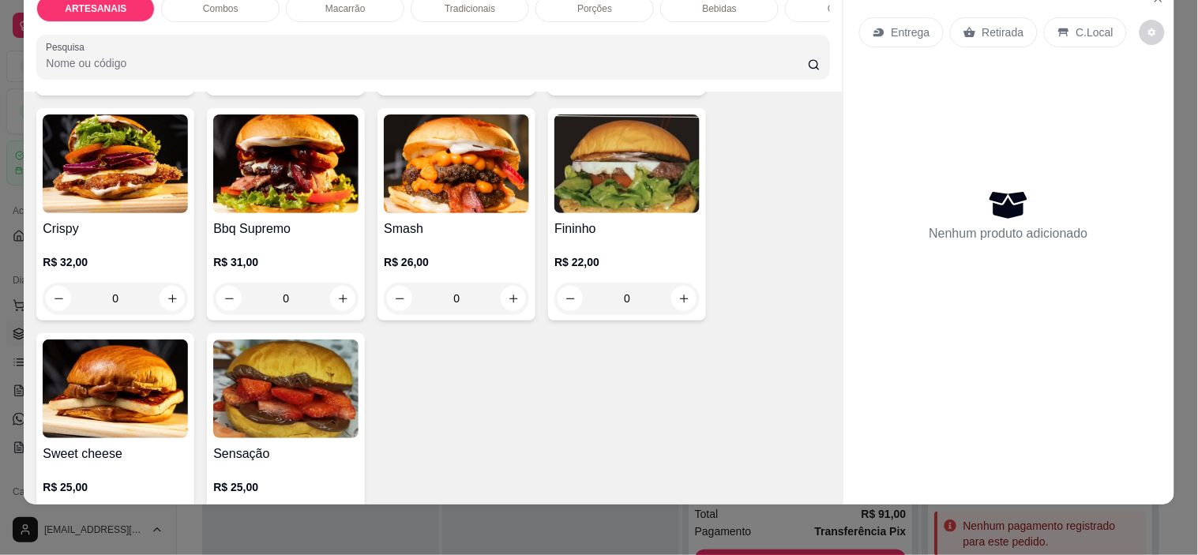
scroll to position [351, 0]
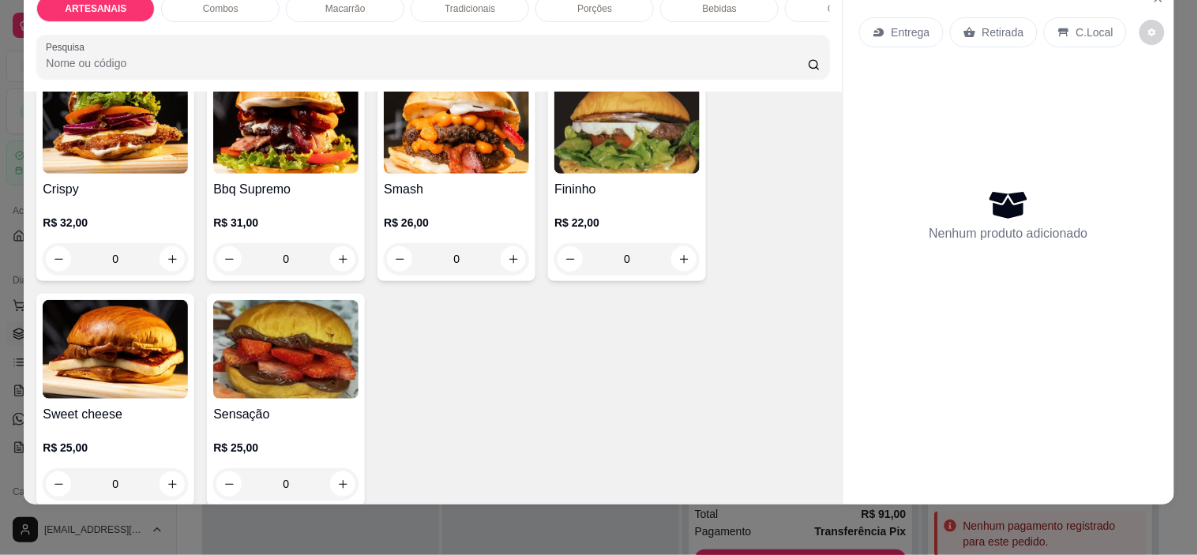
click at [172, 253] on div "0" at bounding box center [115, 259] width 145 height 32
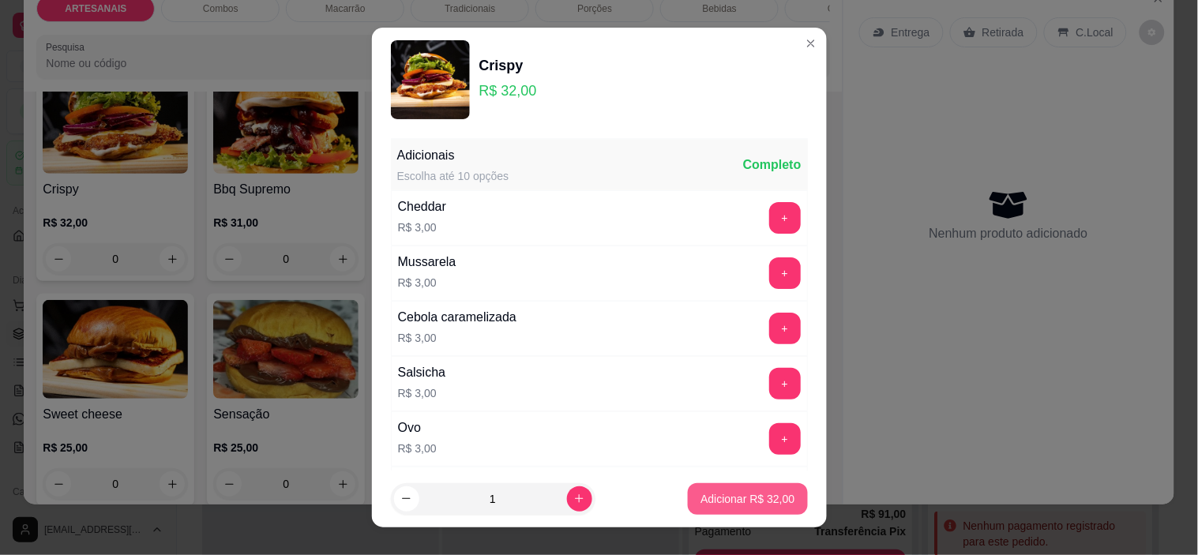
click at [729, 498] on p "Adicionar R$ 32,00" at bounding box center [747, 499] width 94 height 16
type input "1"
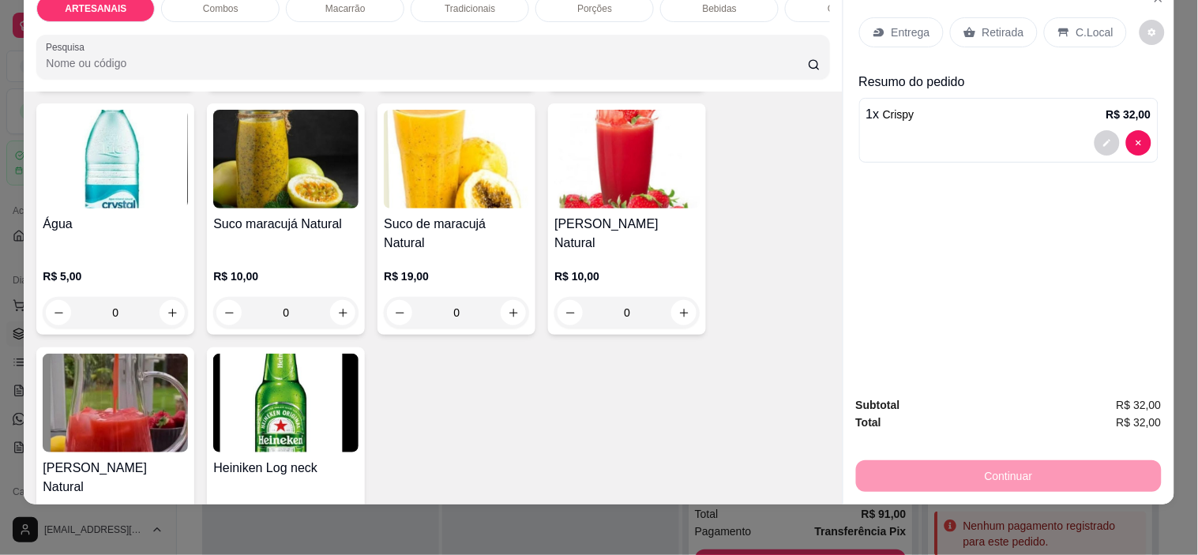
scroll to position [2282, 0]
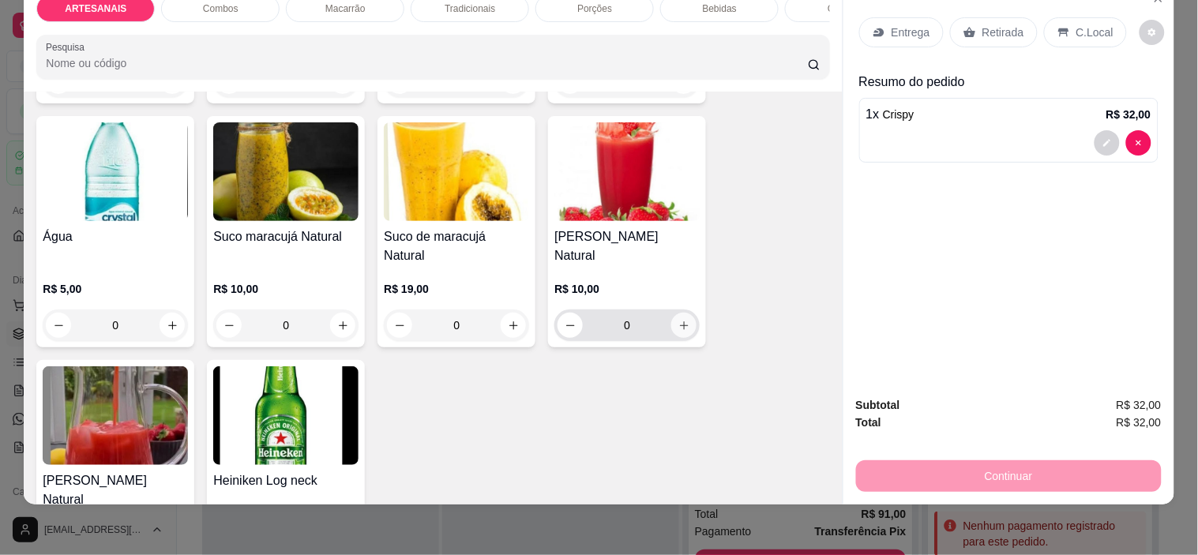
click at [678, 320] on icon "increase-product-quantity" at bounding box center [684, 326] width 12 height 12
type input "1"
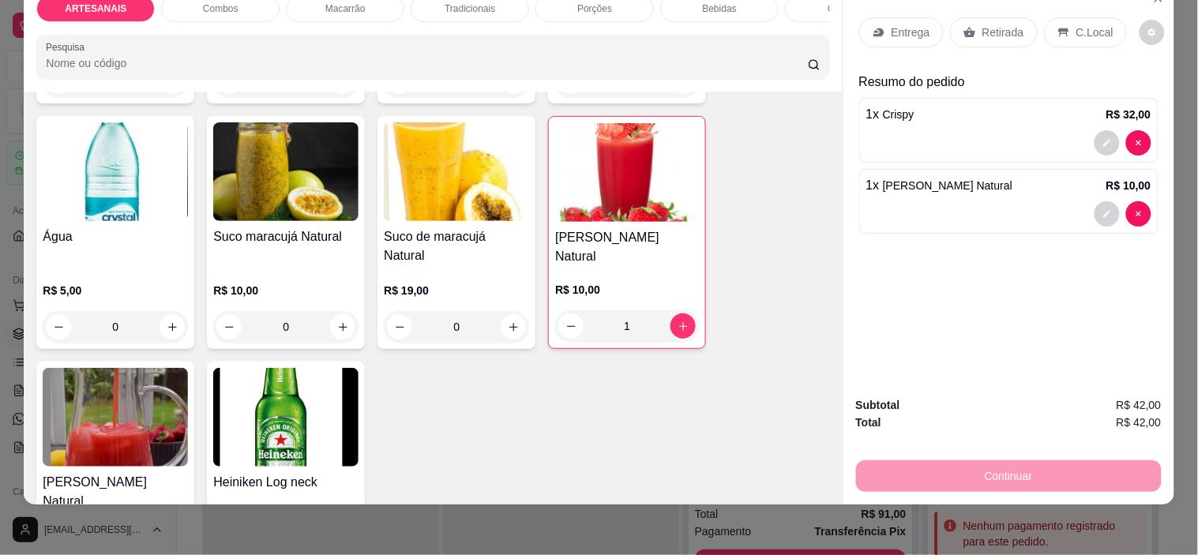
click at [1058, 28] on icon at bounding box center [1063, 32] width 10 height 9
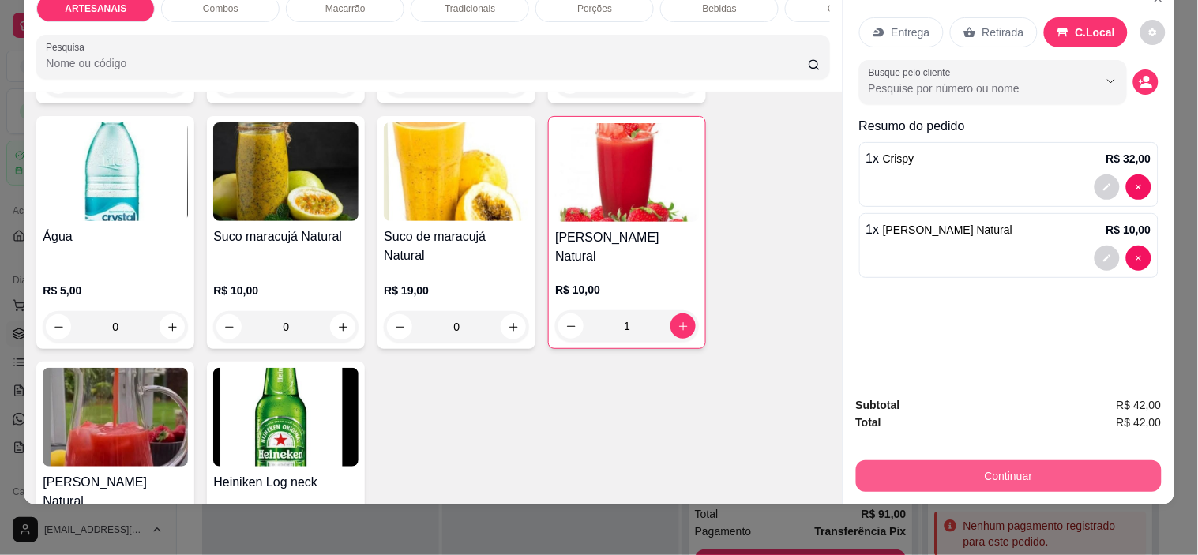
click at [1056, 460] on button "Continuar" at bounding box center [1009, 476] width 306 height 32
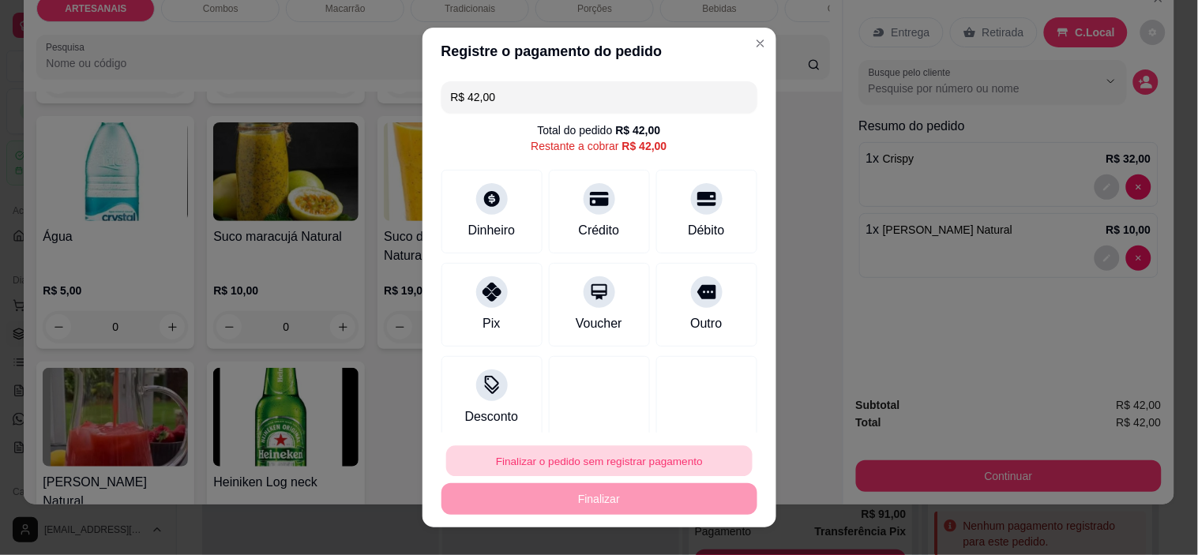
click at [571, 456] on button "Finalizar o pedido sem registrar pagamento" at bounding box center [599, 460] width 306 height 31
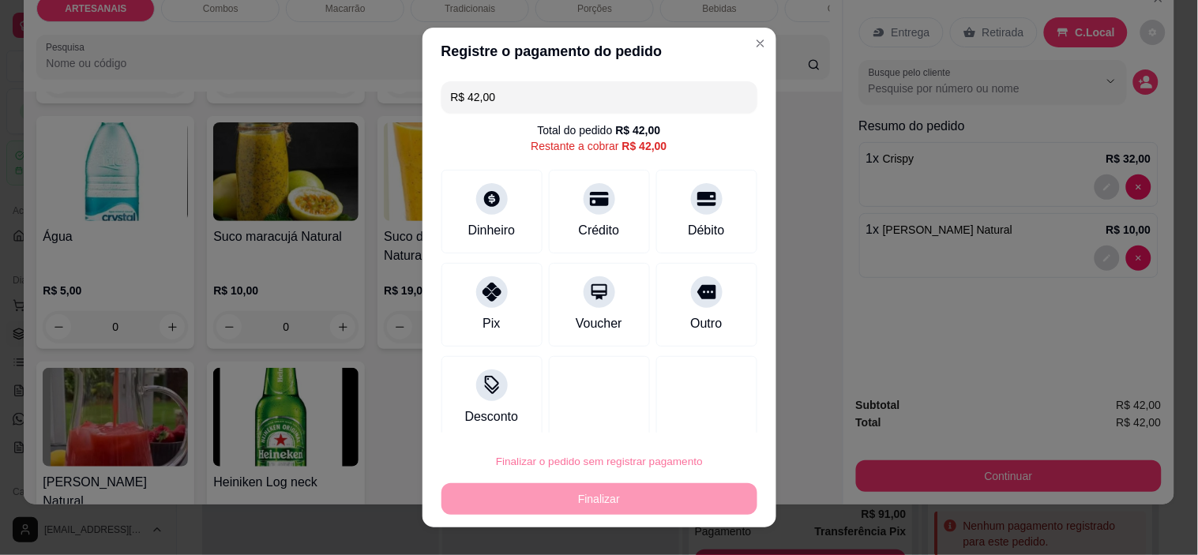
click at [693, 409] on button "Confirmar" at bounding box center [690, 416] width 56 height 24
type input "0"
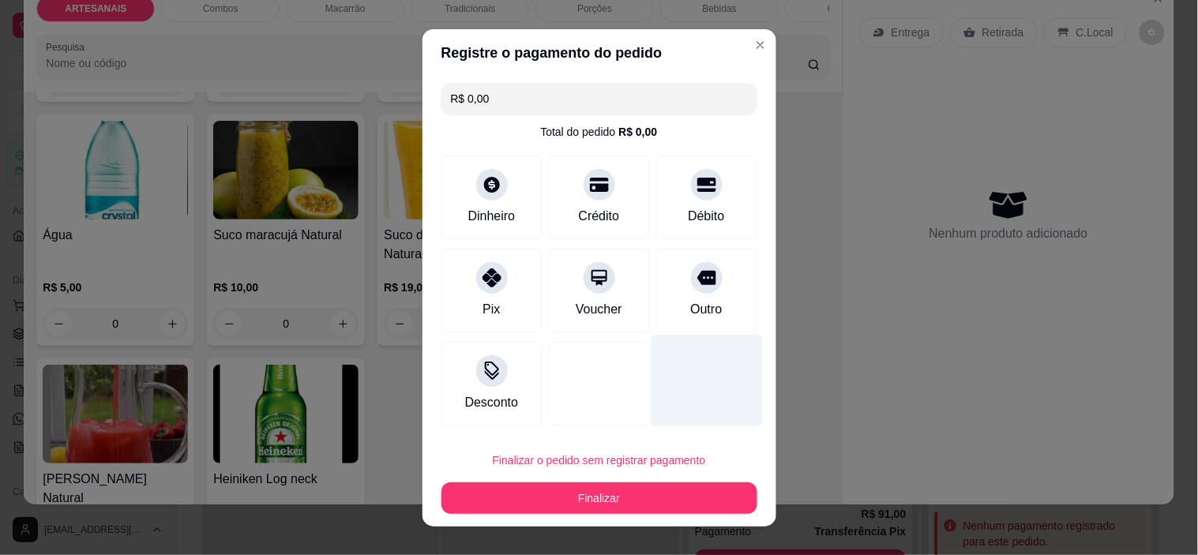
type input "R$ 0,00"
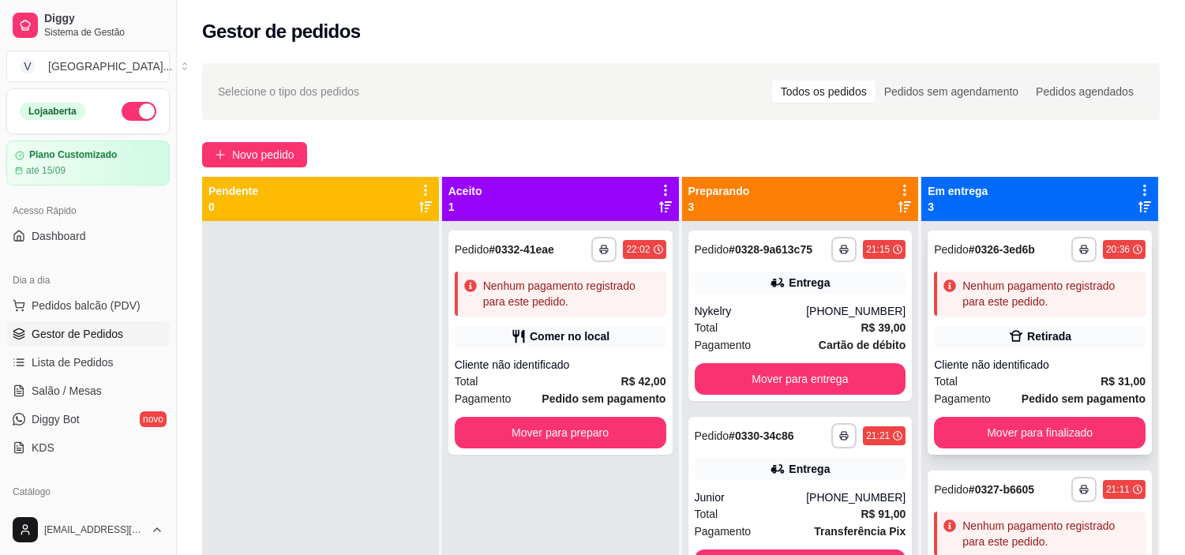
click at [1043, 370] on div "Cliente não identificado" at bounding box center [1040, 365] width 212 height 16
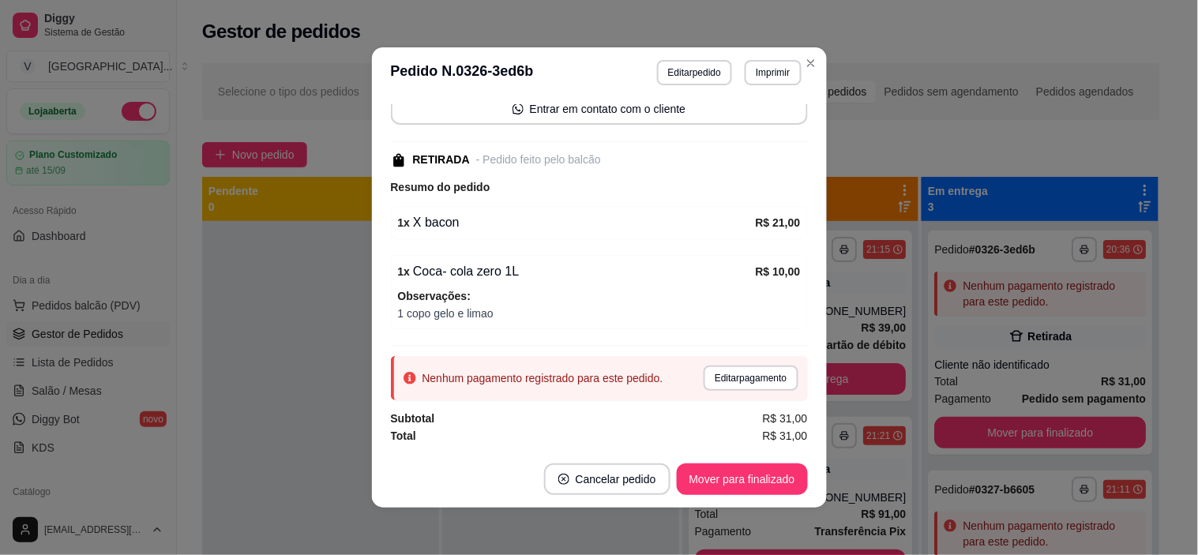
scroll to position [3, 0]
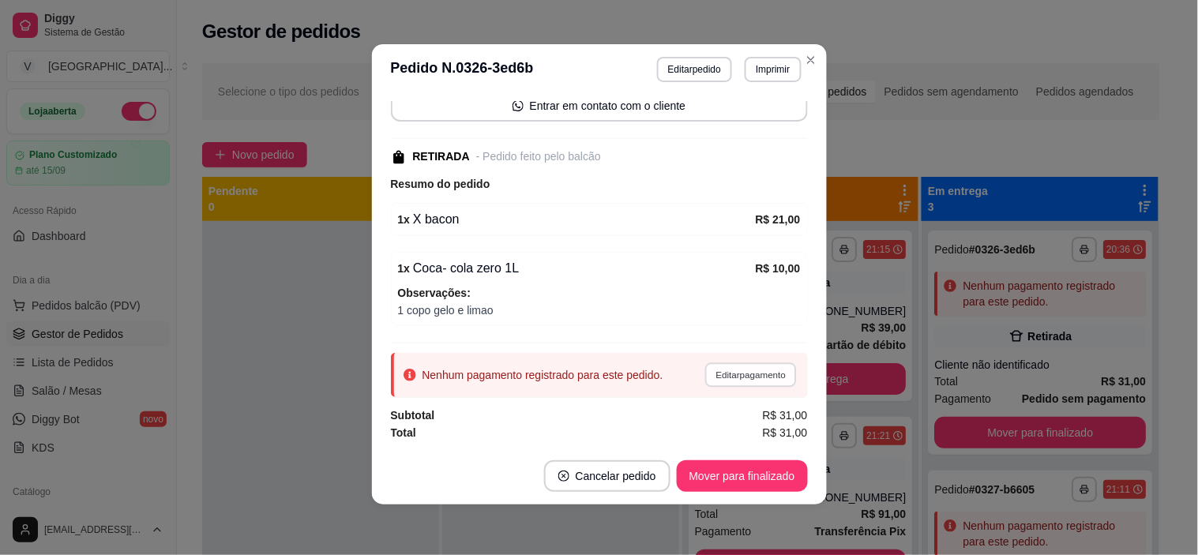
click at [731, 374] on button "Editar pagamento" at bounding box center [751, 374] width 92 height 24
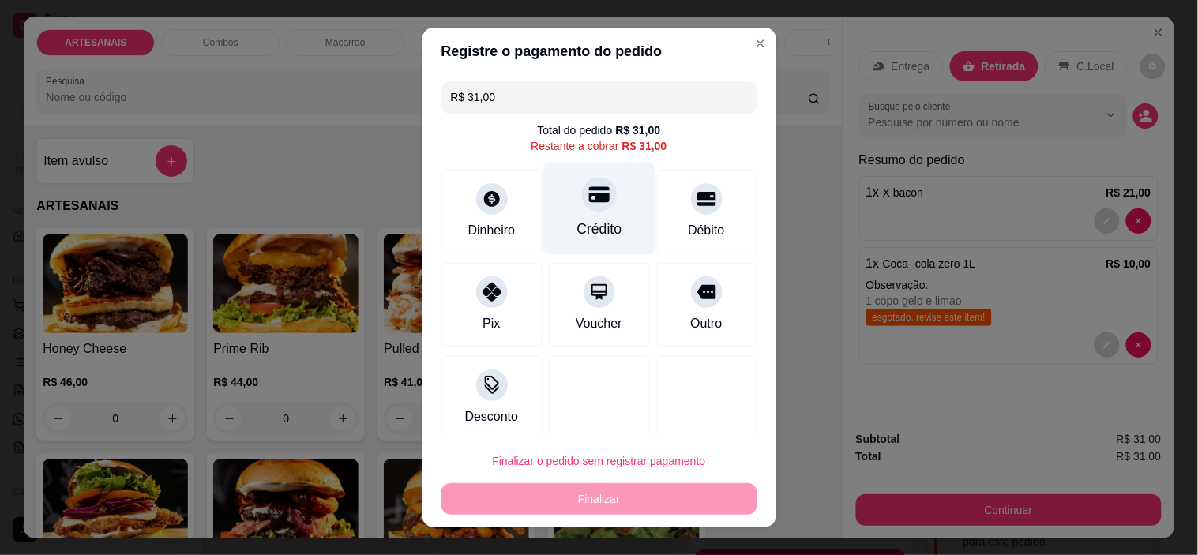
click at [593, 196] on div at bounding box center [599, 195] width 35 height 35
type input "R$ 0,00"
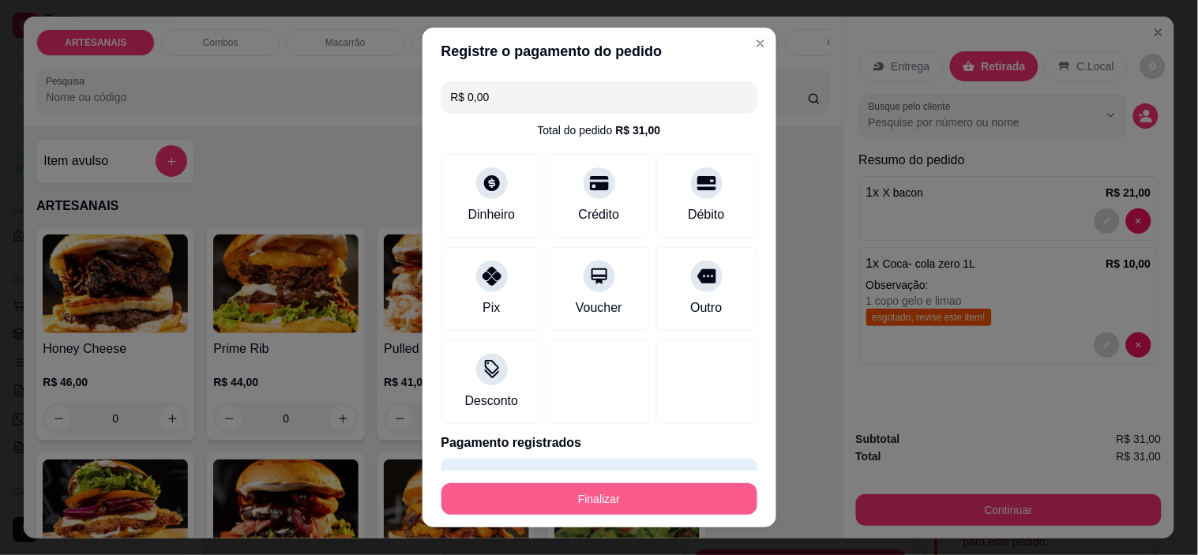
click at [634, 504] on button "Finalizar" at bounding box center [599, 499] width 316 height 32
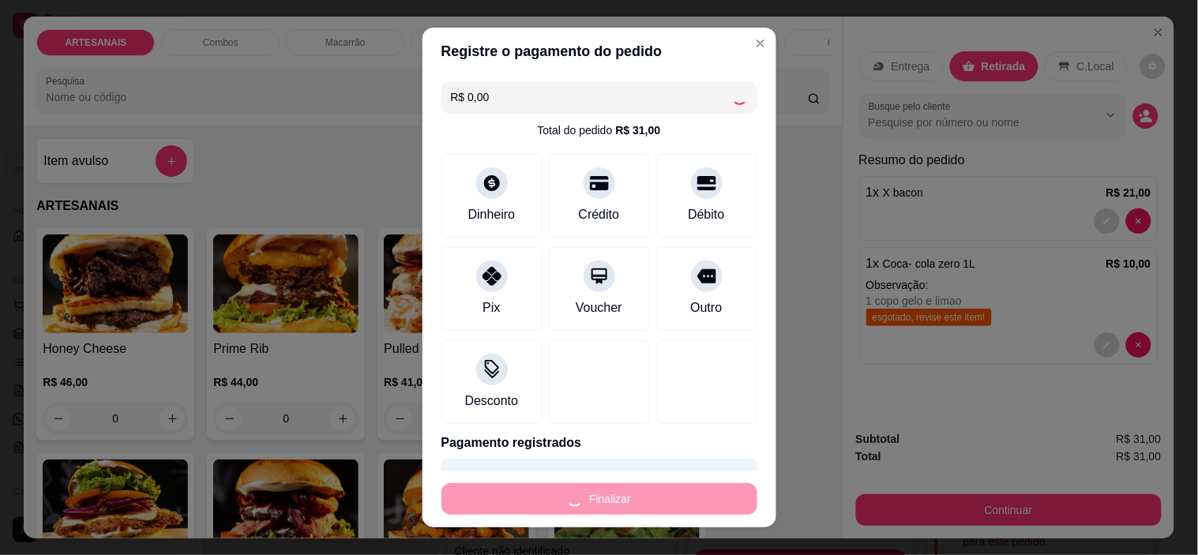
type input "0"
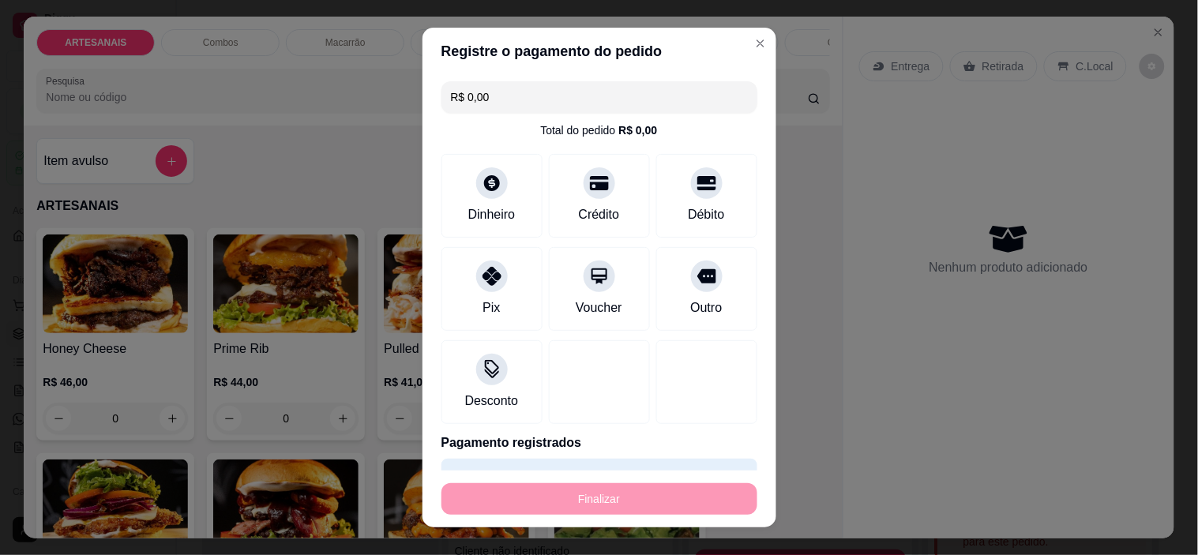
type input "-R$ 31,00"
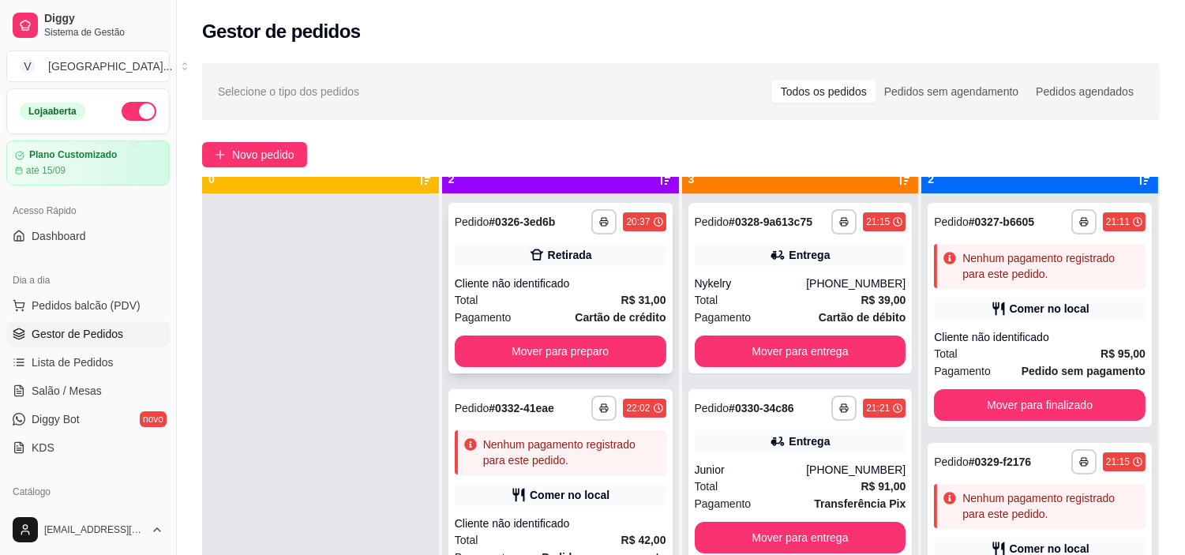
scroll to position [43, 0]
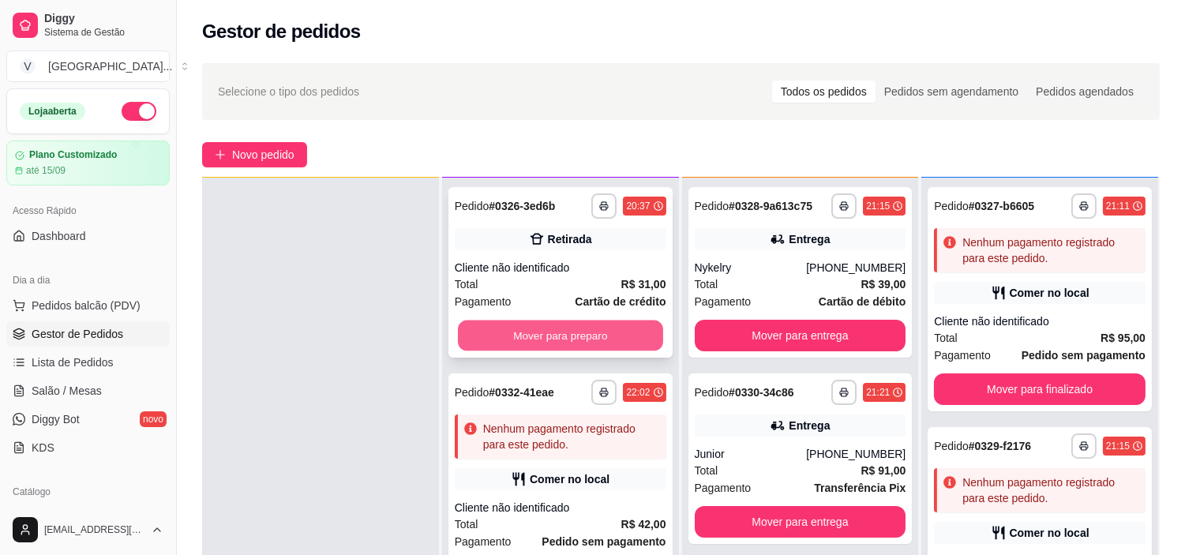
click at [634, 321] on button "Mover para preparo" at bounding box center [560, 336] width 205 height 31
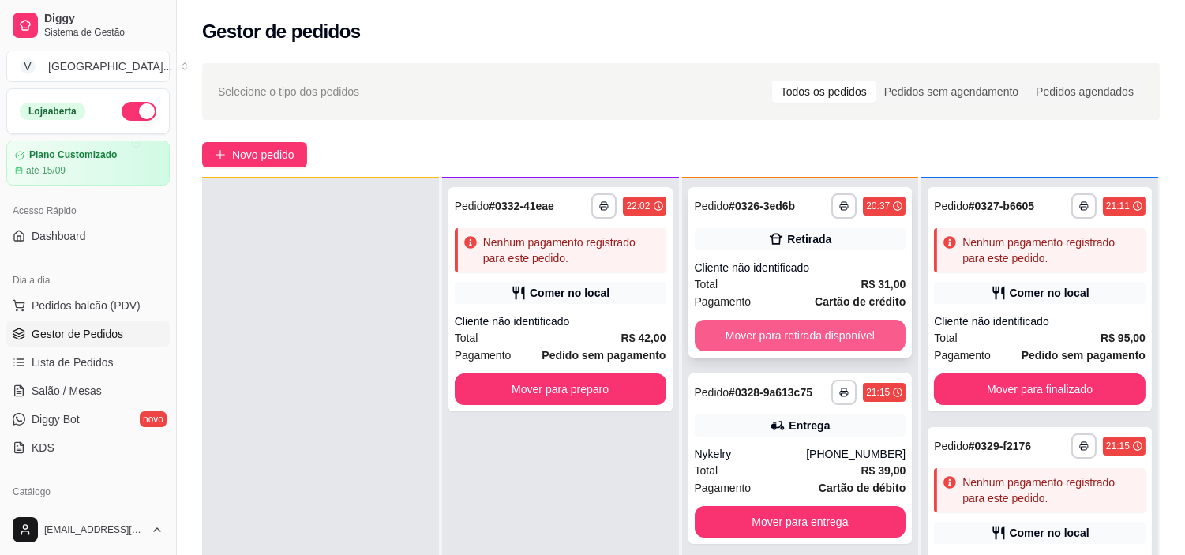
click at [858, 333] on button "Mover para retirada disponível" at bounding box center [801, 336] width 212 height 32
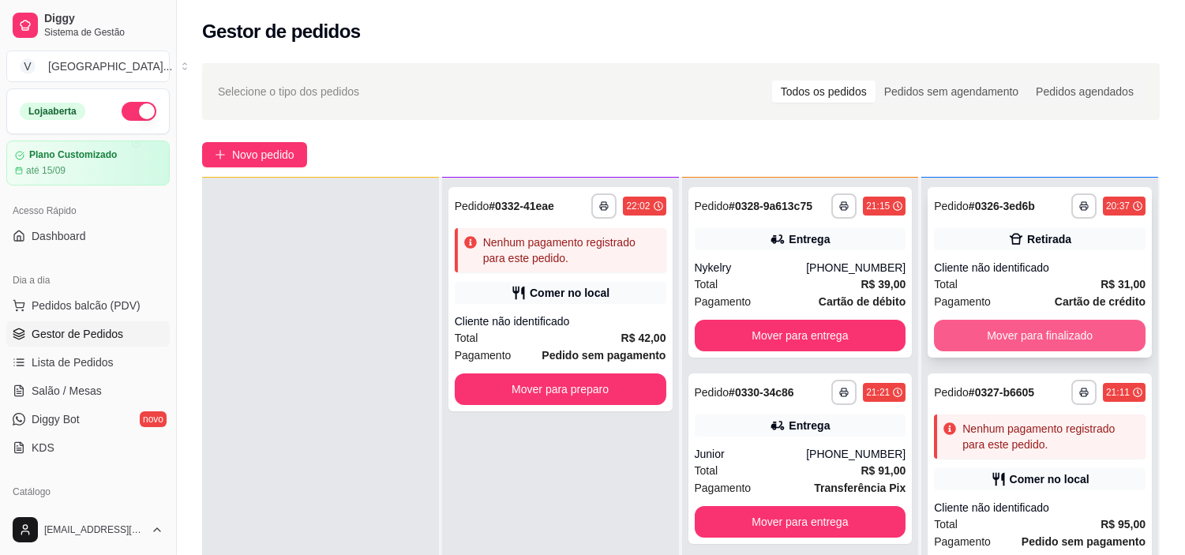
click at [1058, 329] on button "Mover para finalizado" at bounding box center [1040, 336] width 212 height 32
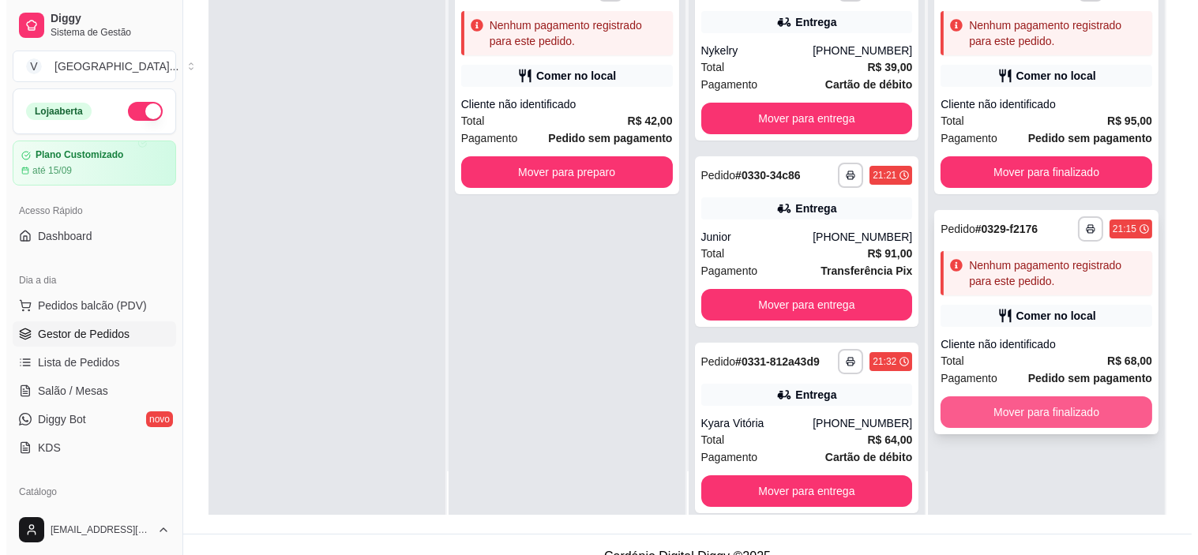
scroll to position [241, 0]
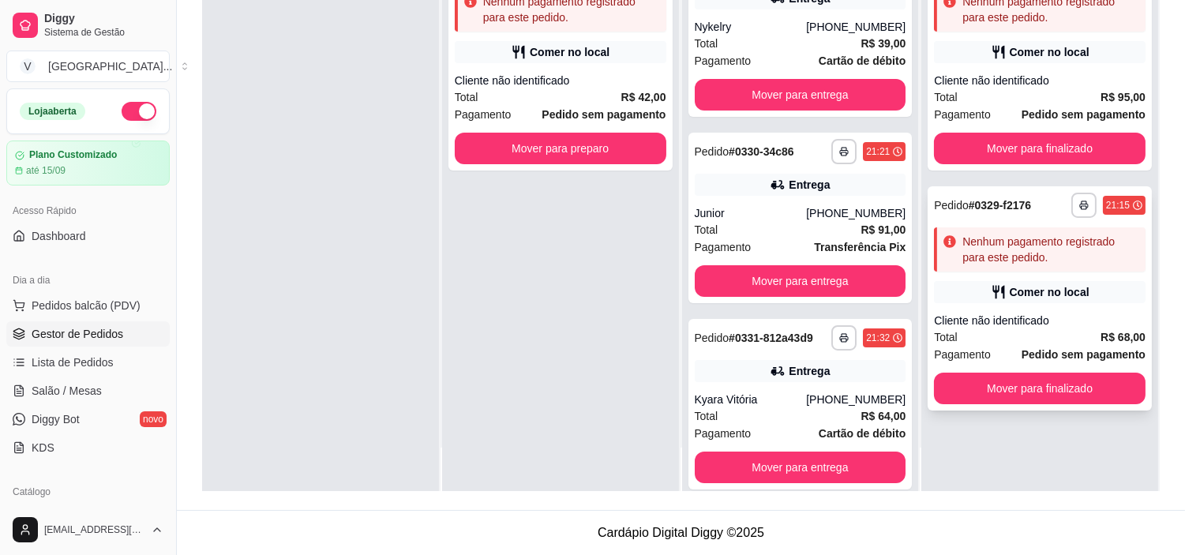
click at [1049, 327] on div "Cliente não identificado" at bounding box center [1040, 321] width 212 height 16
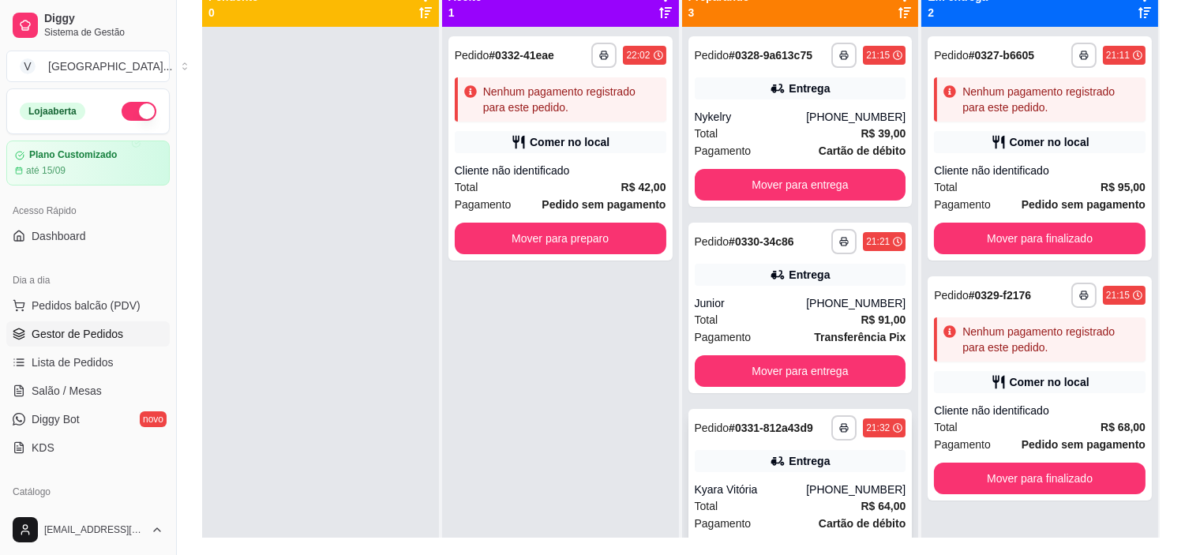
scroll to position [153, 0]
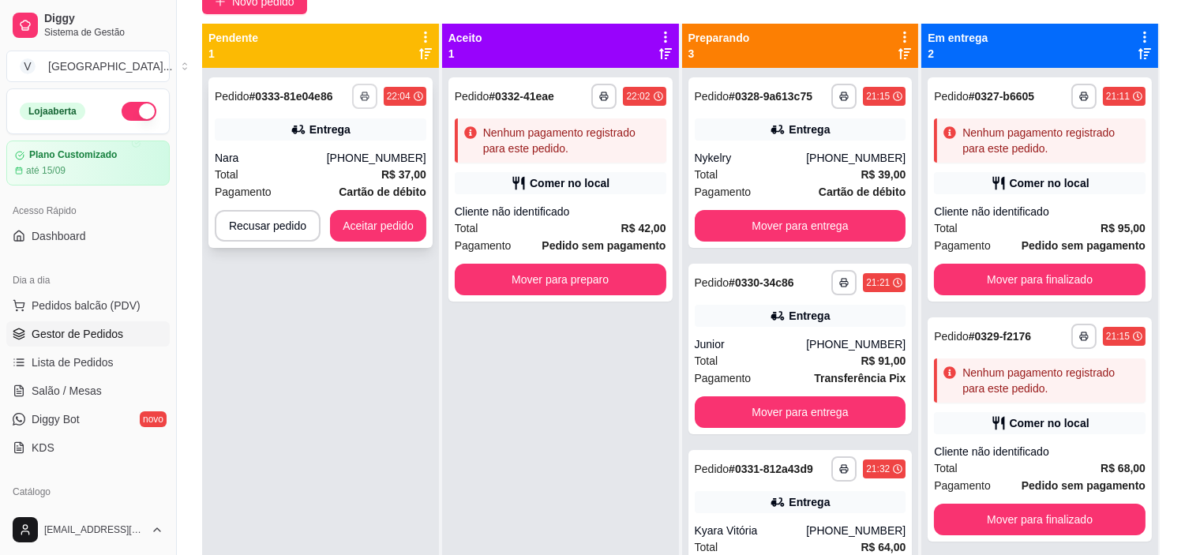
click at [364, 92] on icon "button" at bounding box center [364, 96] width 9 height 9
click at [333, 151] on button "IMPRESSORA" at bounding box center [321, 151] width 115 height 25
click at [404, 231] on button "Aceitar pedido" at bounding box center [378, 226] width 96 height 32
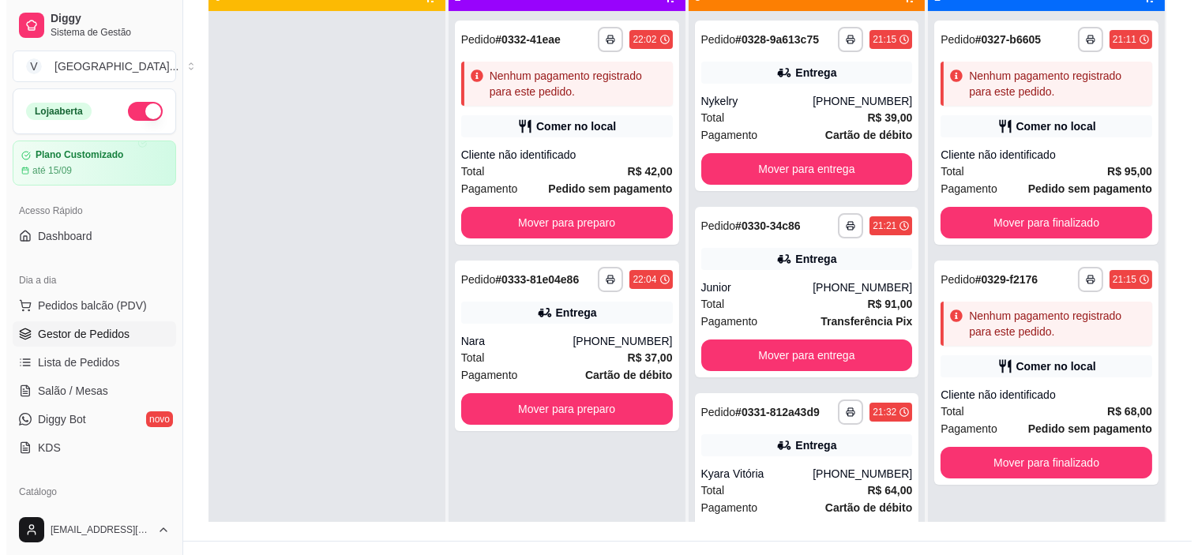
scroll to position [241, 0]
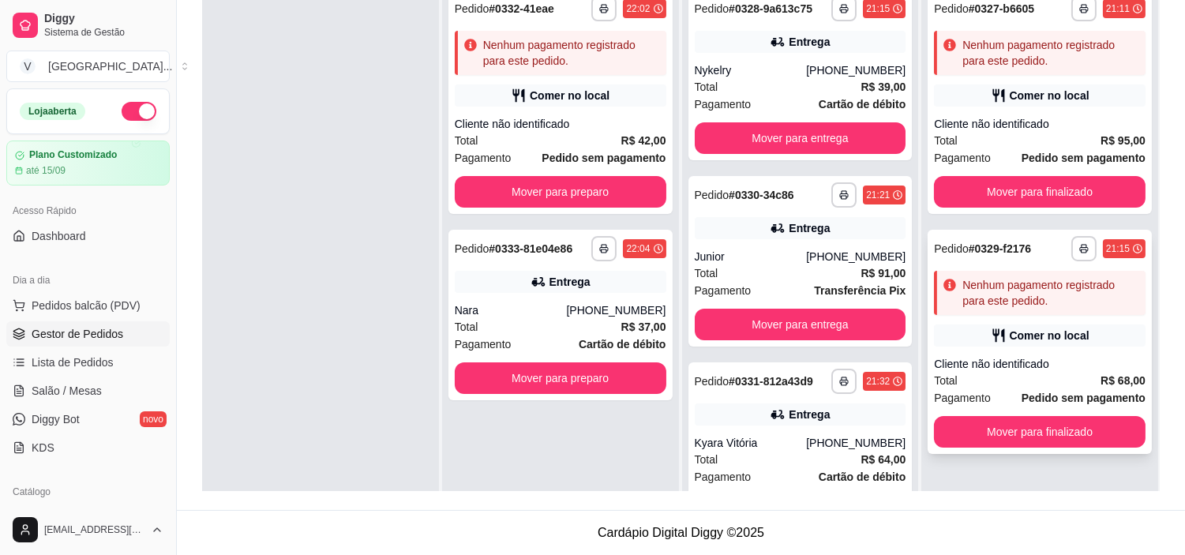
click at [1017, 334] on div "Comer no local" at bounding box center [1050, 336] width 80 height 16
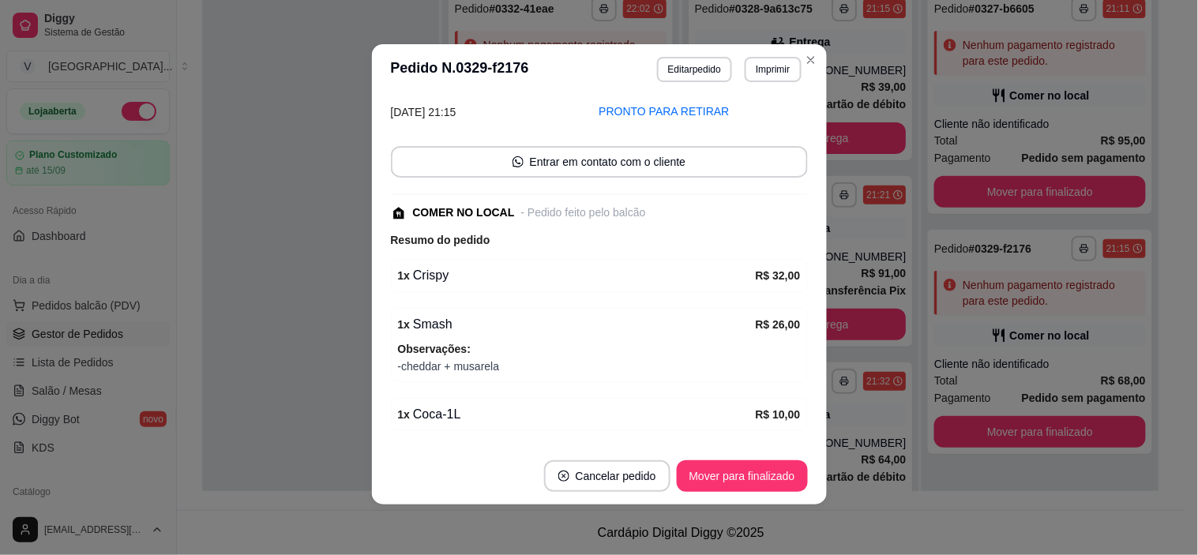
scroll to position [174, 0]
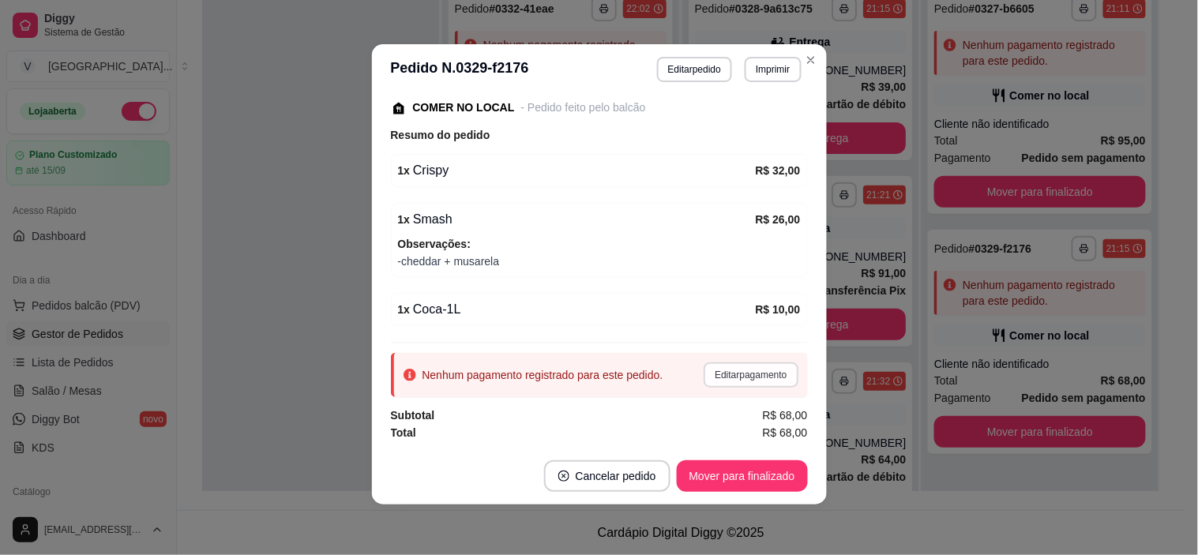
click at [723, 370] on button "Editar pagamento" at bounding box center [751, 374] width 94 height 25
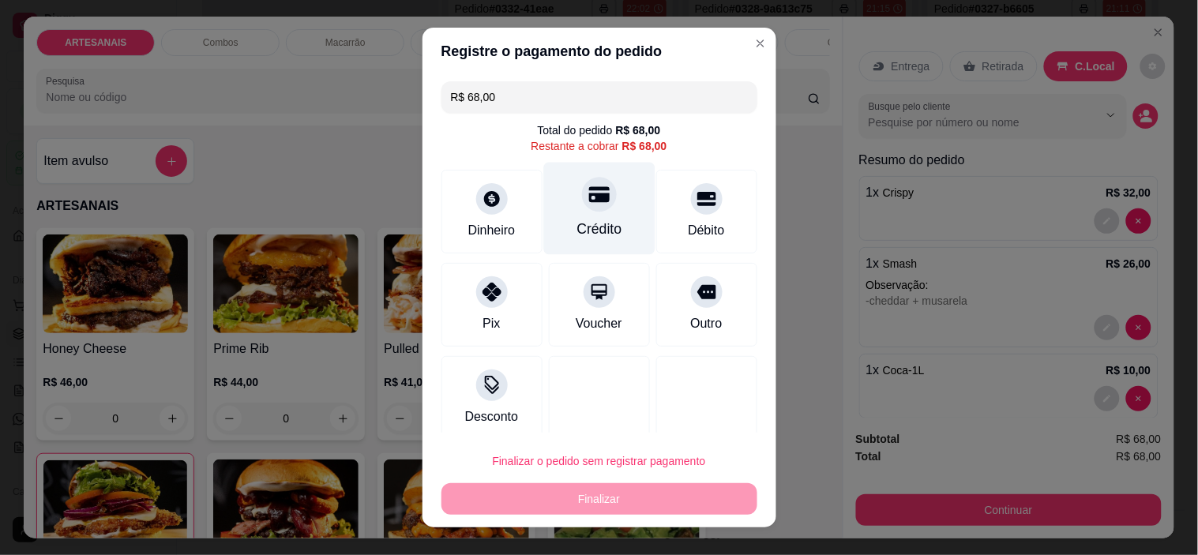
click at [590, 196] on div at bounding box center [599, 195] width 35 height 35
type input "R$ 0,00"
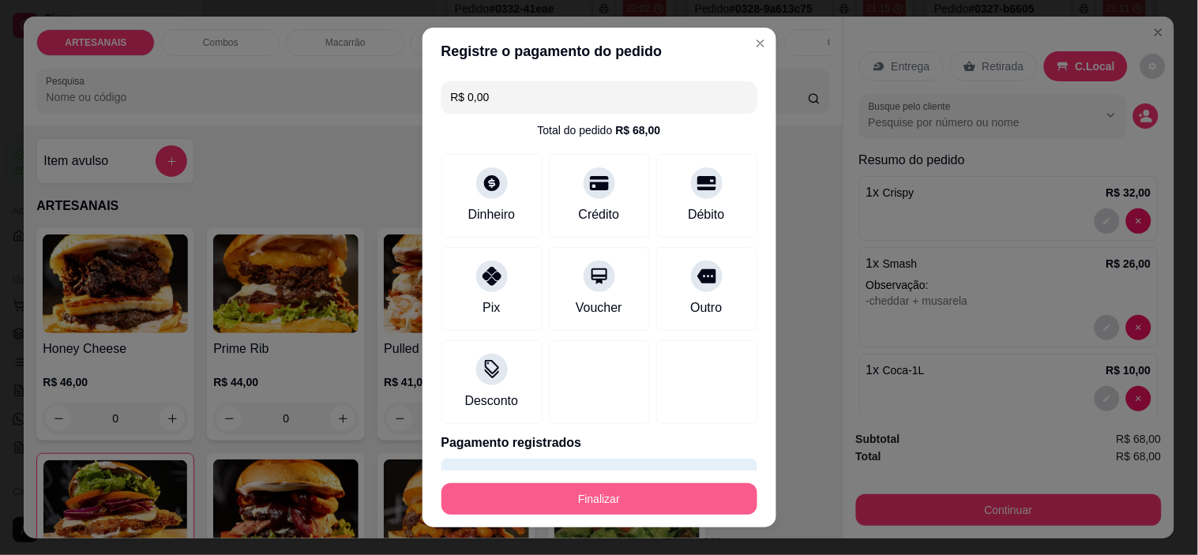
click at [601, 498] on button "Finalizar" at bounding box center [599, 499] width 316 height 32
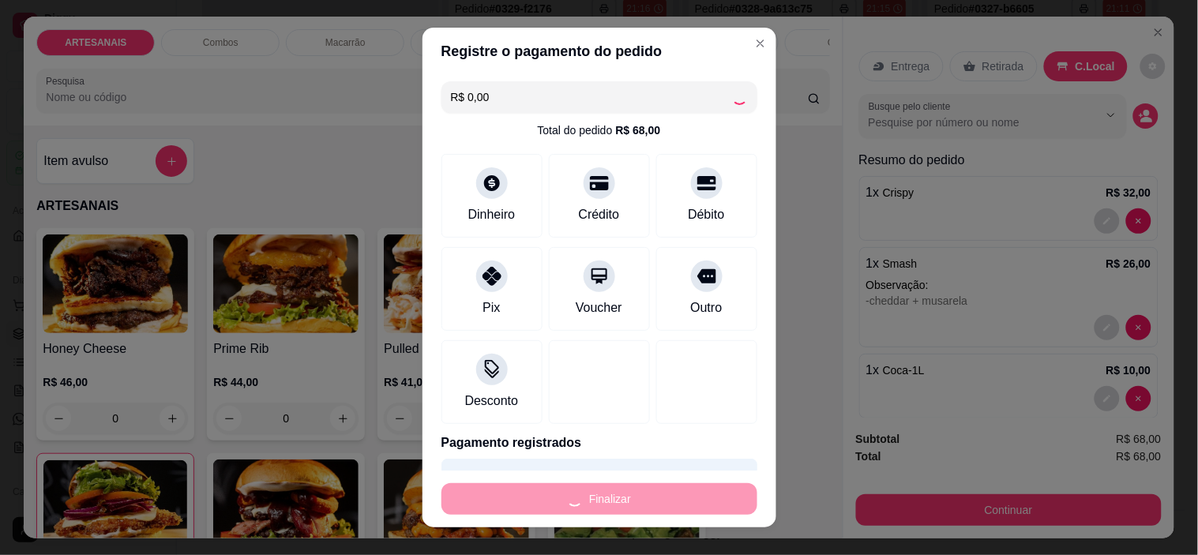
type input "0"
type input "-R$ 68,00"
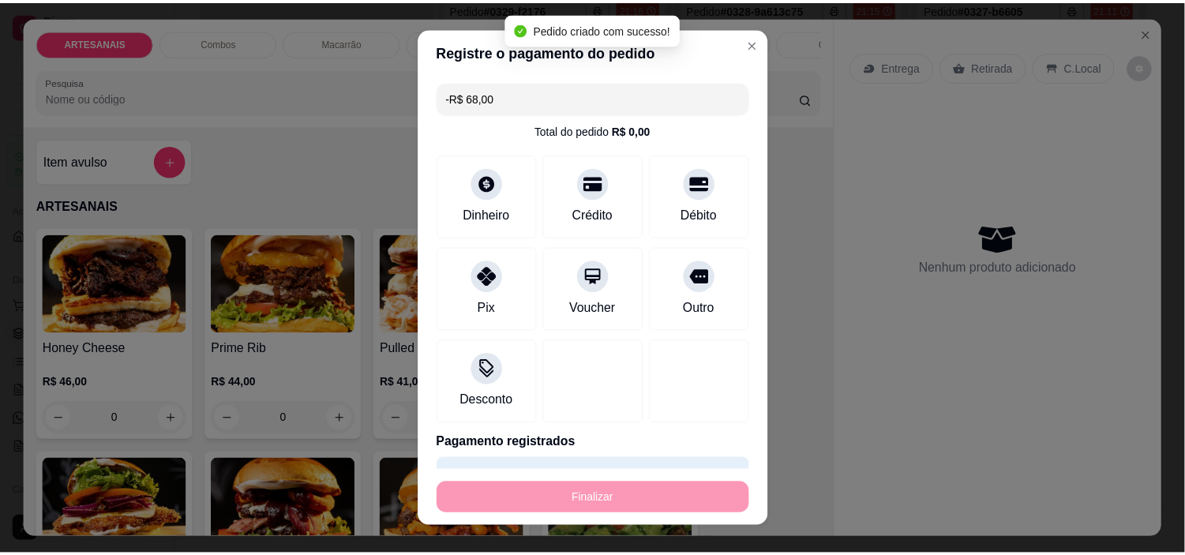
scroll to position [208, 0]
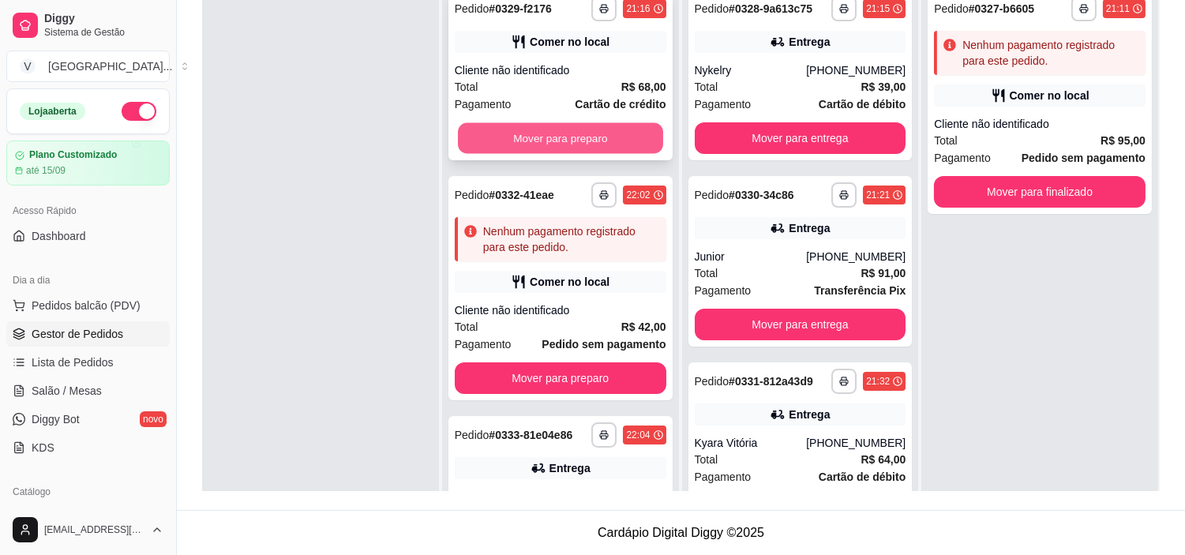
click at [565, 123] on button "Mover para preparo" at bounding box center [560, 138] width 205 height 31
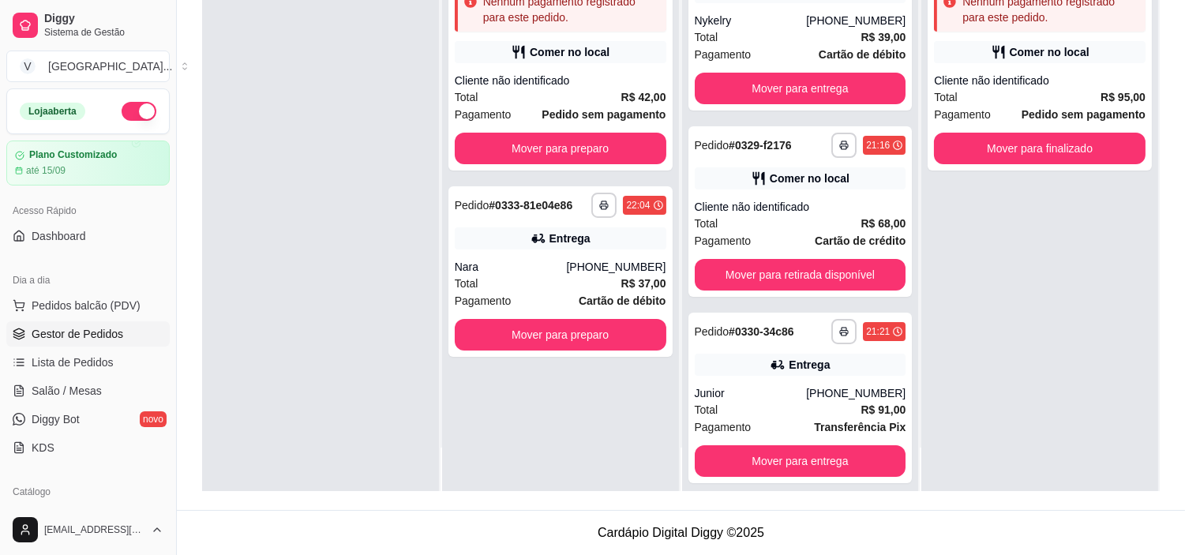
scroll to position [0, 0]
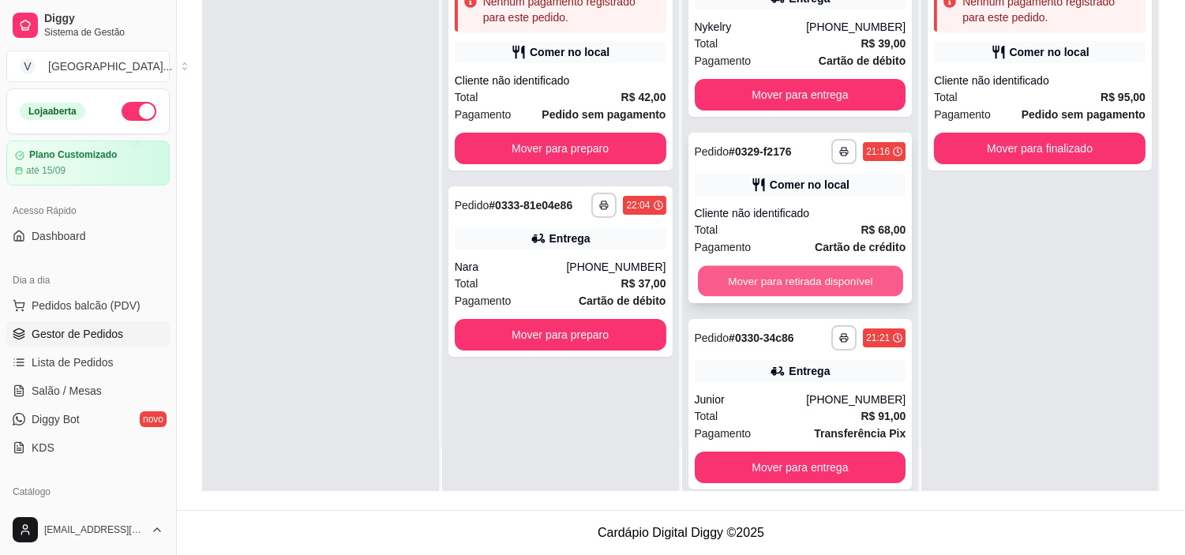
click at [791, 280] on button "Mover para retirada disponível" at bounding box center [800, 281] width 205 height 31
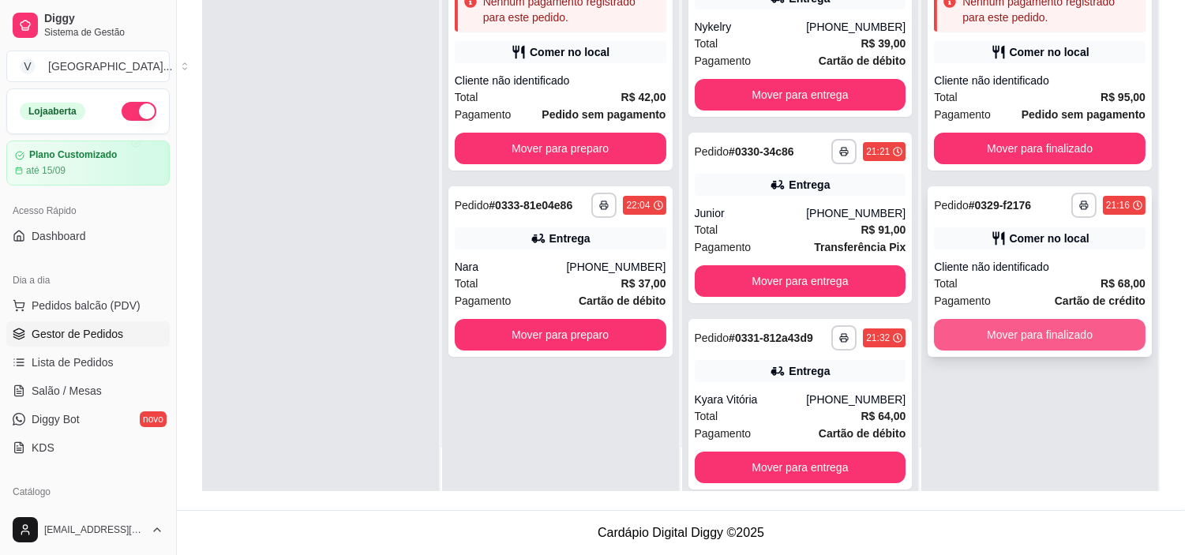
click at [1093, 330] on button "Mover para finalizado" at bounding box center [1040, 335] width 212 height 32
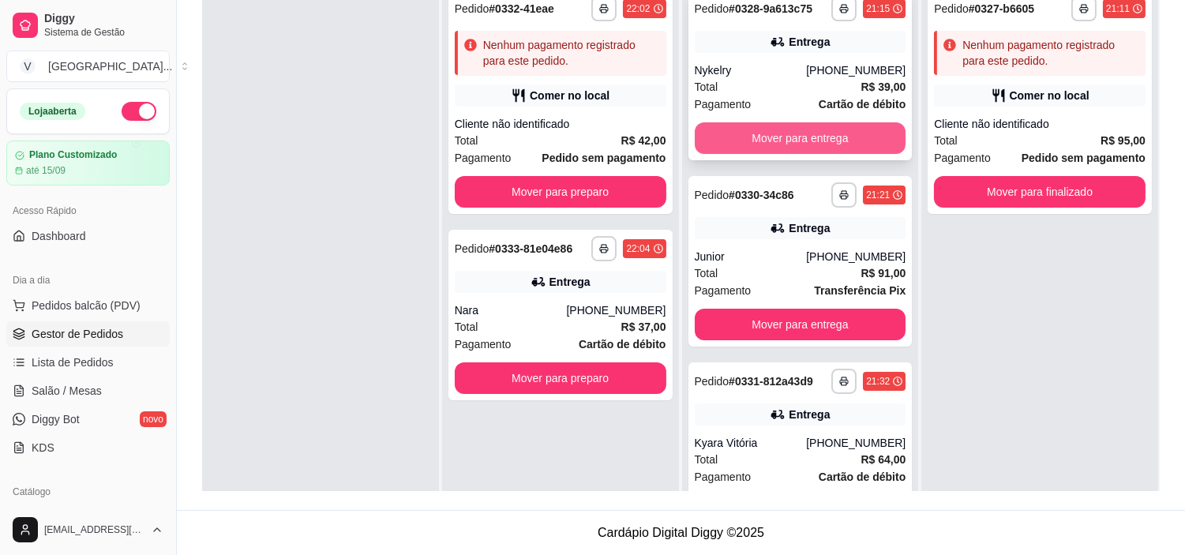
click at [802, 136] on button "Mover para entrega" at bounding box center [801, 138] width 212 height 32
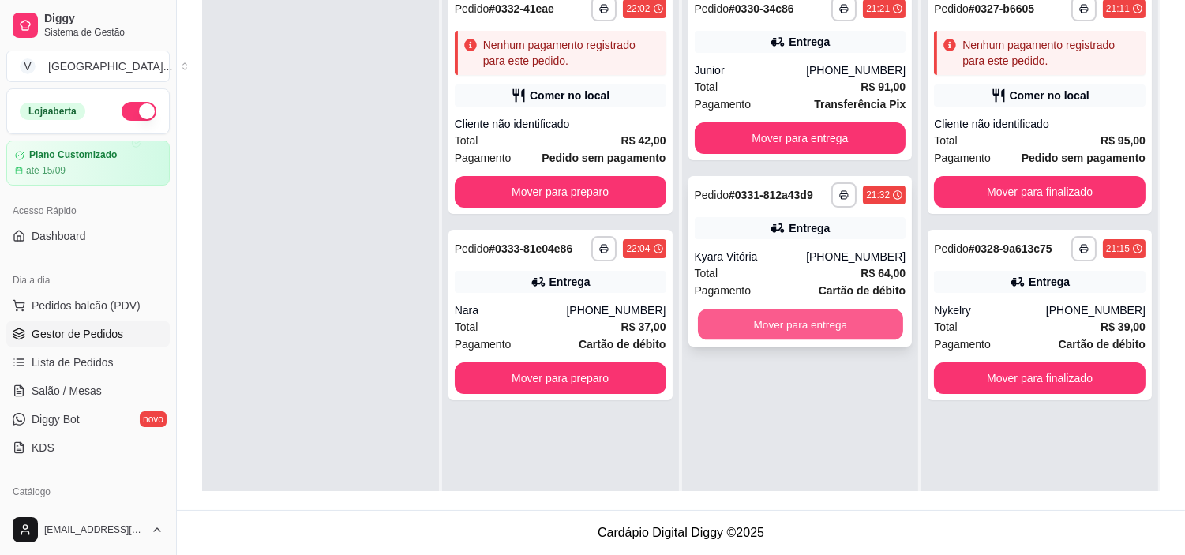
click at [777, 327] on button "Mover para entrega" at bounding box center [800, 325] width 205 height 31
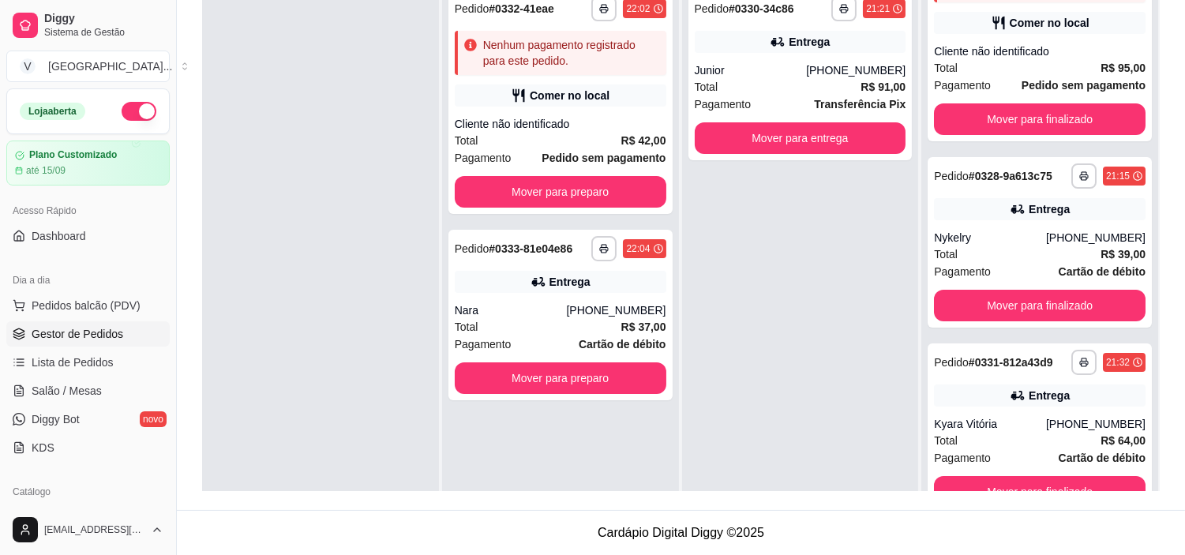
scroll to position [43, 0]
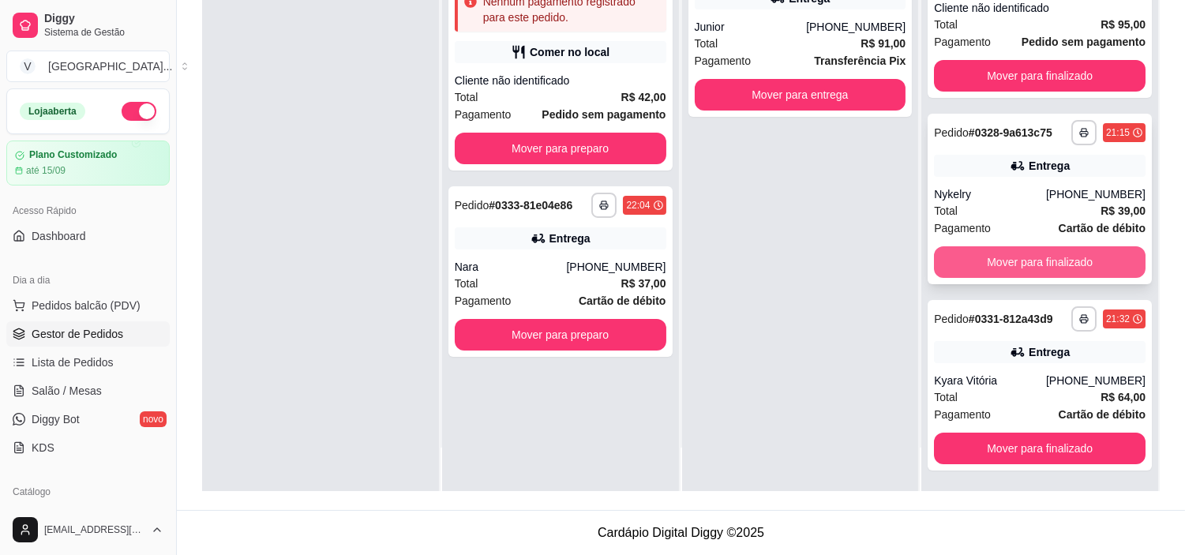
click at [1079, 257] on button "Mover para finalizado" at bounding box center [1040, 262] width 212 height 32
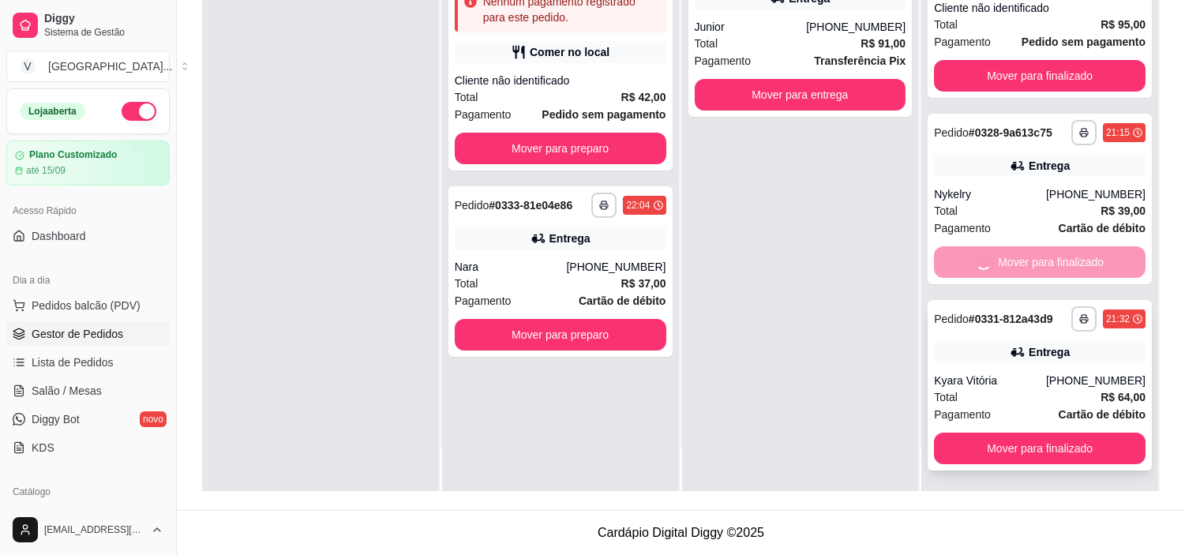
scroll to position [0, 0]
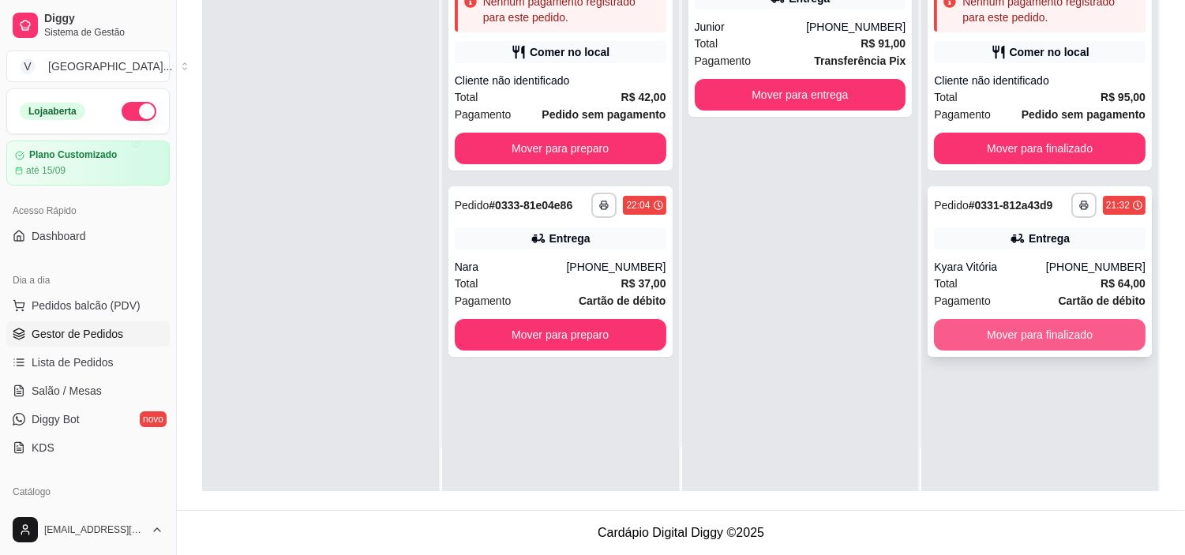
click at [1076, 338] on button "Mover para finalizado" at bounding box center [1040, 335] width 212 height 32
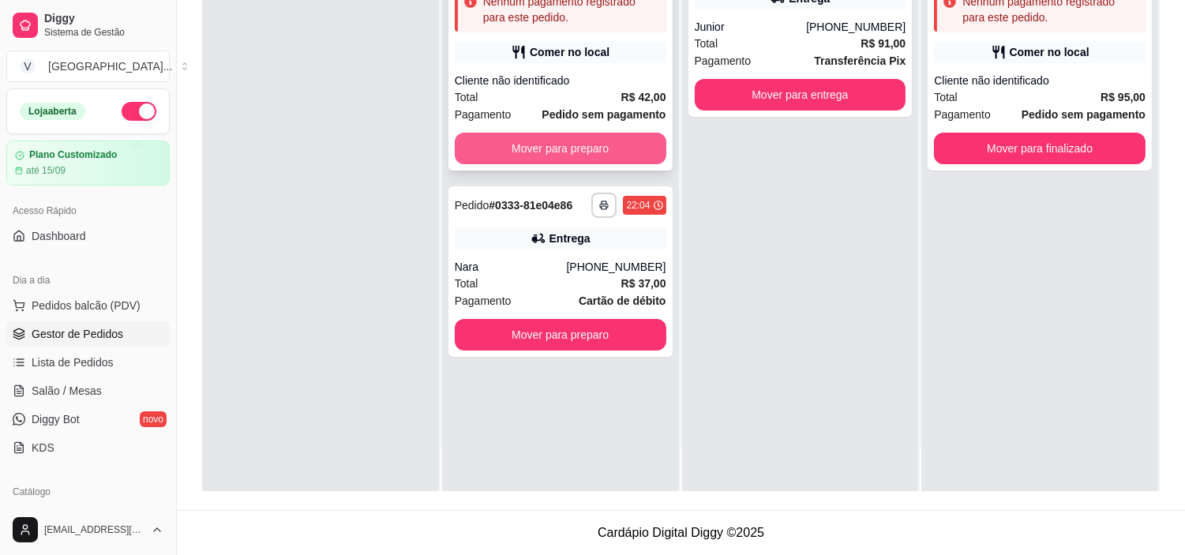
click at [618, 144] on button "Mover para preparo" at bounding box center [561, 149] width 212 height 32
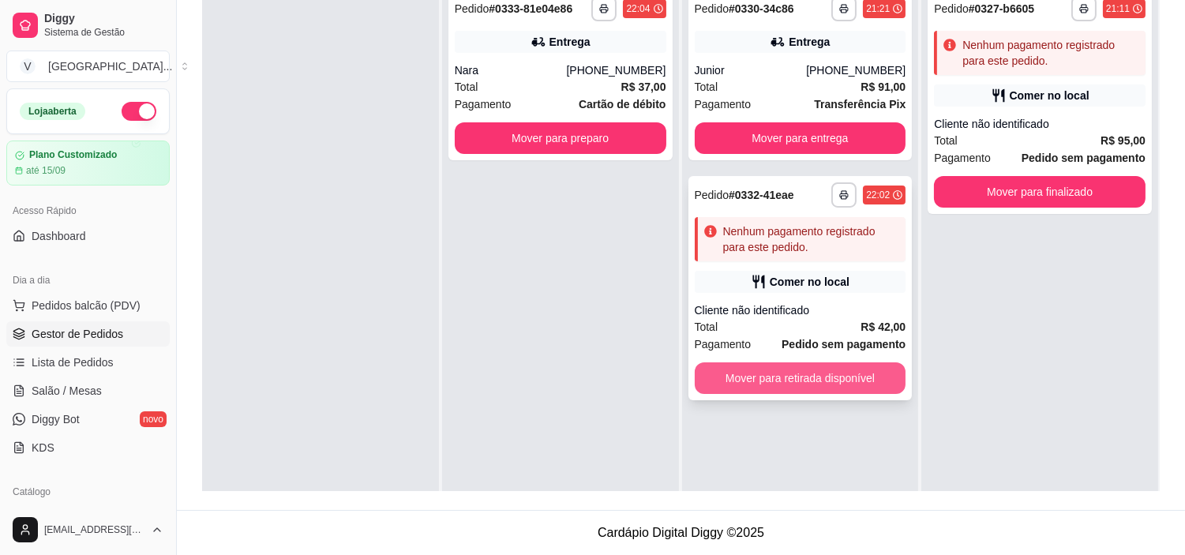
click at [839, 385] on button "Mover para retirada disponível" at bounding box center [801, 378] width 212 height 32
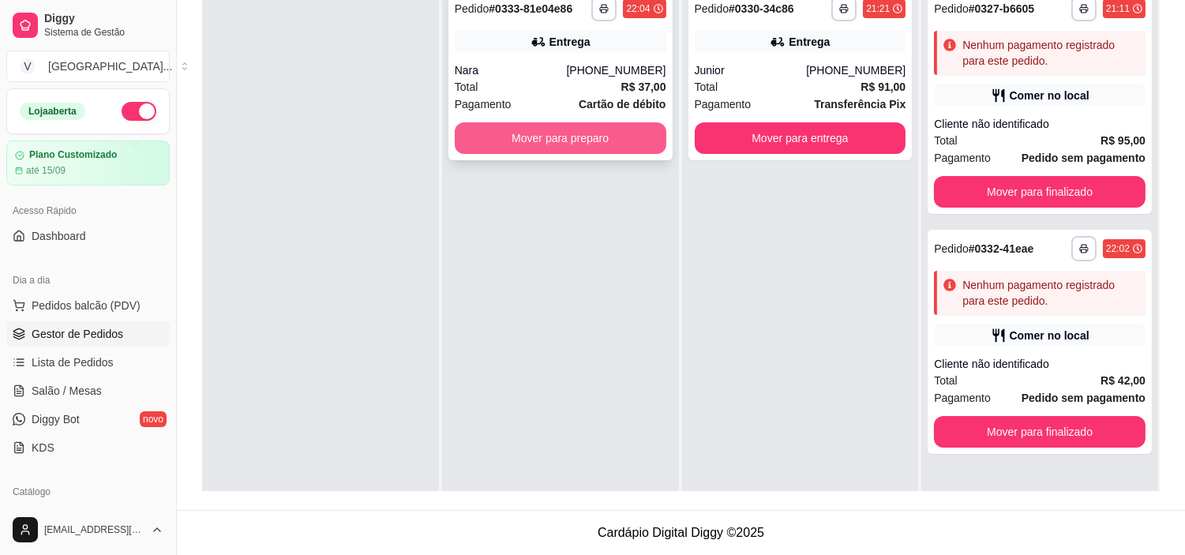
click at [561, 142] on button "Mover para preparo" at bounding box center [561, 138] width 212 height 32
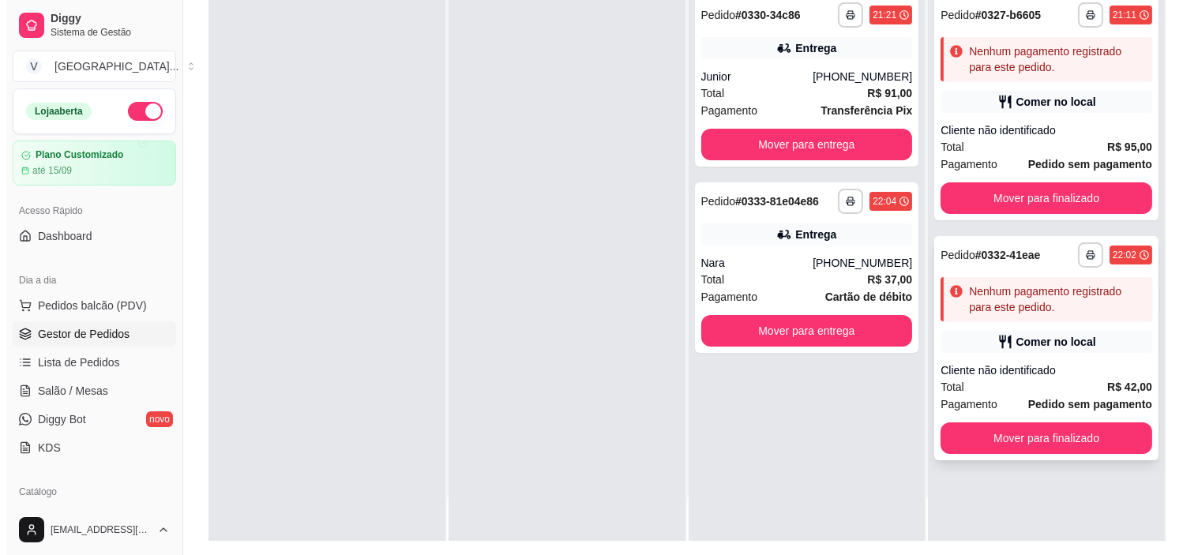
scroll to position [241, 0]
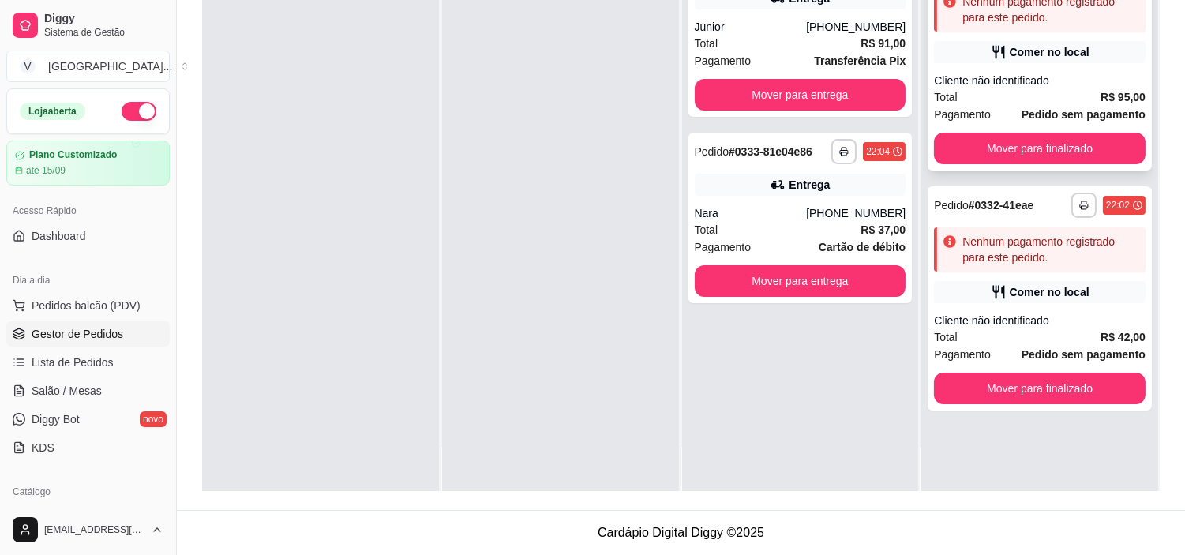
click at [1051, 81] on div "Cliente não identificado" at bounding box center [1040, 81] width 212 height 16
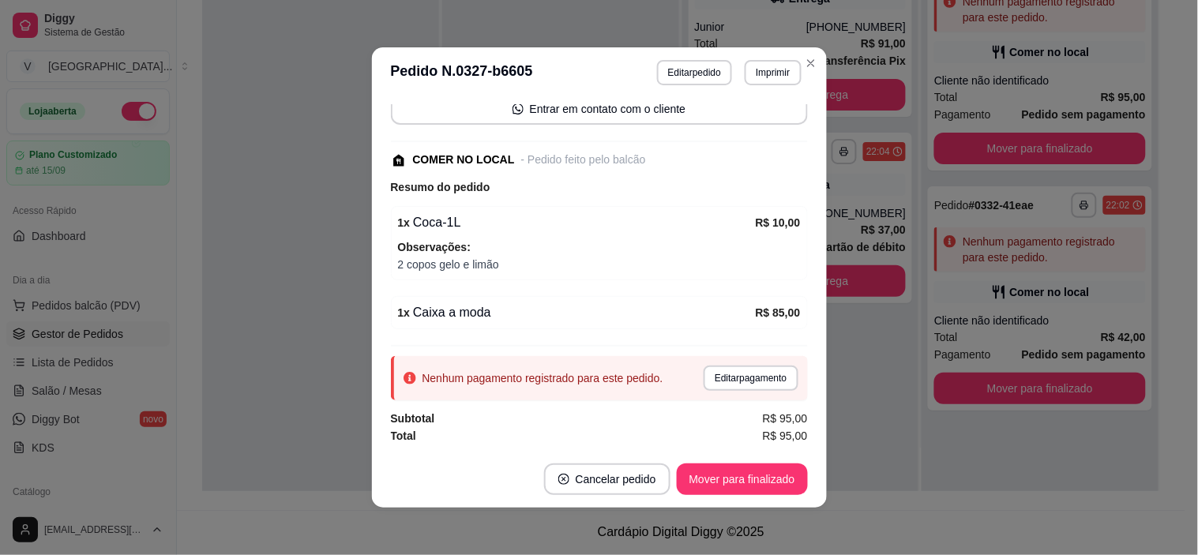
scroll to position [160, 0]
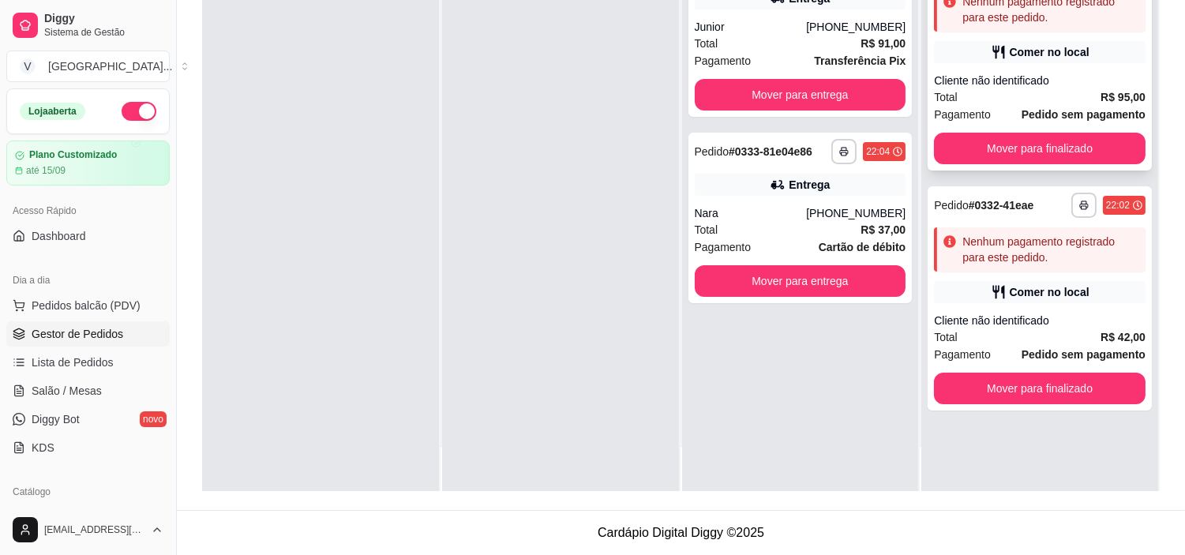
click at [1023, 106] on span "Pedido sem pagamento" at bounding box center [1084, 114] width 124 height 17
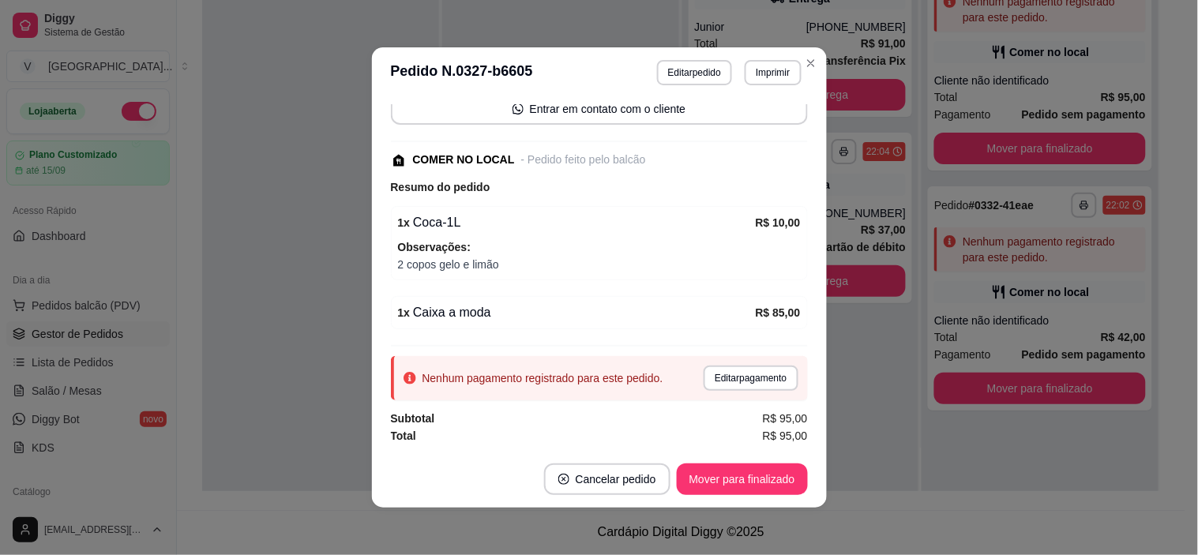
click at [731, 371] on button "Editar pagamento" at bounding box center [751, 378] width 94 height 25
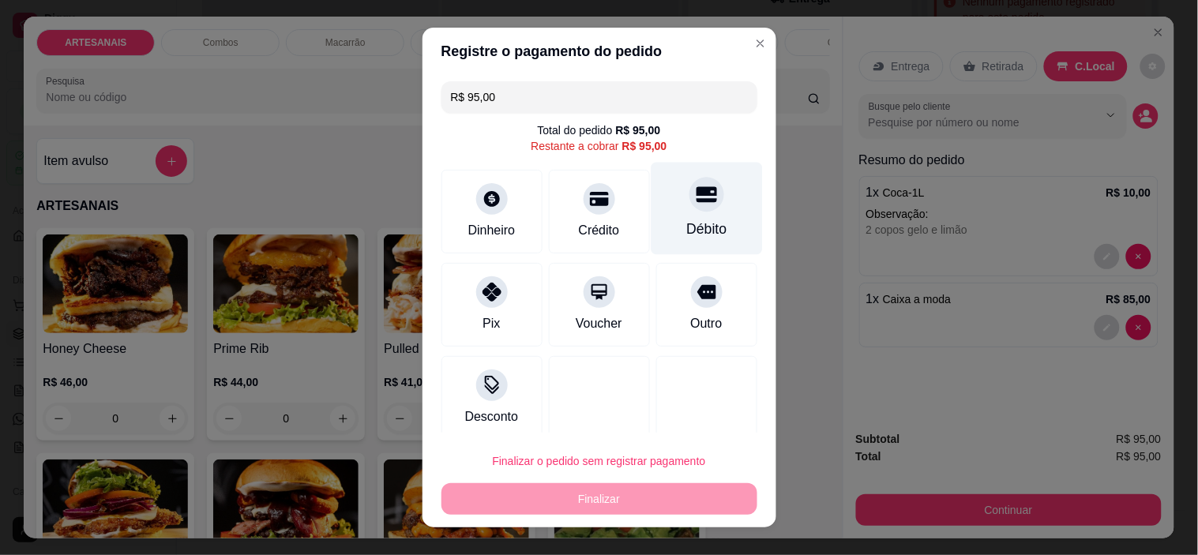
click at [691, 211] on div "Débito" at bounding box center [706, 209] width 111 height 92
type input "R$ 0,00"
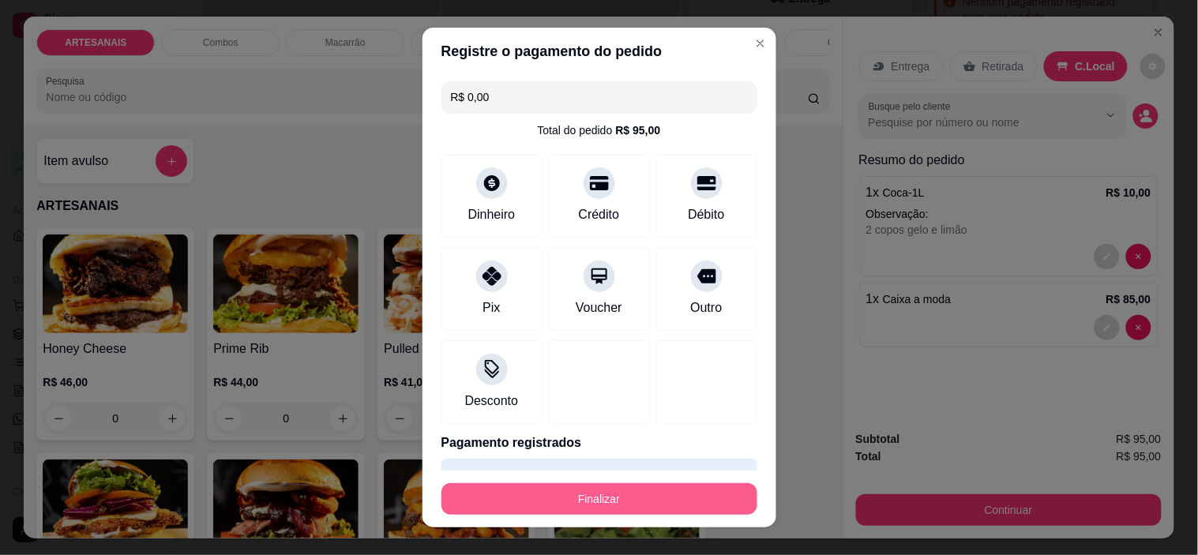
click at [637, 498] on button "Finalizar" at bounding box center [599, 499] width 316 height 32
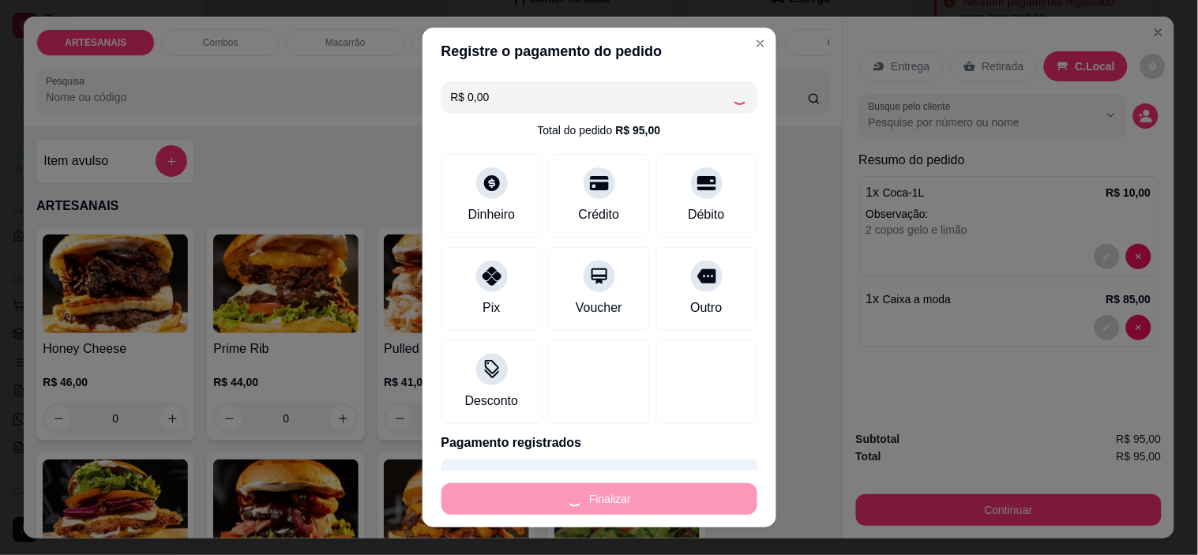
type input "0"
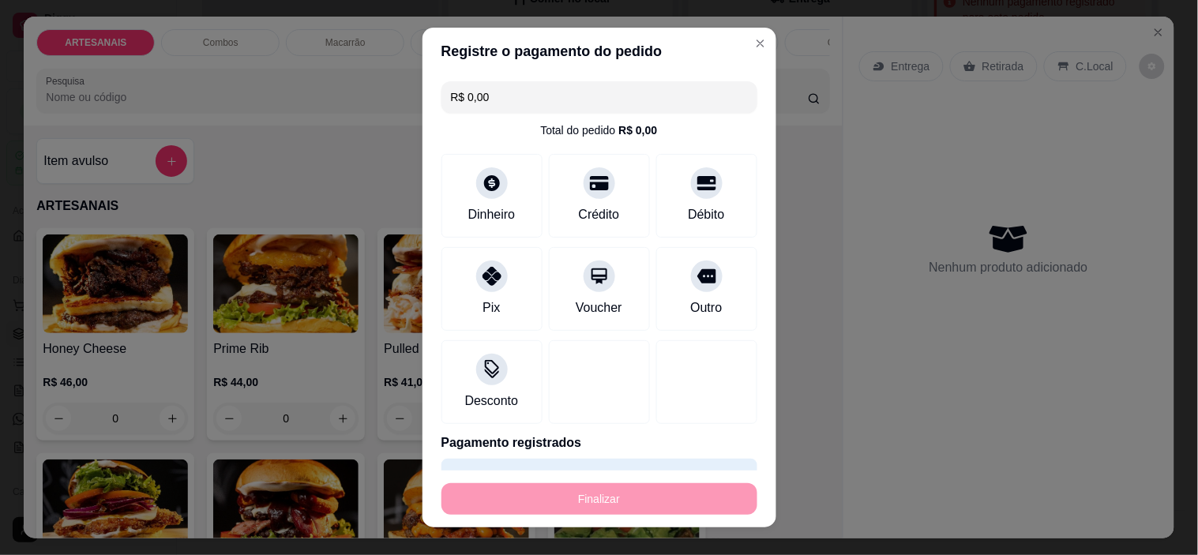
type input "-R$ 95,00"
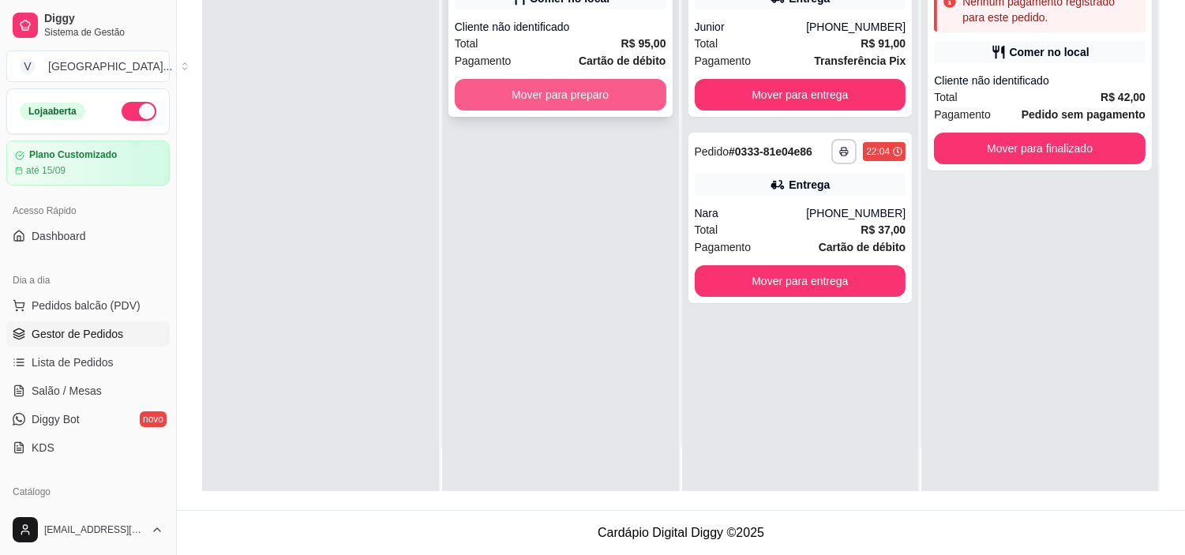
click at [636, 84] on button "Mover para preparo" at bounding box center [561, 95] width 212 height 32
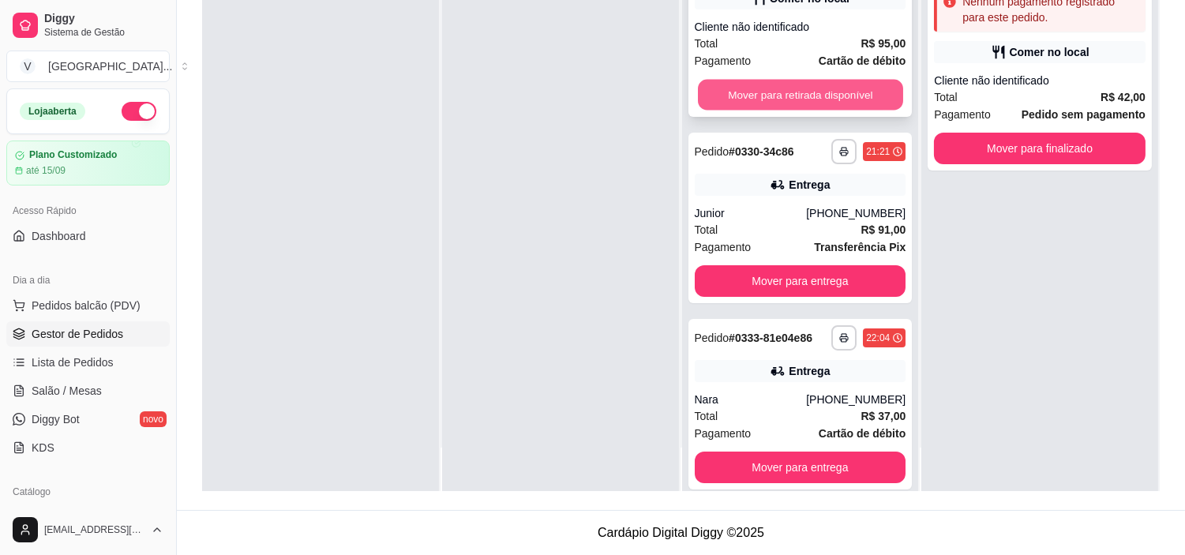
click at [817, 90] on button "Mover para retirada disponível" at bounding box center [800, 95] width 205 height 31
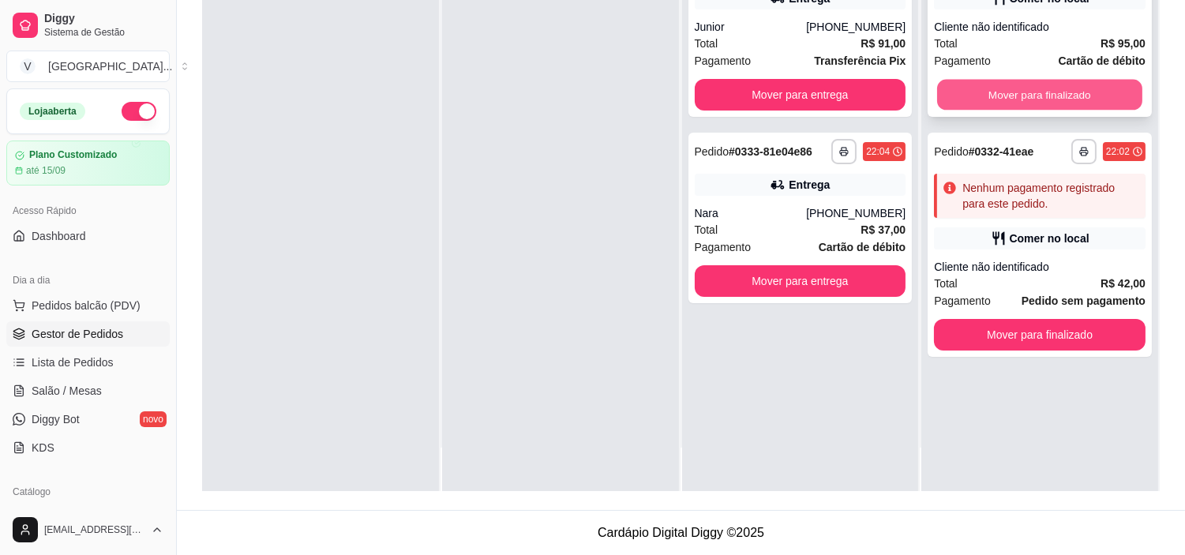
click at [1012, 93] on button "Mover para finalizado" at bounding box center [1039, 95] width 205 height 31
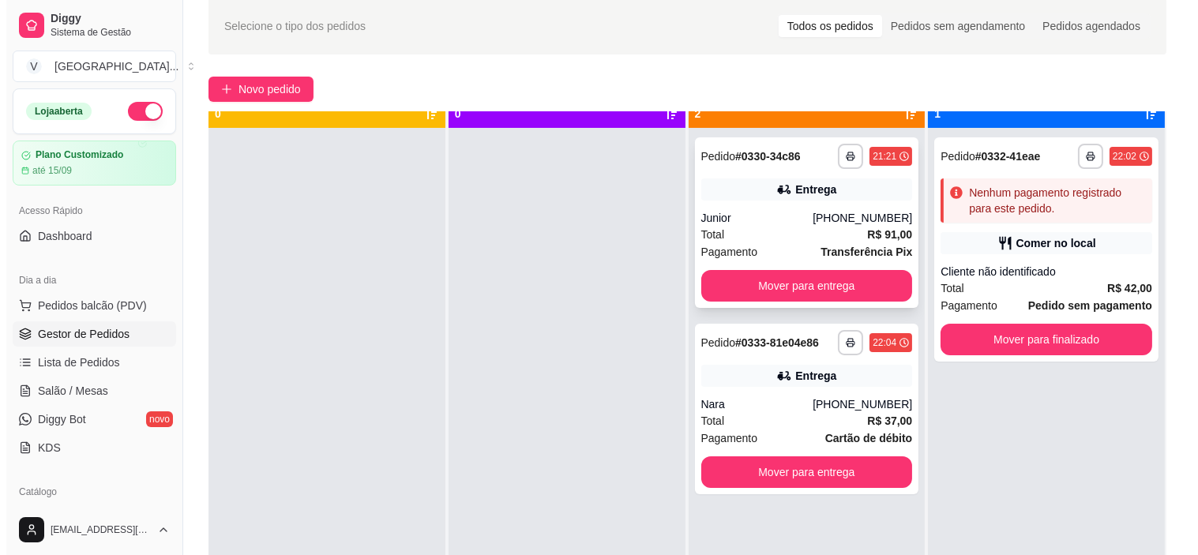
scroll to position [43, 0]
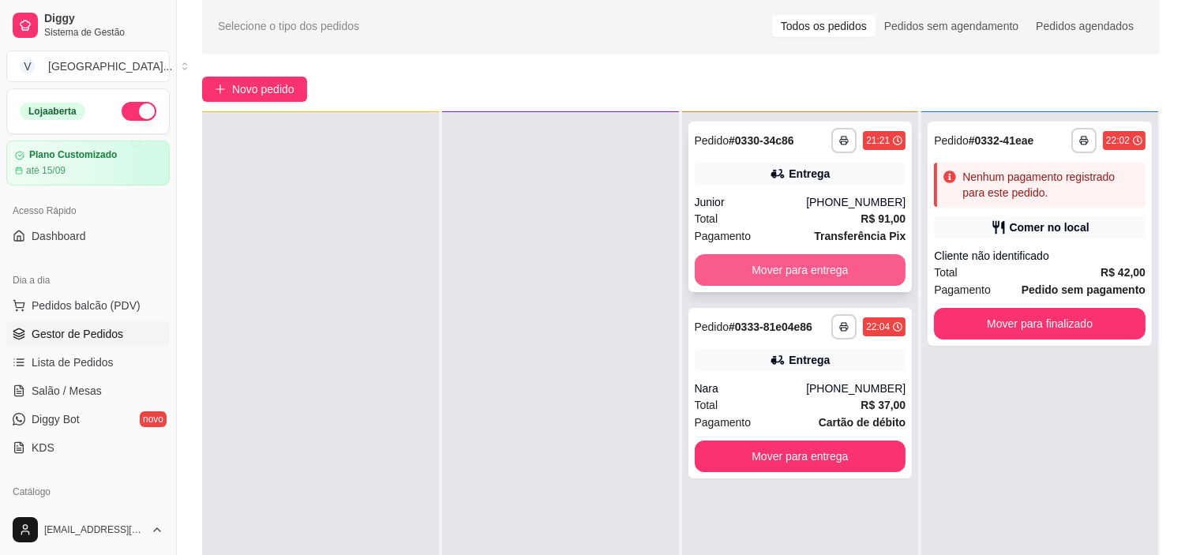
click at [768, 270] on button "Mover para entrega" at bounding box center [801, 270] width 212 height 32
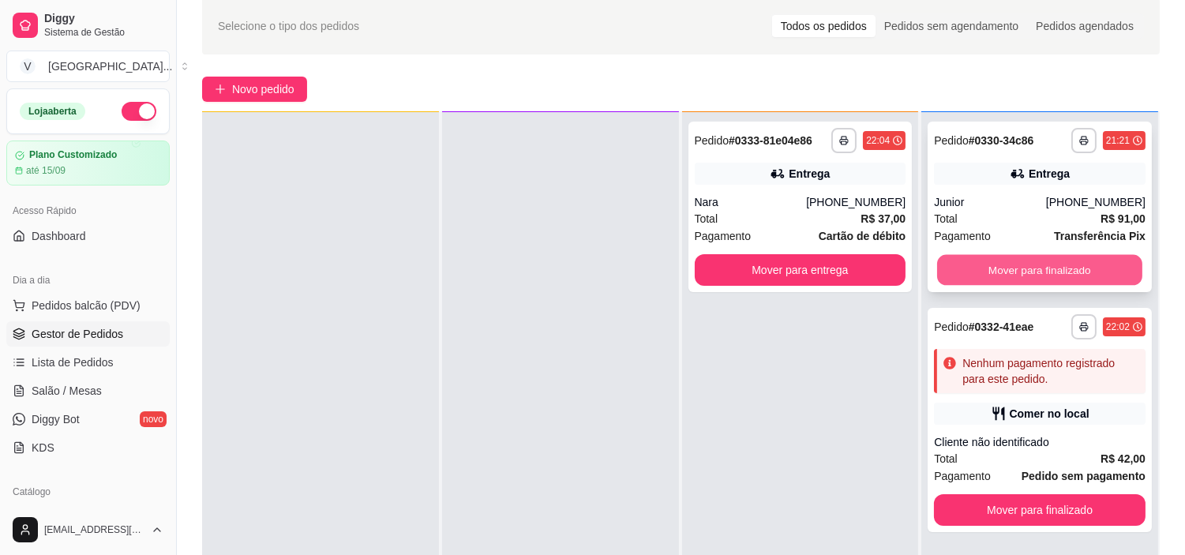
click at [1071, 272] on button "Mover para finalizado" at bounding box center [1039, 270] width 205 height 31
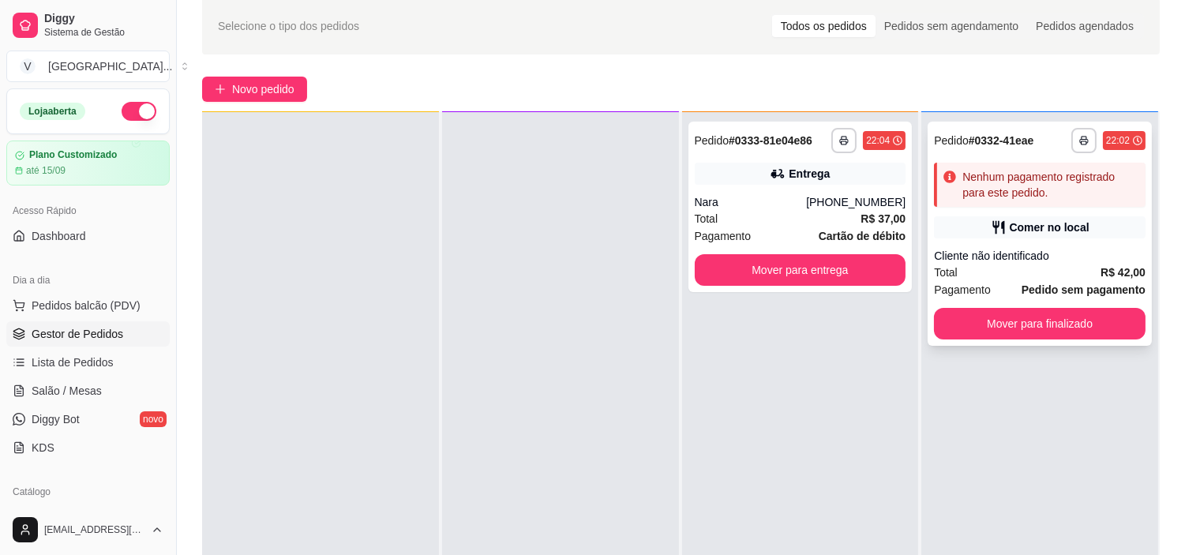
click at [959, 210] on div "**********" at bounding box center [1040, 234] width 224 height 224
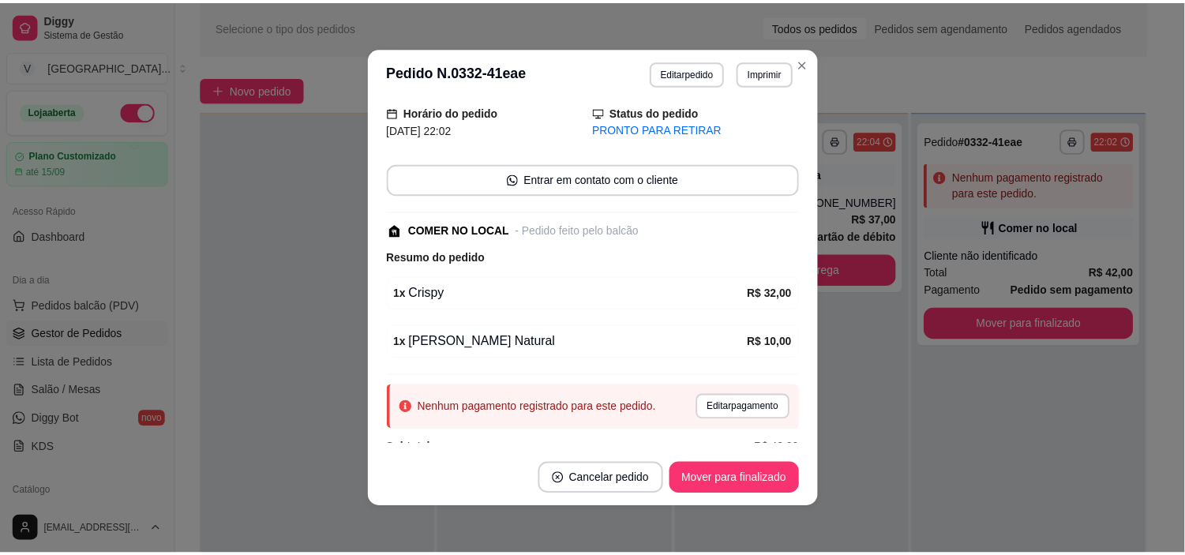
scroll to position [83, 0]
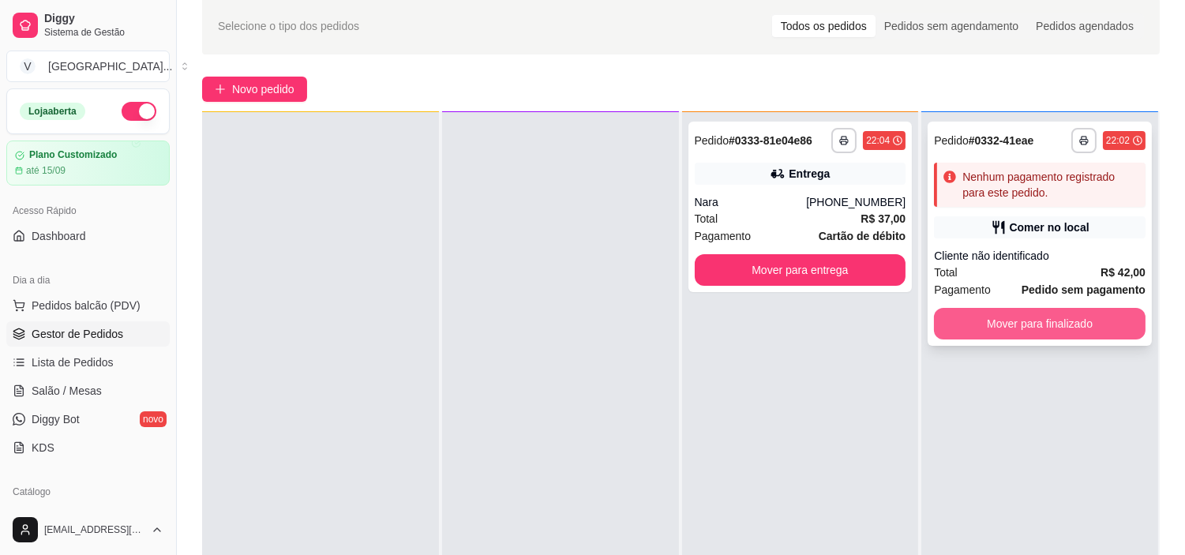
click at [1027, 330] on button "Mover para finalizado" at bounding box center [1040, 324] width 212 height 32
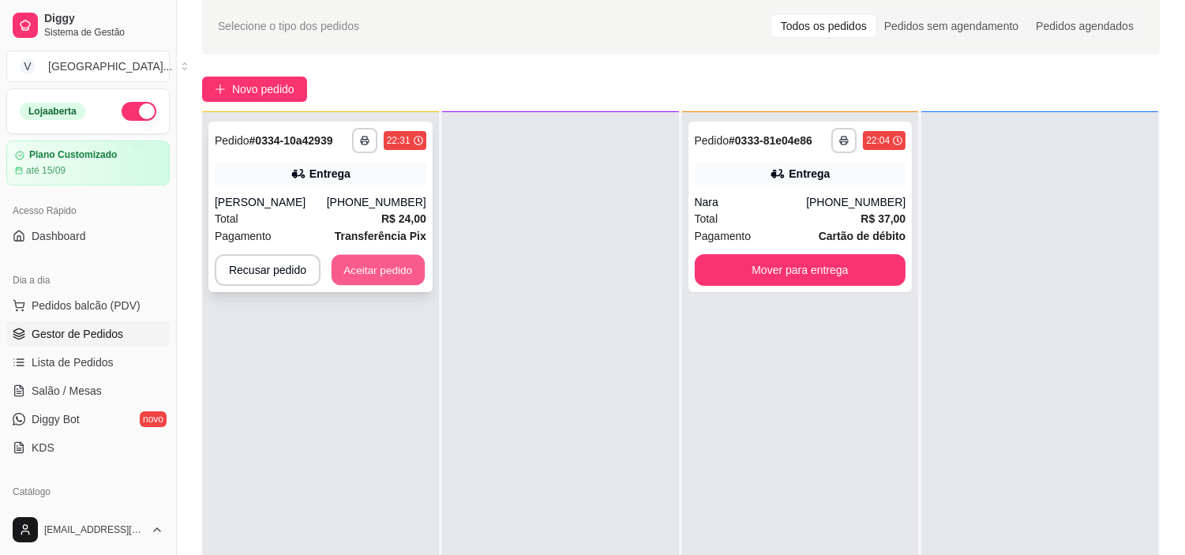
click at [404, 270] on button "Aceitar pedido" at bounding box center [378, 270] width 93 height 31
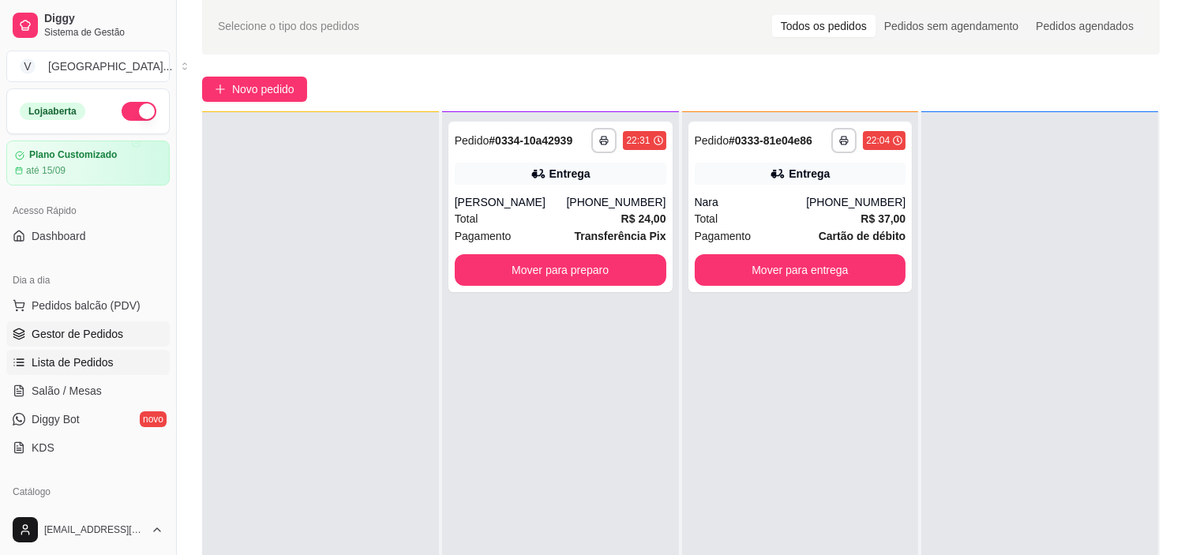
click at [95, 367] on span "Lista de Pedidos" at bounding box center [73, 363] width 82 height 16
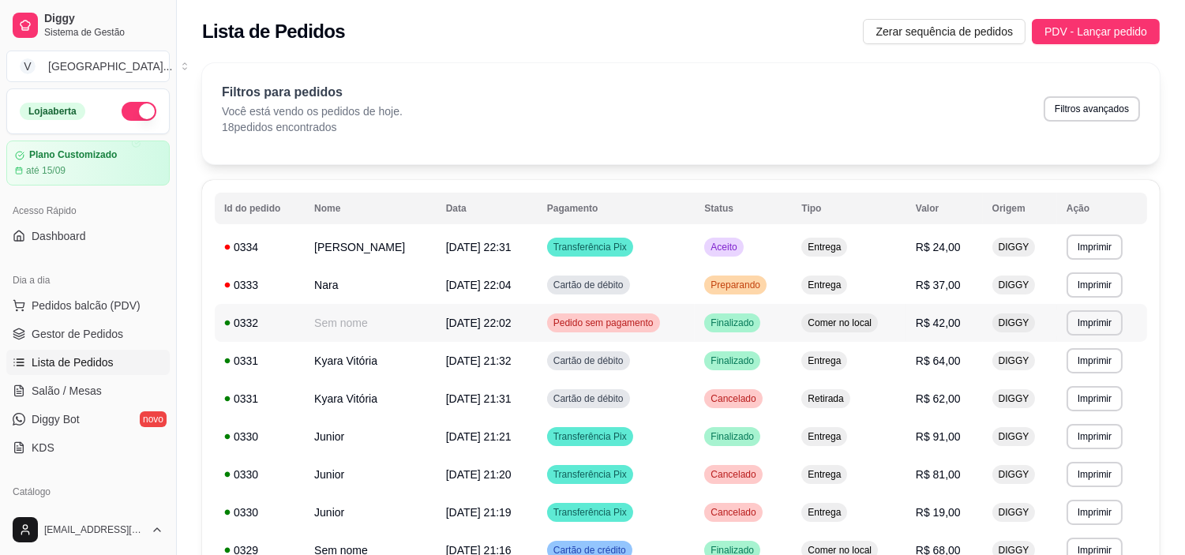
click at [510, 319] on span "[DATE] 22:02" at bounding box center [479, 323] width 66 height 13
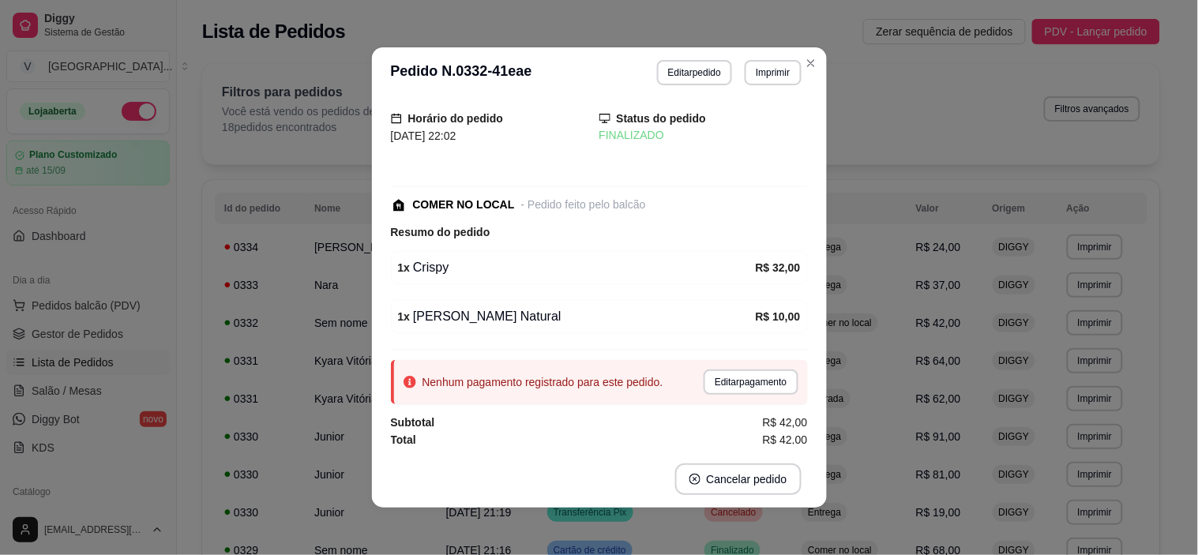
scroll to position [16, 0]
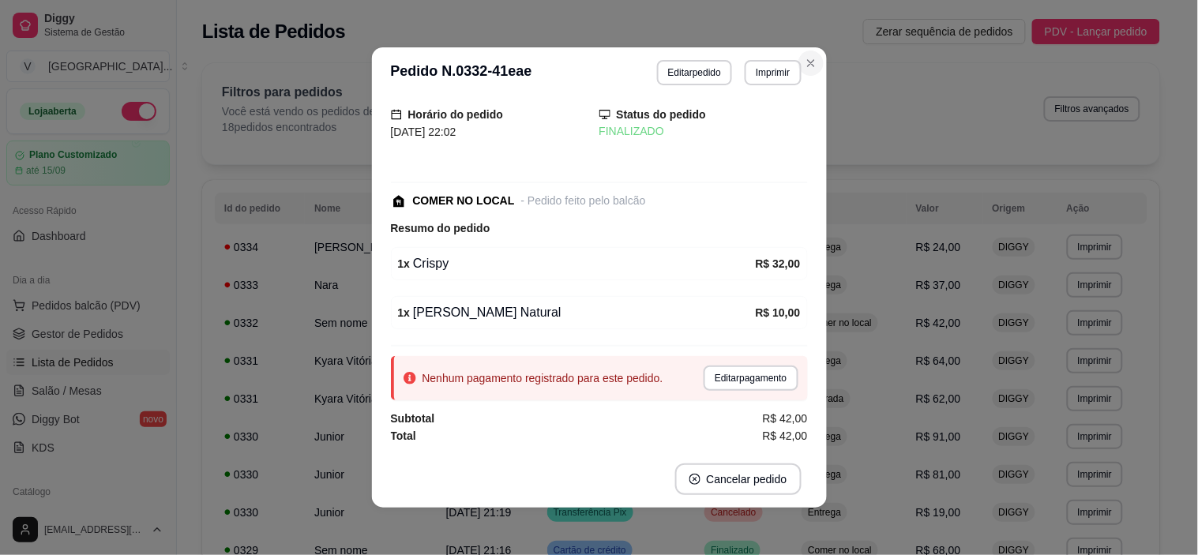
click at [805, 61] on icon "Close" at bounding box center [811, 63] width 13 height 13
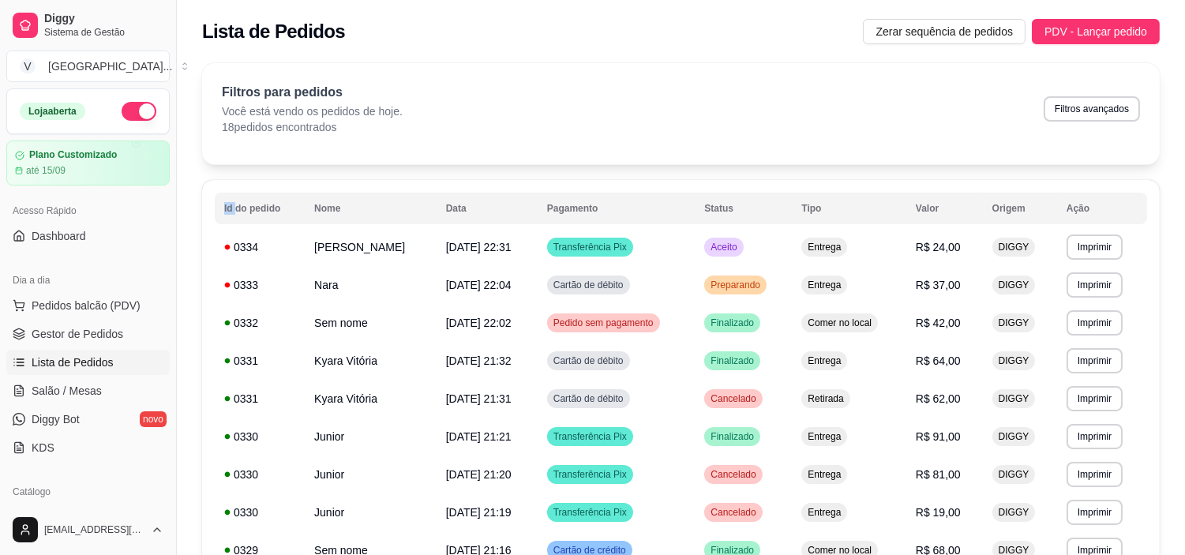
click at [811, 55] on div "**********" at bounding box center [681, 517] width 1008 height 926
click at [127, 321] on link "Gestor de Pedidos" at bounding box center [87, 333] width 163 height 25
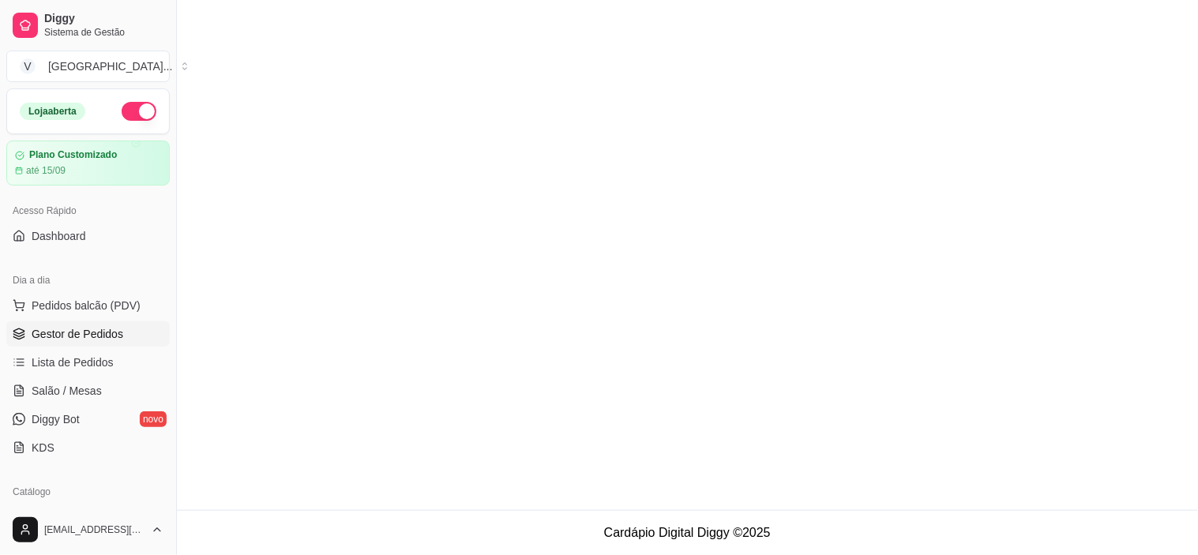
click at [124, 321] on link "Gestor de Pedidos" at bounding box center [87, 333] width 163 height 25
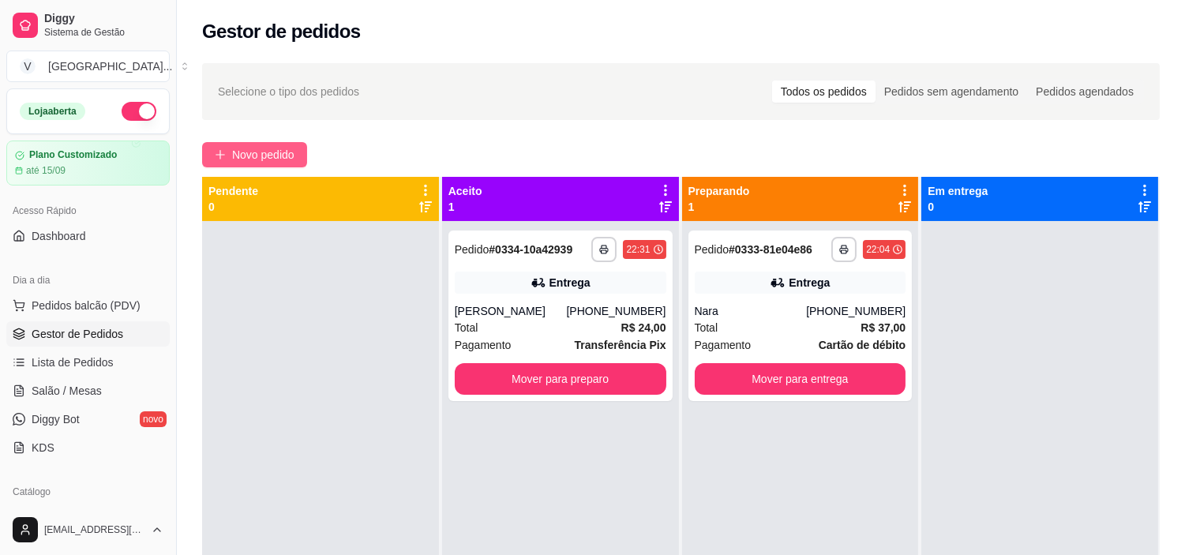
click at [232, 162] on span "Novo pedido" at bounding box center [263, 154] width 62 height 17
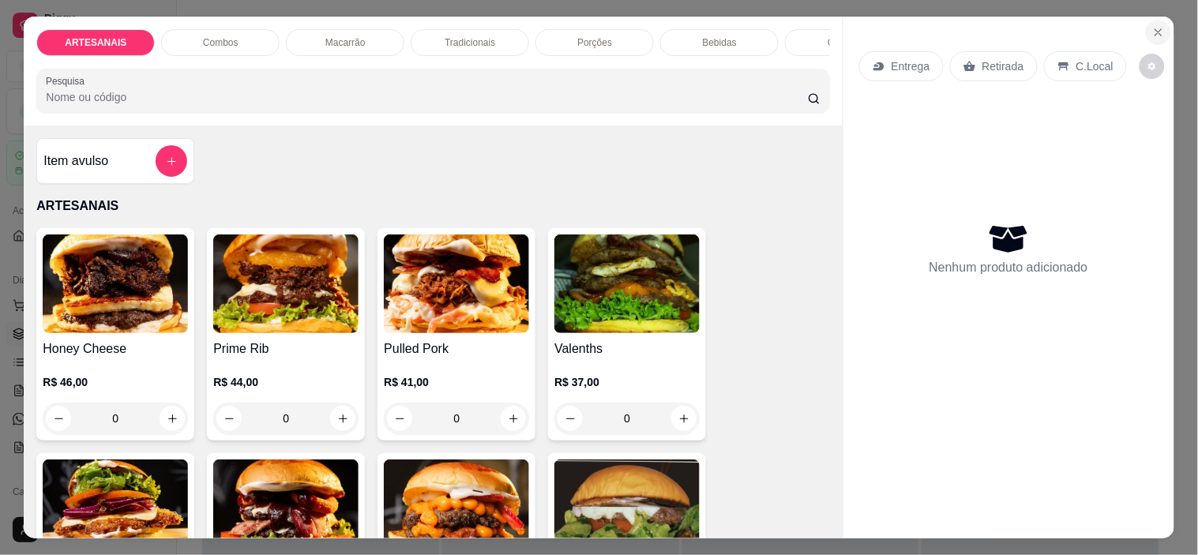
click at [1146, 24] on button "Close" at bounding box center [1158, 32] width 25 height 25
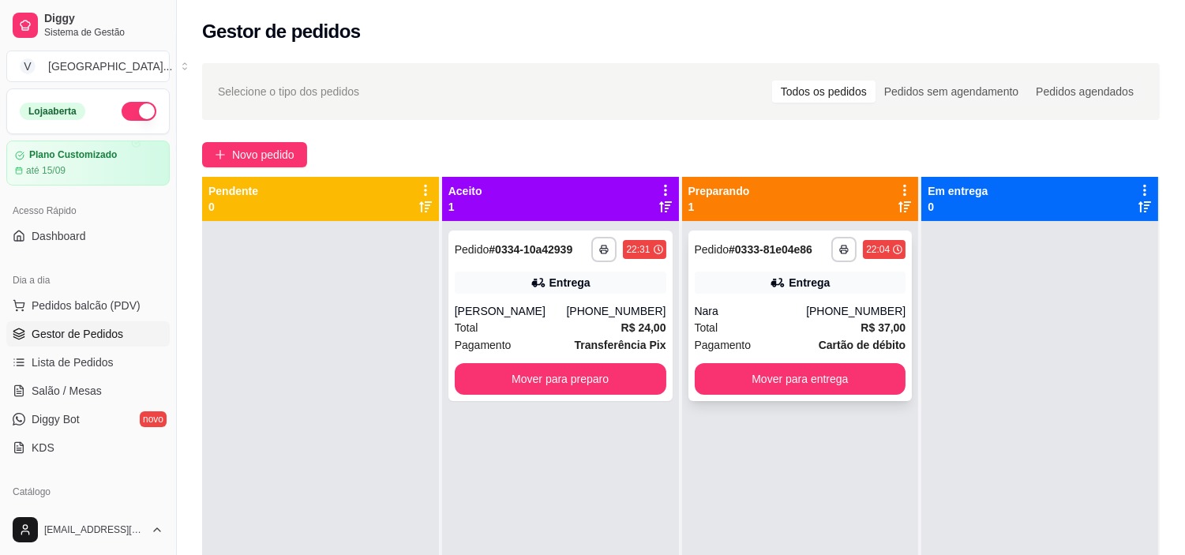
click at [801, 395] on div "**********" at bounding box center [801, 316] width 224 height 171
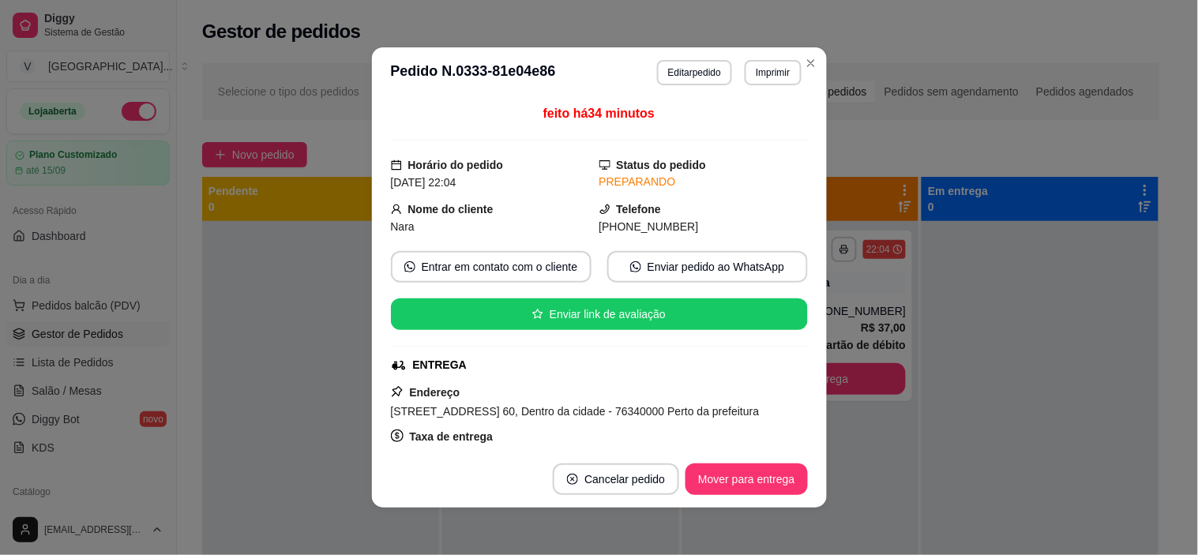
click at [753, 484] on button "Mover para entrega" at bounding box center [746, 480] width 122 height 32
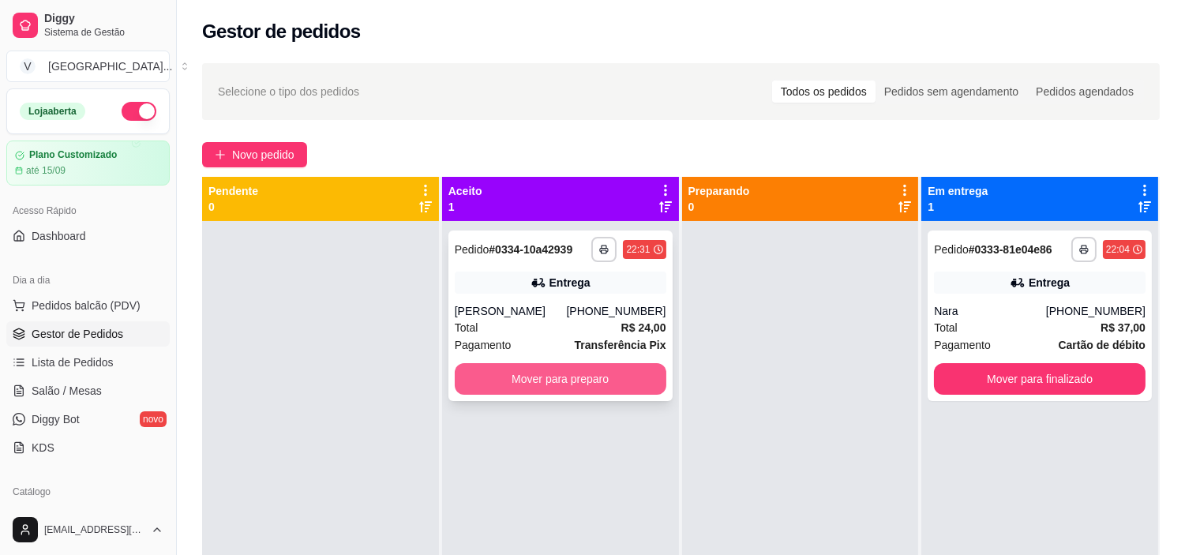
click at [595, 388] on button "Mover para preparo" at bounding box center [561, 379] width 212 height 32
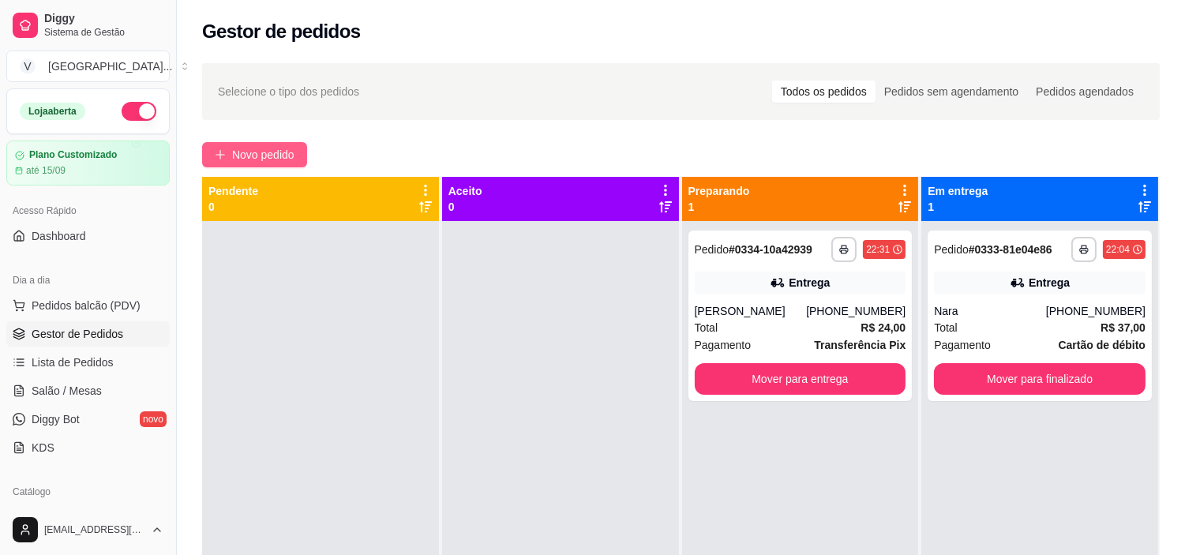
click at [251, 153] on span "Novo pedido" at bounding box center [263, 154] width 62 height 17
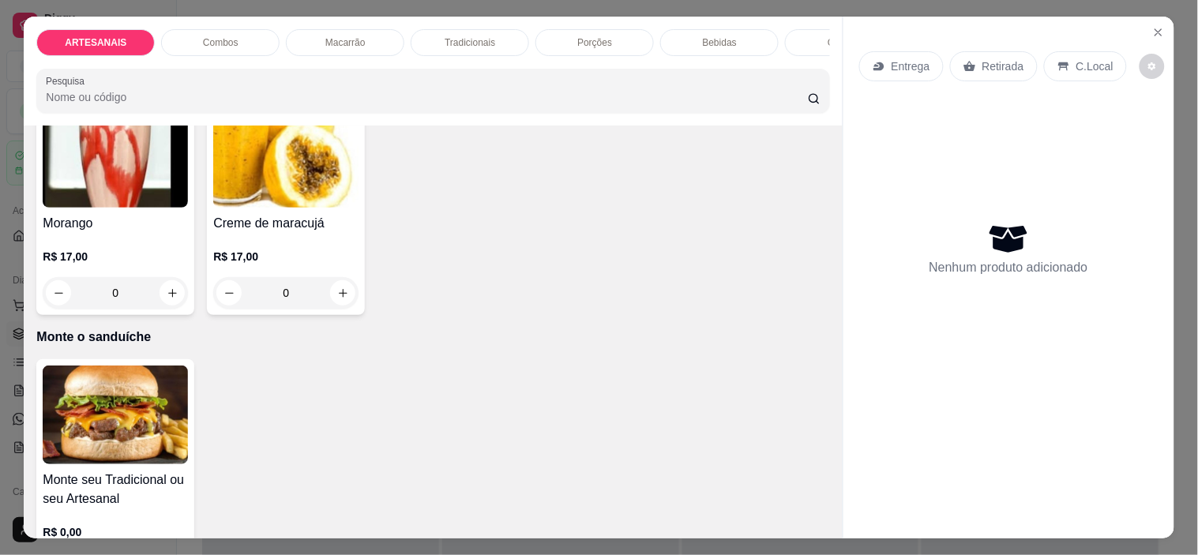
scroll to position [2886, 0]
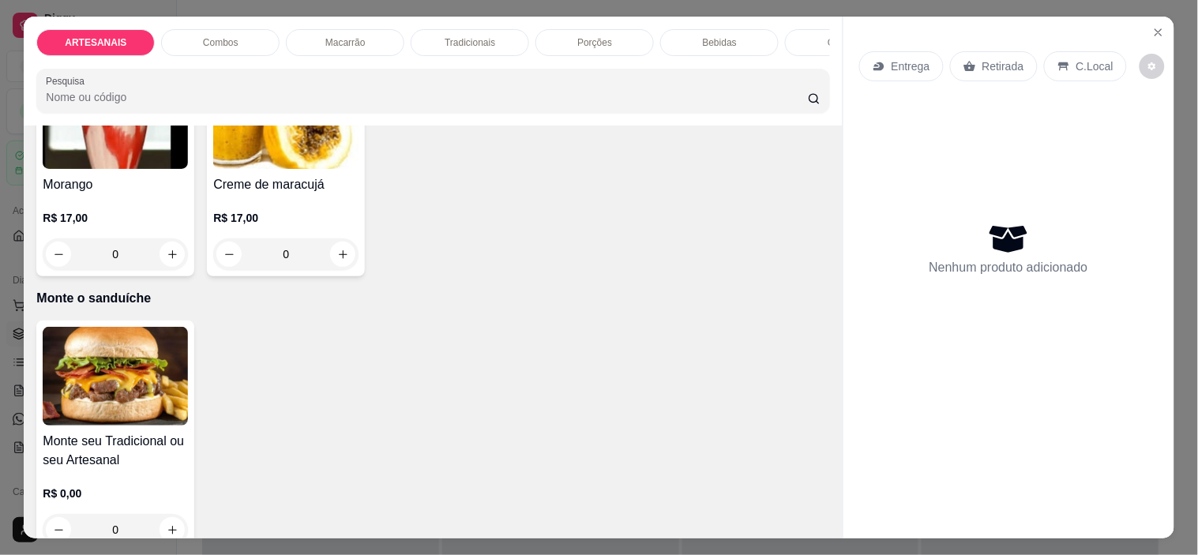
click at [84, 354] on img at bounding box center [115, 376] width 145 height 99
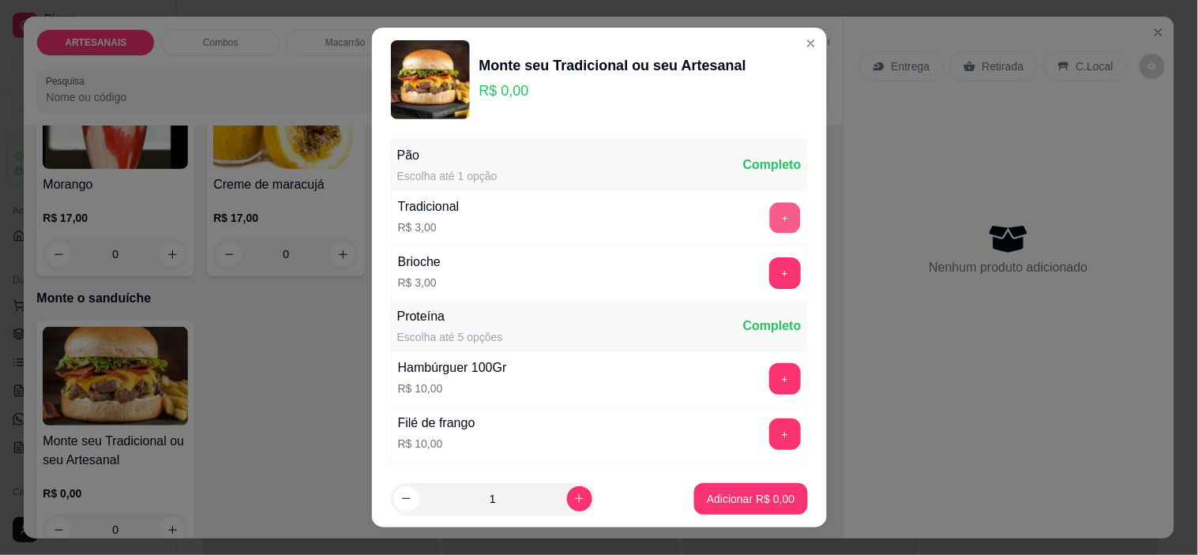
click at [769, 215] on button "+" at bounding box center [784, 218] width 31 height 31
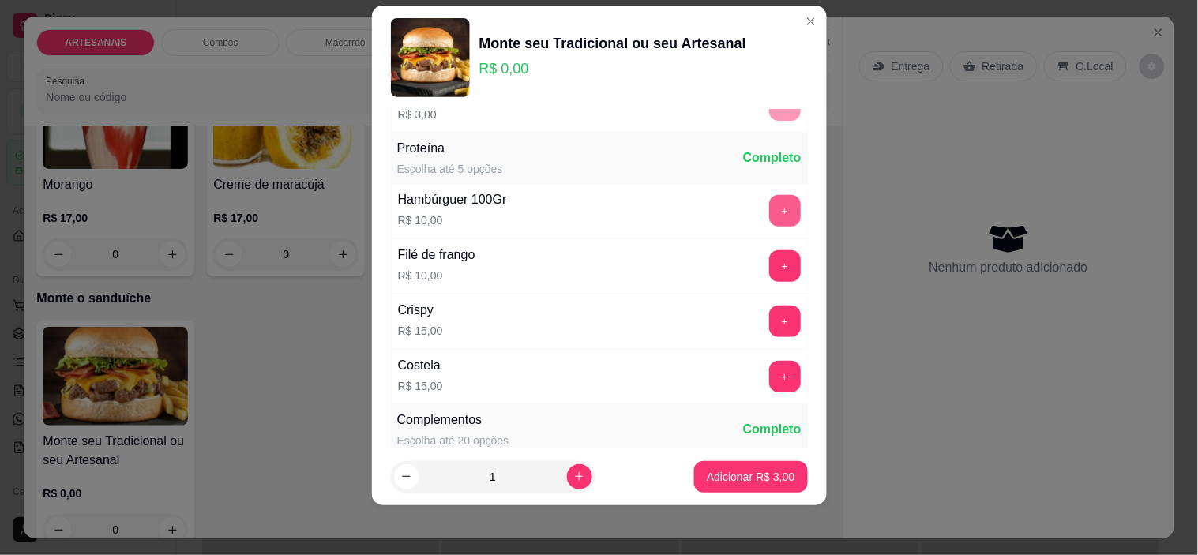
scroll to position [169, 0]
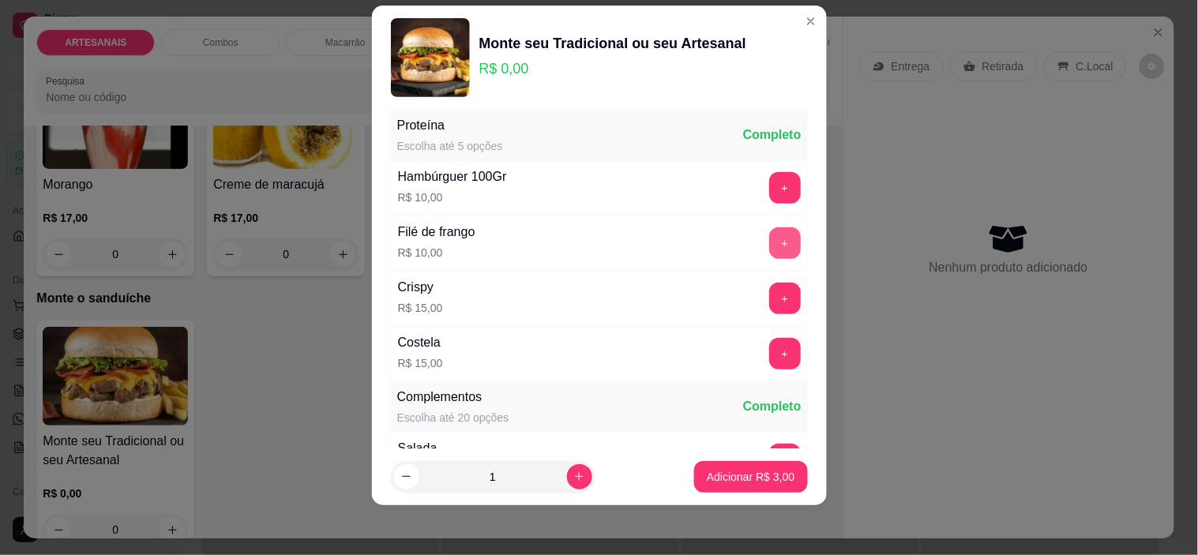
click at [769, 235] on button "+" at bounding box center [785, 243] width 32 height 32
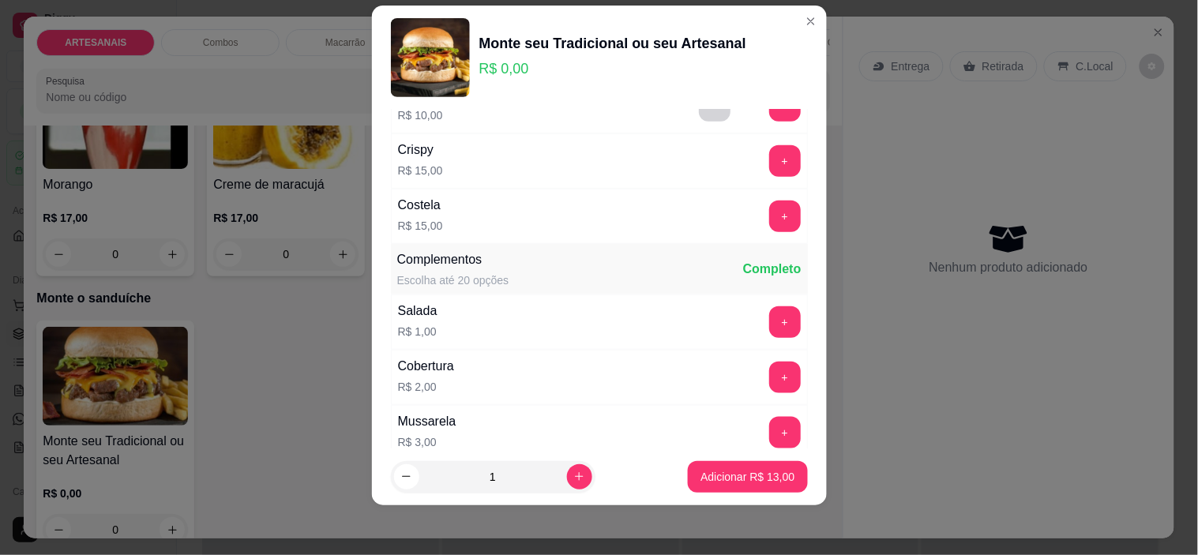
scroll to position [432, 0]
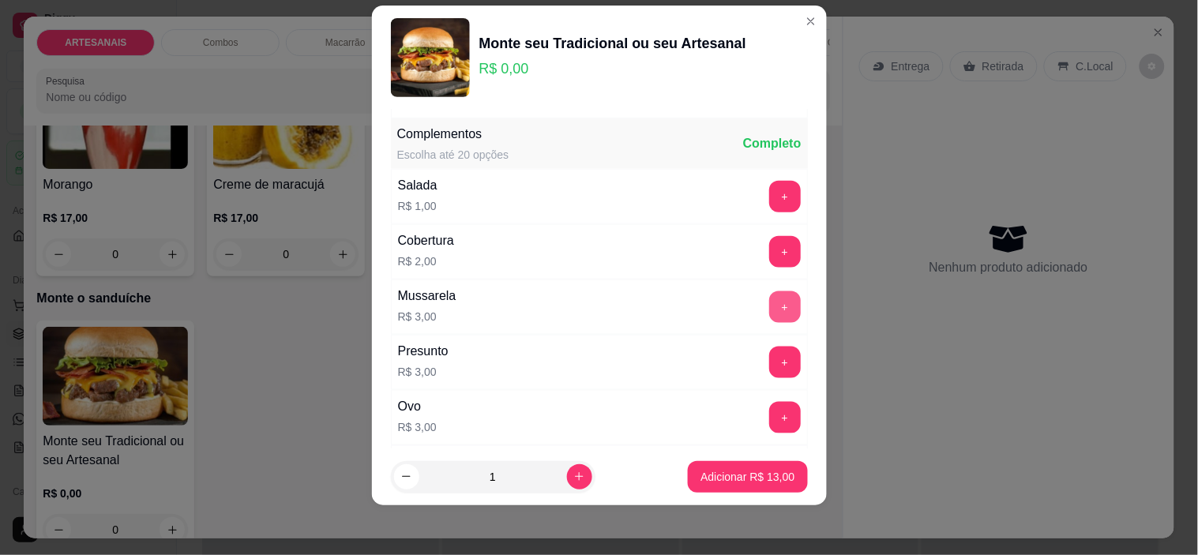
click at [769, 305] on button "+" at bounding box center [785, 307] width 32 height 32
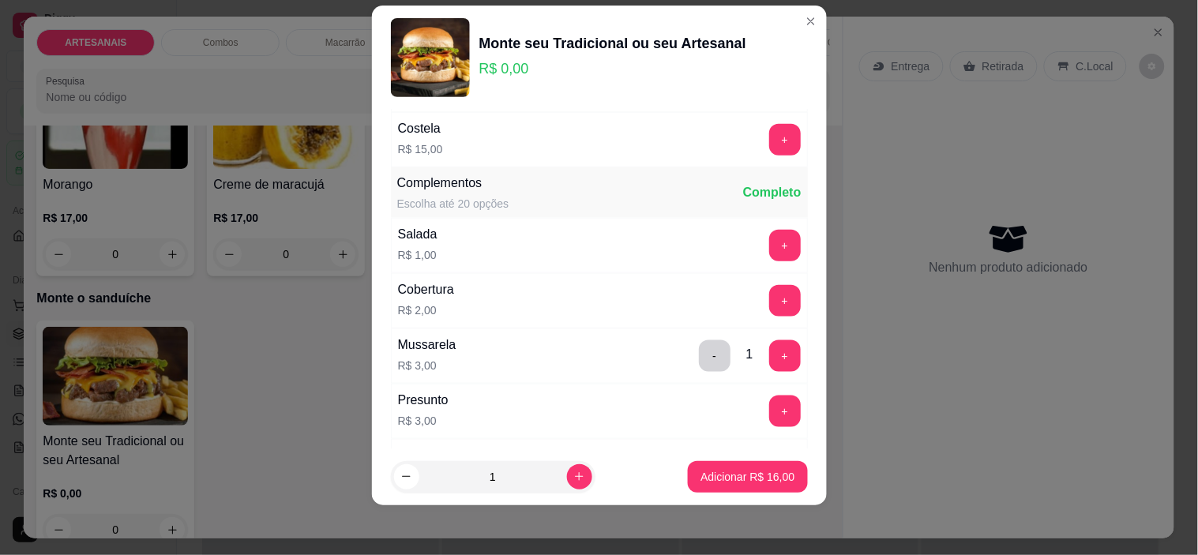
scroll to position [364, 0]
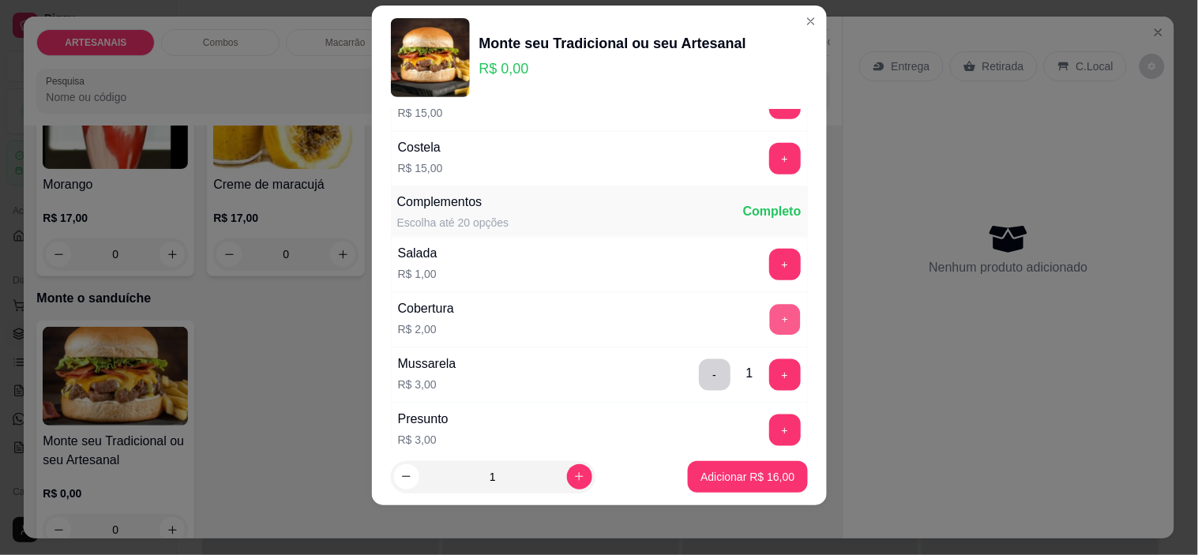
click at [769, 313] on button "+" at bounding box center [784, 320] width 31 height 31
click at [769, 272] on button "+" at bounding box center [785, 265] width 32 height 32
click at [749, 472] on p "Adicionar R$ 19,00" at bounding box center [747, 477] width 94 height 16
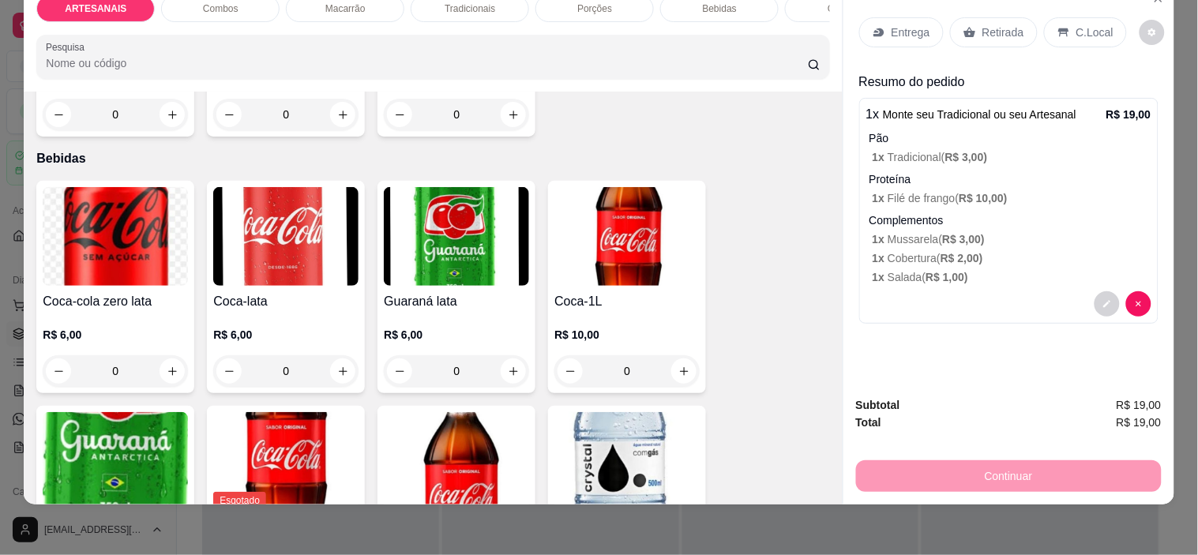
scroll to position [1746, 0]
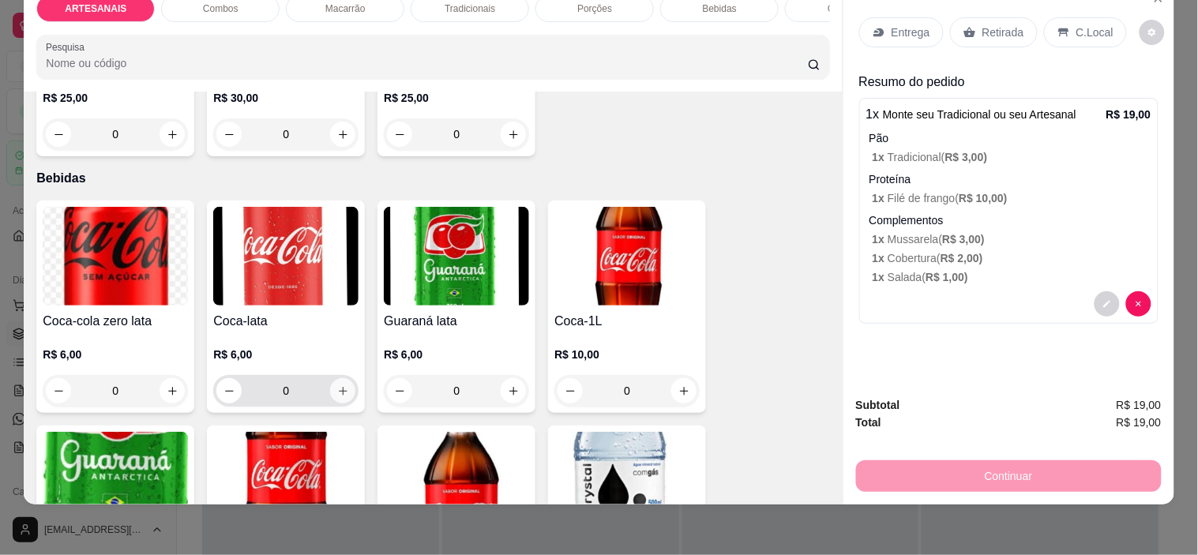
click at [342, 390] on icon "increase-product-quantity" at bounding box center [343, 391] width 12 height 12
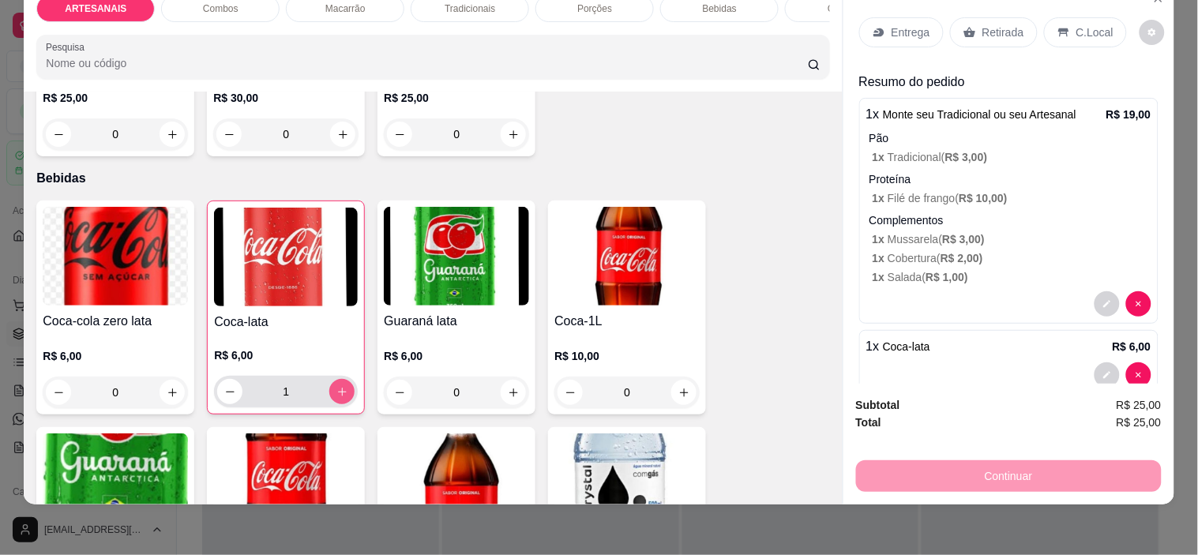
type input "1"
click at [899, 24] on p "Entrega" at bounding box center [911, 32] width 39 height 16
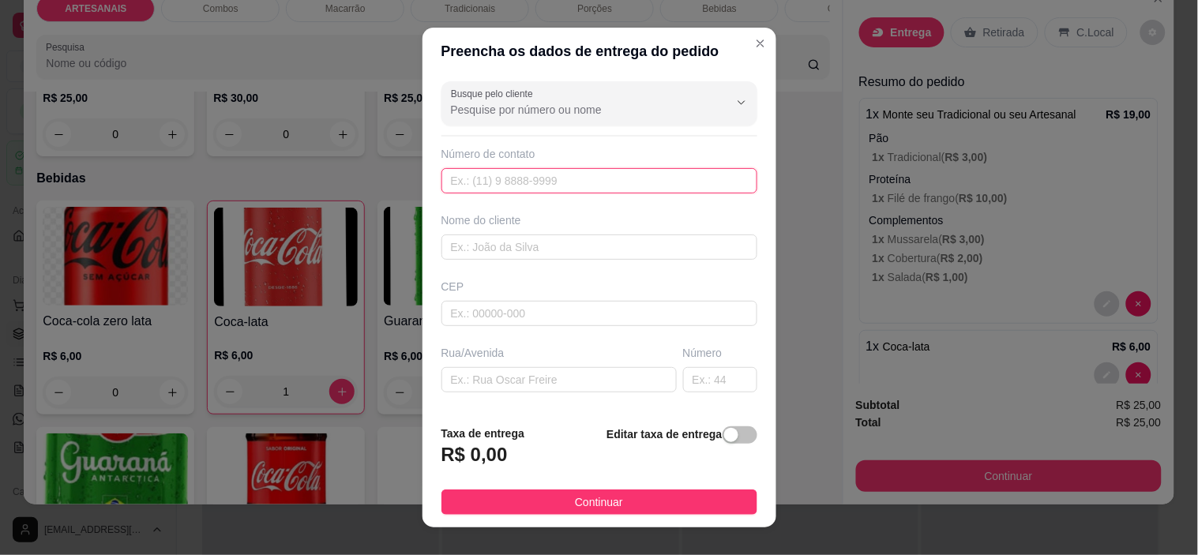
click at [531, 176] on input "text" at bounding box center [599, 180] width 316 height 25
type input "[PHONE_NUMBER]"
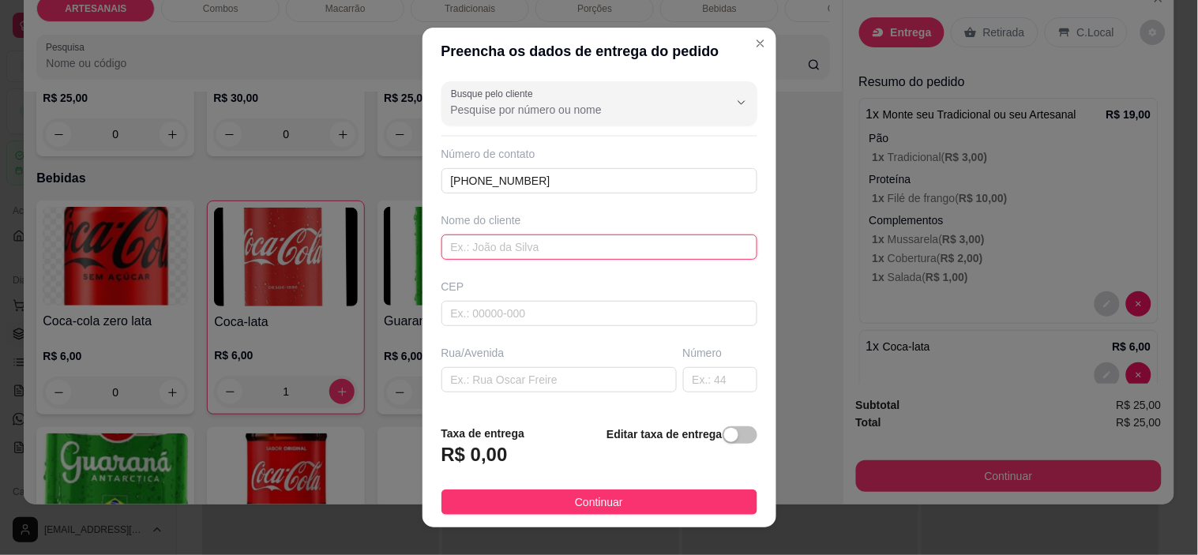
click at [573, 246] on input "text" at bounding box center [599, 247] width 316 height 25
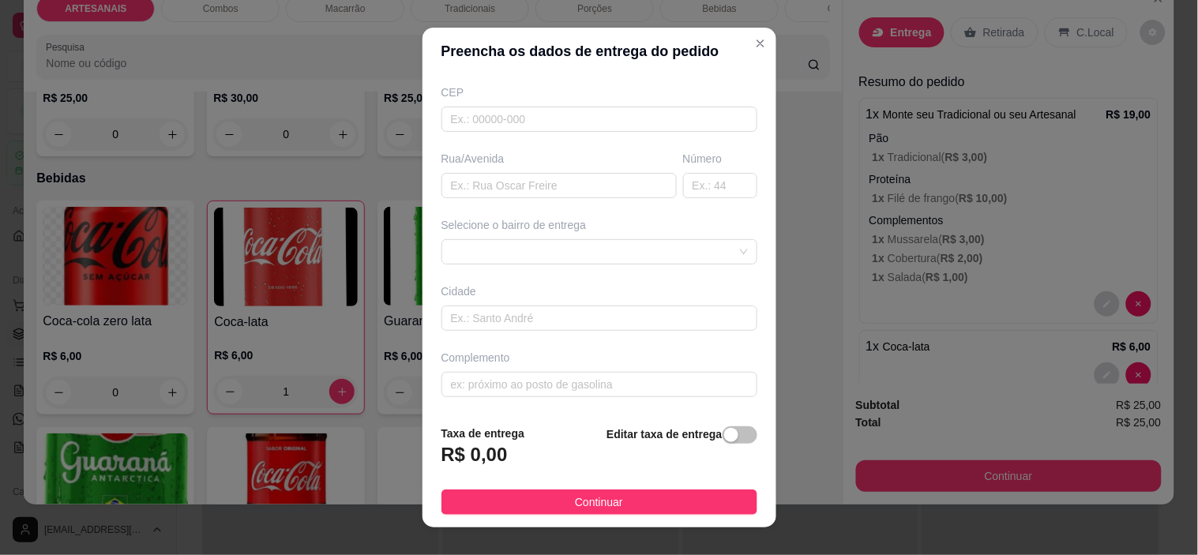
scroll to position [195, 0]
click at [595, 240] on span at bounding box center [599, 251] width 297 height 24
type input "[PERSON_NAME]"
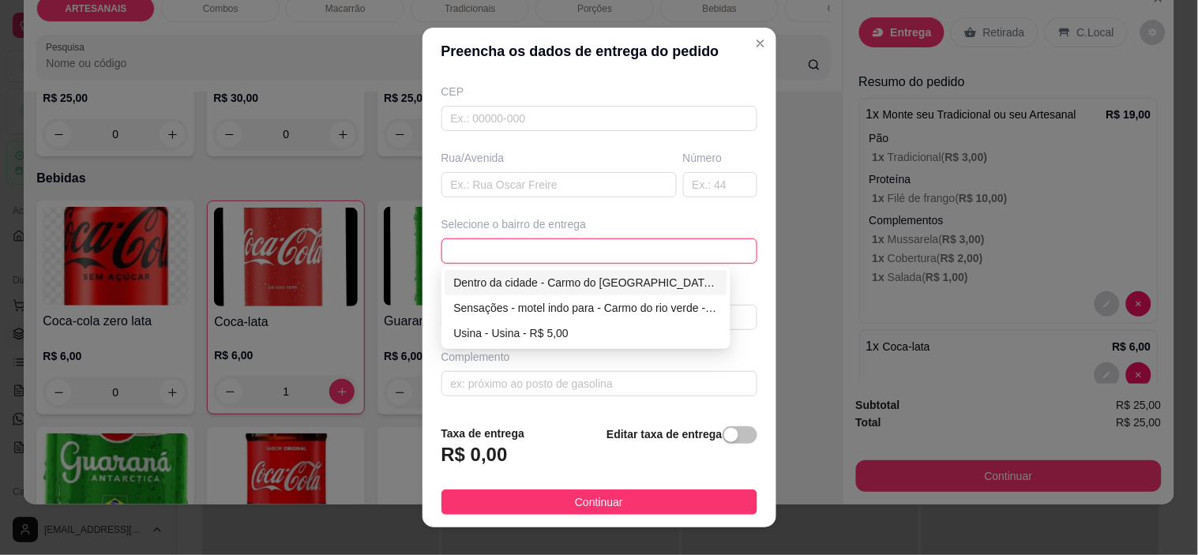
click at [590, 278] on div "Dentro da cidade - Carmo do [GEOGRAPHIC_DATA] - R$ 2,00" at bounding box center [586, 282] width 265 height 17
type input "Carmo do [GEOGRAPHIC_DATA]"
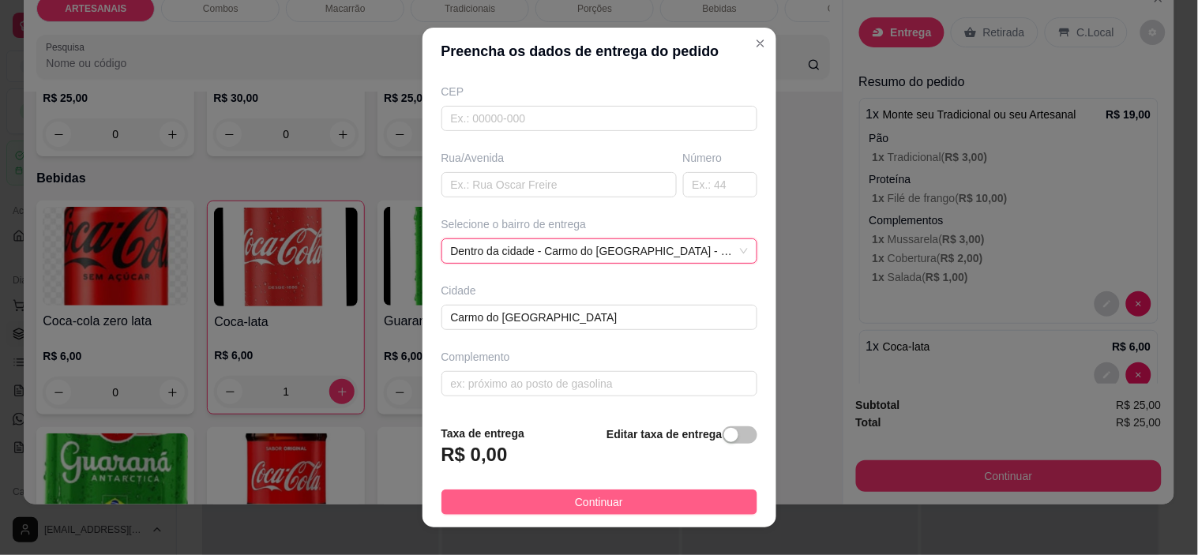
scroll to position [178, 0]
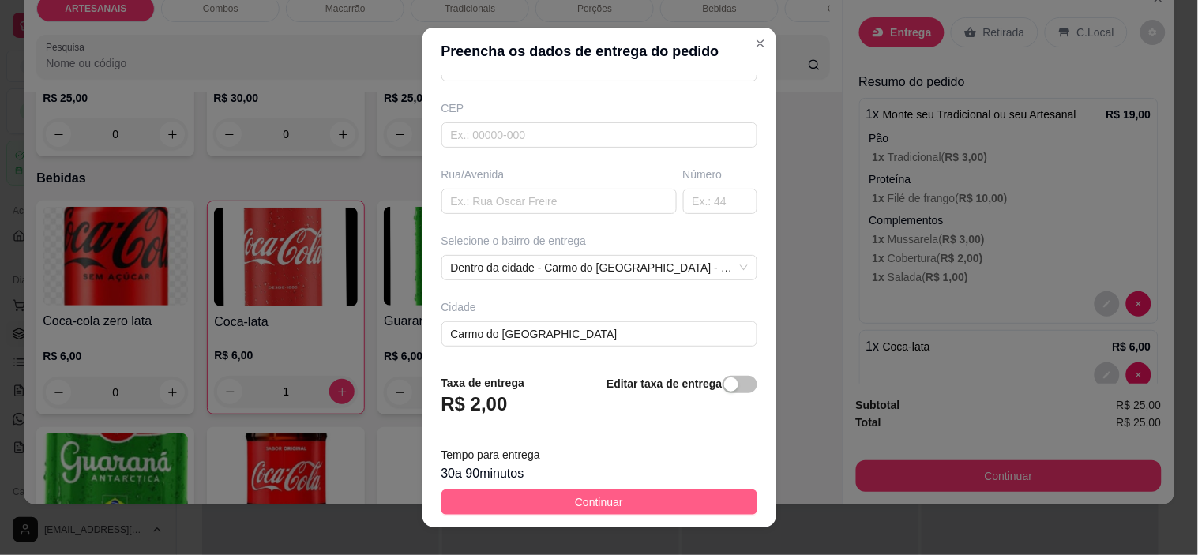
click at [616, 496] on button "Continuar" at bounding box center [599, 502] width 316 height 25
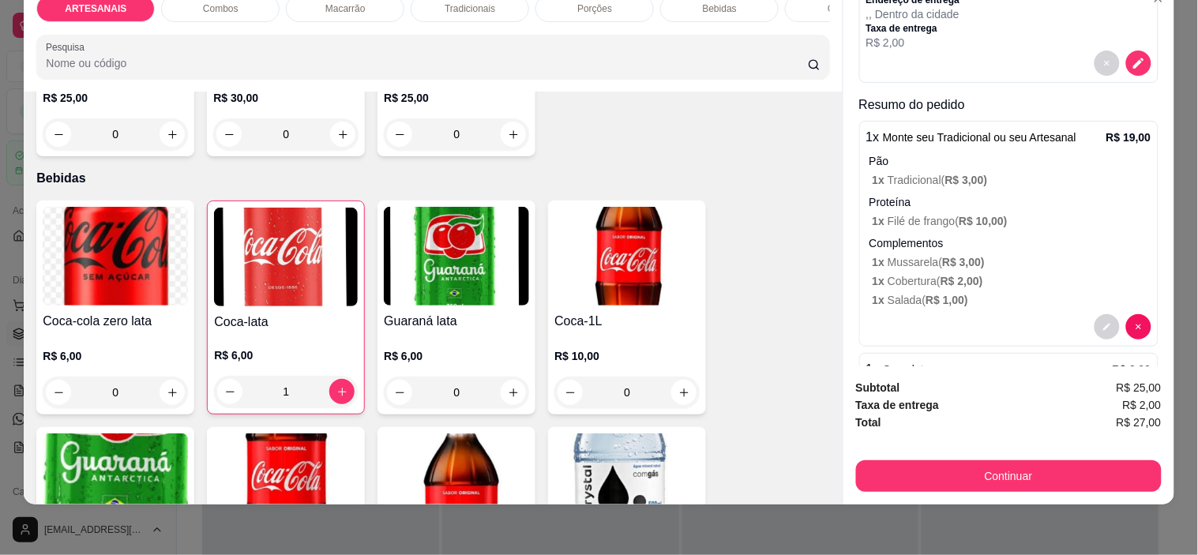
scroll to position [221, 0]
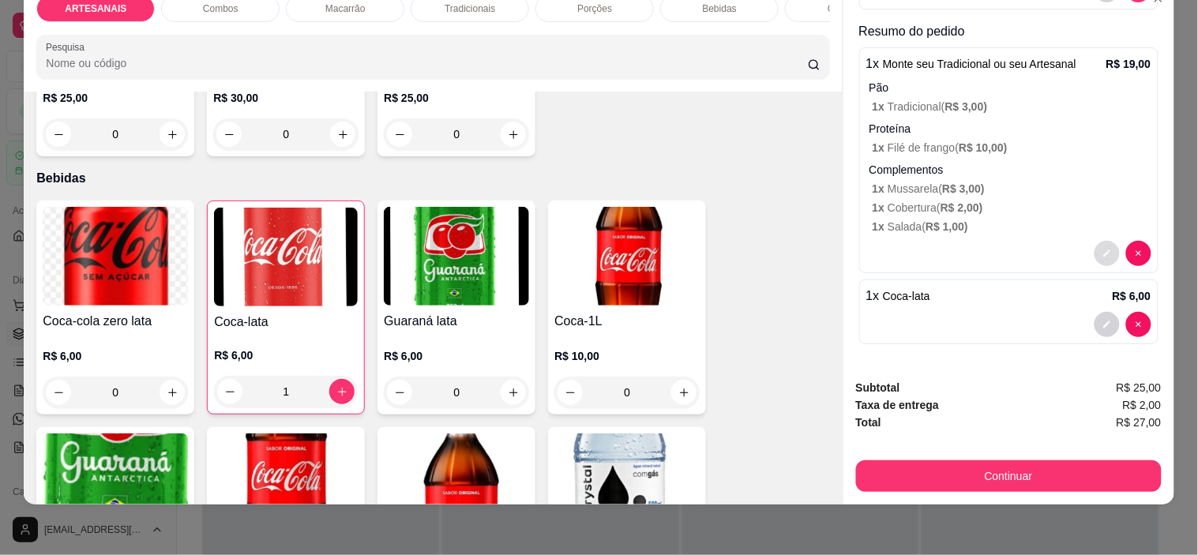
click at [1095, 241] on button "decrease-product-quantity" at bounding box center [1107, 253] width 25 height 25
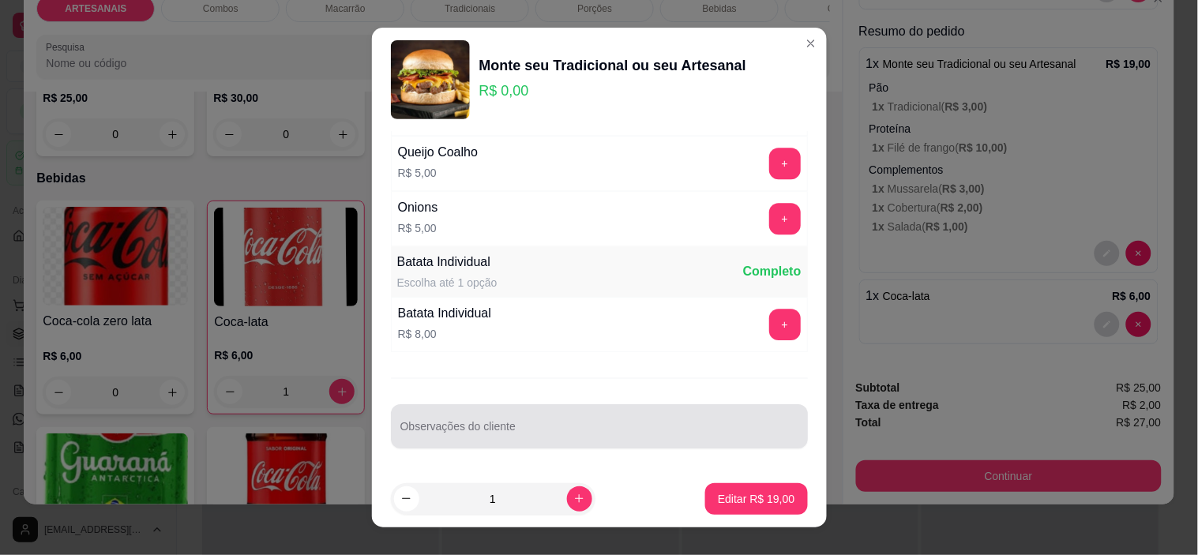
scroll to position [22, 0]
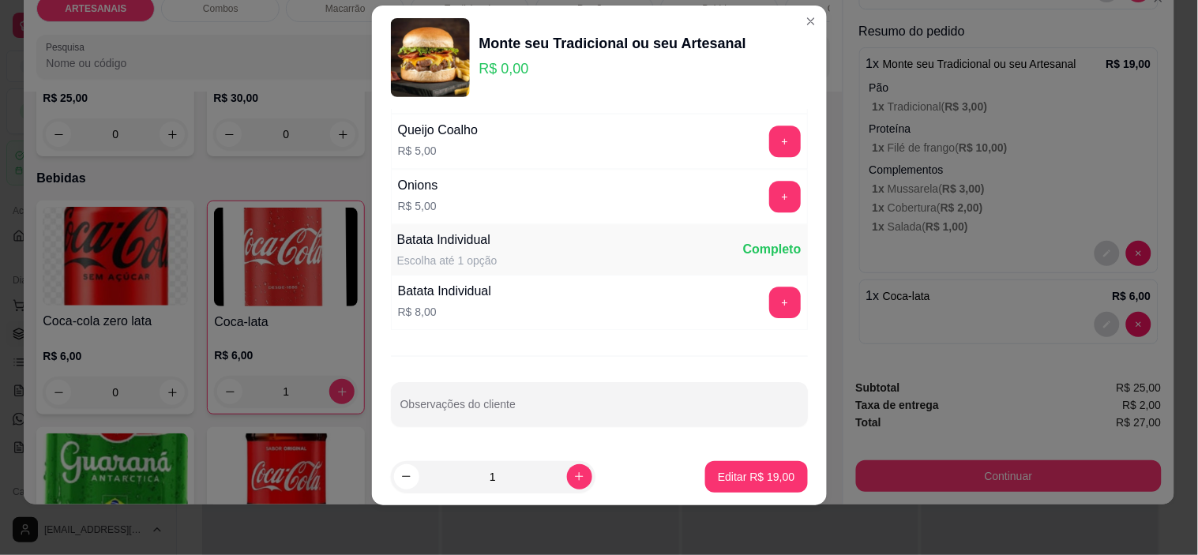
click at [549, 379] on div "Pão Escolha até 1 opção Completo Tradicional R$ 3,00 - 1 + Brioche R$ 3,00 + Pr…" at bounding box center [599, 279] width 455 height 339
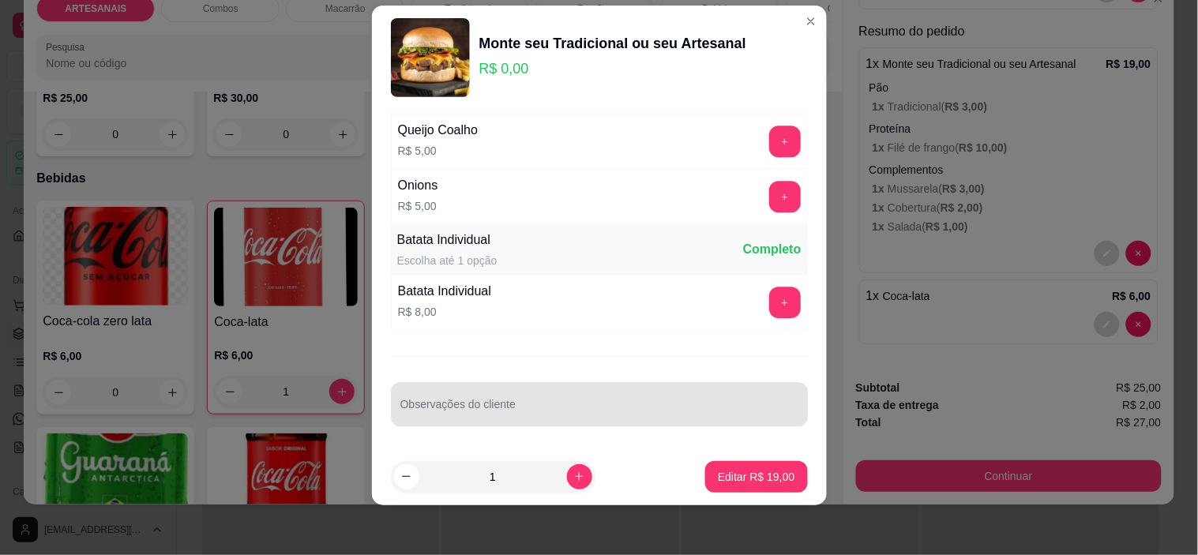
click at [550, 385] on div "Observações do cliente" at bounding box center [599, 404] width 417 height 44
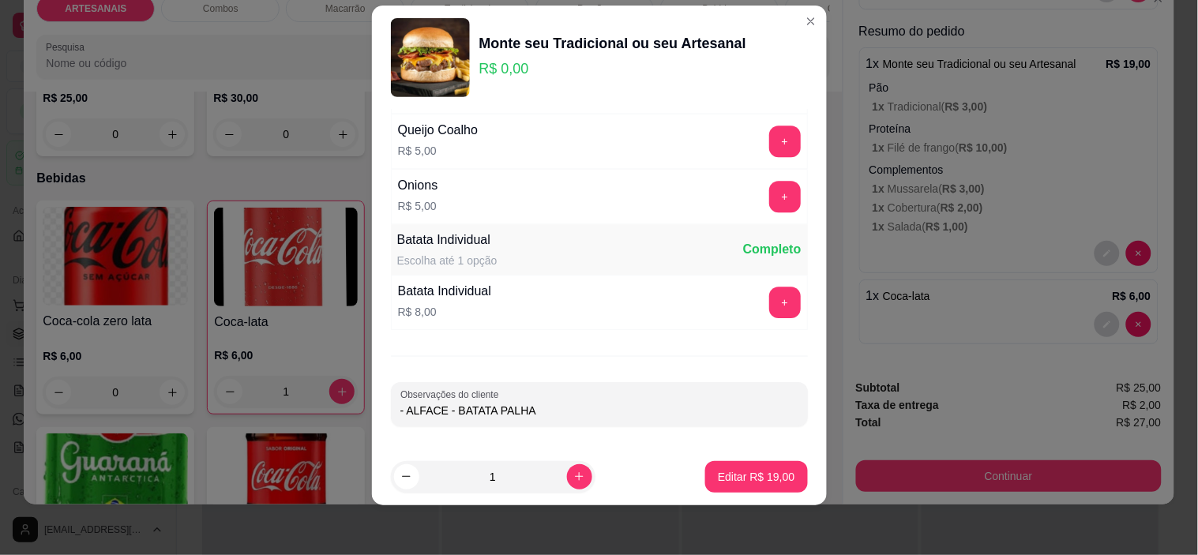
type input "- ALFACE - BATATA PALHA"
click at [772, 487] on button "Editar R$ 19,00" at bounding box center [756, 477] width 102 height 32
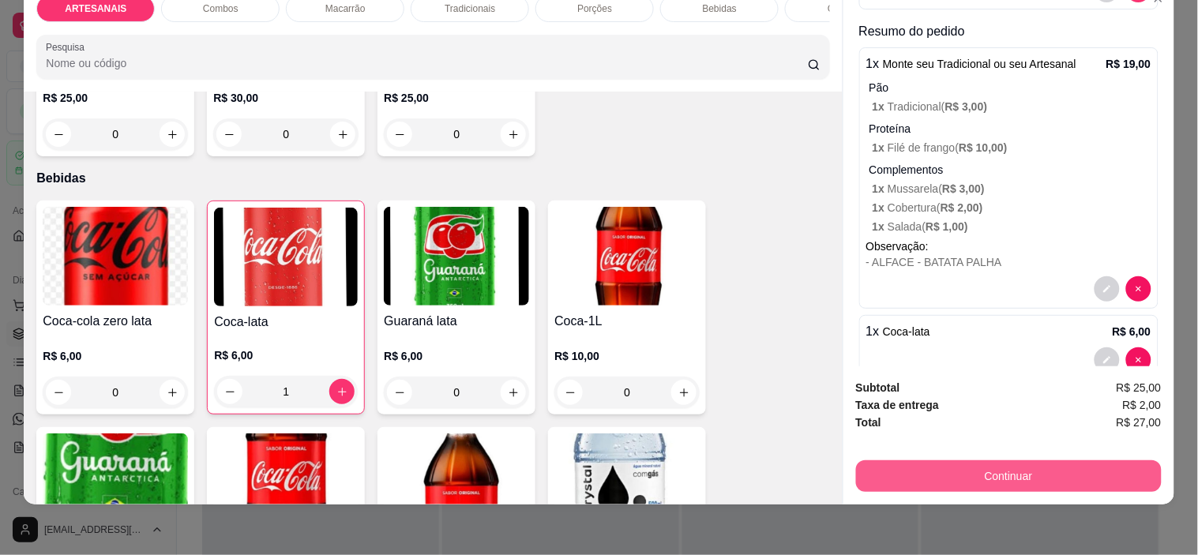
click at [985, 460] on button "Continuar" at bounding box center [1009, 476] width 306 height 32
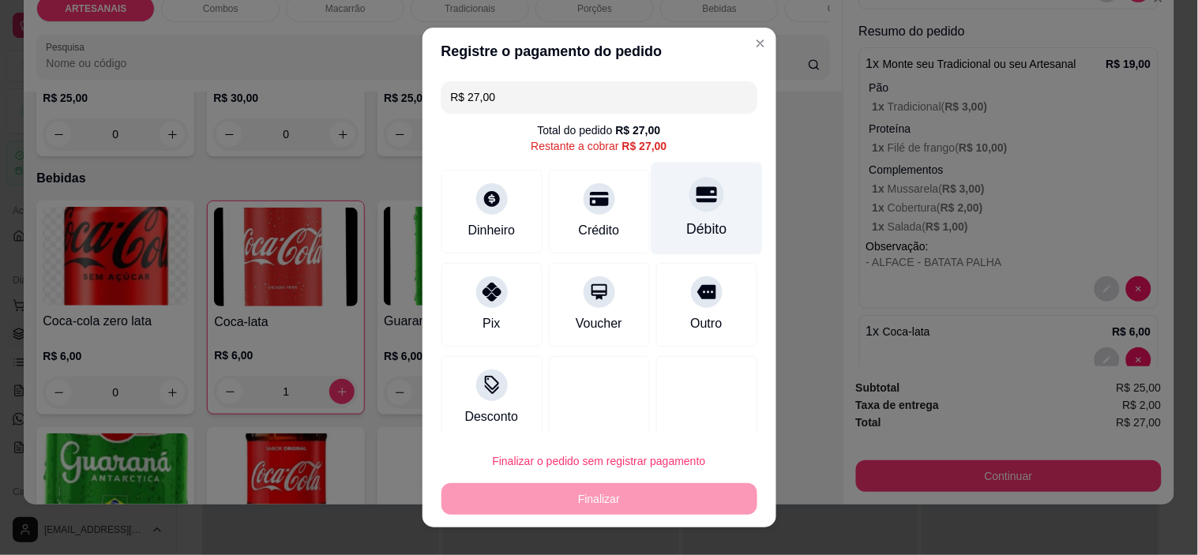
click at [666, 211] on div "Débito" at bounding box center [706, 209] width 111 height 92
type input "R$ 0,00"
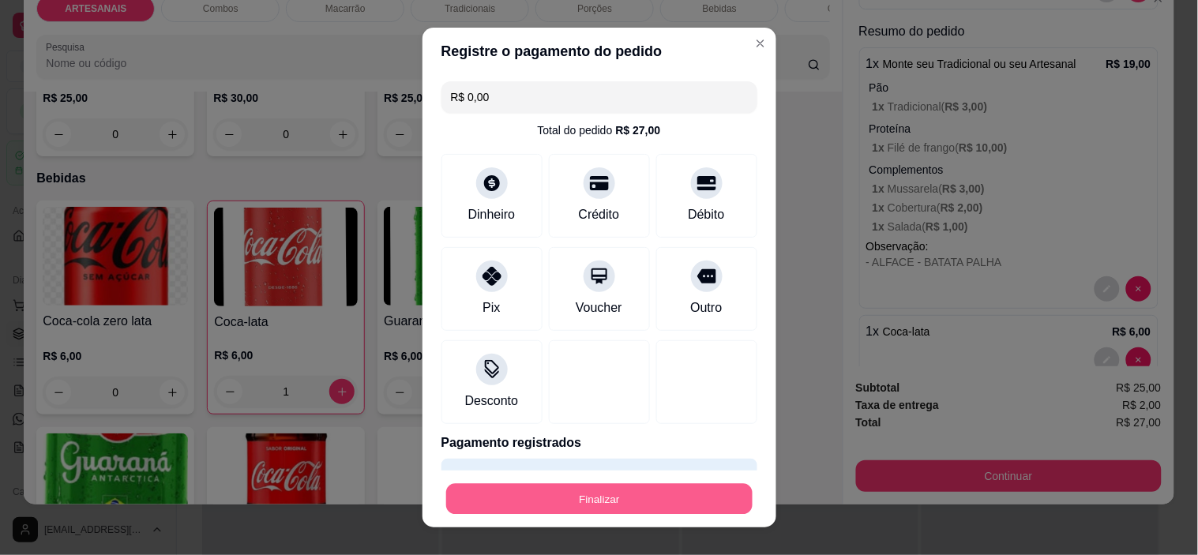
click at [621, 498] on button "Finalizar" at bounding box center [599, 498] width 306 height 31
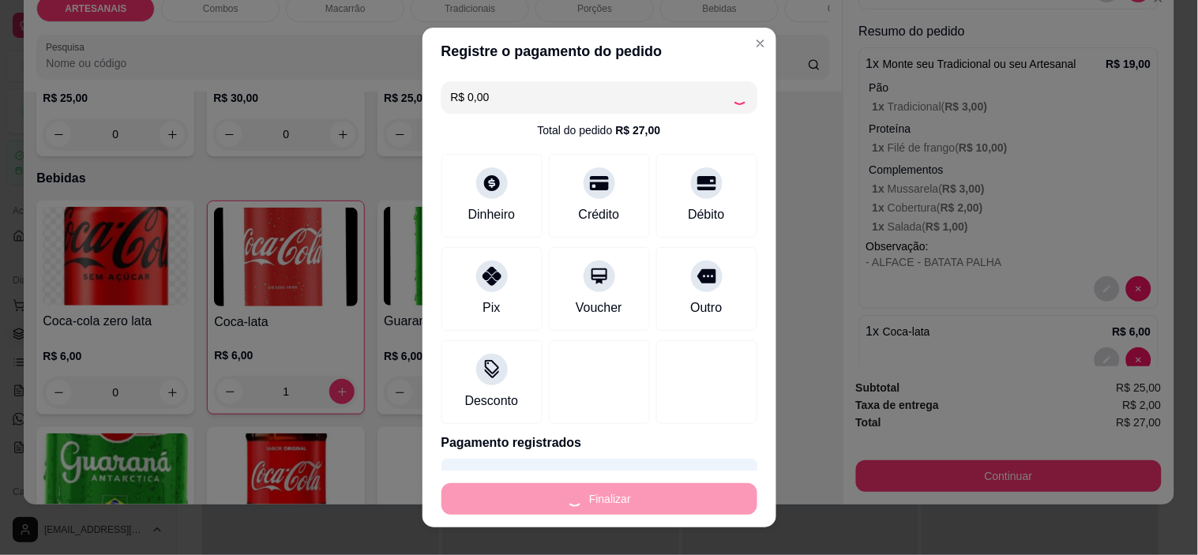
type input "0"
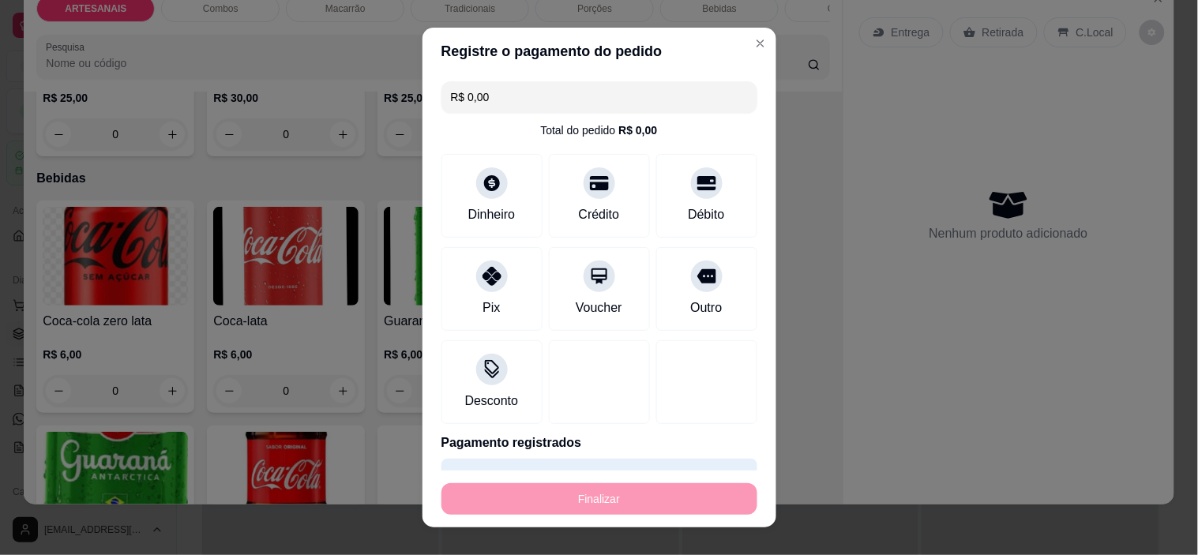
type input "-R$ 27,00"
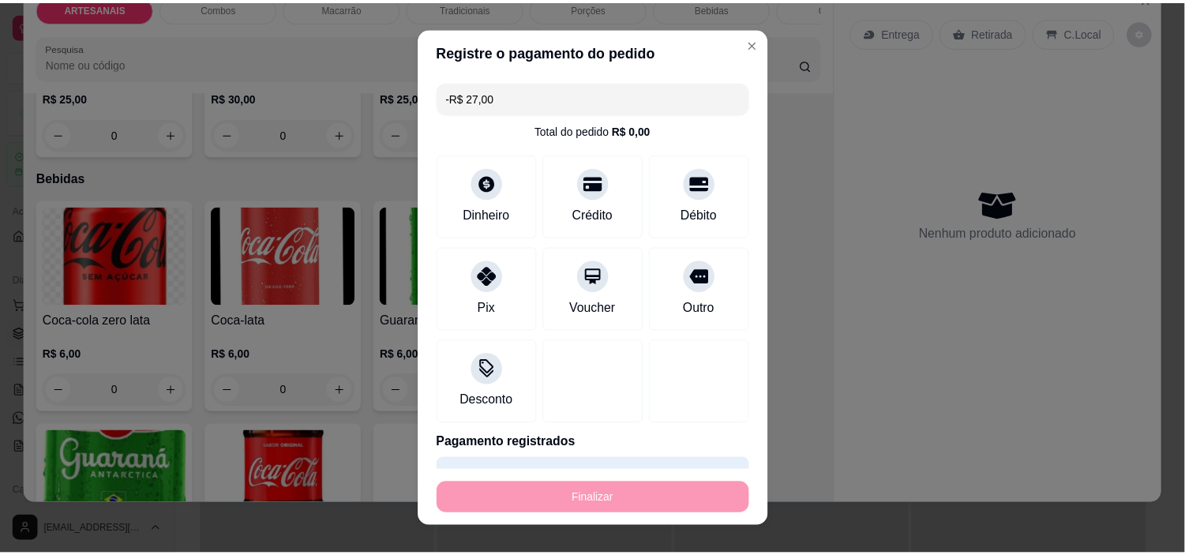
scroll to position [0, 0]
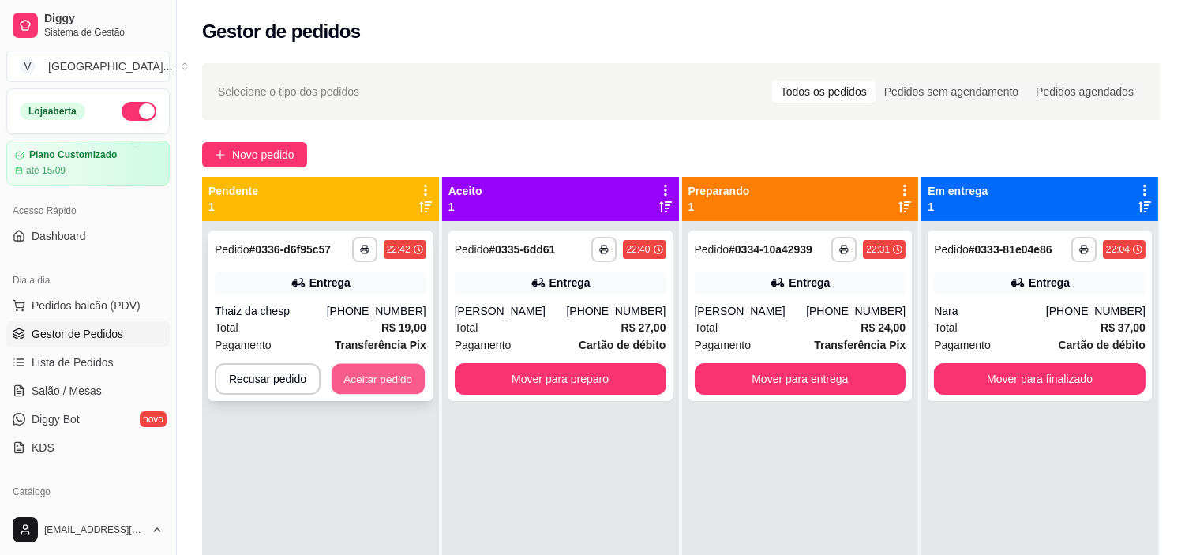
click at [369, 381] on button "Aceitar pedido" at bounding box center [378, 379] width 93 height 31
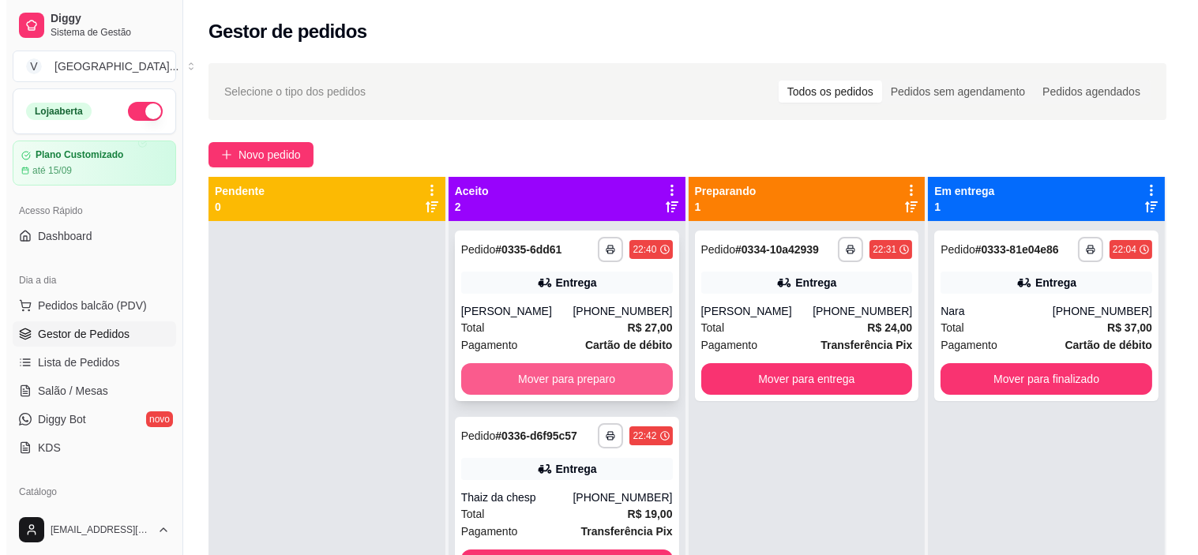
scroll to position [43, 0]
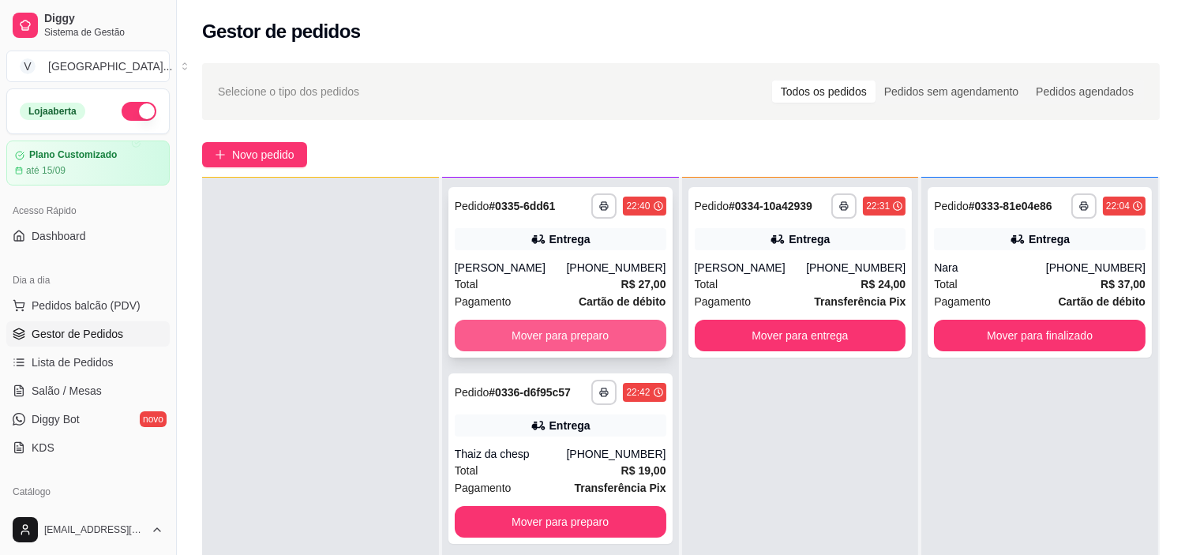
click at [524, 344] on button "Mover para preparo" at bounding box center [561, 336] width 212 height 32
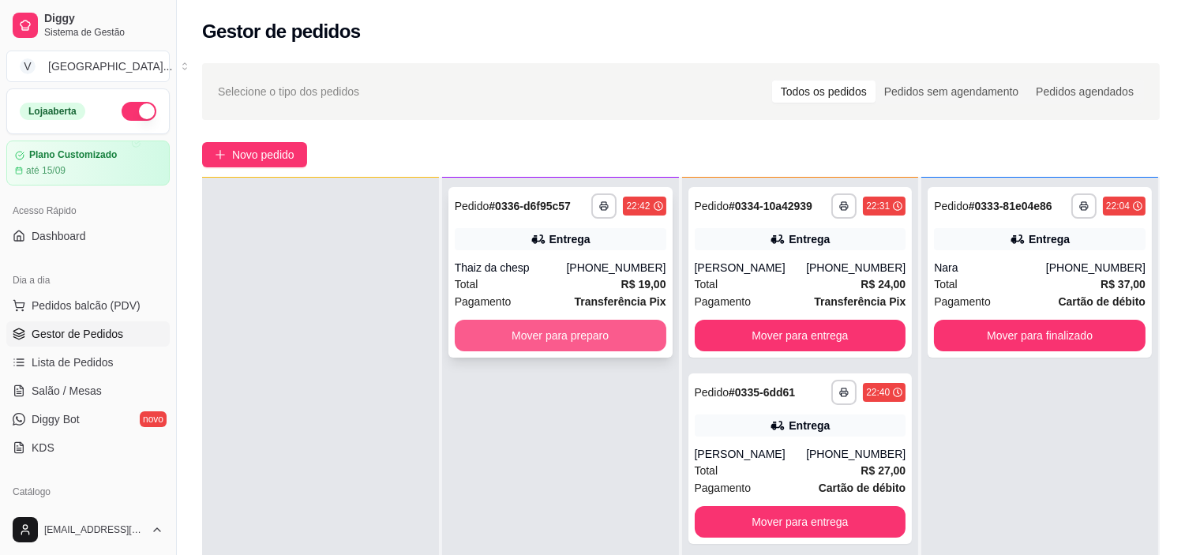
click at [524, 342] on button "Mover para preparo" at bounding box center [561, 336] width 212 height 32
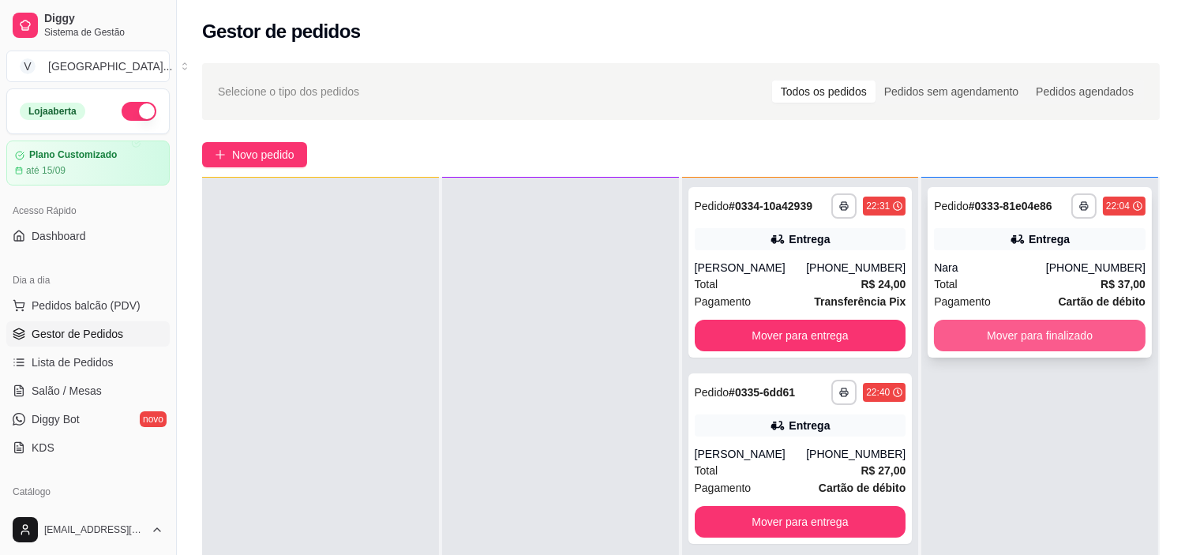
click at [1048, 334] on button "Mover para finalizado" at bounding box center [1040, 336] width 212 height 32
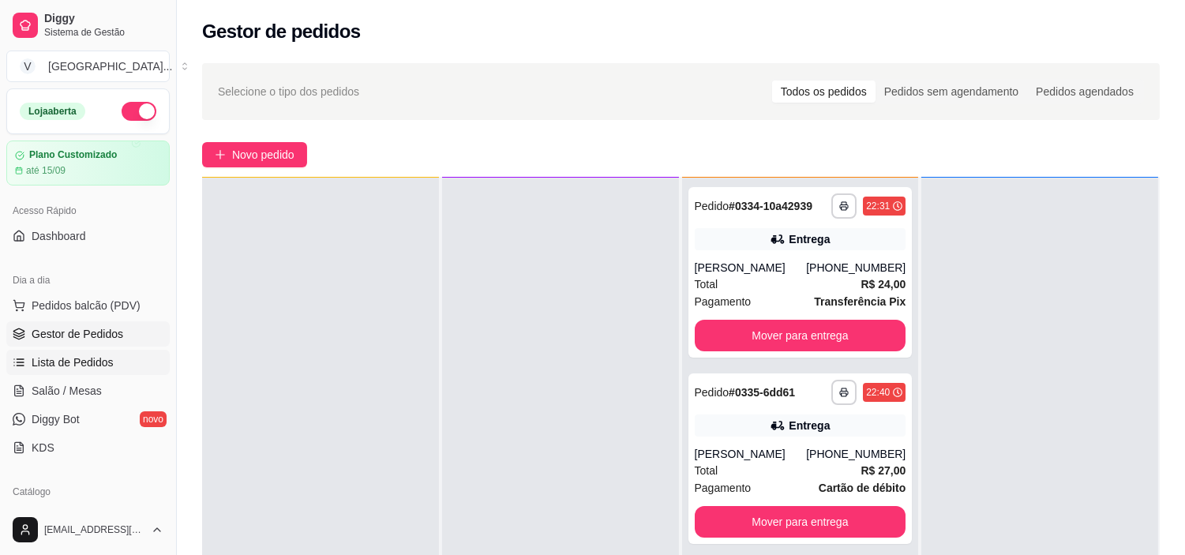
click at [80, 361] on span "Lista de Pedidos" at bounding box center [73, 363] width 82 height 16
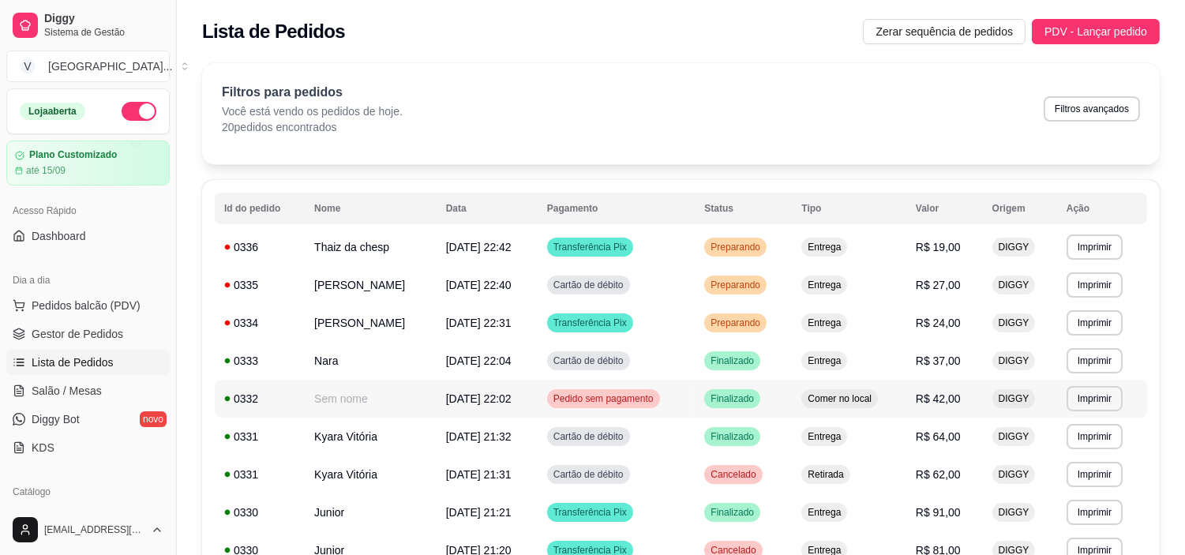
click at [675, 400] on td "Pedido sem pagamento" at bounding box center [617, 399] width 158 height 38
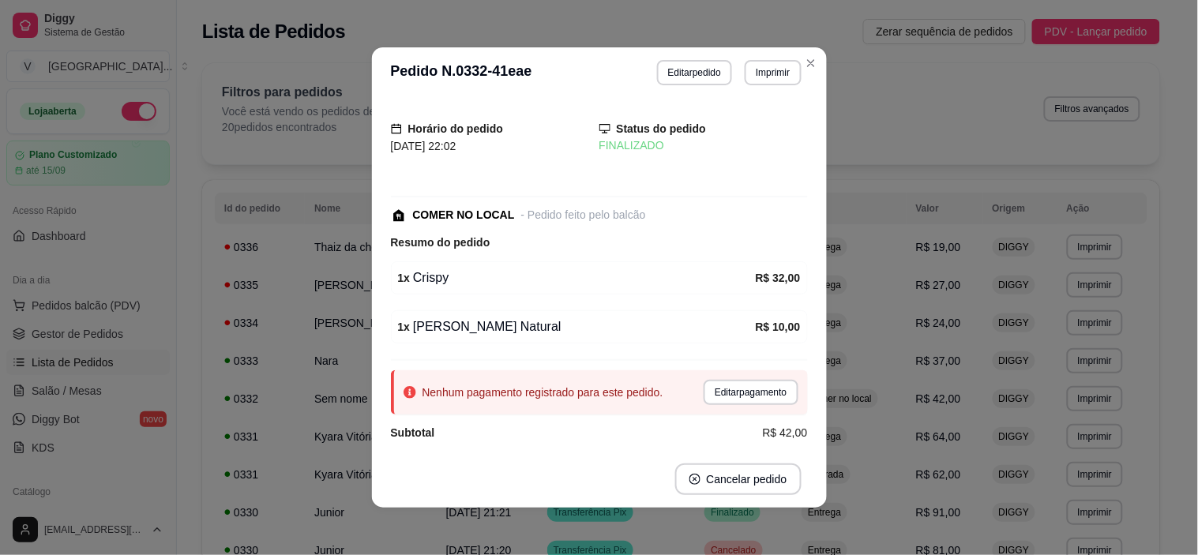
scroll to position [16, 0]
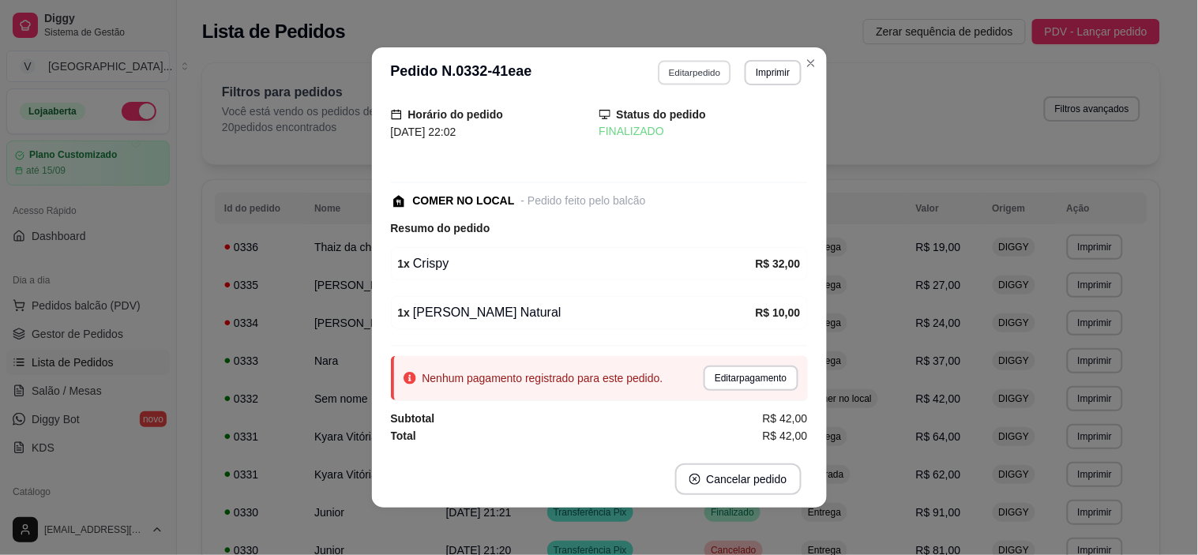
click at [704, 74] on button "Editar pedido" at bounding box center [694, 72] width 73 height 24
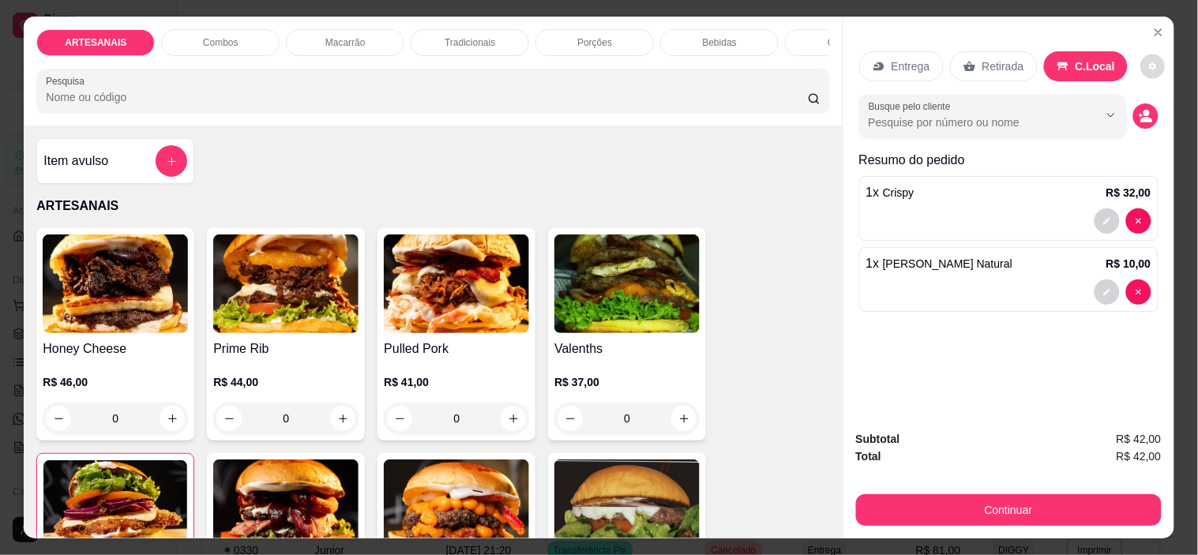
click at [1142, 69] on button "decrease-product-quantity" at bounding box center [1153, 66] width 24 height 24
click at [1141, 120] on span "Automatic updates" at bounding box center [1156, 123] width 32 height 19
click at [1141, 123] on input "Automatic updates" at bounding box center [1145, 128] width 10 height 10
checkbox input "false"
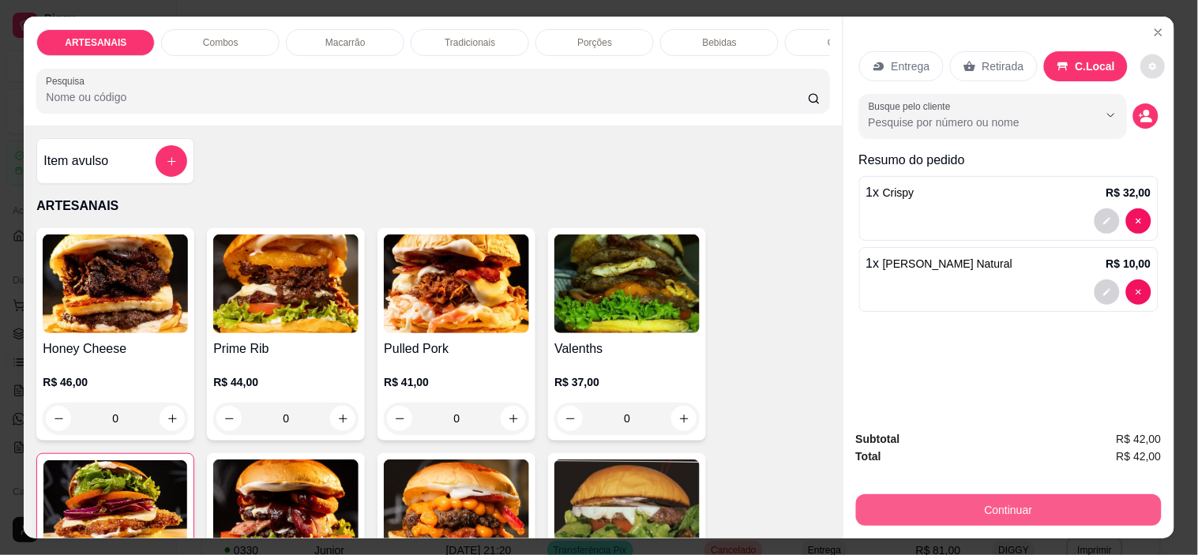
click at [1057, 494] on button "Continuar" at bounding box center [1009, 510] width 306 height 32
click at [1027, 495] on button "Continuar" at bounding box center [1009, 510] width 306 height 32
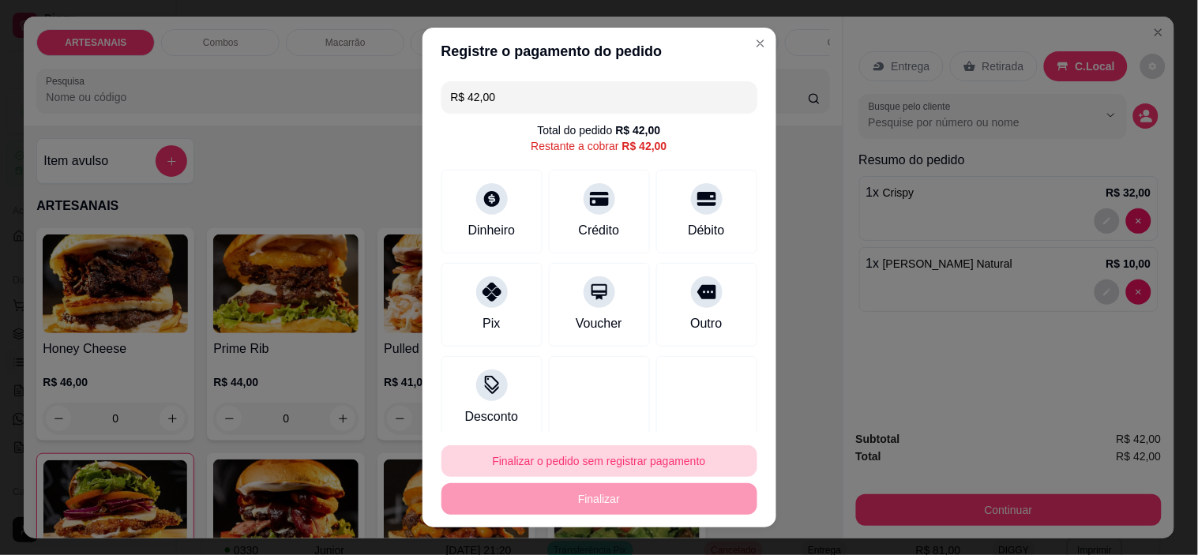
click at [574, 464] on button "Finalizar o pedido sem registrar pagamento" at bounding box center [599, 461] width 316 height 32
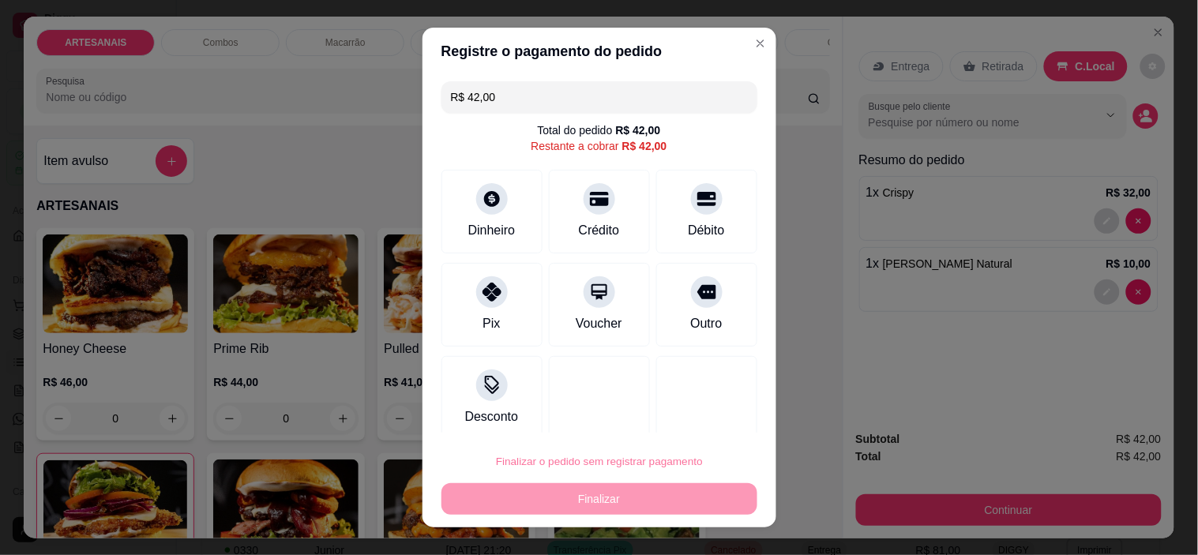
click at [678, 415] on button "Confirmar" at bounding box center [689, 416] width 58 height 24
type input "0"
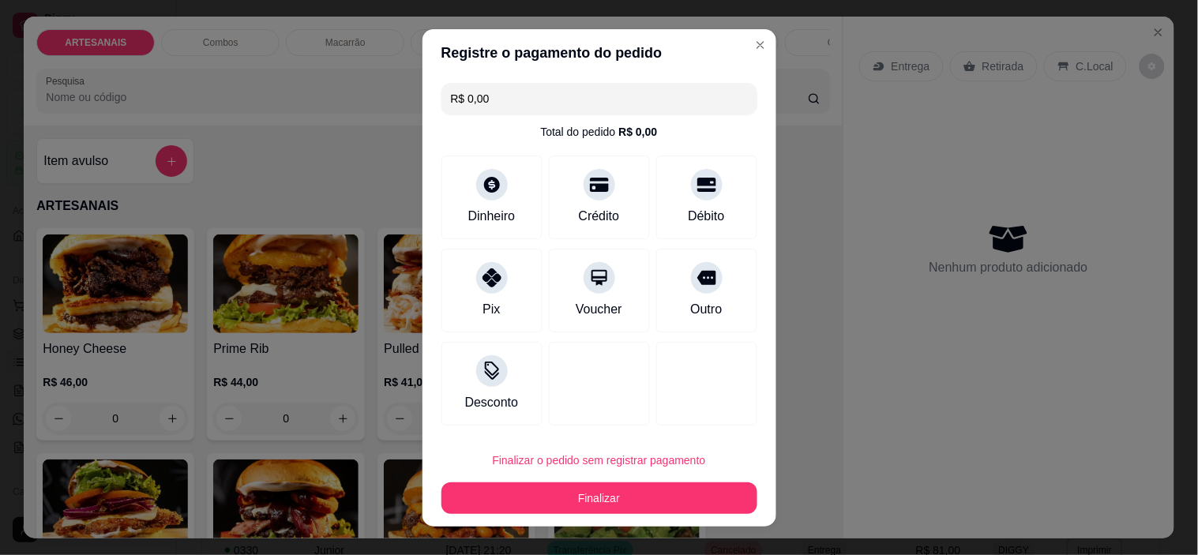
type input "R$ 0,00"
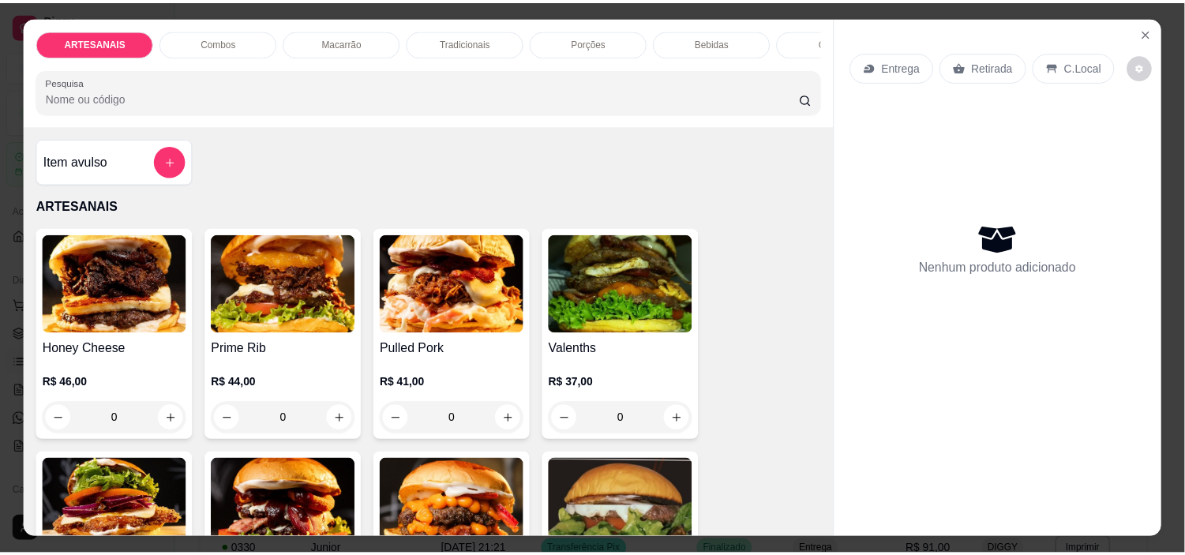
scroll to position [87, 0]
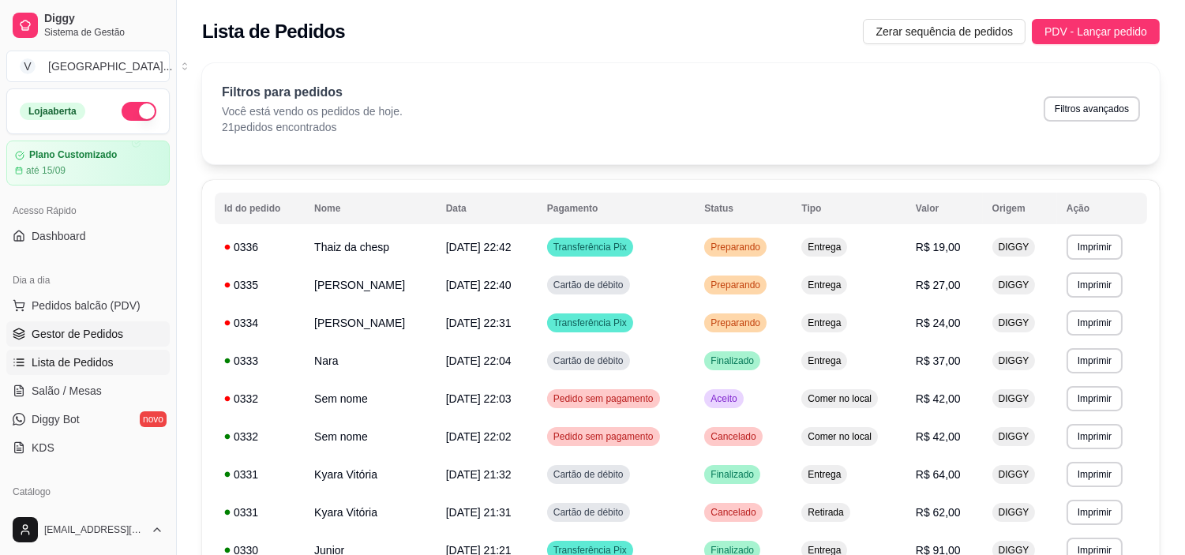
click at [83, 330] on span "Gestor de Pedidos" at bounding box center [78, 334] width 92 height 16
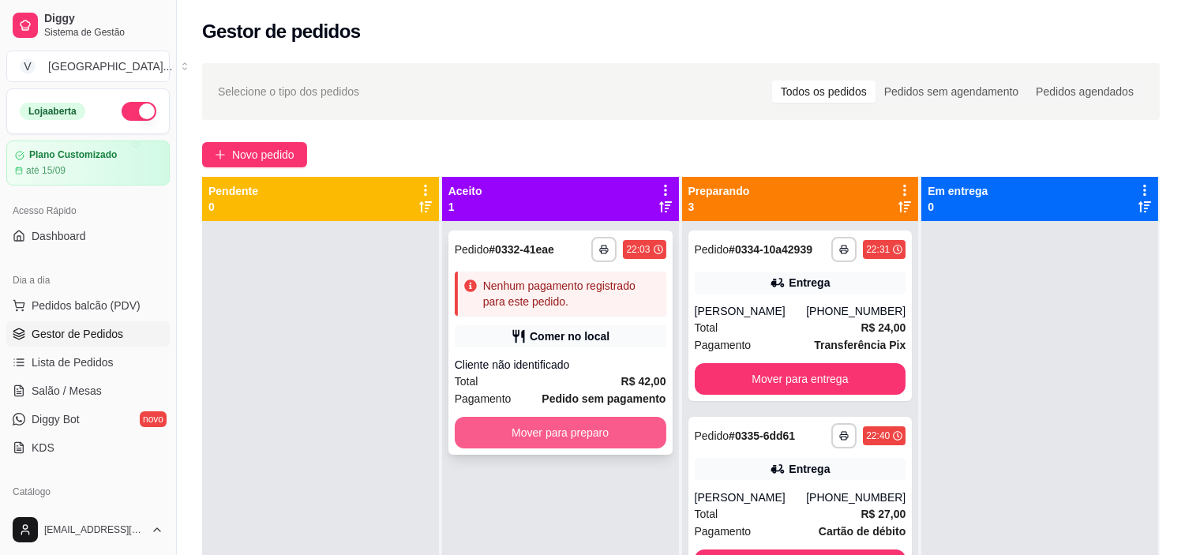
click at [566, 437] on button "Mover para preparo" at bounding box center [561, 433] width 212 height 32
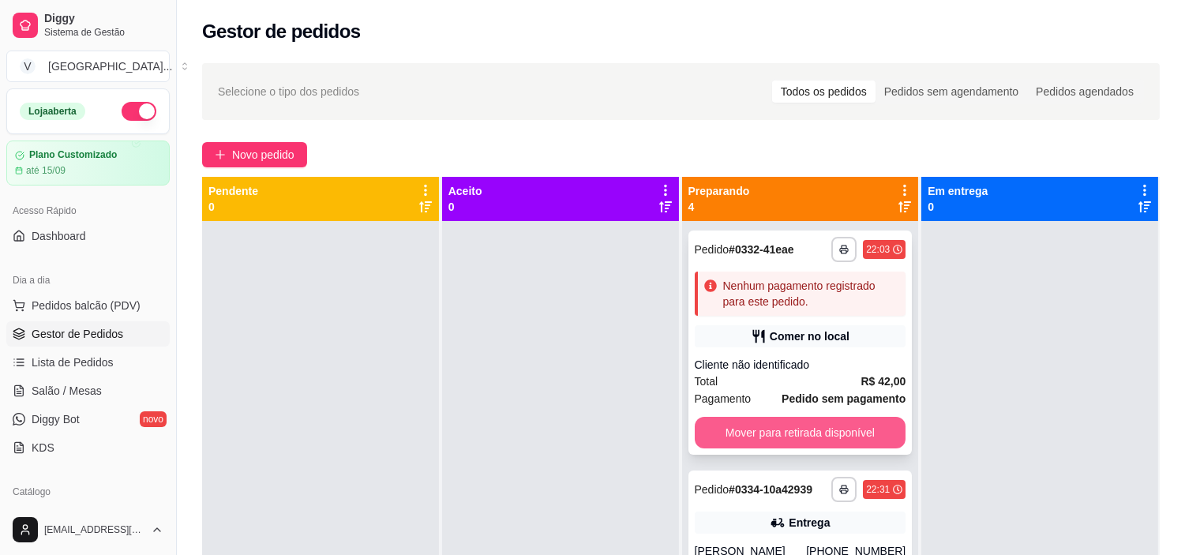
click at [831, 436] on button "Mover para retirada disponível" at bounding box center [801, 433] width 212 height 32
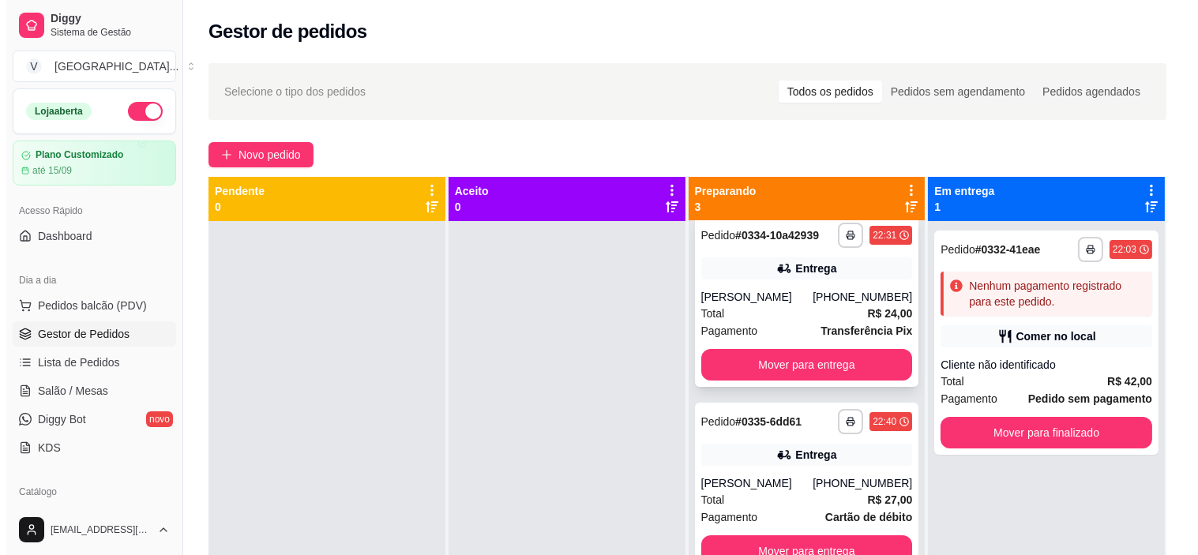
scroll to position [19, 0]
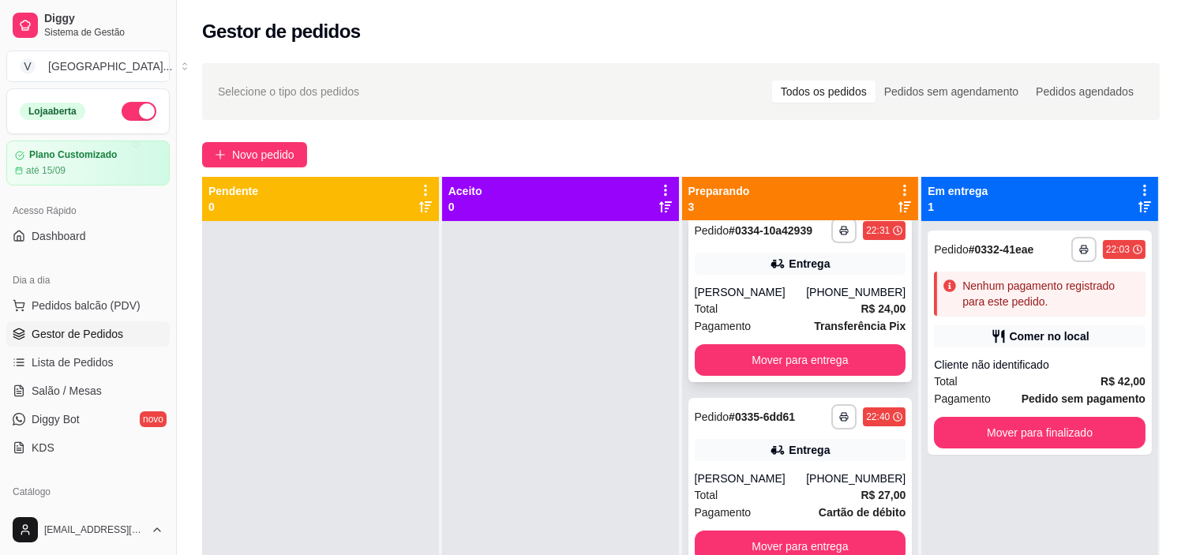
click at [803, 314] on div "Total R$ 24,00" at bounding box center [801, 308] width 212 height 17
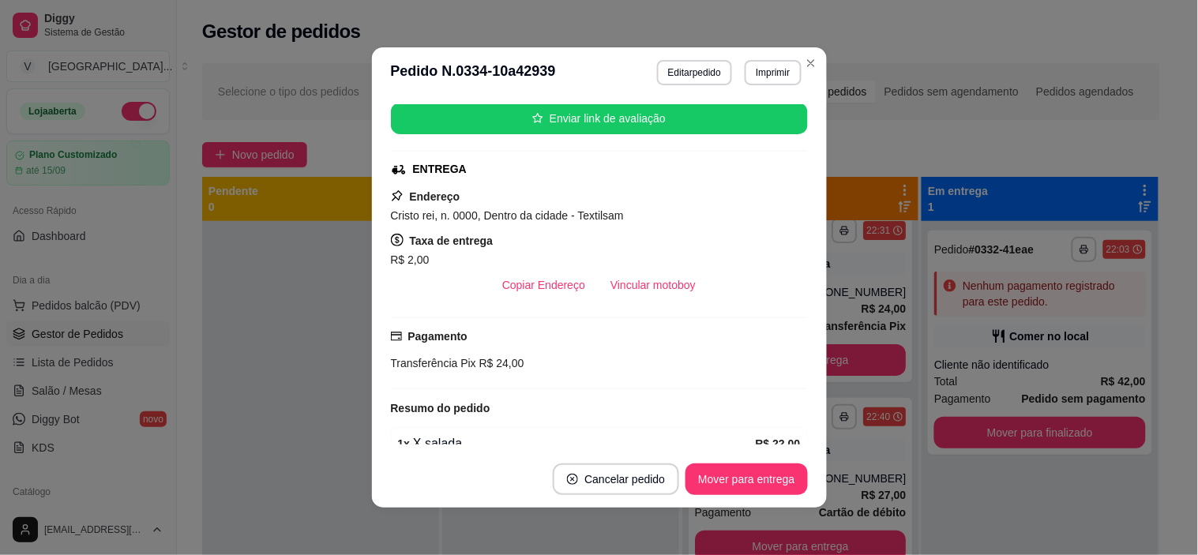
scroll to position [145, 0]
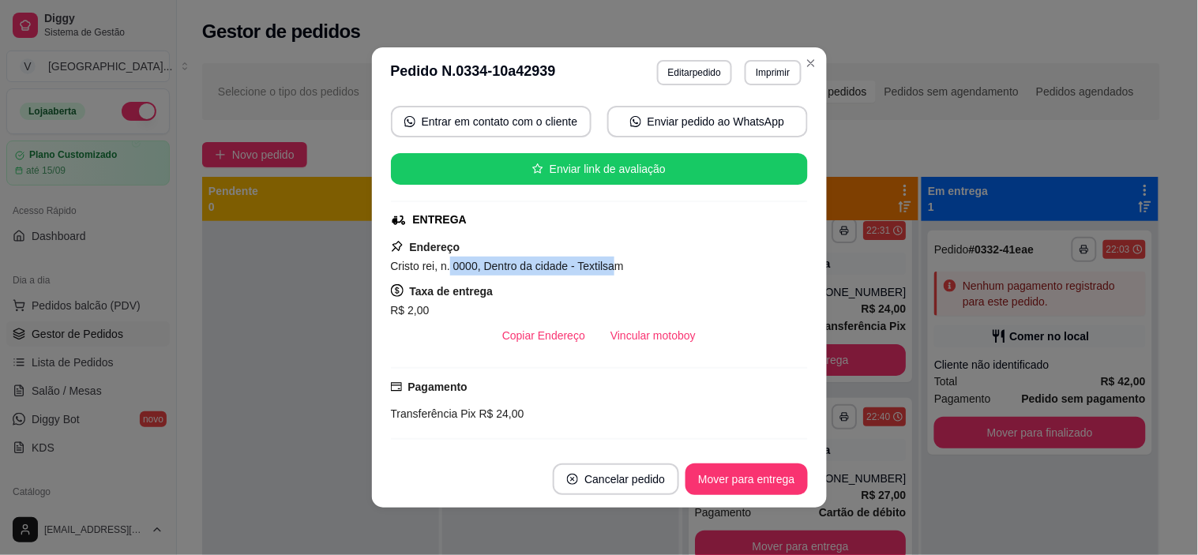
drag, startPoint x: 443, startPoint y: 270, endPoint x: 602, endPoint y: 272, distance: 158.7
click at [602, 272] on span "Cristo rei, n. 0000, Dentro da cidade - Textilsam" at bounding box center [507, 266] width 233 height 13
click at [671, 275] on div "Cristo rei, n. 0000, Dentro da cidade - Textilsam" at bounding box center [599, 266] width 417 height 19
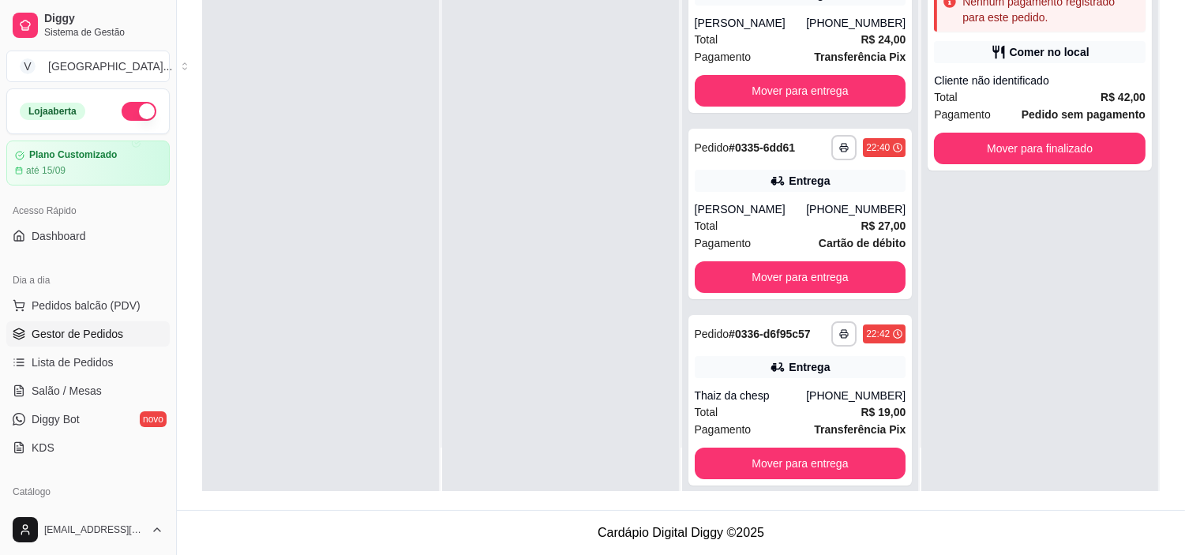
scroll to position [0, 0]
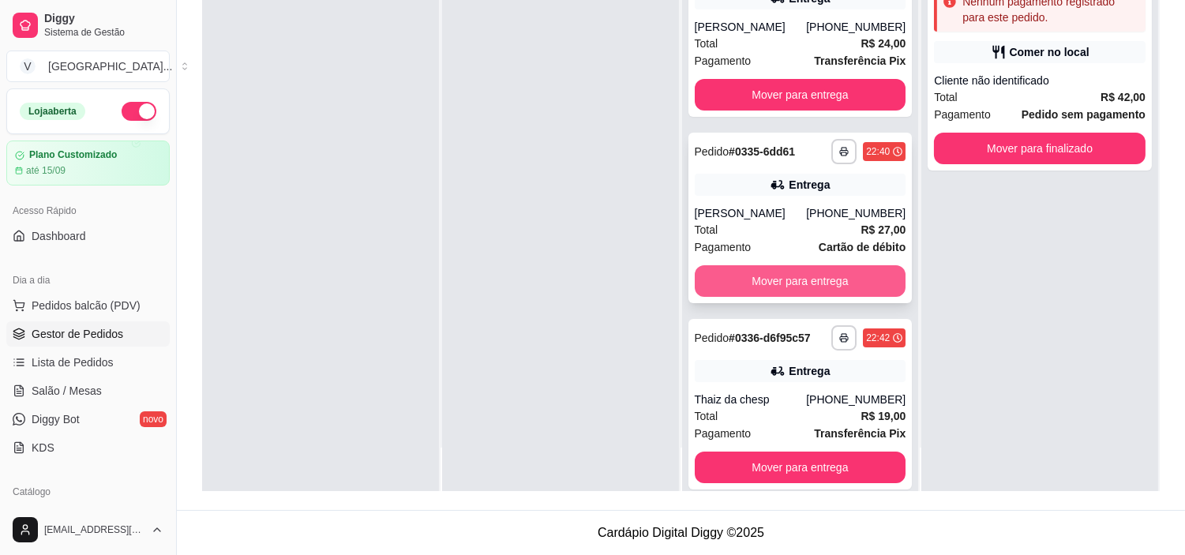
click at [843, 280] on button "Mover para entrega" at bounding box center [801, 281] width 212 height 32
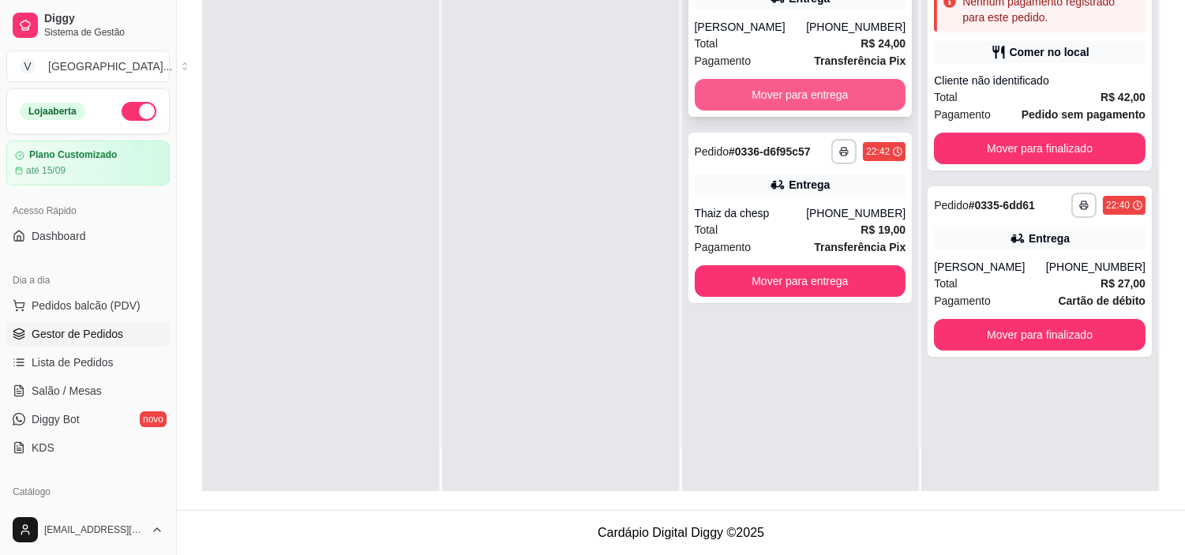
click at [793, 104] on button "Mover para entrega" at bounding box center [801, 95] width 212 height 32
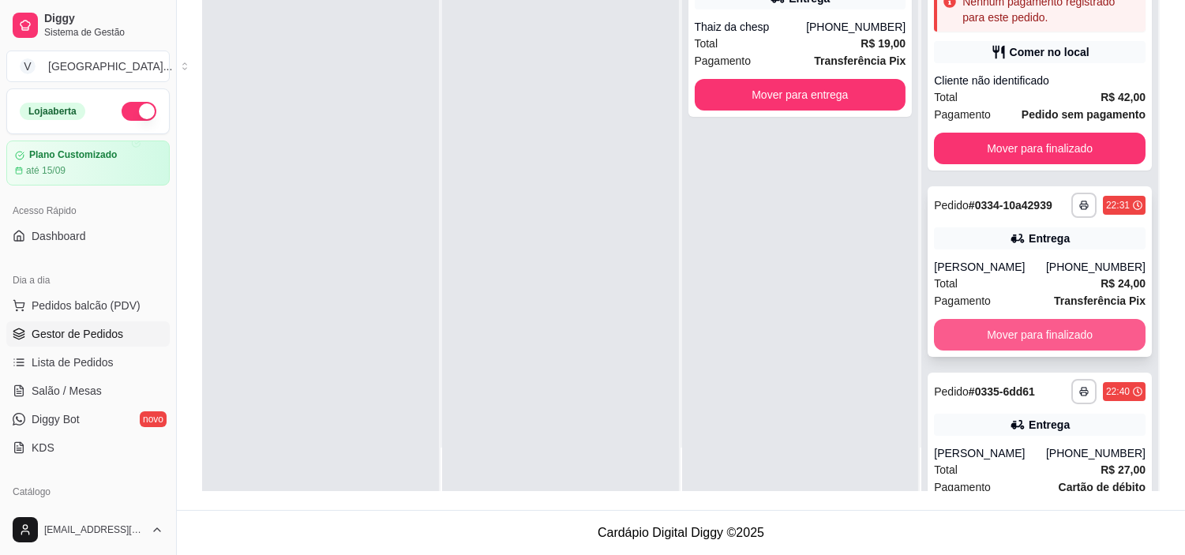
click at [1069, 321] on button "Mover para finalizado" at bounding box center [1040, 335] width 212 height 32
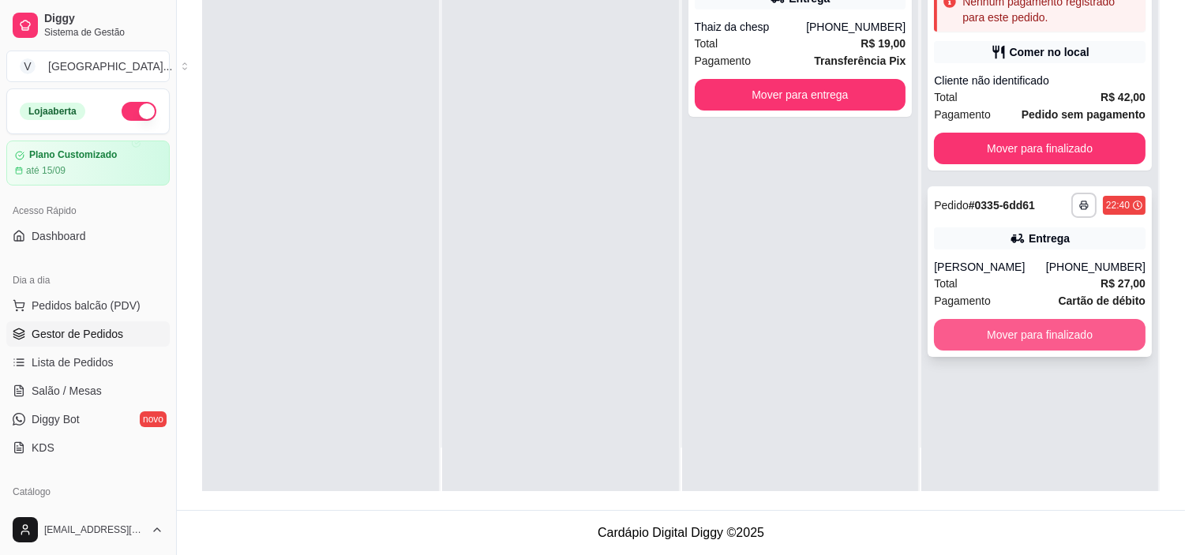
click at [1056, 330] on button "Mover para finalizado" at bounding box center [1040, 335] width 212 height 32
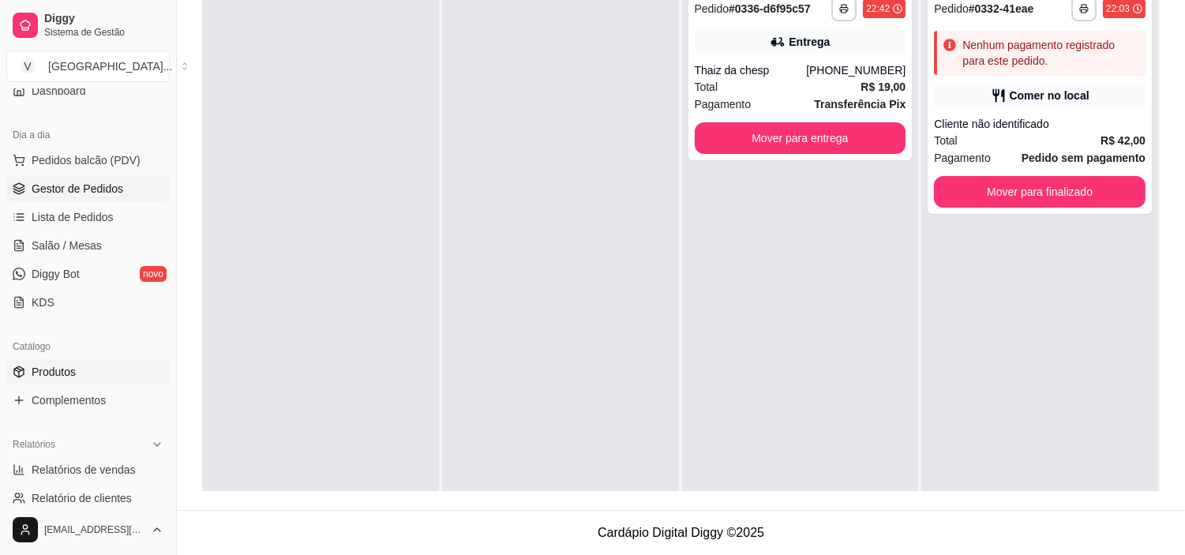
scroll to position [175, 0]
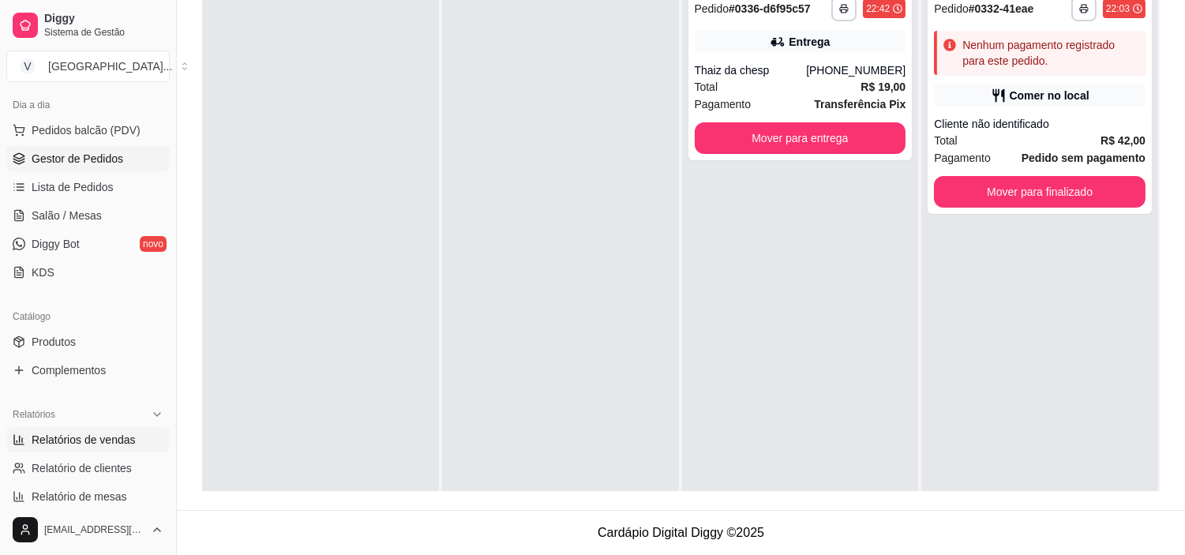
click at [69, 448] on link "Relatórios de vendas" at bounding box center [87, 439] width 163 height 25
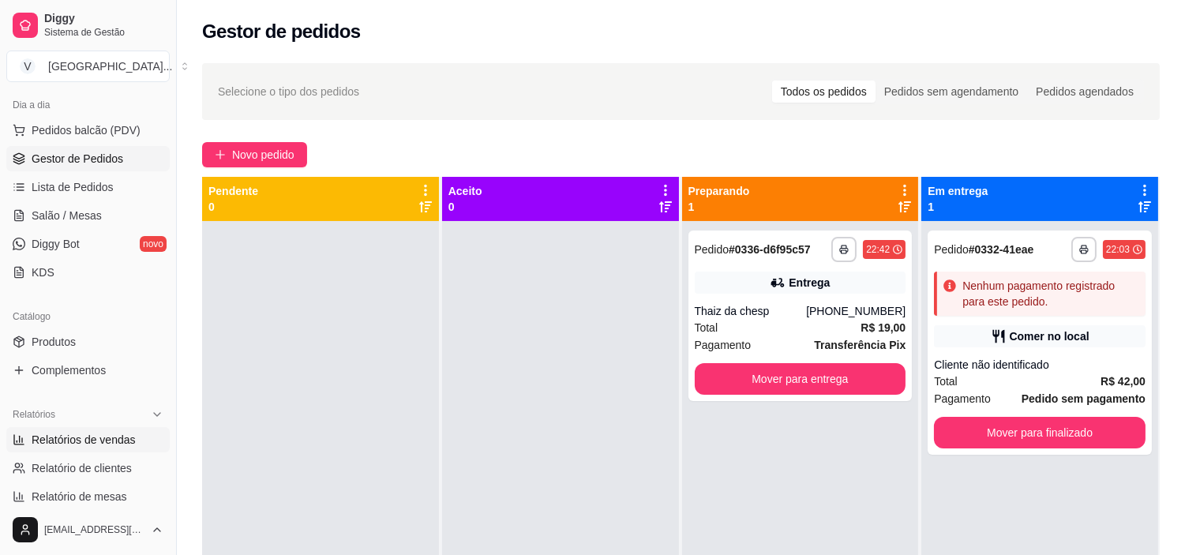
select select "ALL"
select select "0"
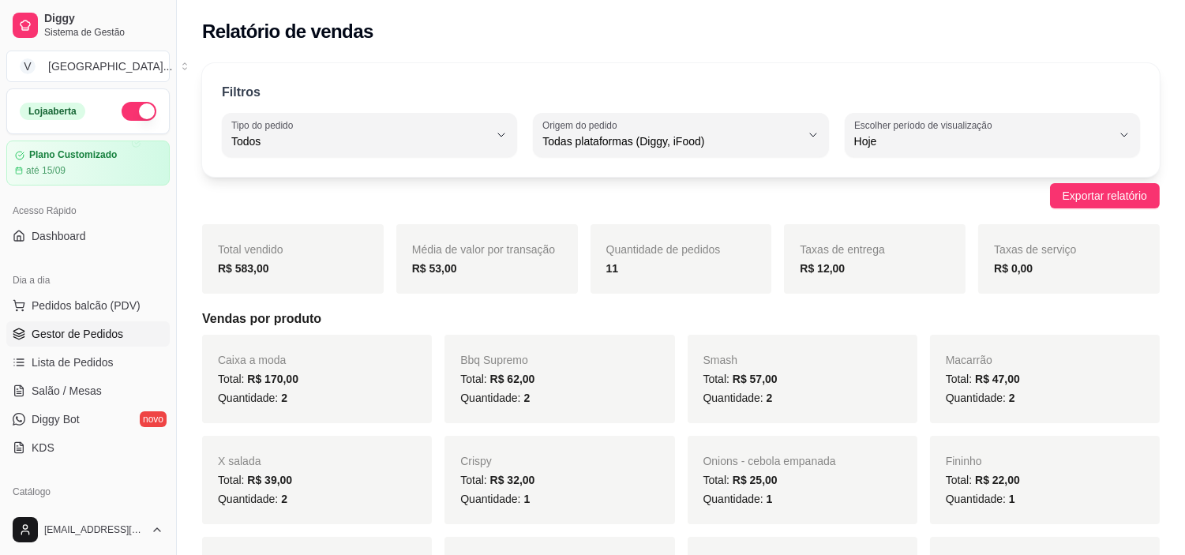
click at [66, 337] on span "Gestor de Pedidos" at bounding box center [78, 334] width 92 height 16
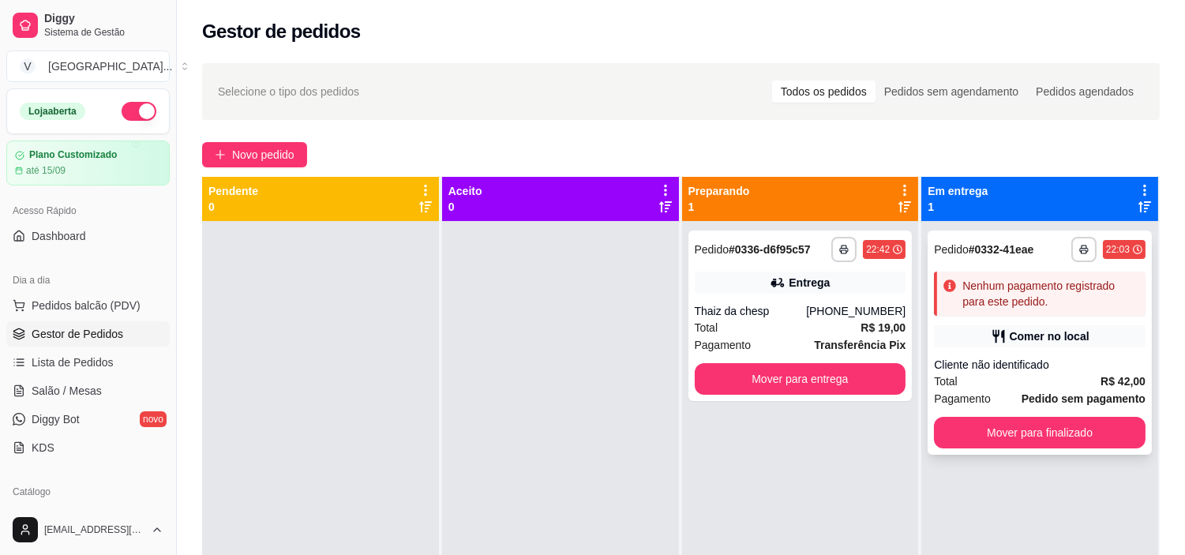
click at [968, 324] on div "**********" at bounding box center [1040, 343] width 224 height 224
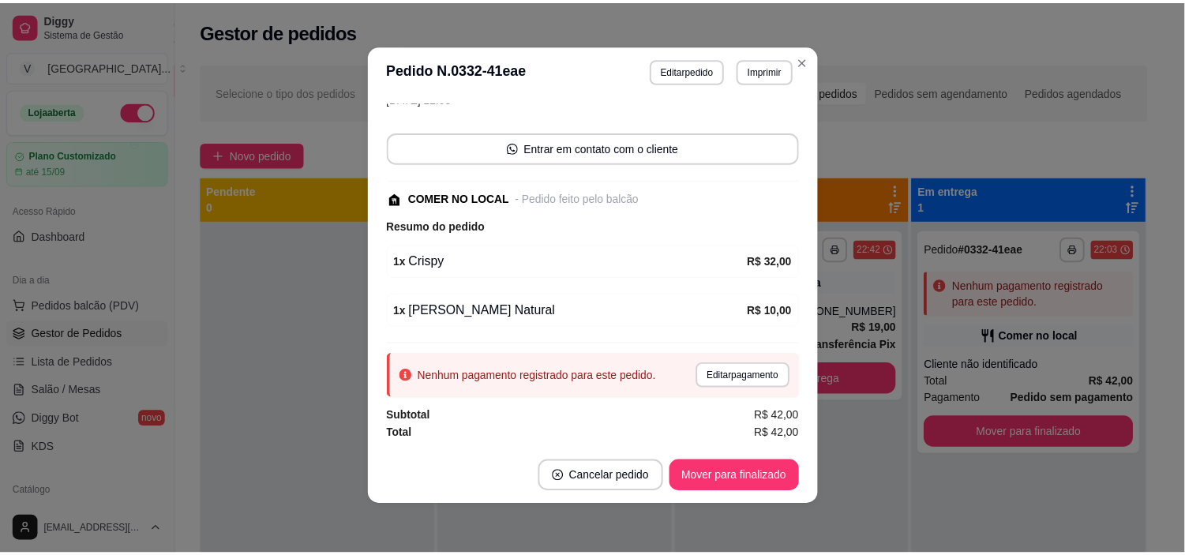
scroll to position [3, 0]
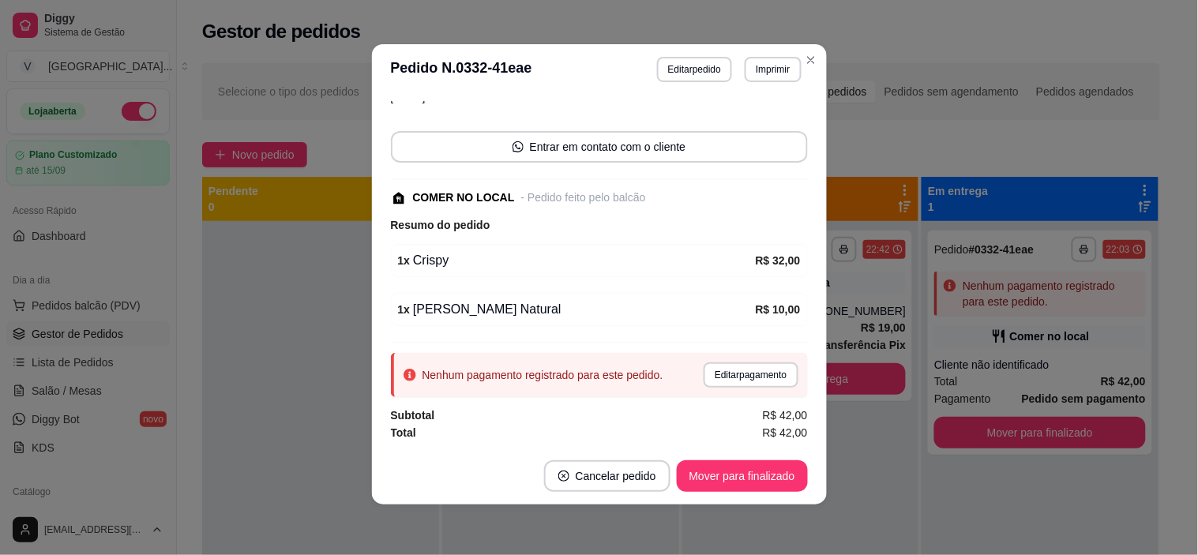
click at [729, 382] on button "Editar pagamento" at bounding box center [751, 374] width 94 height 25
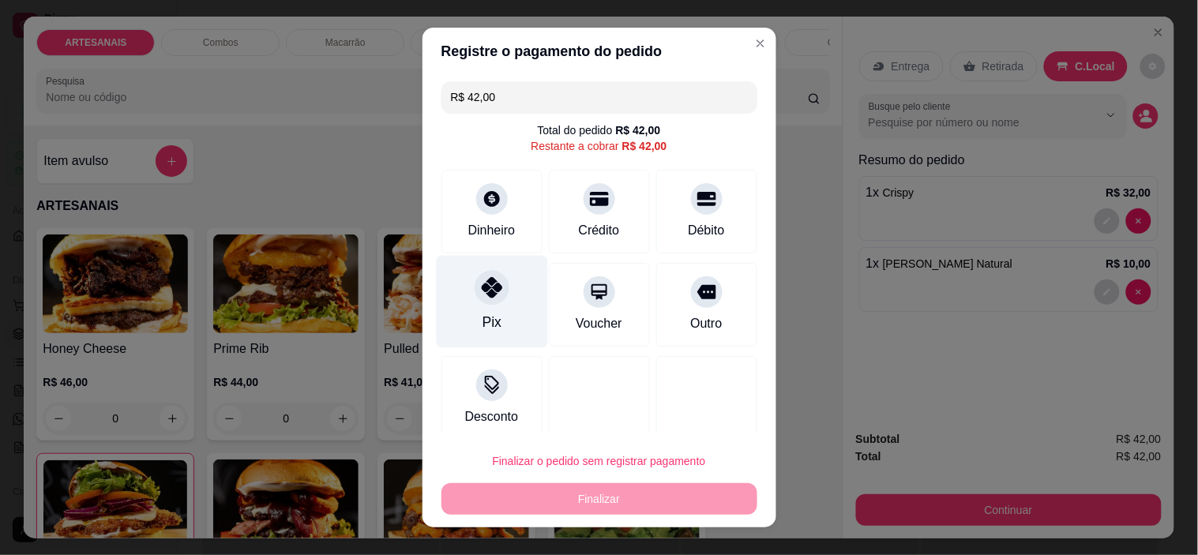
click at [477, 302] on div at bounding box center [492, 288] width 35 height 35
type input "R$ 0,00"
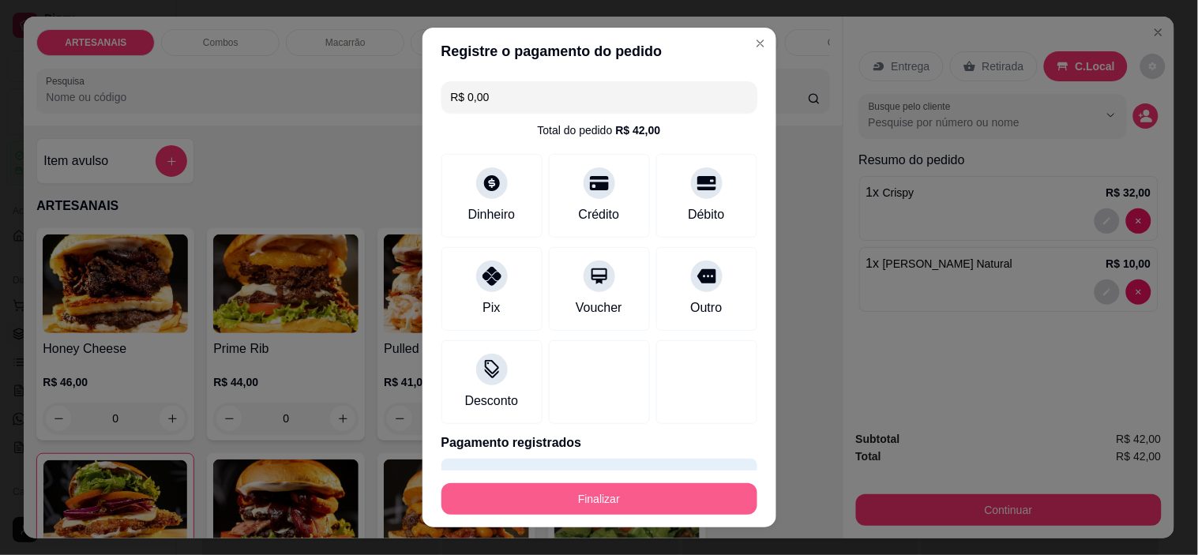
click at [539, 491] on button "Finalizar" at bounding box center [599, 499] width 316 height 32
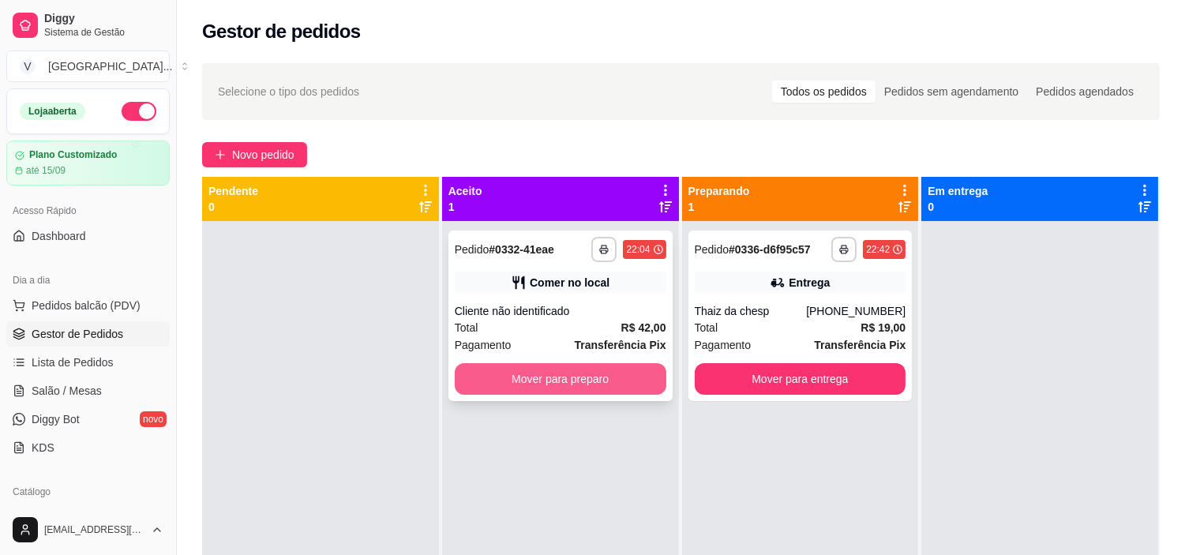
click at [595, 384] on button "Mover para preparo" at bounding box center [561, 379] width 212 height 32
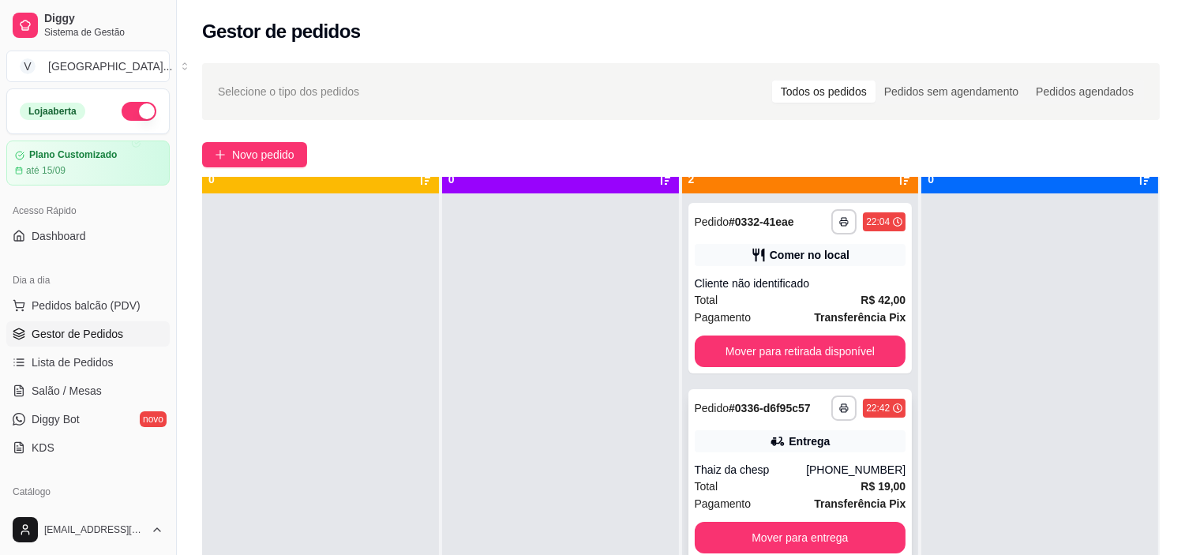
scroll to position [43, 0]
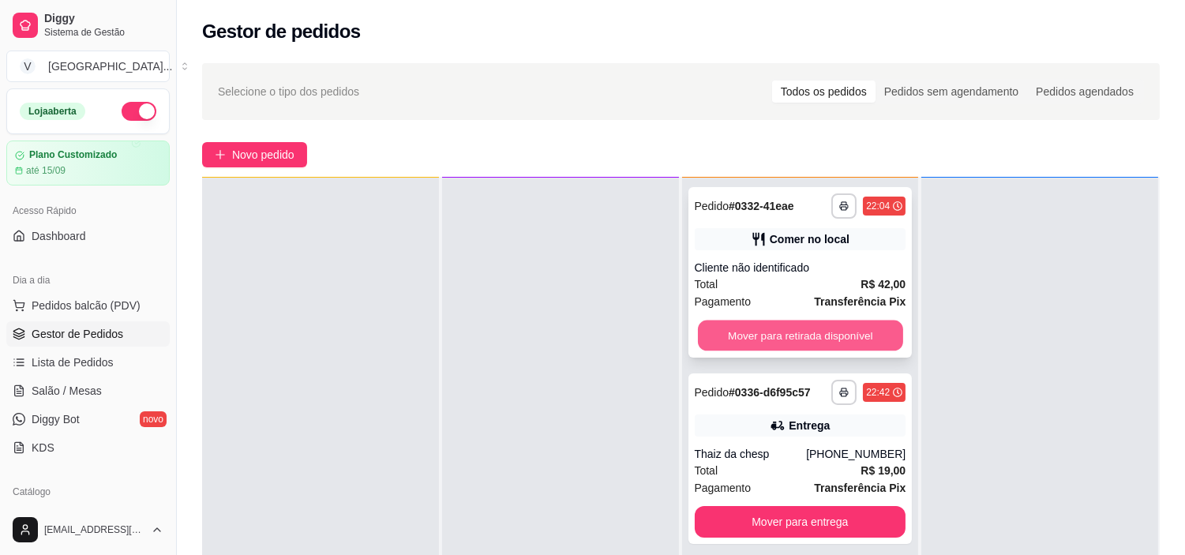
click at [854, 337] on button "Mover para retirada disponível" at bounding box center [800, 336] width 205 height 31
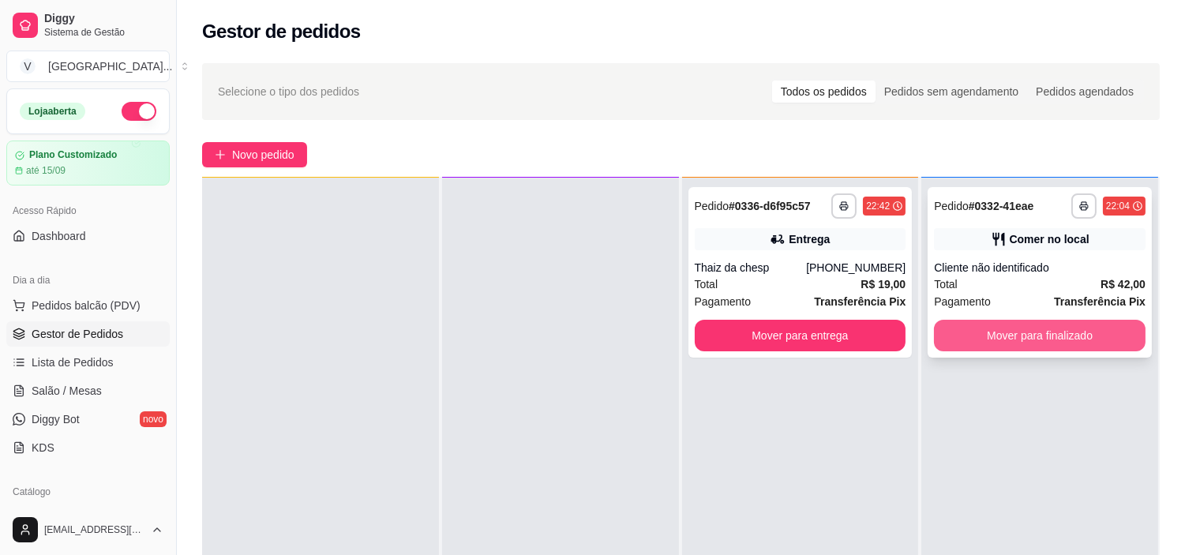
click at [1095, 321] on button "Mover para finalizado" at bounding box center [1040, 336] width 212 height 32
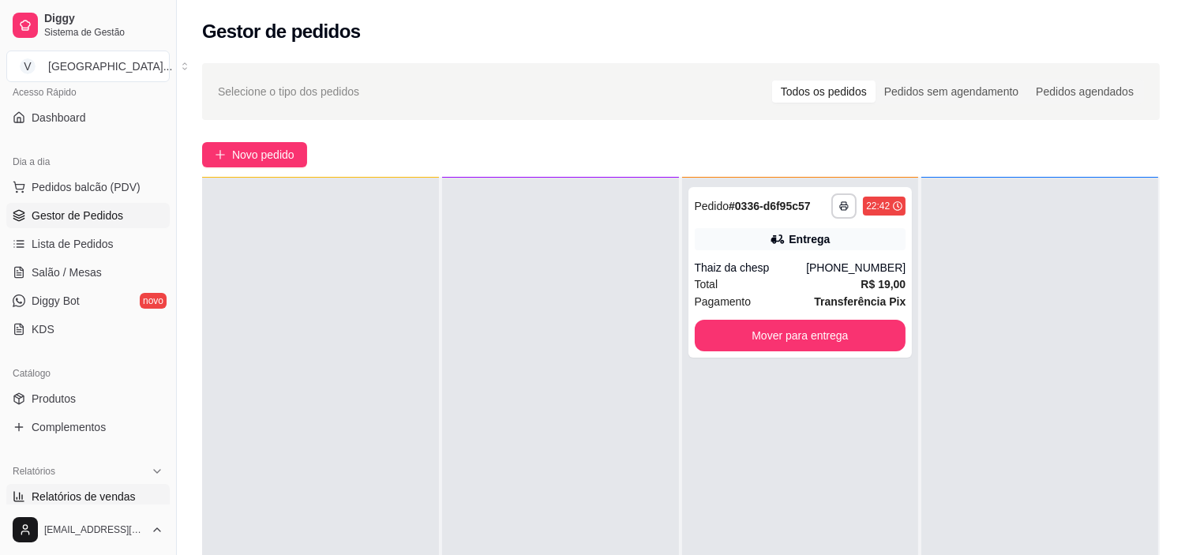
scroll to position [263, 0]
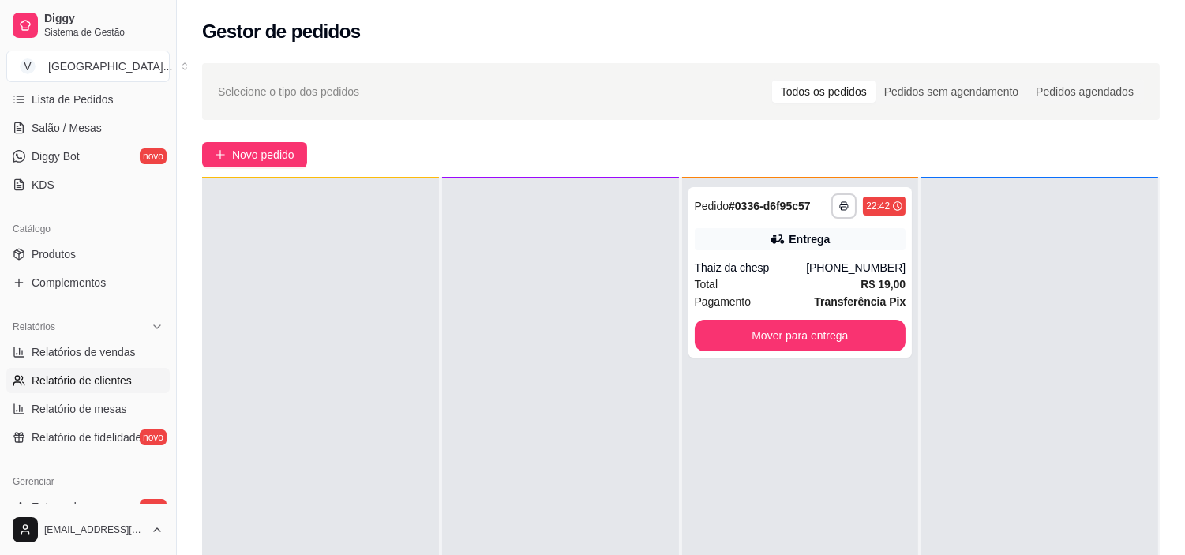
click at [109, 379] on span "Relatório de clientes" at bounding box center [82, 381] width 100 height 16
select select "30"
select select "HIGHEST_TOTAL_SPENT_WITH_ORDERS"
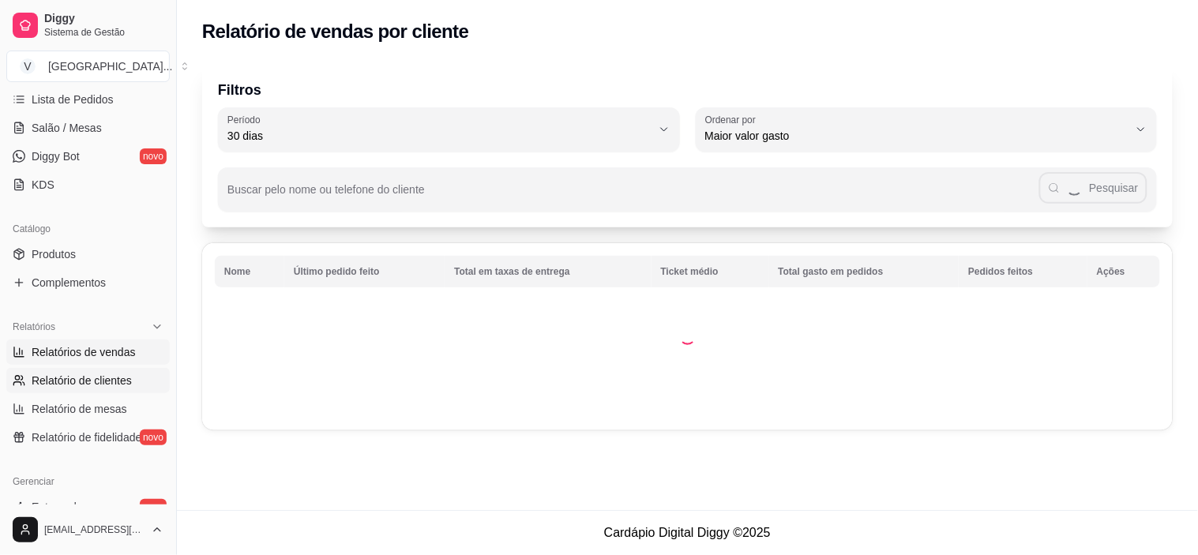
click at [114, 351] on span "Relatórios de vendas" at bounding box center [84, 352] width 104 height 16
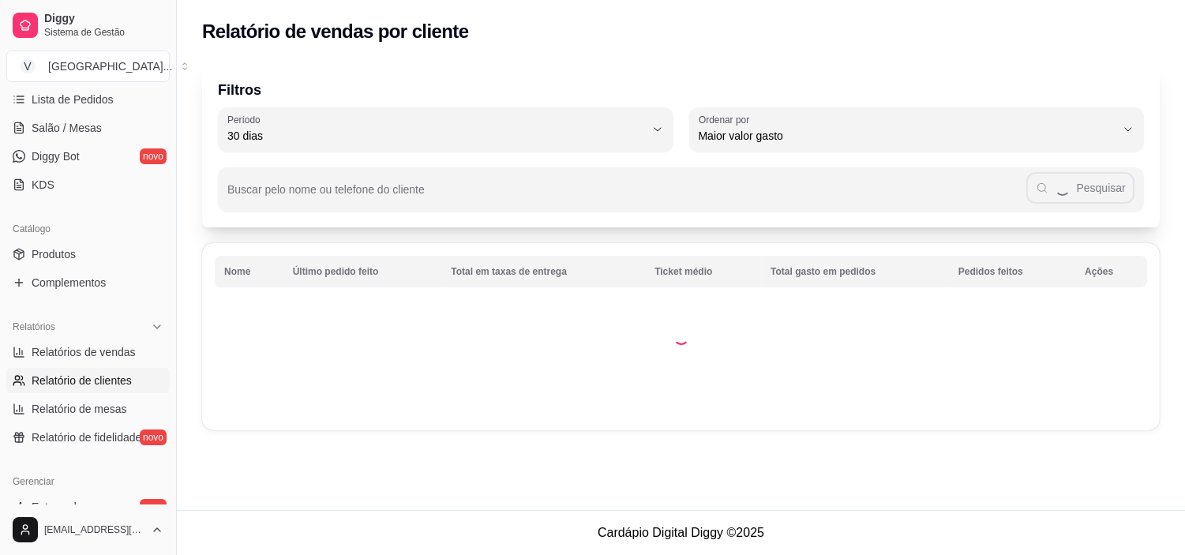
select select "ALL"
select select "0"
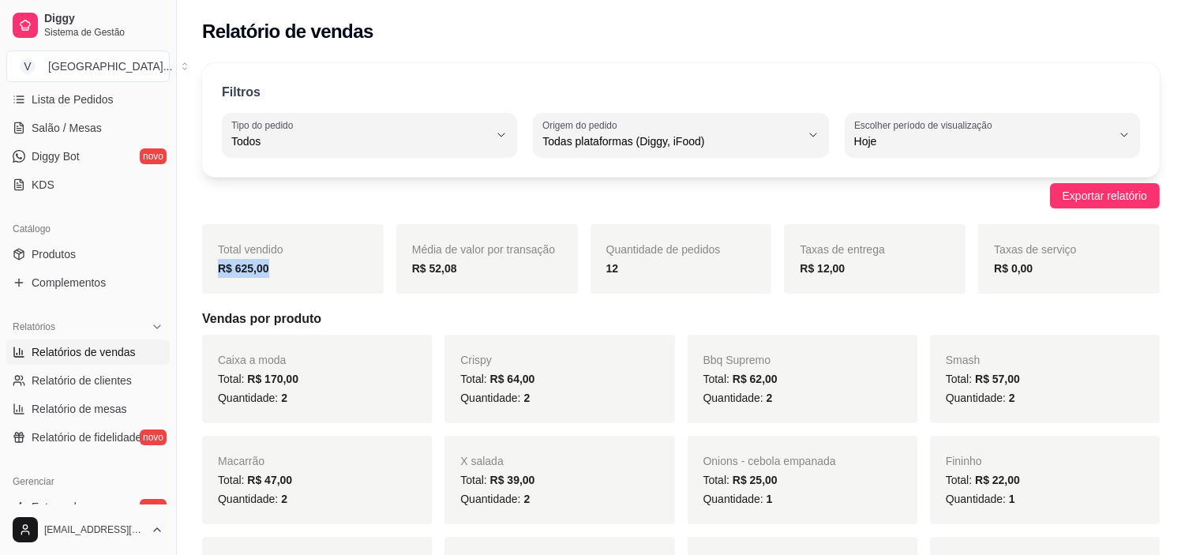
drag, startPoint x: 254, startPoint y: 265, endPoint x: 205, endPoint y: 263, distance: 49.0
click at [205, 263] on div "Total vendido R$ 625,00" at bounding box center [293, 258] width 182 height 69
click at [508, 51] on div "Relatório de vendas" at bounding box center [681, 27] width 1008 height 54
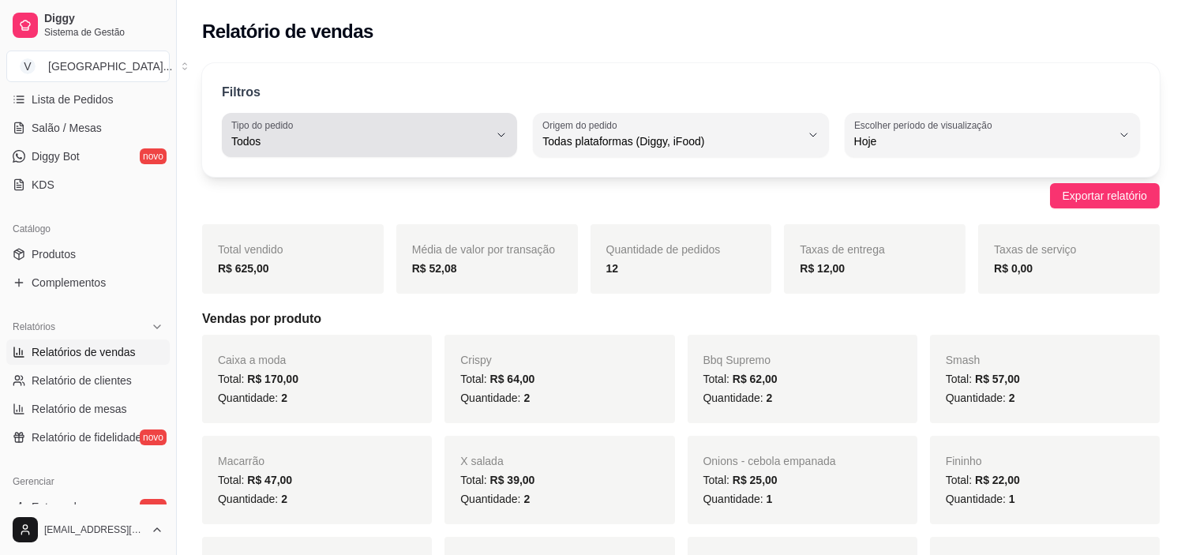
click at [454, 125] on div "Todos" at bounding box center [359, 135] width 257 height 32
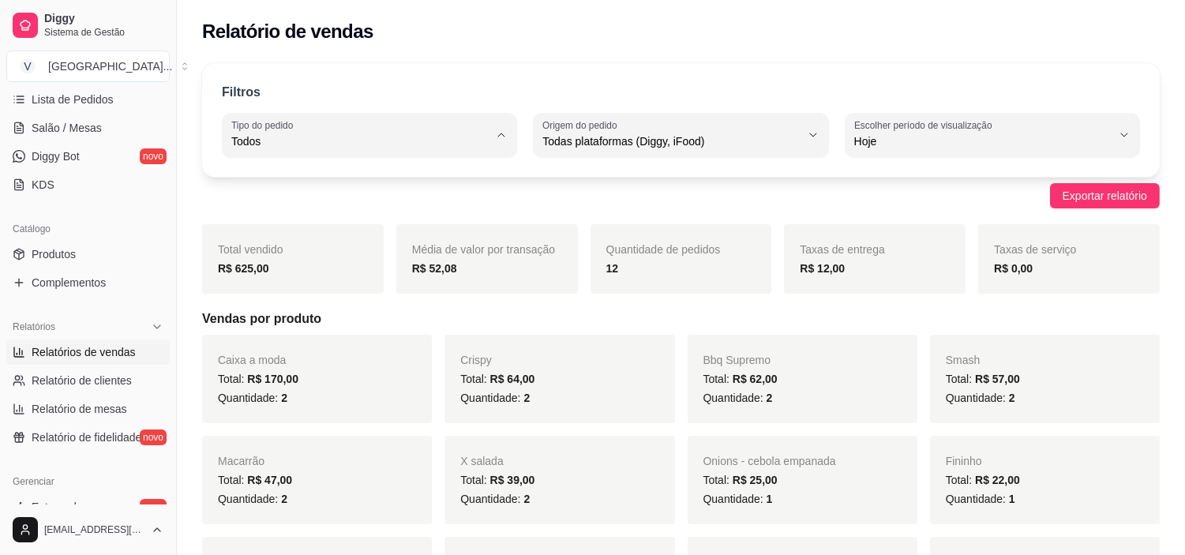
click at [314, 215] on li "Entrega" at bounding box center [370, 205] width 272 height 24
type input "DELIVERY"
select select "DELIVERY"
drag, startPoint x: 841, startPoint y: 269, endPoint x: 787, endPoint y: 248, distance: 58.5
click at [795, 265] on div "Taxas de entrega R$ 12,00" at bounding box center [875, 258] width 182 height 69
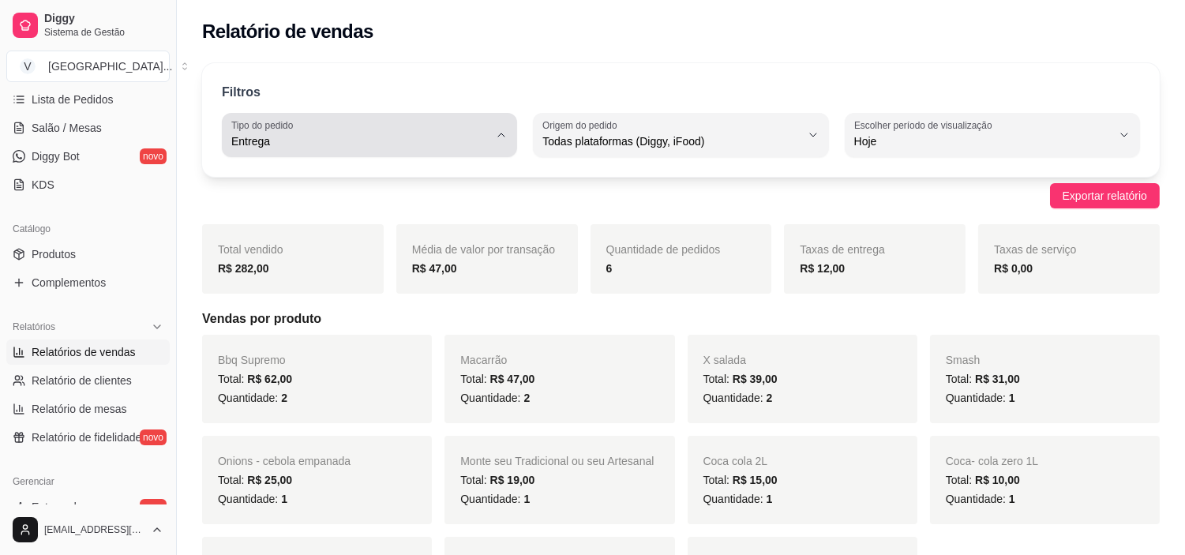
click at [424, 134] on span "Entrega" at bounding box center [359, 141] width 257 height 16
click at [424, 136] on span "Entrega" at bounding box center [359, 141] width 257 height 16
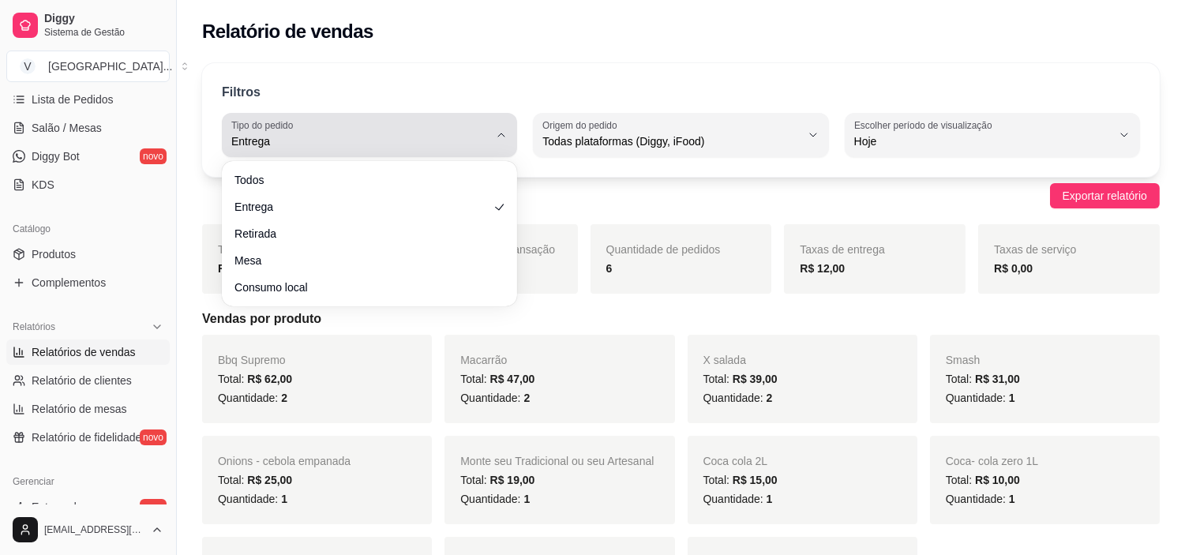
click at [461, 148] on span "Entrega" at bounding box center [359, 141] width 257 height 16
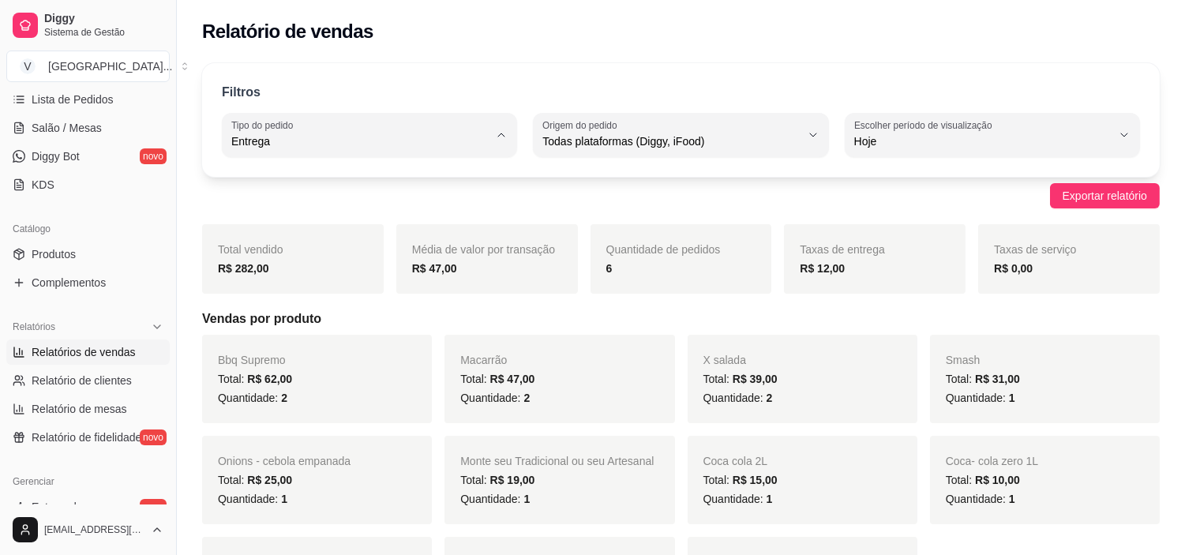
click at [261, 179] on span "Todos" at bounding box center [362, 178] width 244 height 15
type input "ALL"
select select "ALL"
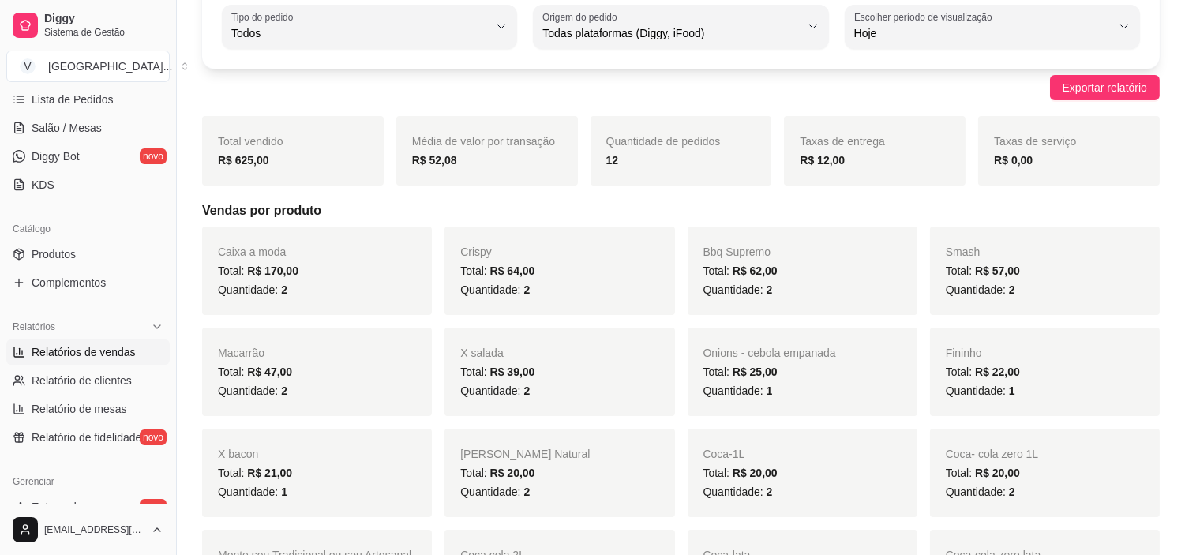
scroll to position [263, 0]
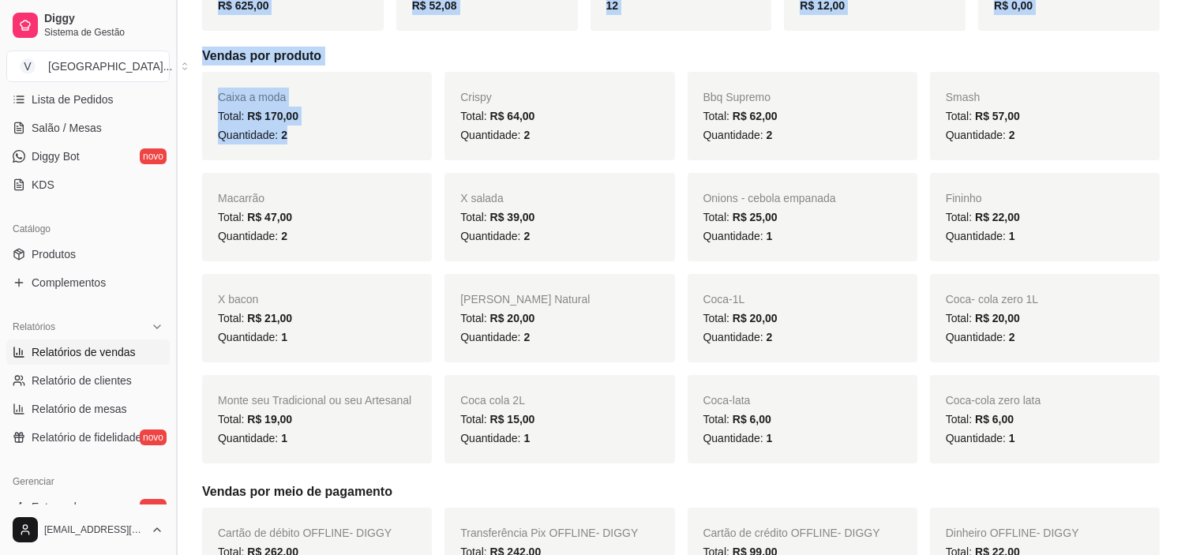
drag, startPoint x: 302, startPoint y: 137, endPoint x: 182, endPoint y: 97, distance: 127.1
click at [340, 159] on div "Caixa a moda Total: R$ 170,00 Quantidade: 2" at bounding box center [317, 116] width 230 height 88
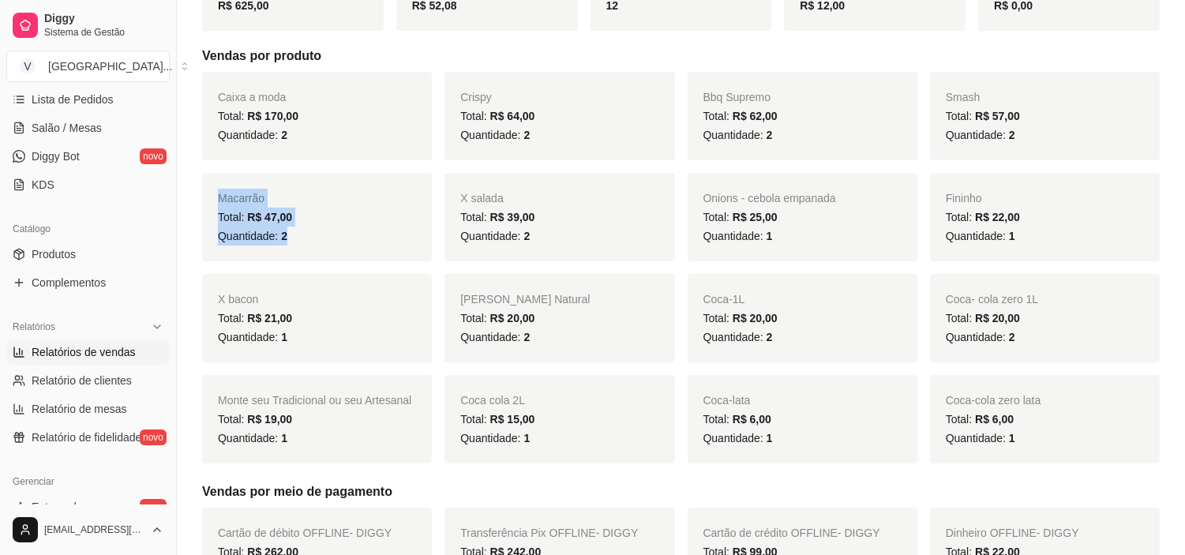
drag, startPoint x: 297, startPoint y: 237, endPoint x: 212, endPoint y: 193, distance: 95.7
click at [212, 193] on div "Macarrão Total: R$ 47,00 Quantidade: 2" at bounding box center [317, 217] width 230 height 88
click at [336, 351] on div "X bacon Total: R$ 21,00 Quantidade: 1" at bounding box center [317, 318] width 230 height 88
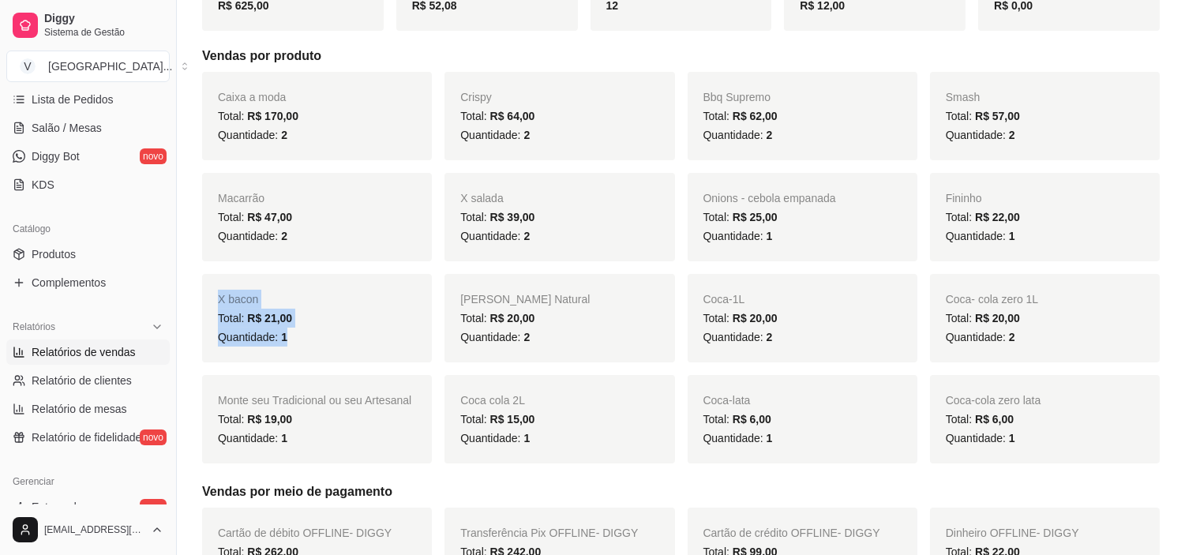
drag, startPoint x: 306, startPoint y: 352, endPoint x: 206, endPoint y: 314, distance: 107.5
click at [316, 452] on div "Monte seu Tradicional ou seu Artesanal Total: R$ 19,00 Quantidade: 1" at bounding box center [317, 419] width 230 height 88
drag, startPoint x: 326, startPoint y: 435, endPoint x: 256, endPoint y: 431, distance: 70.4
click at [256, 431] on div "Quantidade: 1" at bounding box center [317, 438] width 198 height 19
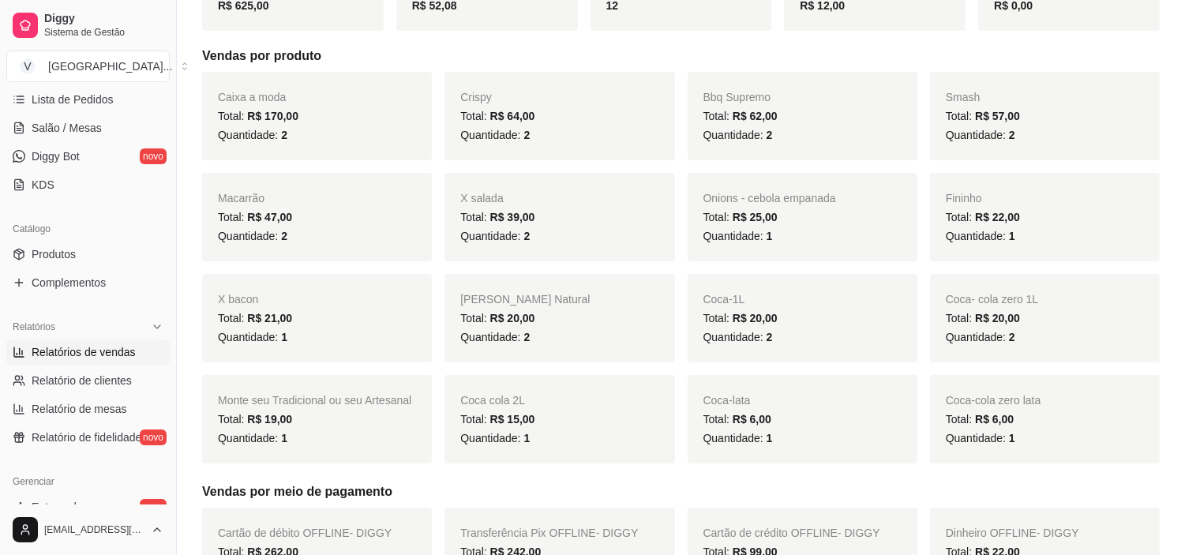
drag, startPoint x: 571, startPoint y: 441, endPoint x: 566, endPoint y: 389, distance: 51.5
click at [570, 440] on div "Quantidade: 1" at bounding box center [559, 438] width 198 height 19
click at [569, 335] on div "Quantidade: 2" at bounding box center [559, 337] width 198 height 19
drag, startPoint x: 508, startPoint y: 327, endPoint x: 474, endPoint y: 295, distance: 46.9
click at [474, 295] on div "[PERSON_NAME] Natural Total: R$ 20,00 Quantidade: 2" at bounding box center [560, 318] width 230 height 88
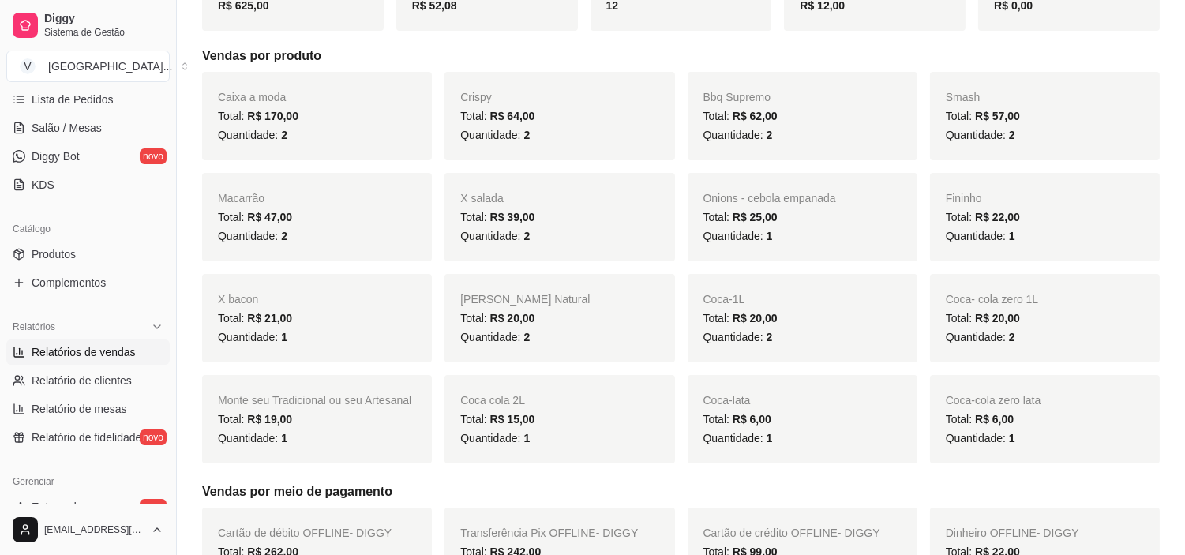
click at [575, 238] on div "Quantidade: 2" at bounding box center [559, 236] width 198 height 19
drag, startPoint x: 505, startPoint y: 229, endPoint x: 478, endPoint y: 190, distance: 48.2
click at [478, 190] on div "X salada Total: R$ 39,00 Quantidade: 2" at bounding box center [560, 217] width 230 height 88
drag, startPoint x: 570, startPoint y: 133, endPoint x: 470, endPoint y: 59, distance: 124.3
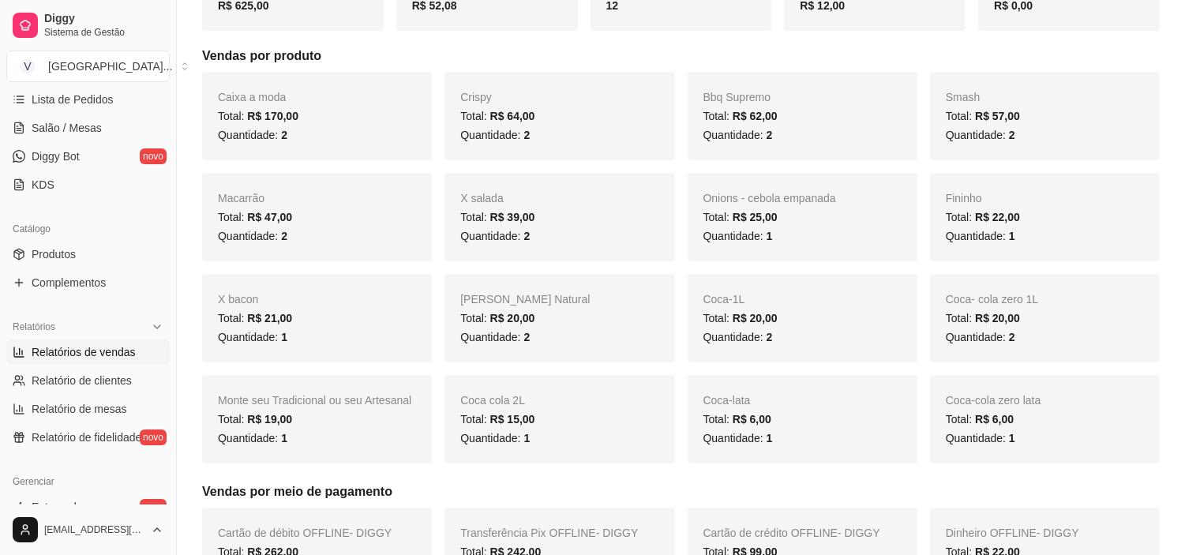
click at [838, 193] on div "Onions - cebola empanada Total: R$ 25,00 Quantidade: 1" at bounding box center [803, 217] width 230 height 88
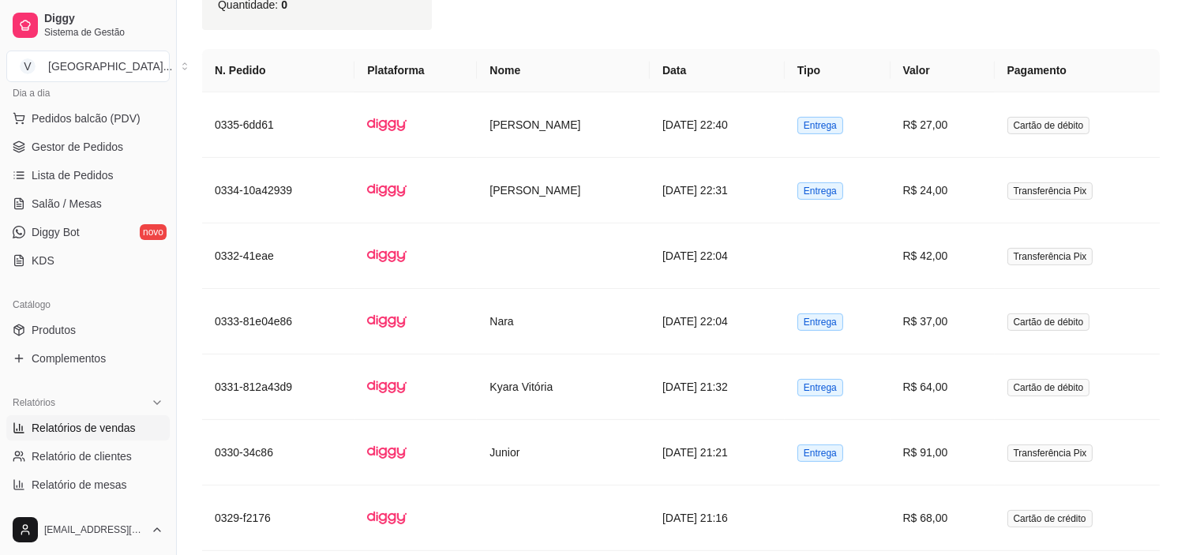
scroll to position [88, 0]
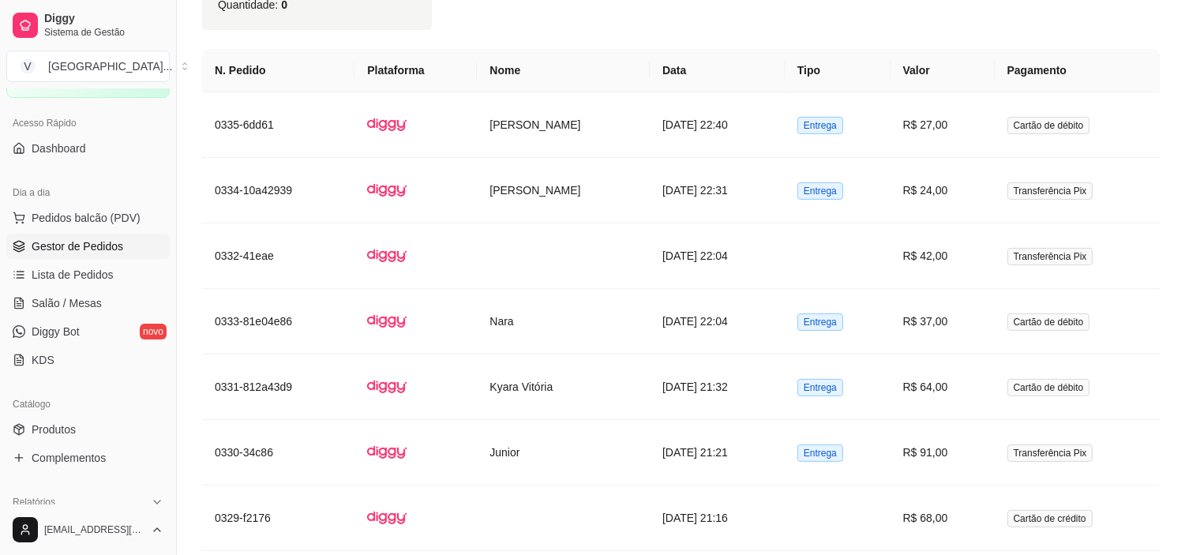
click at [91, 253] on span "Gestor de Pedidos" at bounding box center [78, 246] width 92 height 16
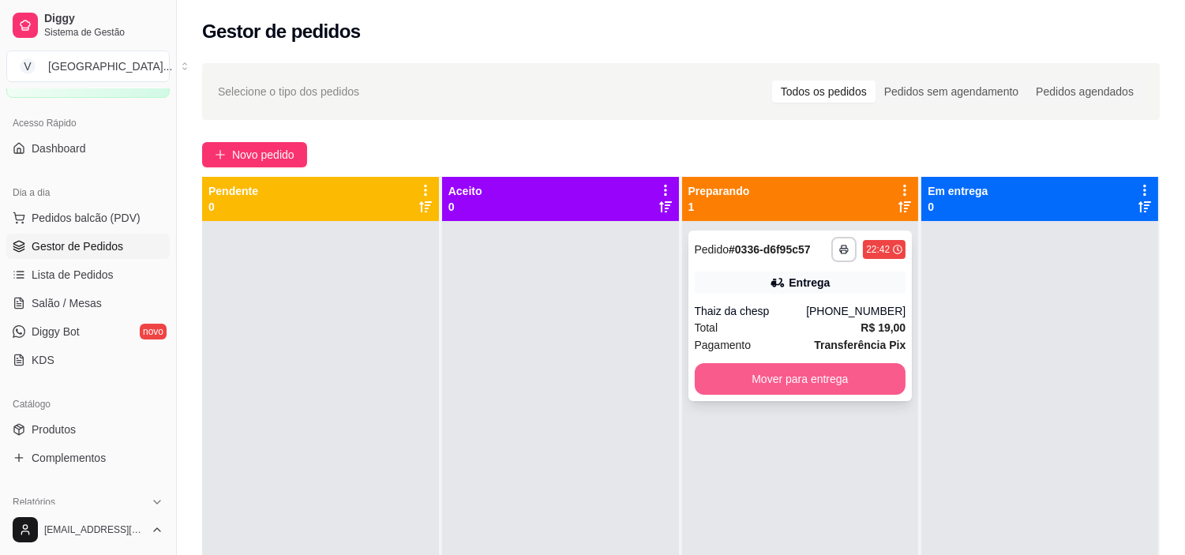
click at [866, 380] on button "Mover para entrega" at bounding box center [801, 379] width 212 height 32
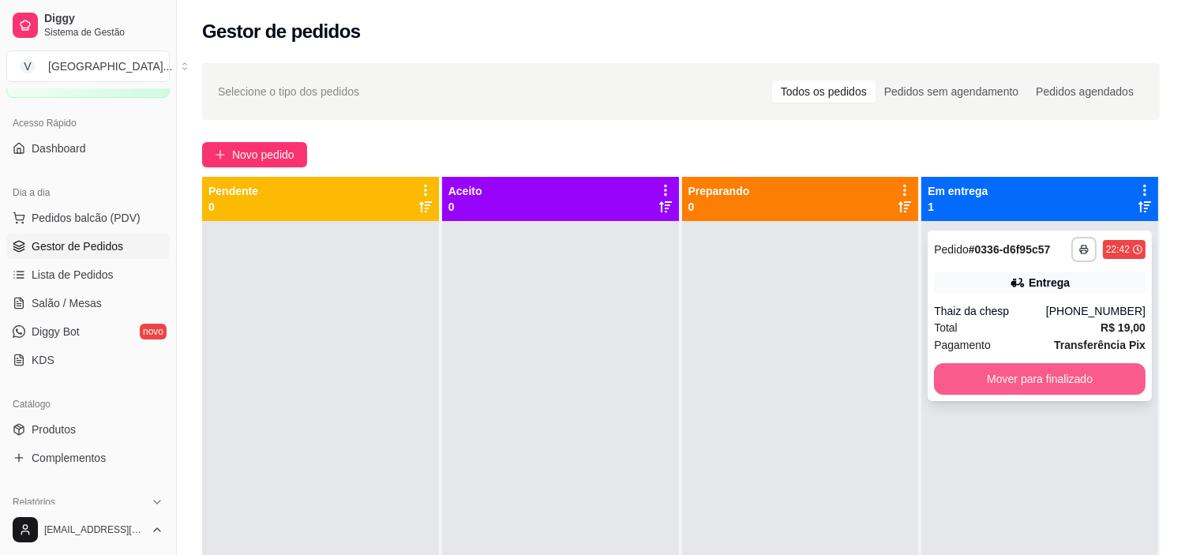
click at [986, 385] on button "Mover para finalizado" at bounding box center [1040, 379] width 212 height 32
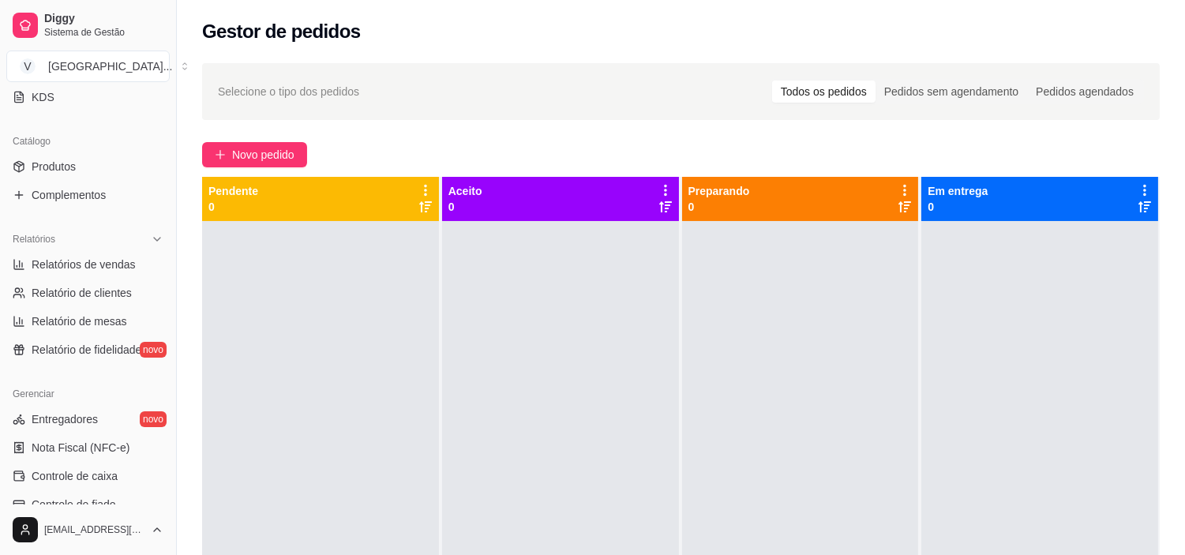
scroll to position [438, 0]
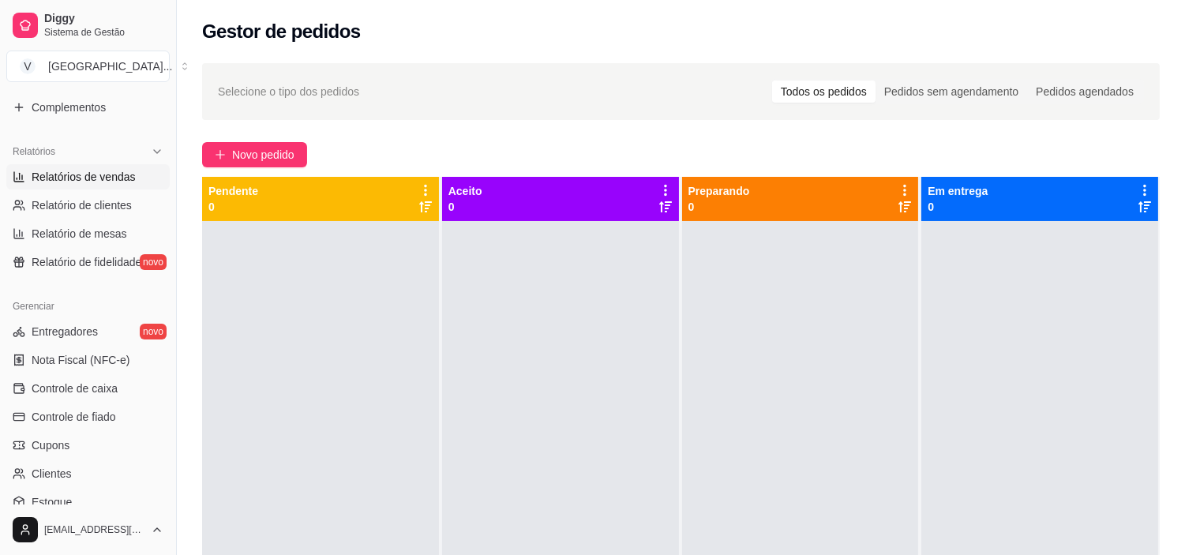
click at [108, 178] on span "Relatórios de vendas" at bounding box center [84, 177] width 104 height 16
select select "ALL"
select select "0"
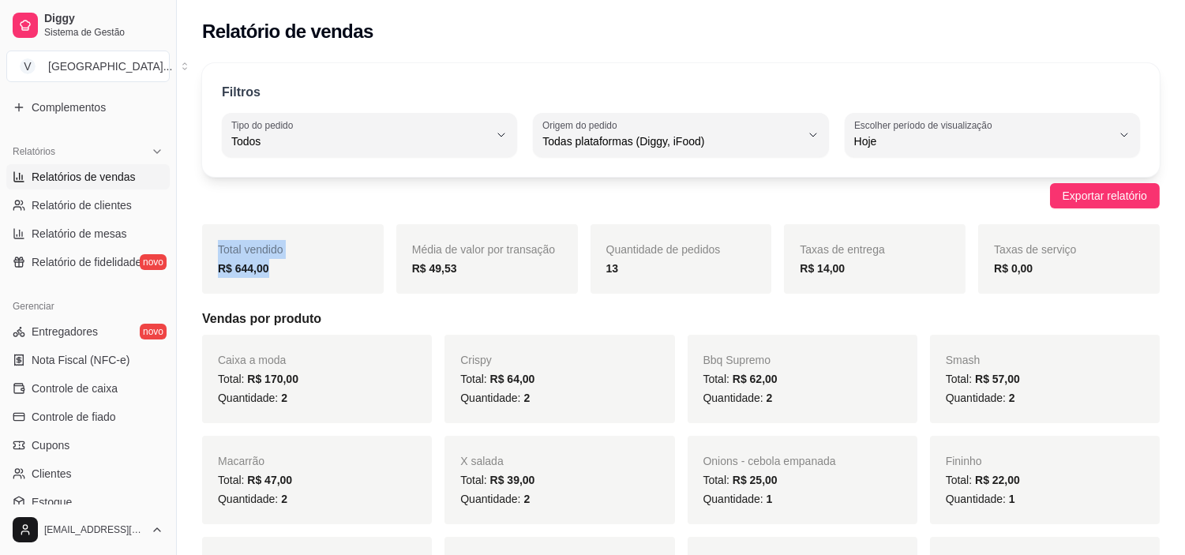
drag, startPoint x: 267, startPoint y: 265, endPoint x: 217, endPoint y: 257, distance: 50.4
click at [217, 257] on div "Total vendido R$ 644,00" at bounding box center [293, 258] width 182 height 69
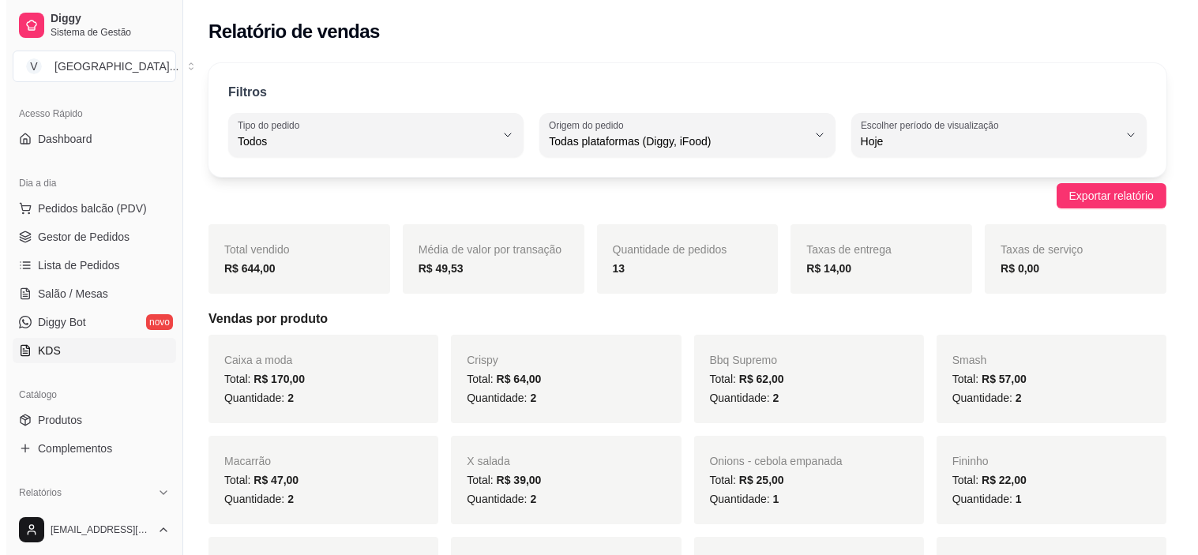
scroll to position [88, 0]
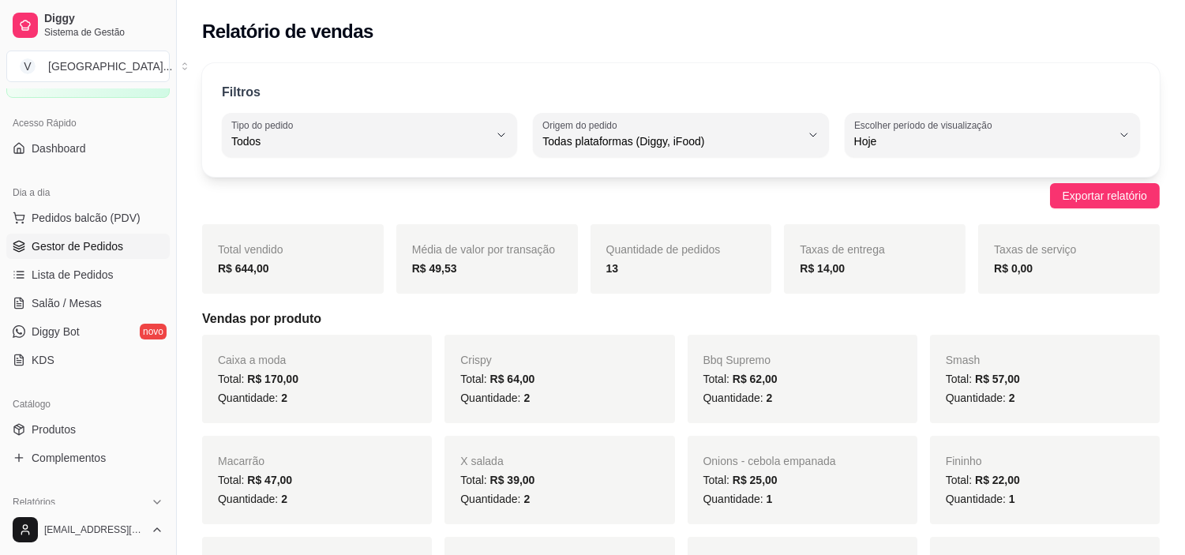
click at [69, 234] on link "Gestor de Pedidos" at bounding box center [87, 246] width 163 height 25
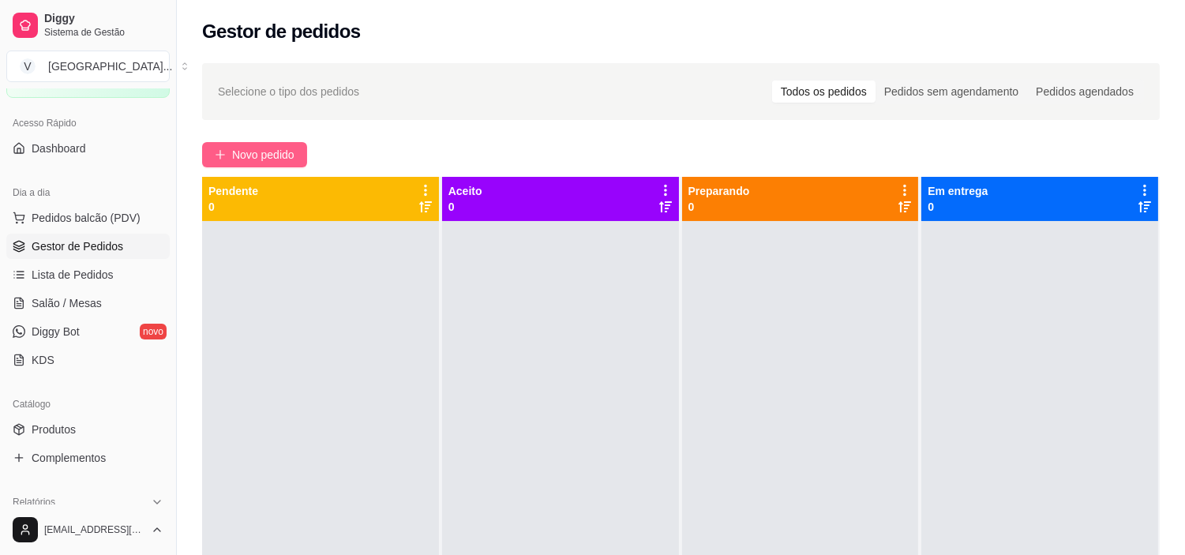
click at [238, 152] on span "Novo pedido" at bounding box center [263, 154] width 62 height 17
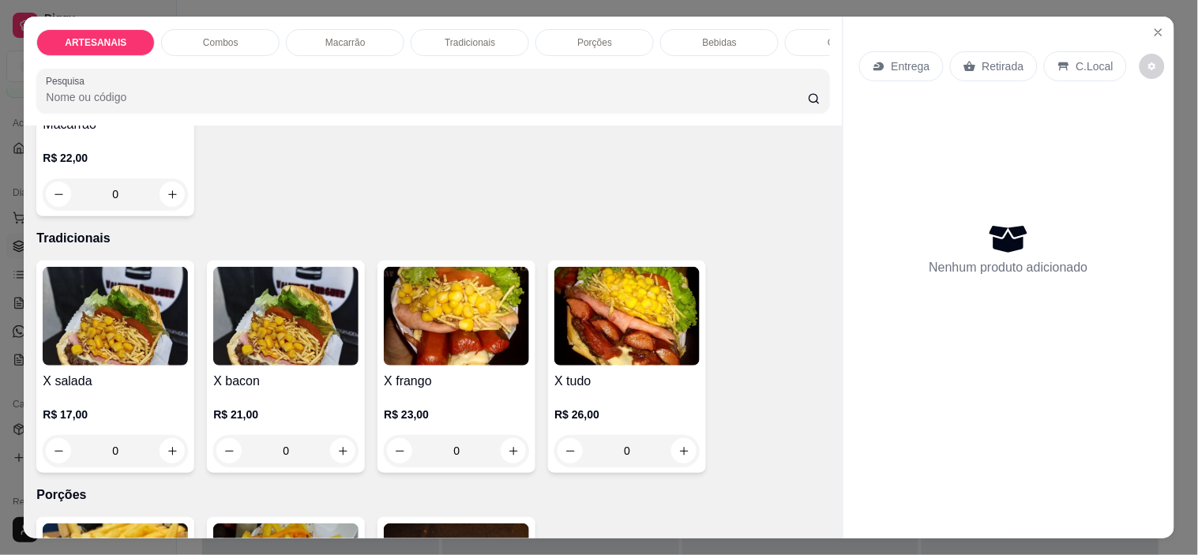
scroll to position [1228, 0]
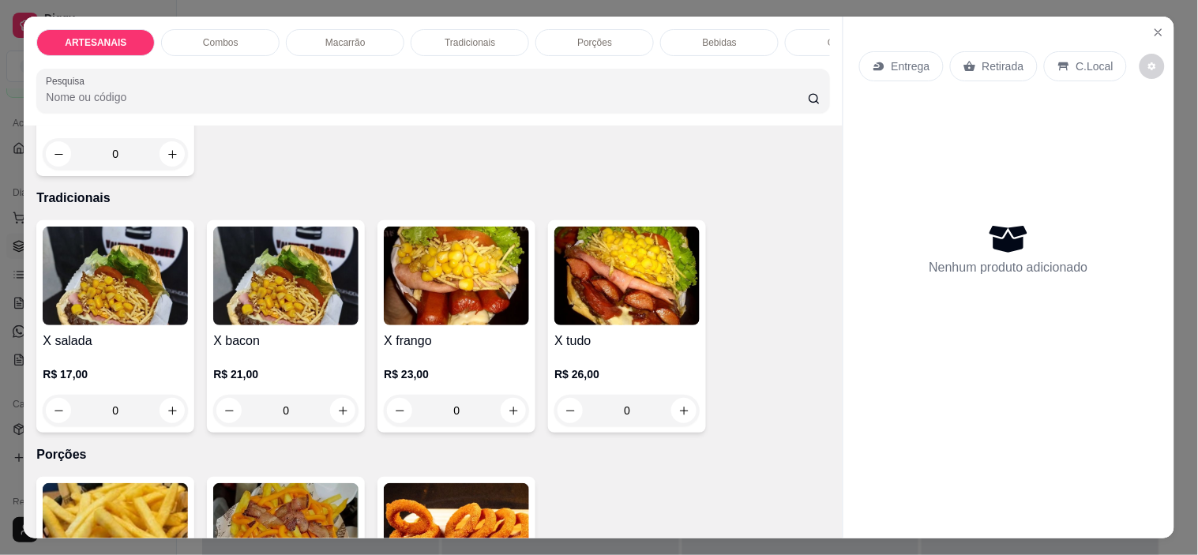
click at [680, 417] on div "0" at bounding box center [626, 411] width 145 height 32
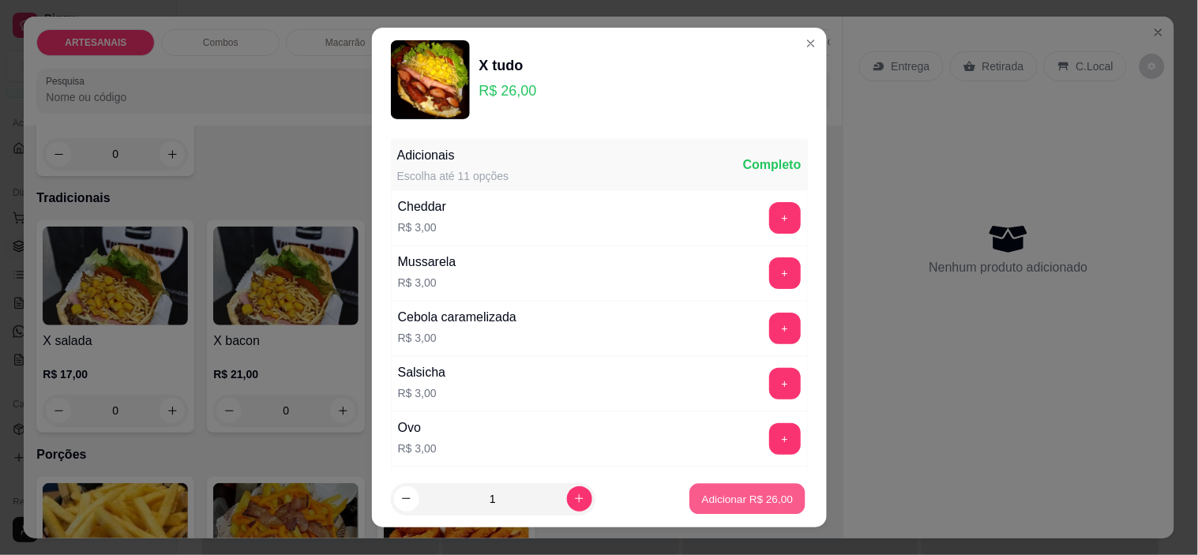
click at [704, 490] on button "Adicionar R$ 26,00" at bounding box center [748, 498] width 116 height 31
type input "1"
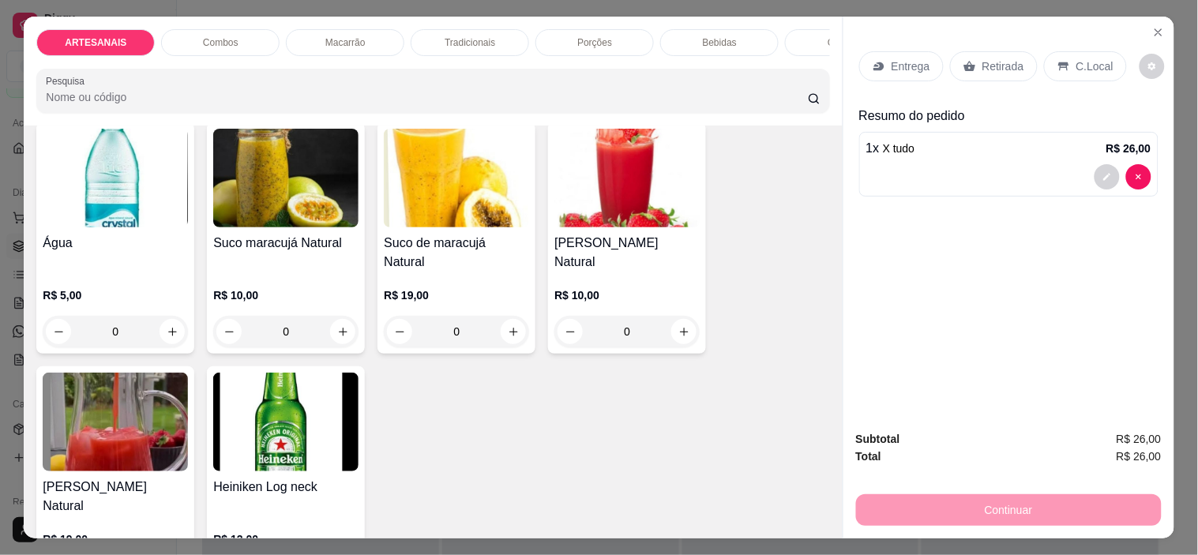
scroll to position [2369, 0]
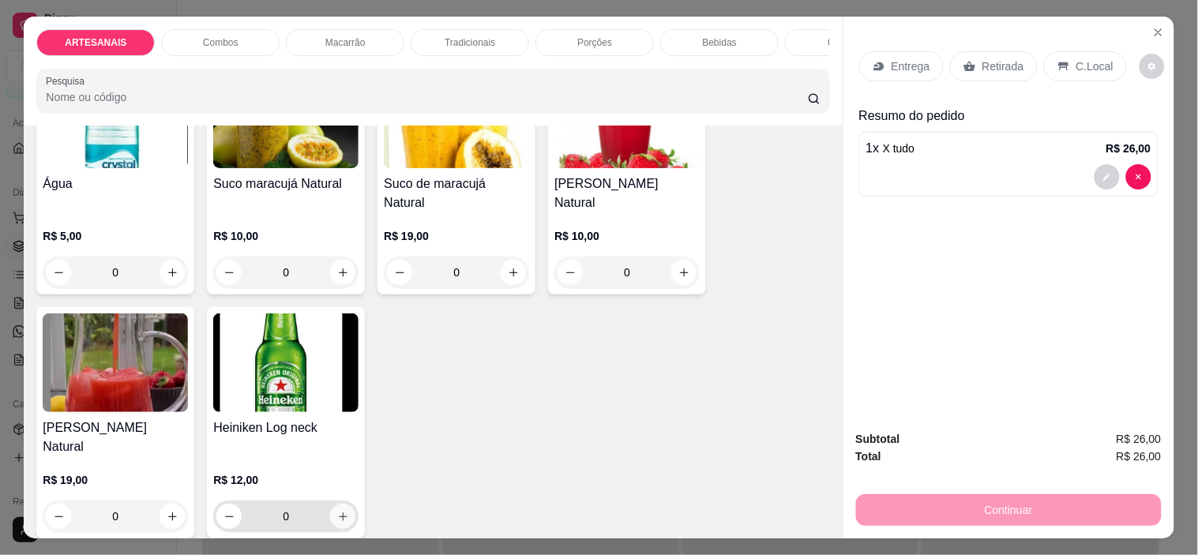
click at [343, 504] on button "increase-product-quantity" at bounding box center [342, 516] width 25 height 25
type input "1"
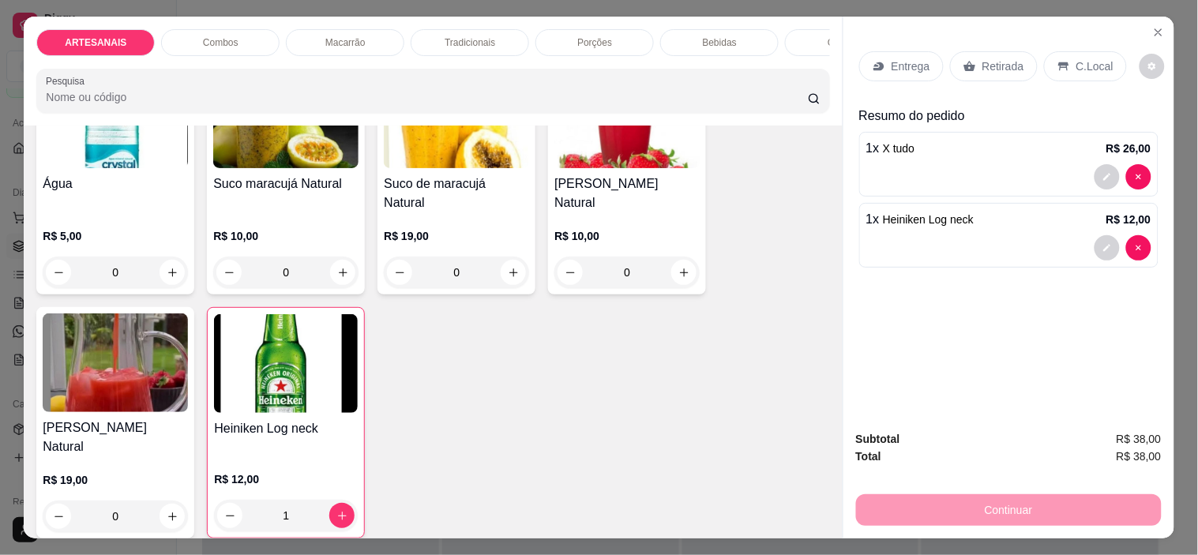
click at [1083, 60] on p "C.Local" at bounding box center [1094, 66] width 37 height 16
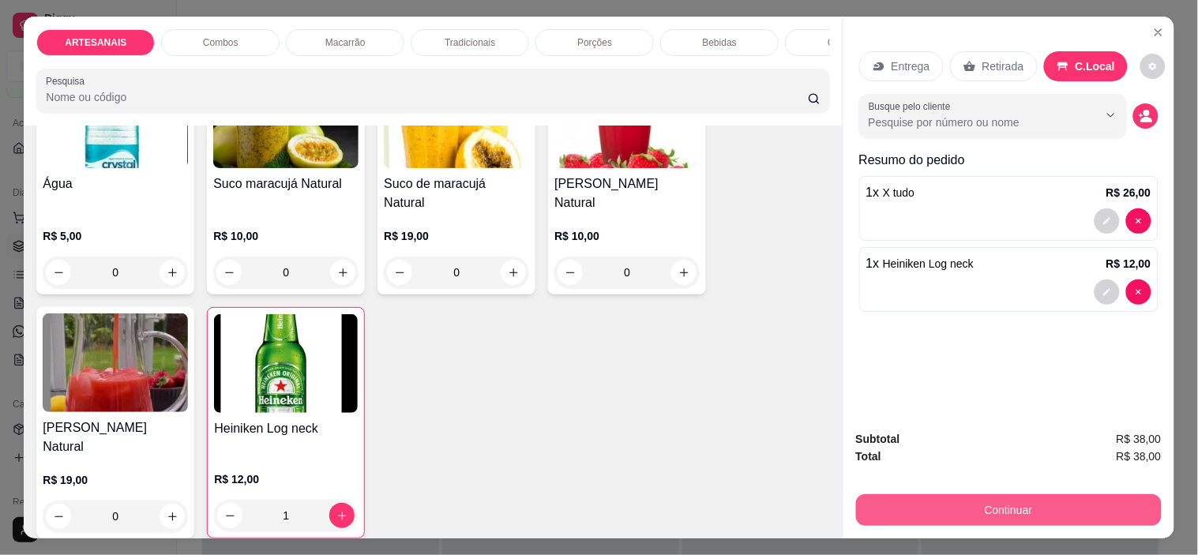
click at [1031, 499] on button "Continuar" at bounding box center [1009, 510] width 306 height 32
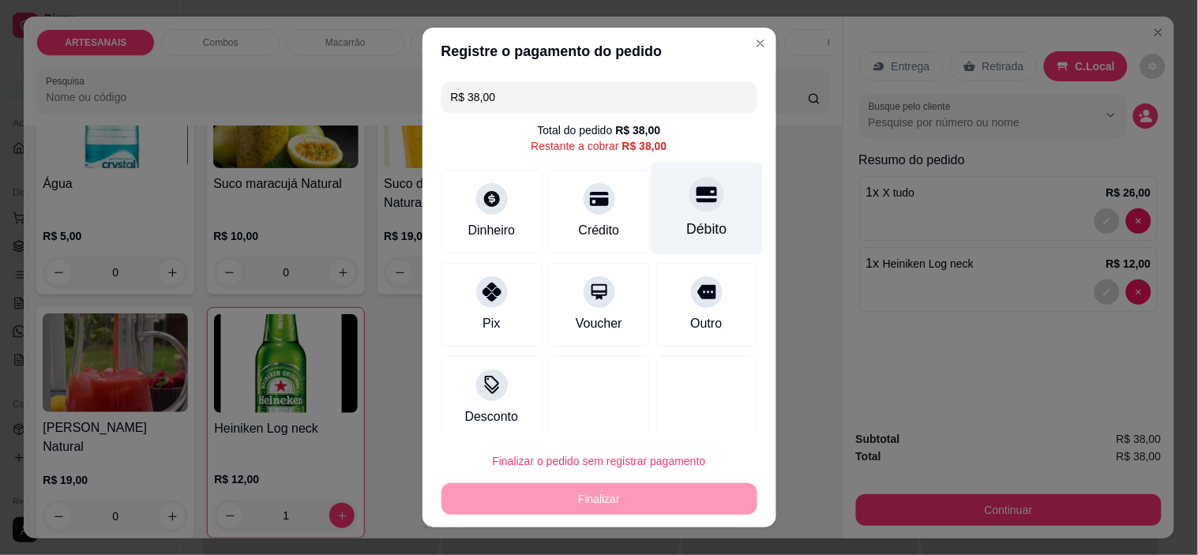
click at [696, 205] on icon at bounding box center [706, 194] width 21 height 21
type input "R$ 0,00"
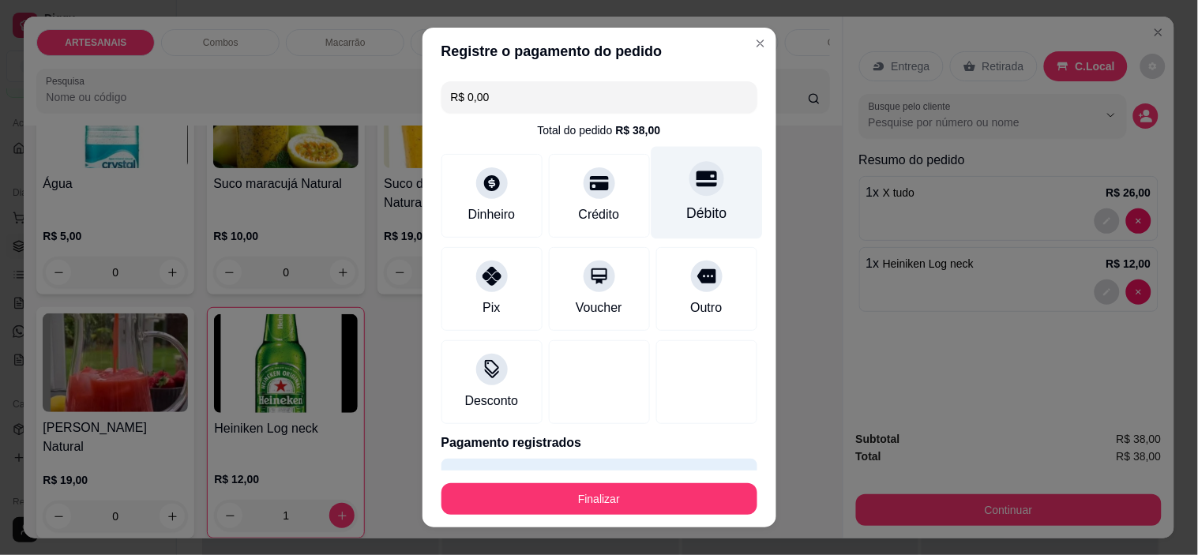
click at [686, 205] on div "Débito" at bounding box center [706, 213] width 40 height 21
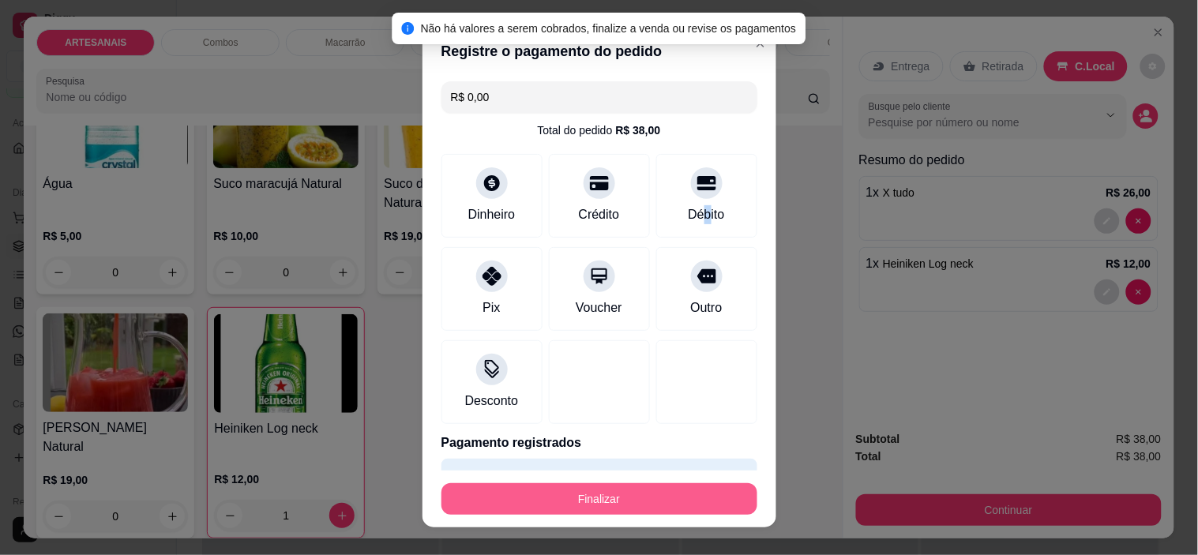
click at [672, 498] on button "Finalizar" at bounding box center [599, 499] width 316 height 32
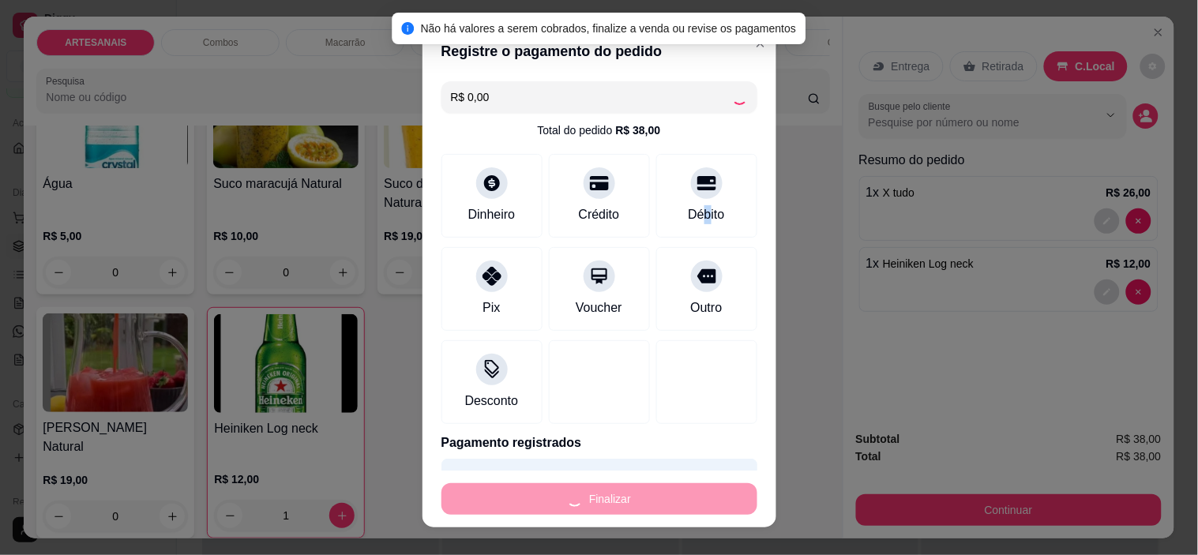
type input "0"
type input "-R$ 38,00"
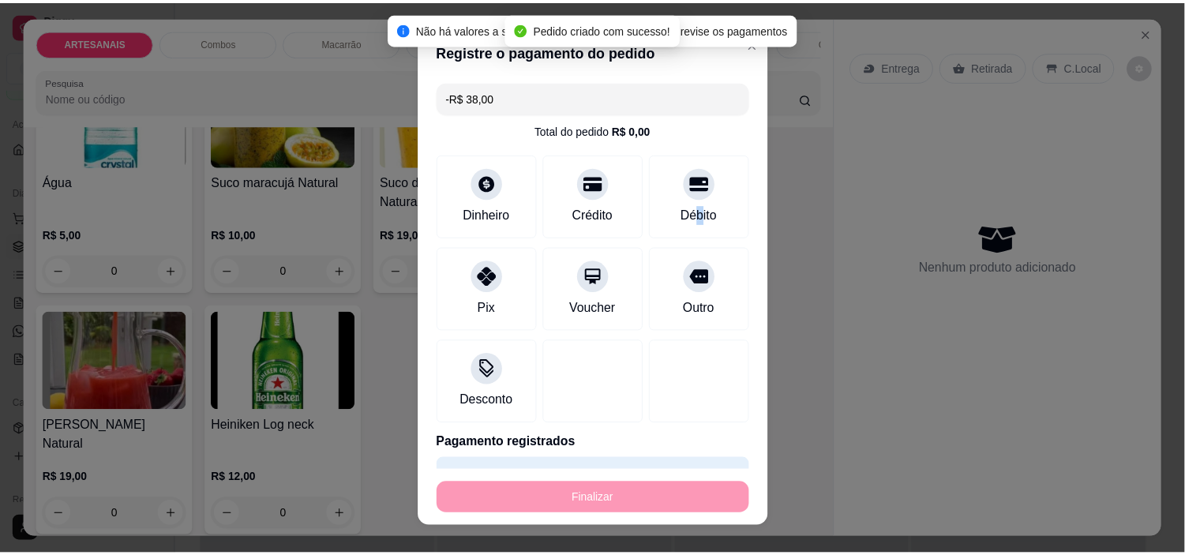
scroll to position [2367, 0]
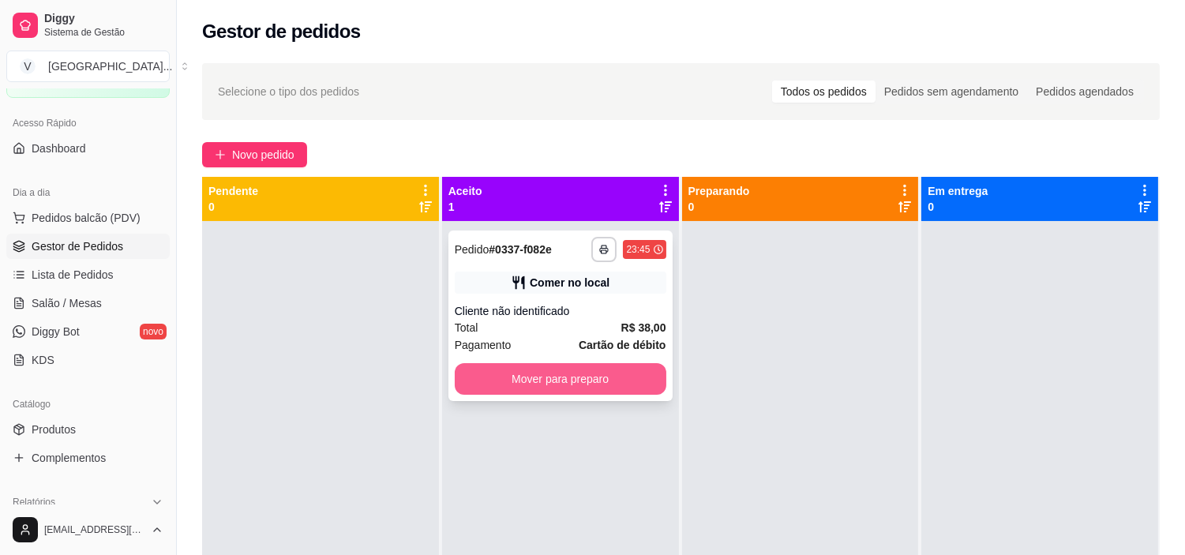
click at [605, 372] on button "Mover para preparo" at bounding box center [561, 379] width 212 height 32
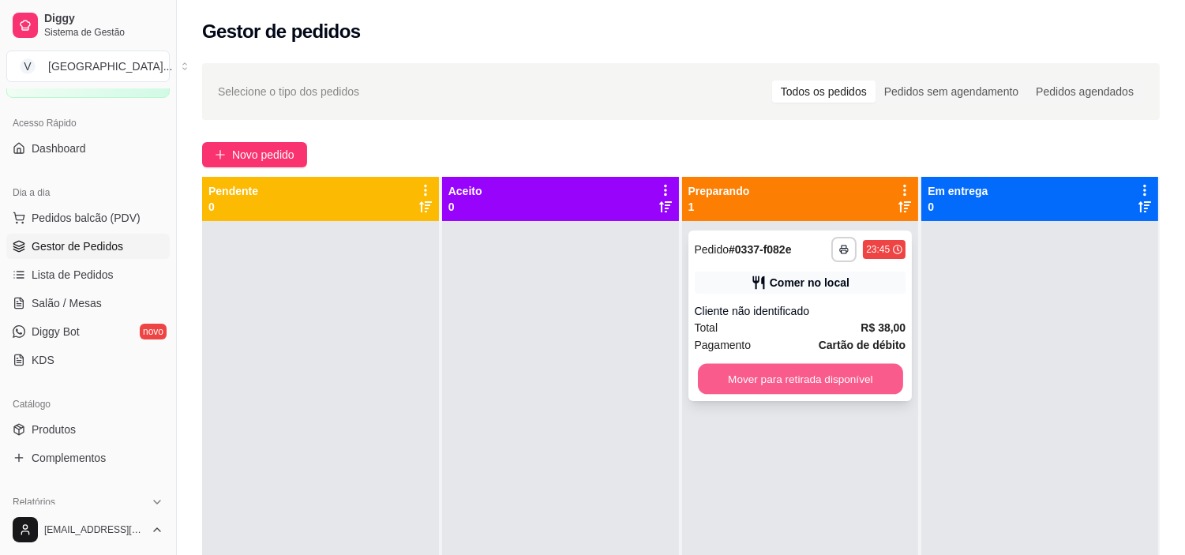
click at [847, 385] on button "Mover para retirada disponível" at bounding box center [800, 379] width 205 height 31
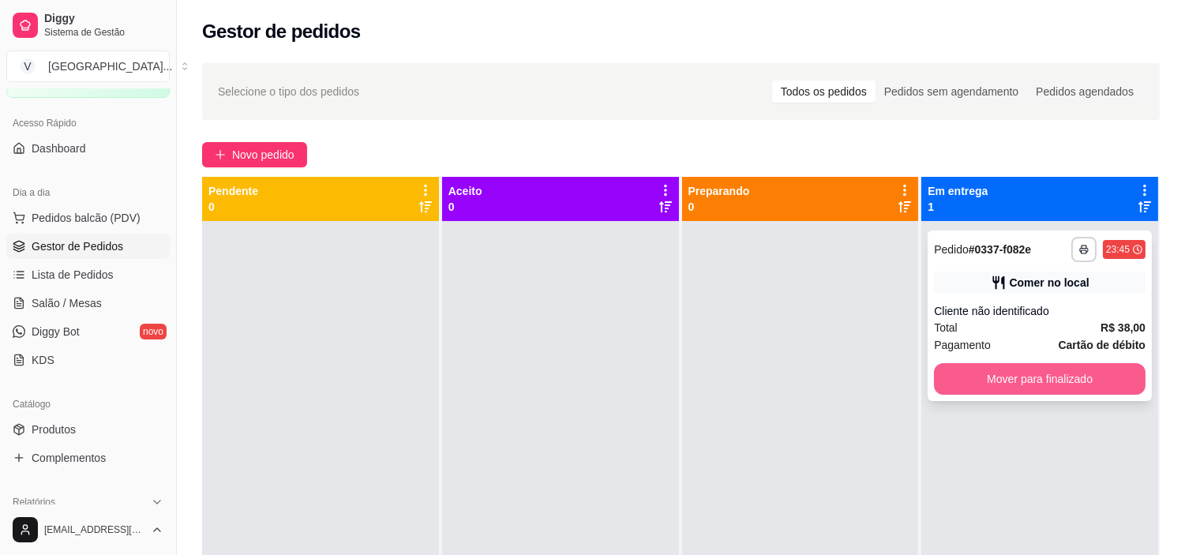
click at [1068, 382] on button "Mover para finalizado" at bounding box center [1040, 379] width 212 height 32
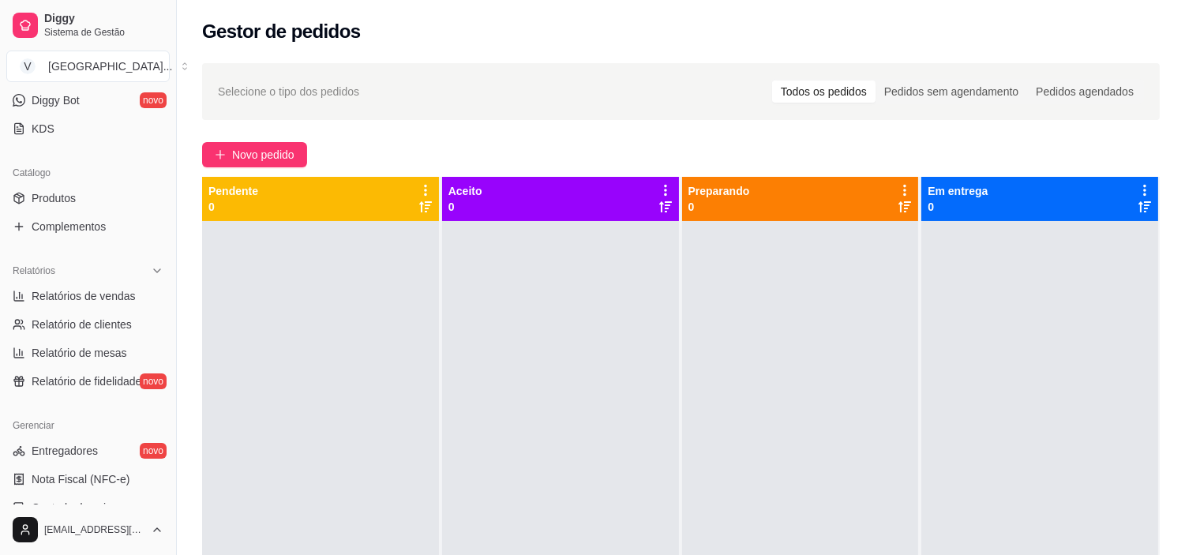
scroll to position [351, 0]
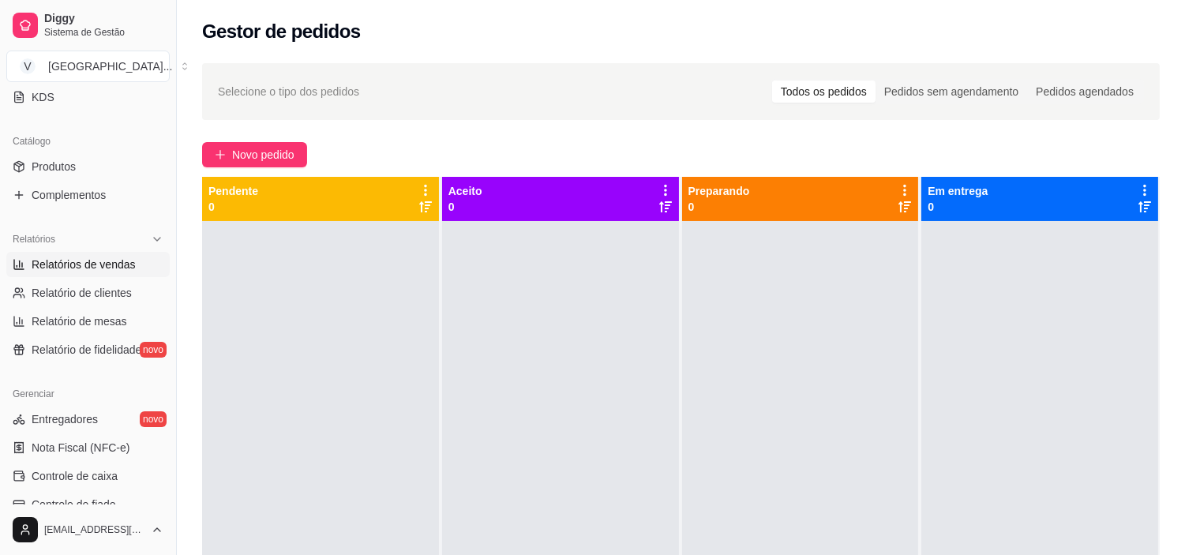
click at [105, 266] on span "Relatórios de vendas" at bounding box center [84, 265] width 104 height 16
select select "ALL"
select select "0"
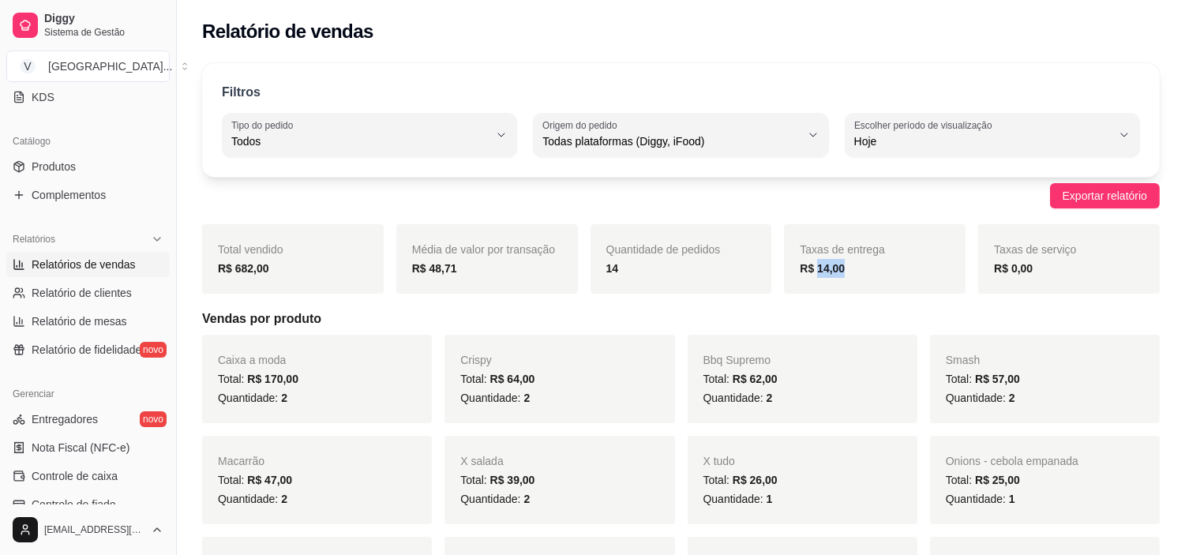
drag, startPoint x: 817, startPoint y: 263, endPoint x: 865, endPoint y: 269, distance: 48.6
click at [865, 269] on div "R$ 14,00" at bounding box center [875, 268] width 150 height 19
drag, startPoint x: 807, startPoint y: 272, endPoint x: 865, endPoint y: 267, distance: 58.6
click at [865, 267] on div "R$ 14,00" at bounding box center [875, 268] width 150 height 19
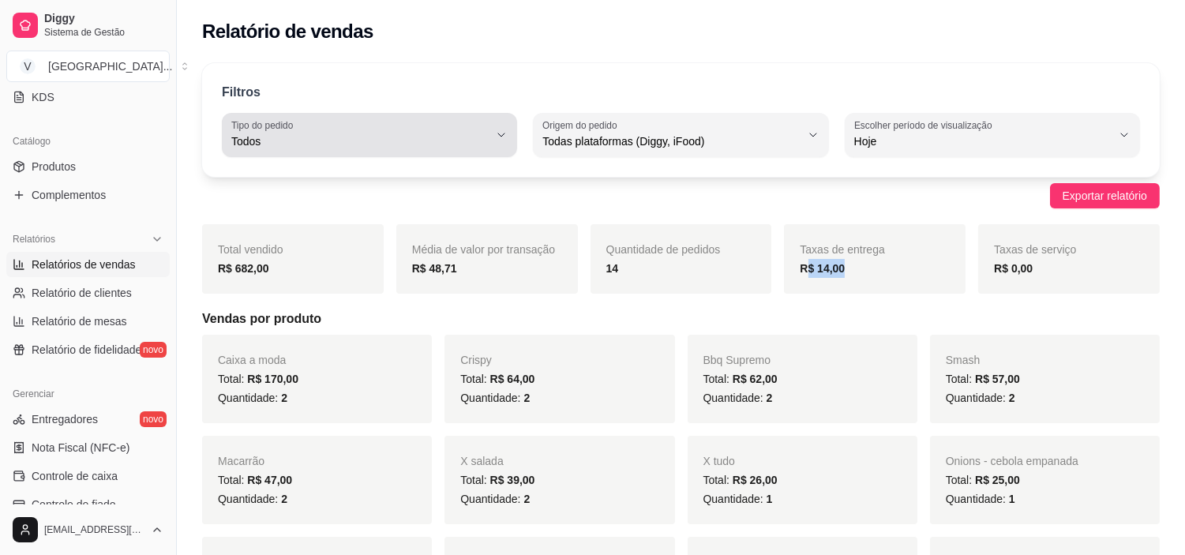
click at [451, 141] on span "Todos" at bounding box center [359, 141] width 257 height 16
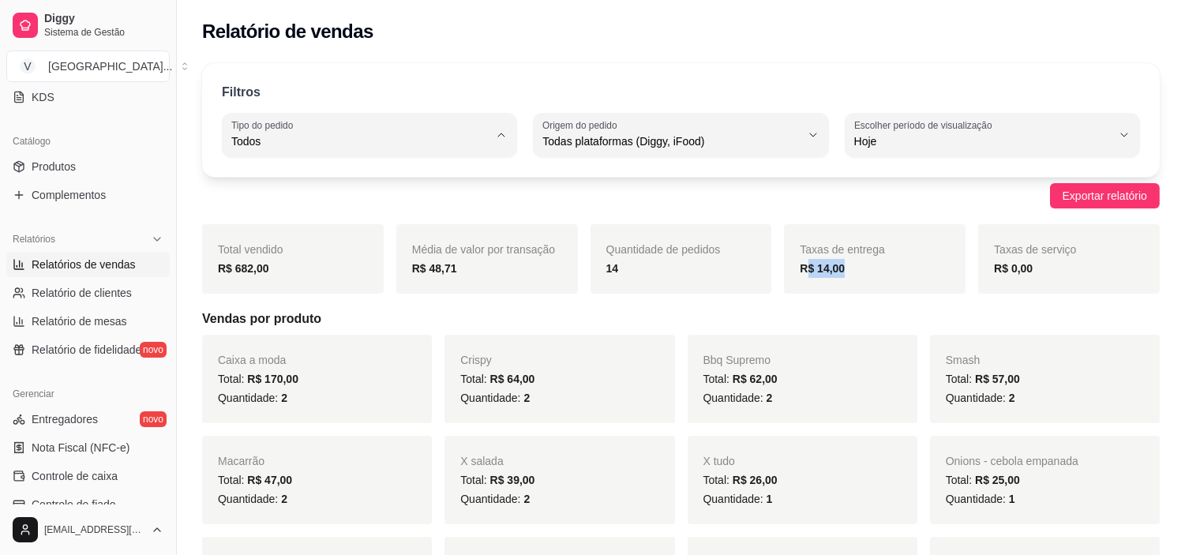
click at [250, 187] on li "Todos" at bounding box center [370, 179] width 272 height 24
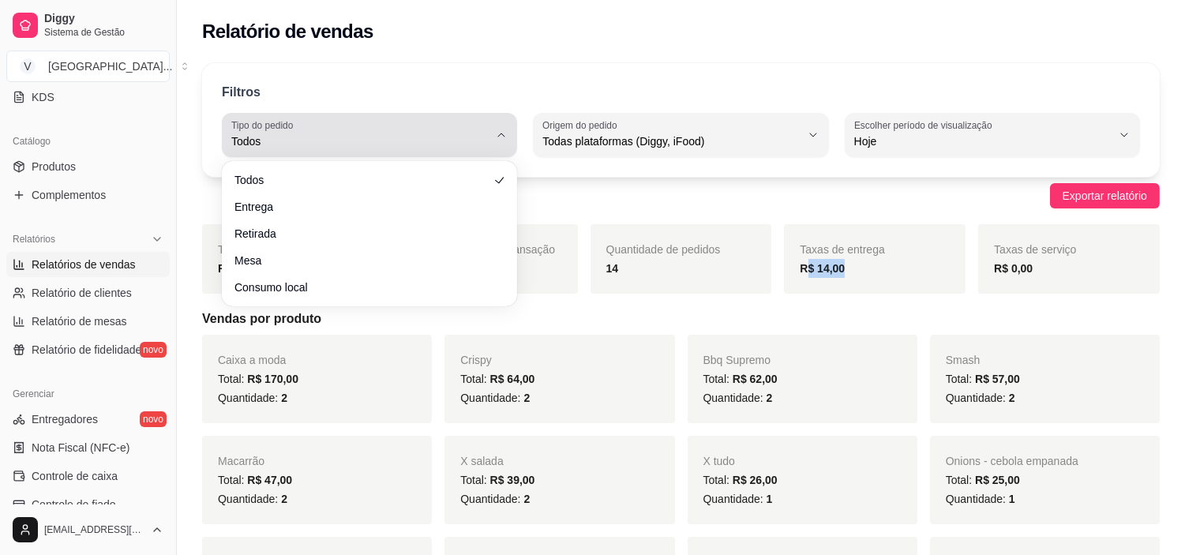
click at [411, 147] on span "Todos" at bounding box center [359, 141] width 257 height 16
click at [441, 153] on button "Tipo do pedido Todos" at bounding box center [369, 135] width 295 height 44
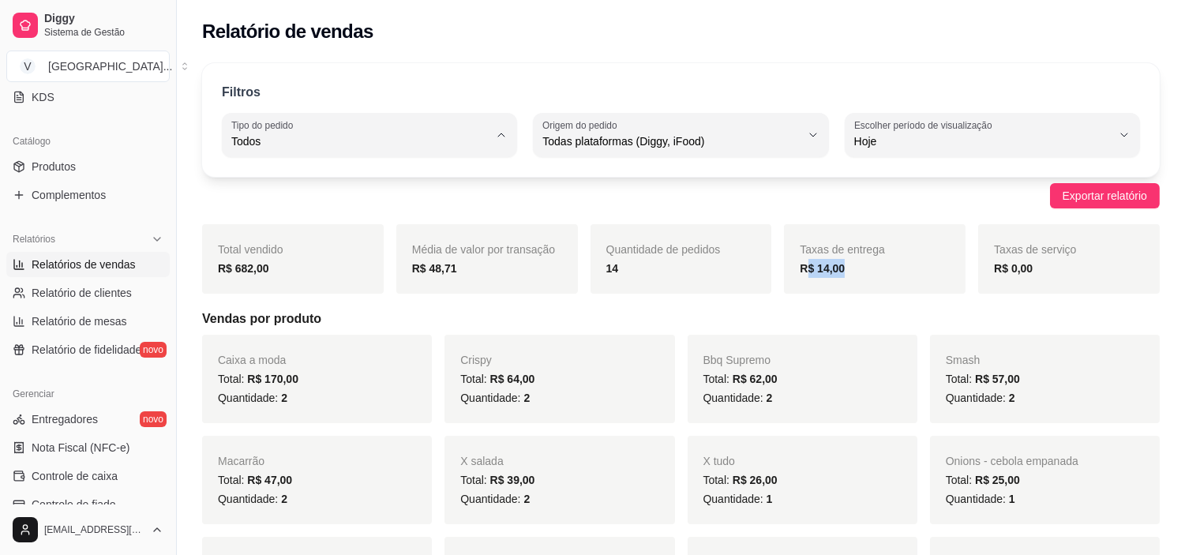
click at [432, 175] on span "Todos" at bounding box center [362, 178] width 244 height 15
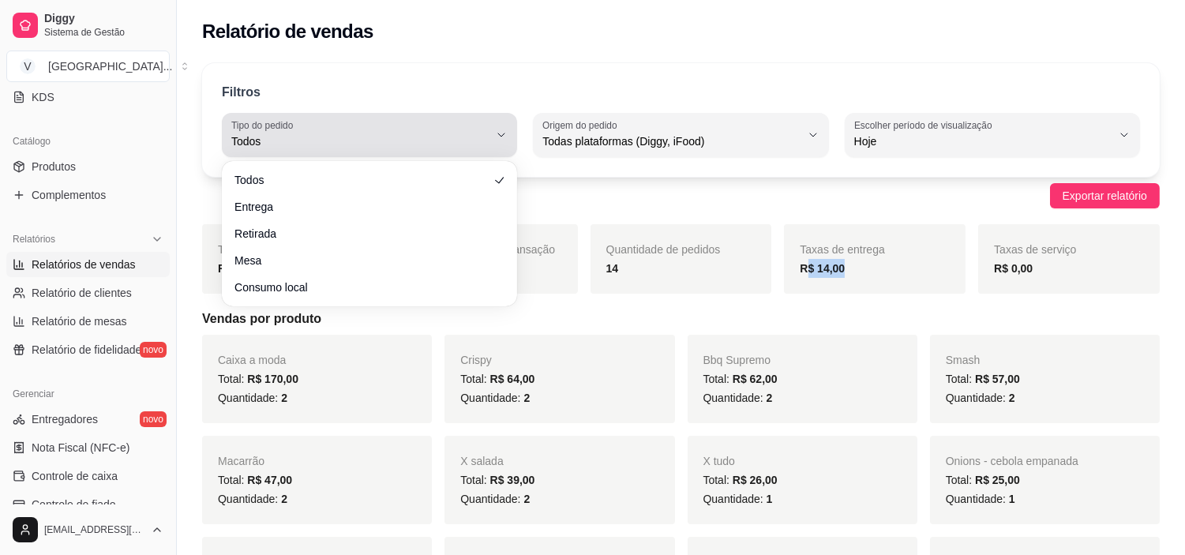
click at [445, 138] on span "Todos" at bounding box center [359, 141] width 257 height 16
click at [448, 130] on div "Todos" at bounding box center [359, 135] width 257 height 32
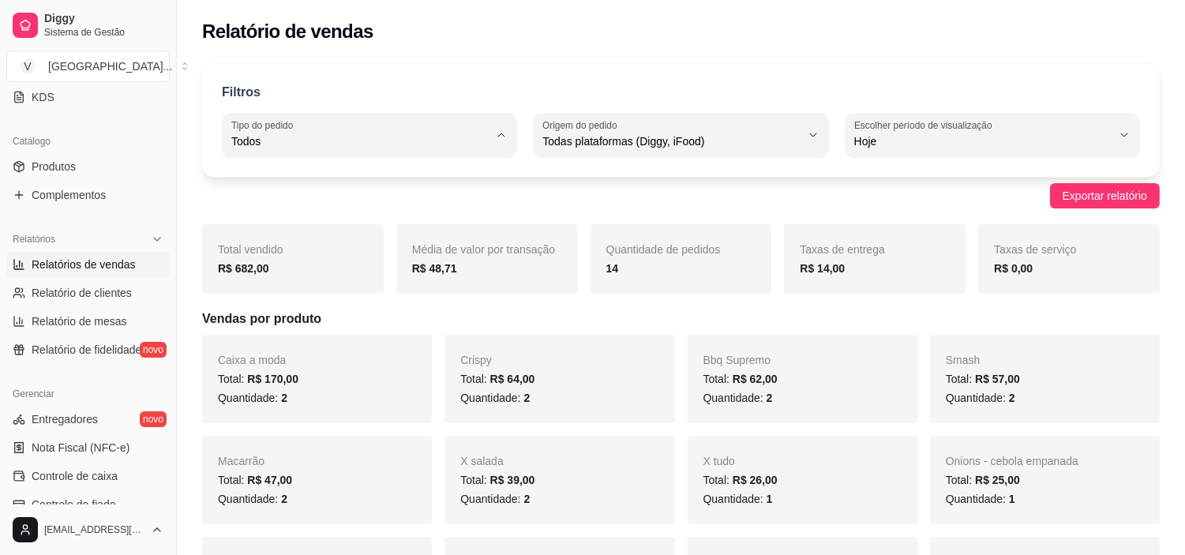
click at [640, 44] on div "Relatório de vendas" at bounding box center [681, 27] width 1008 height 54
